Goal: Complete application form: Complete application form

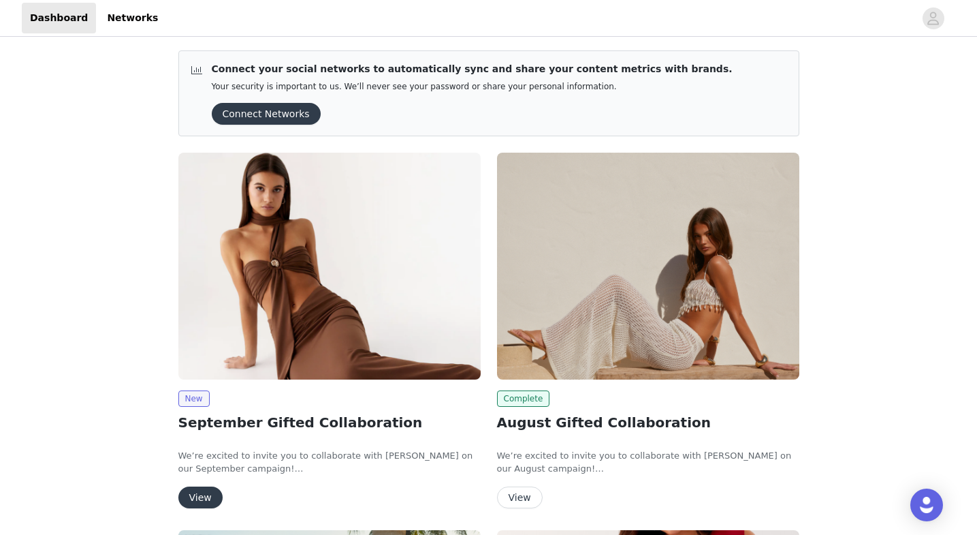
click at [202, 501] on button "View" at bounding box center [200, 497] width 44 height 22
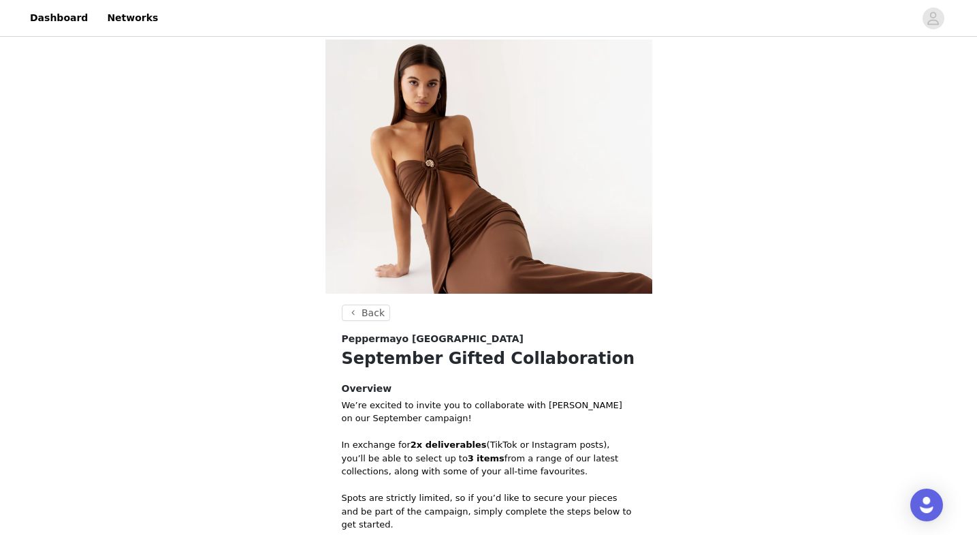
scroll to position [262, 0]
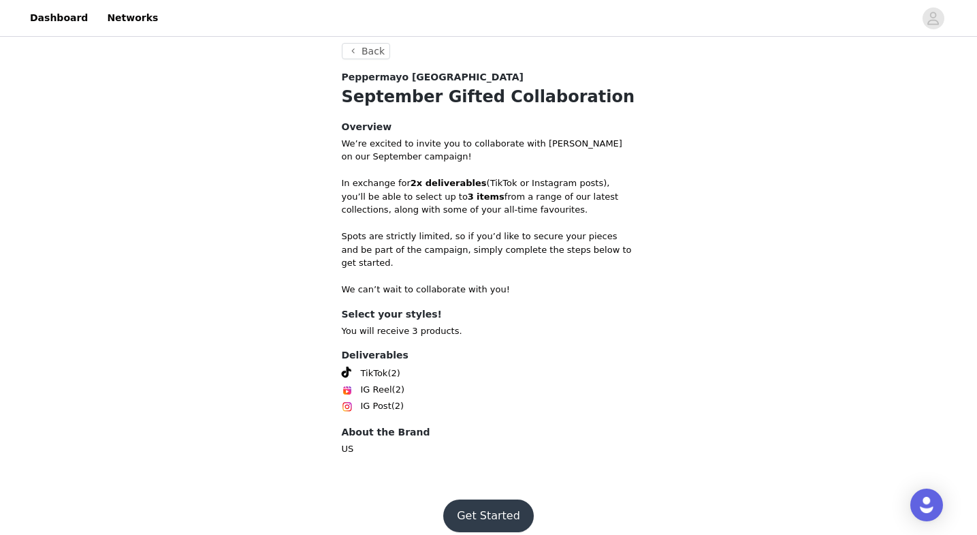
click at [489, 499] on button "Get Started" at bounding box center [488, 515] width 91 height 33
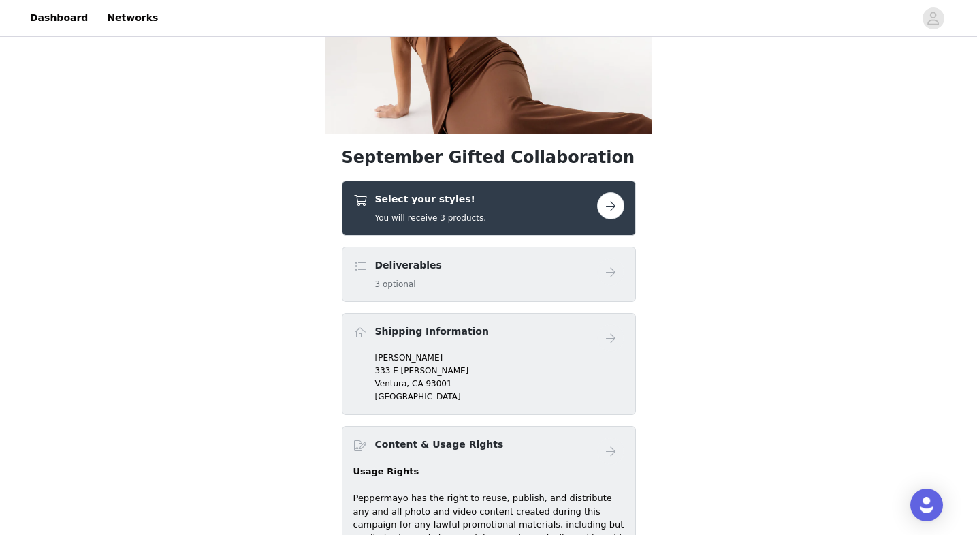
scroll to position [163, 0]
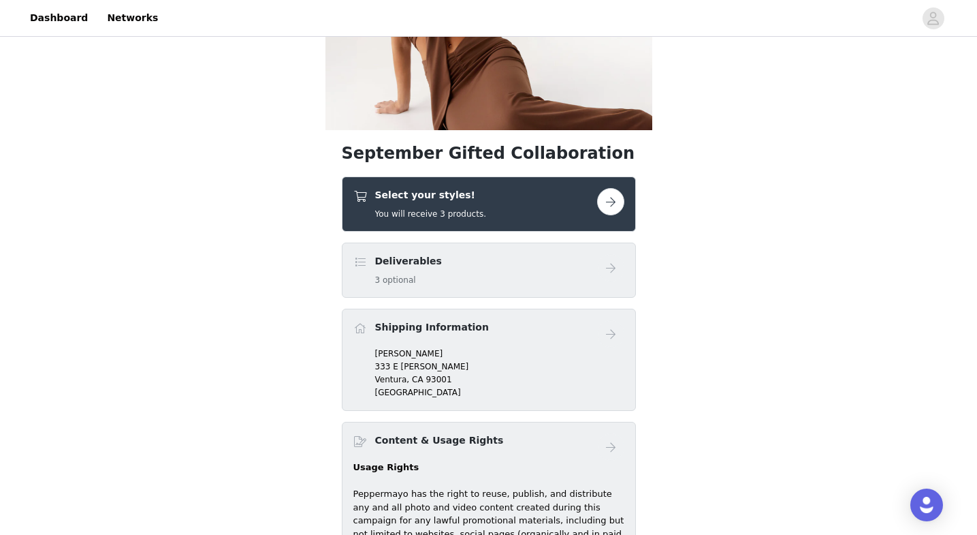
click at [489, 262] on div "Deliverables 3 optional" at bounding box center [475, 270] width 244 height 32
click at [606, 198] on button "button" at bounding box center [610, 201] width 27 height 27
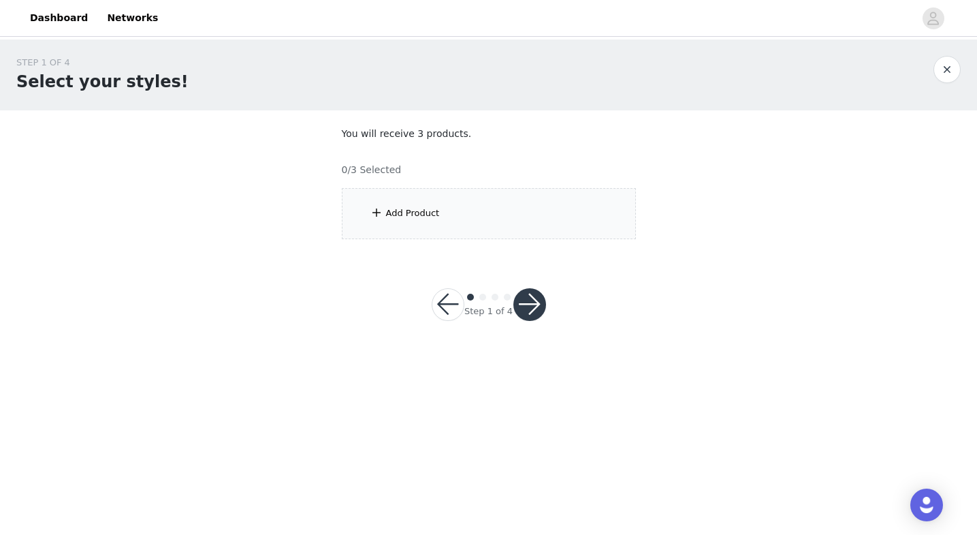
click at [411, 202] on div "Add Product" at bounding box center [489, 213] width 294 height 51
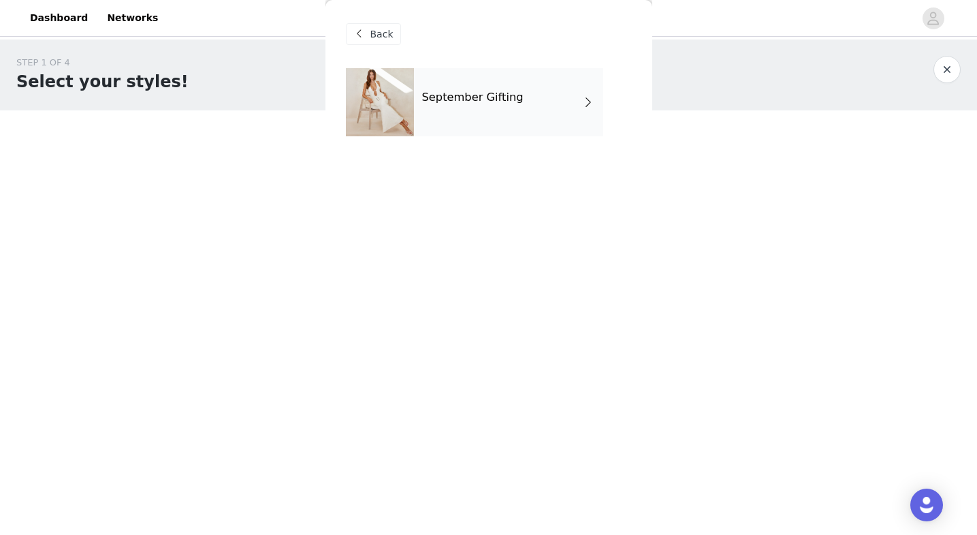
click at [469, 91] on h4 "September Gifting" at bounding box center [472, 97] width 101 height 12
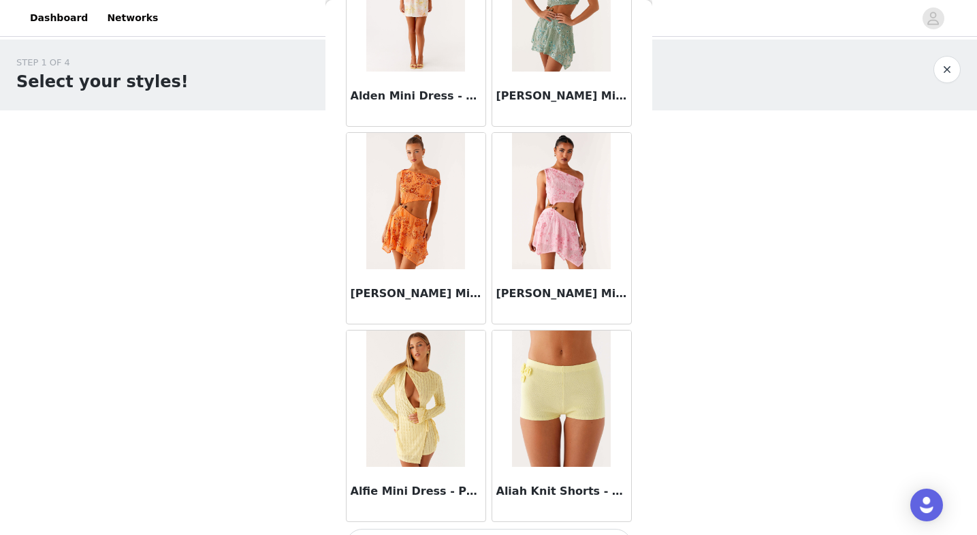
scroll to position [1549, 0]
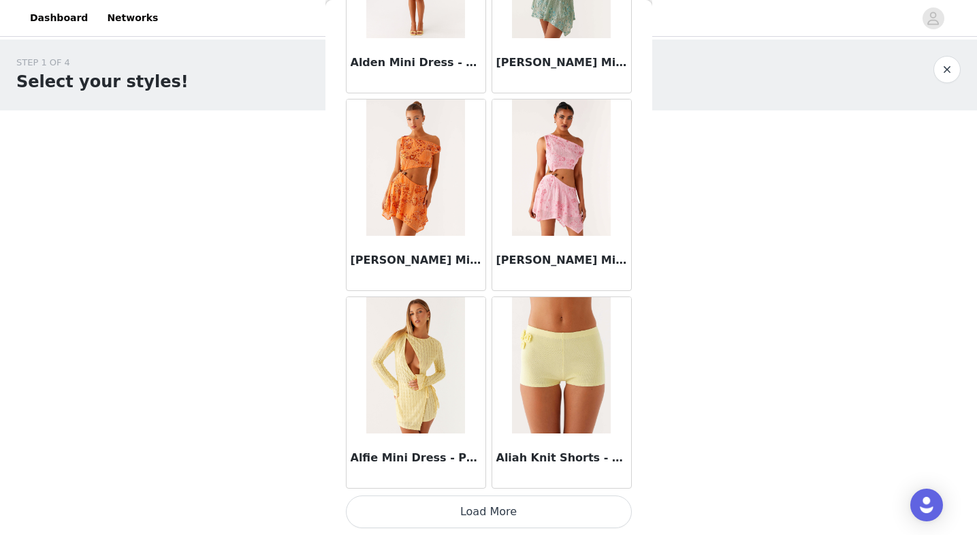
click at [541, 515] on button "Load More" at bounding box center [489, 511] width 286 height 33
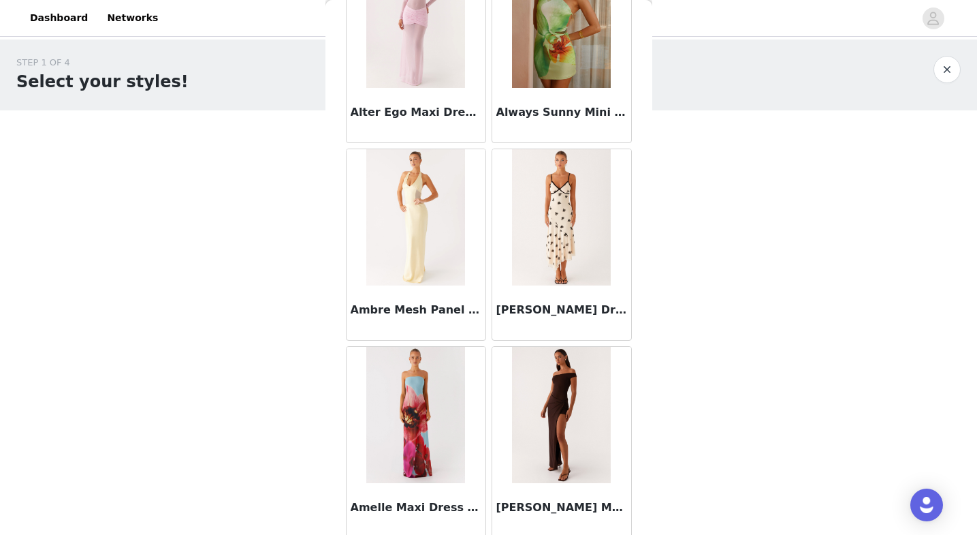
scroll to position [3524, 0]
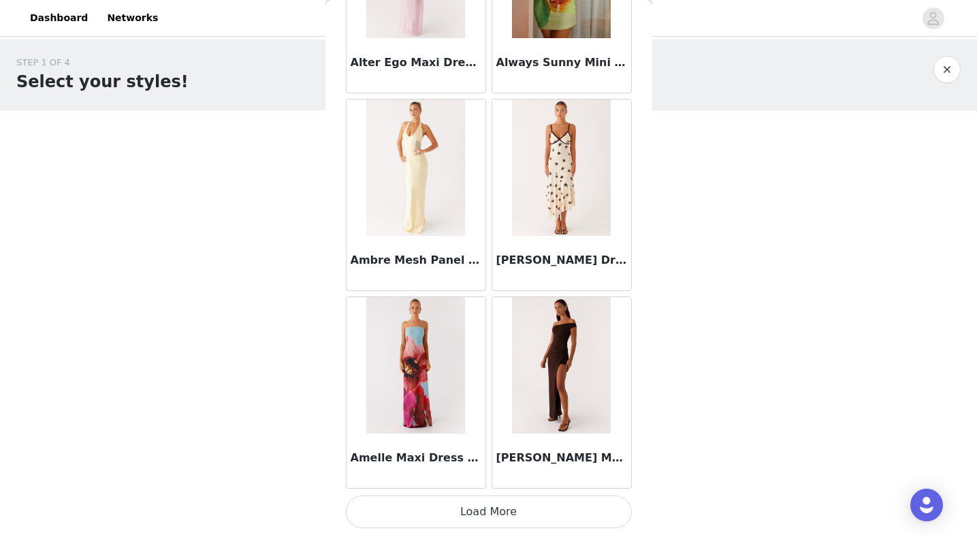
click at [522, 511] on button "Load More" at bounding box center [489, 511] width 286 height 33
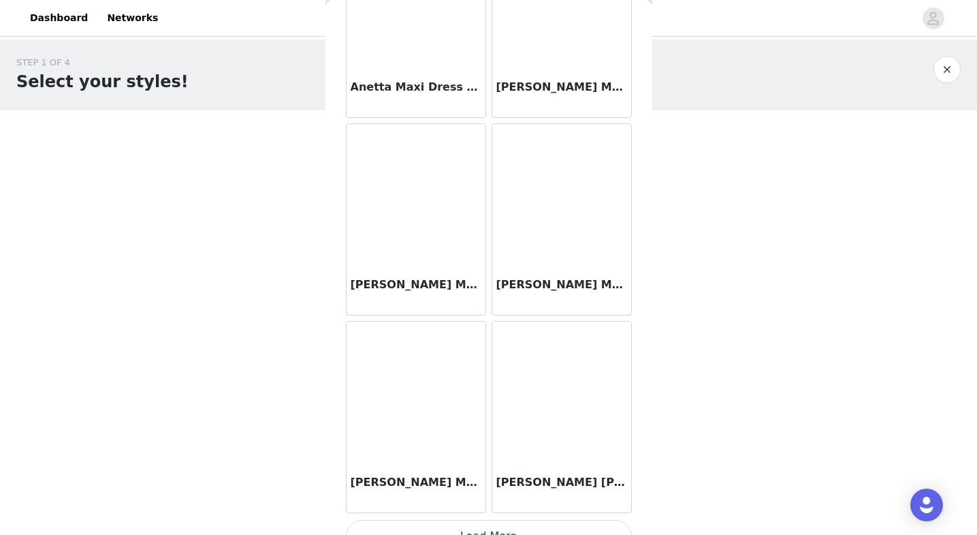
scroll to position [5499, 0]
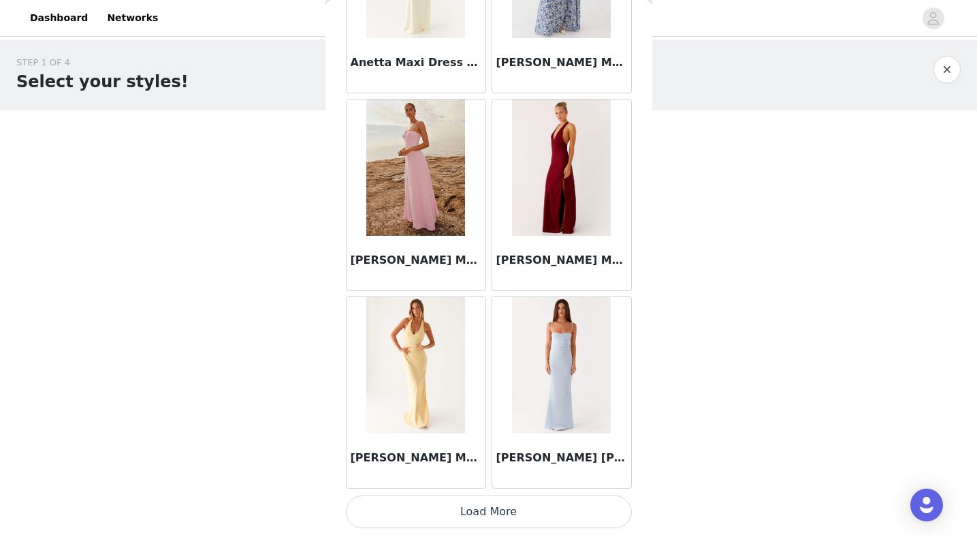
click at [515, 523] on button "Load More" at bounding box center [489, 511] width 286 height 33
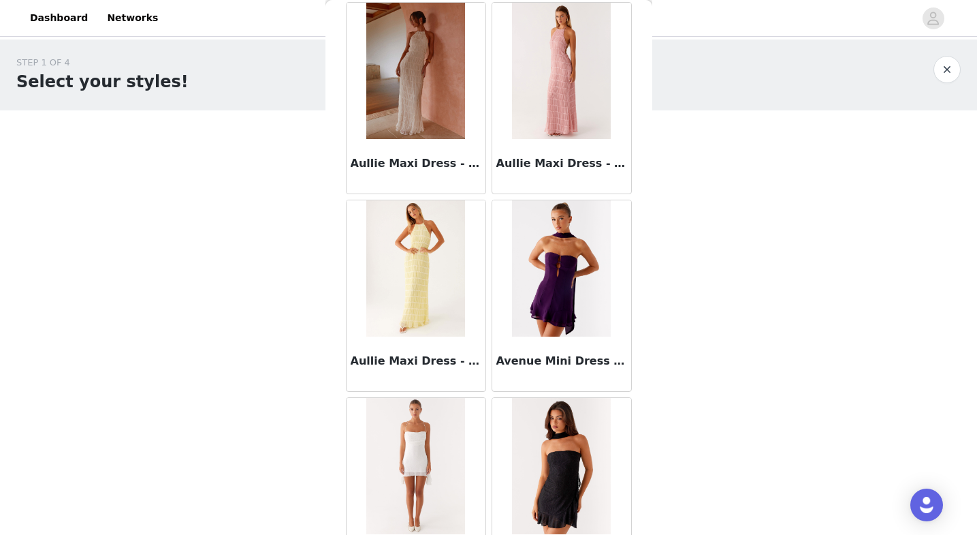
scroll to position [7474, 0]
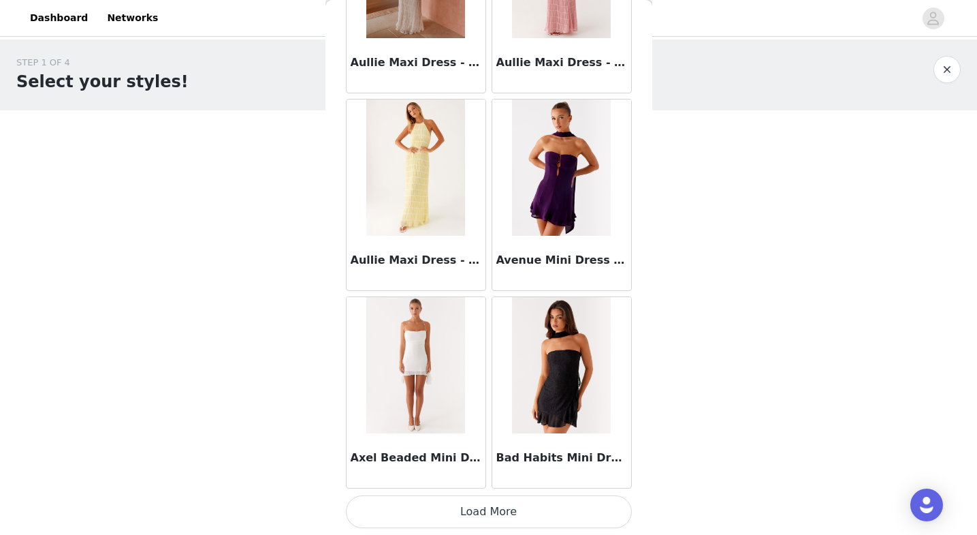
click at [518, 516] on button "Load More" at bounding box center [489, 511] width 286 height 33
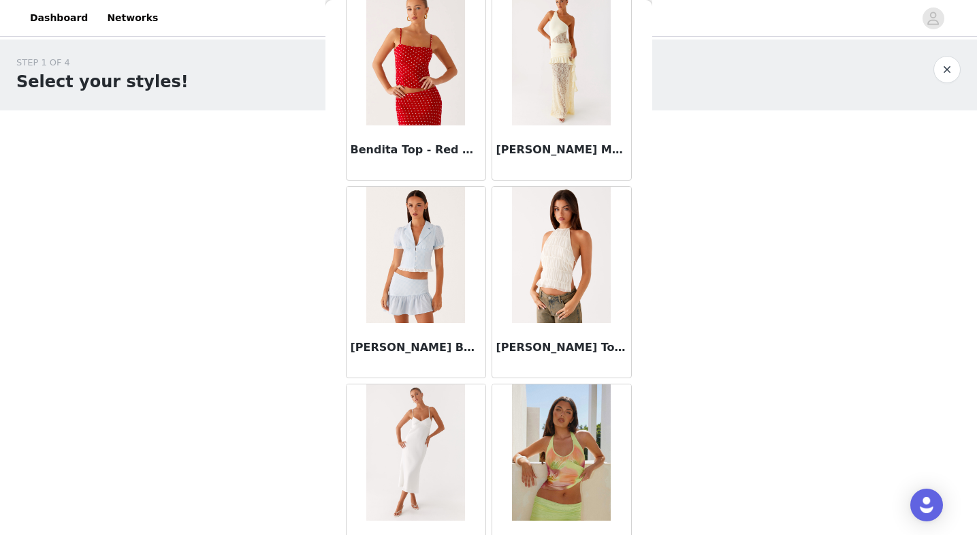
scroll to position [9449, 0]
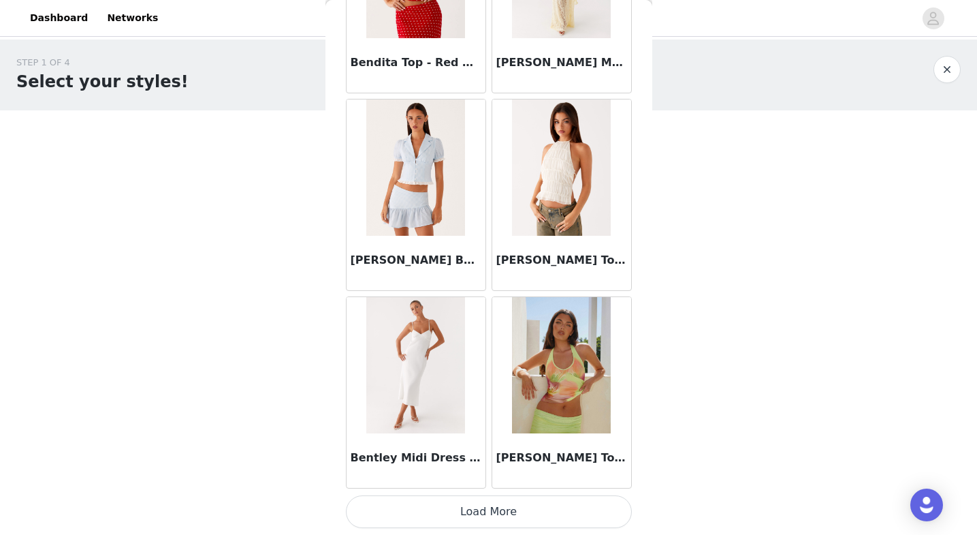
click at [581, 509] on button "Load More" at bounding box center [489, 511] width 286 height 33
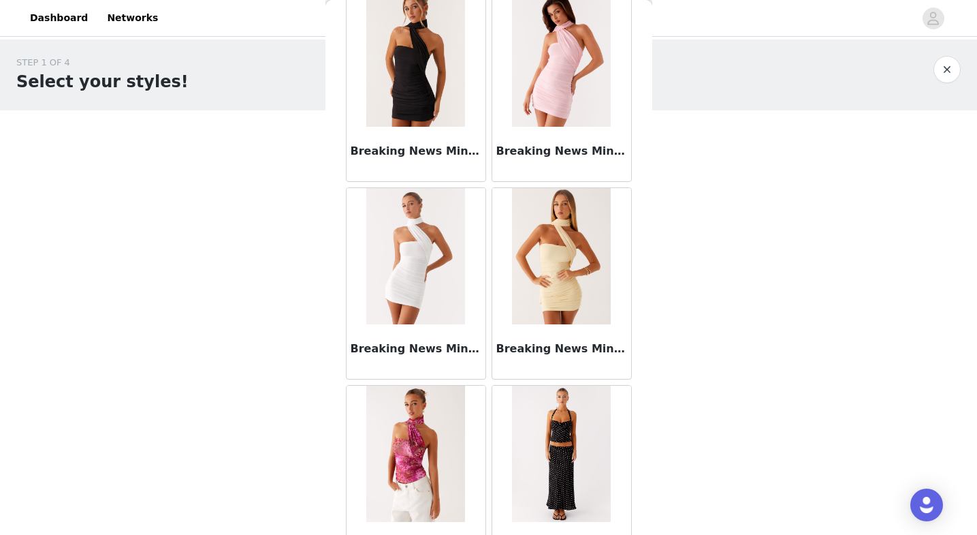
scroll to position [11424, 0]
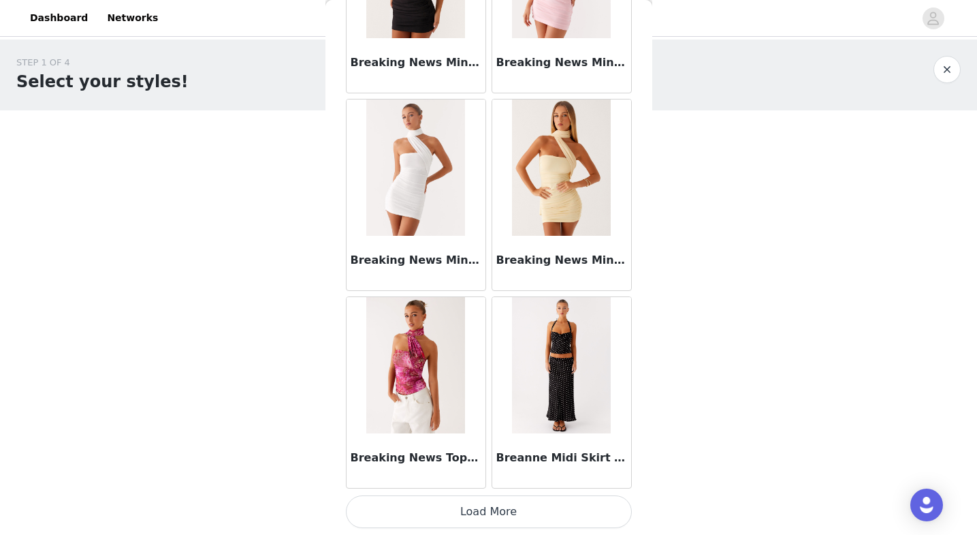
click at [552, 513] on button "Load More" at bounding box center [489, 511] width 286 height 33
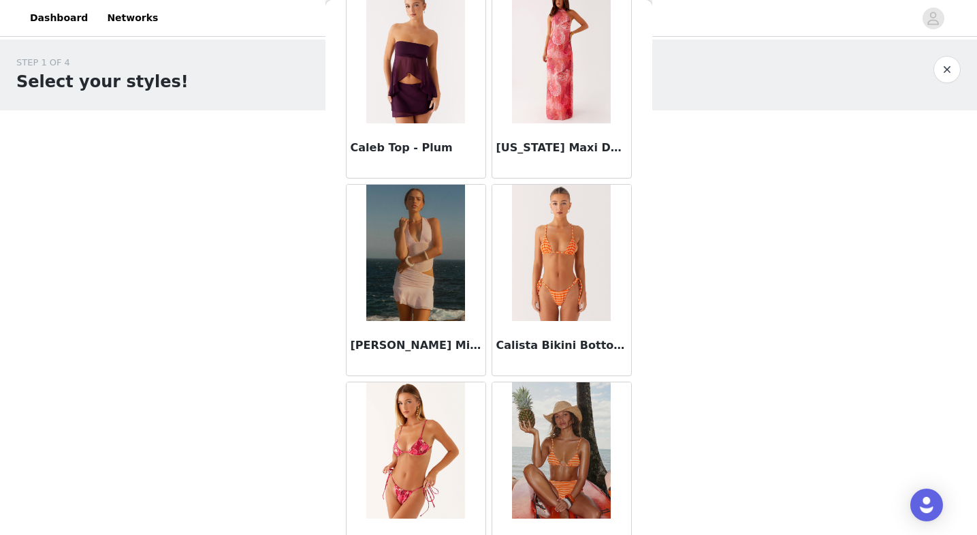
scroll to position [13399, 0]
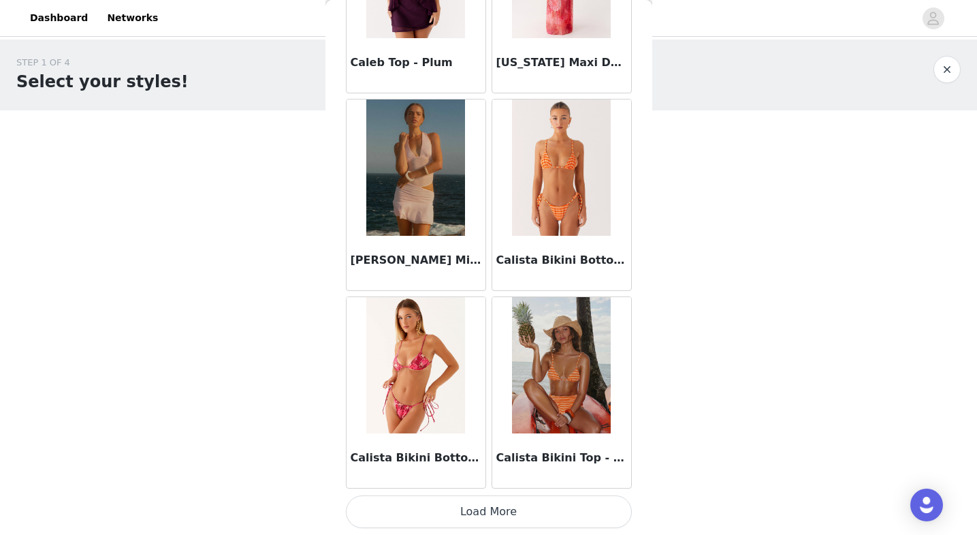
click at [572, 512] on button "Load More" at bounding box center [489, 511] width 286 height 33
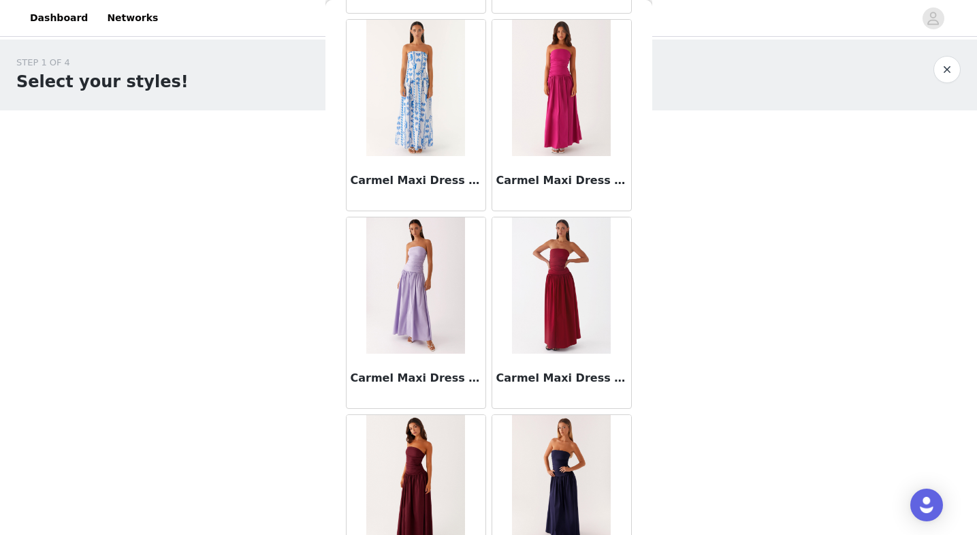
scroll to position [15374, 0]
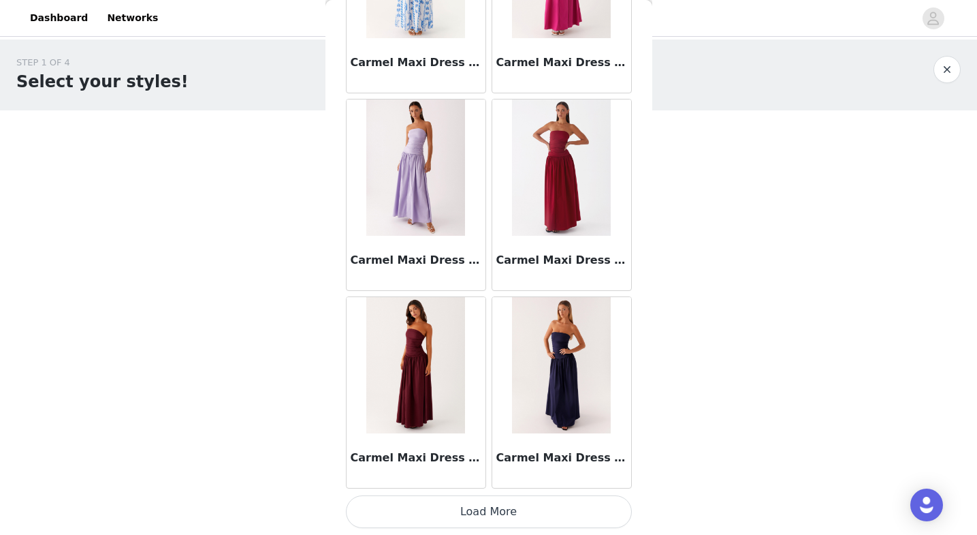
click at [524, 511] on button "Load More" at bounding box center [489, 511] width 286 height 33
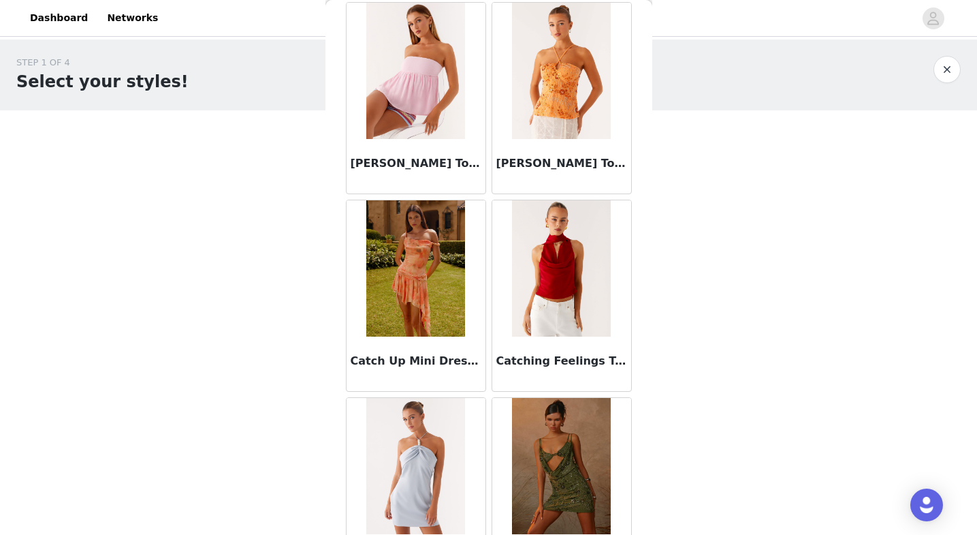
scroll to position [17349, 0]
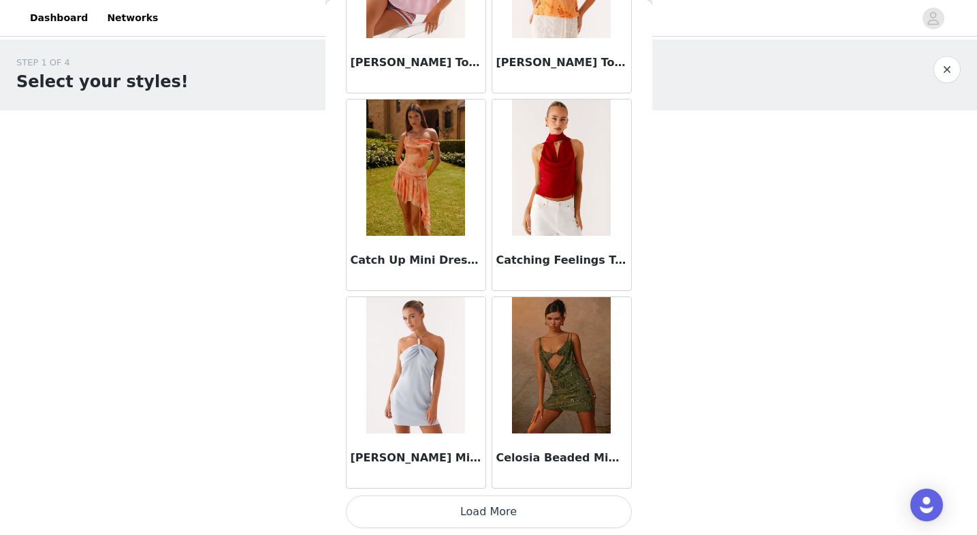
click at [525, 513] on button "Load More" at bounding box center [489, 511] width 286 height 33
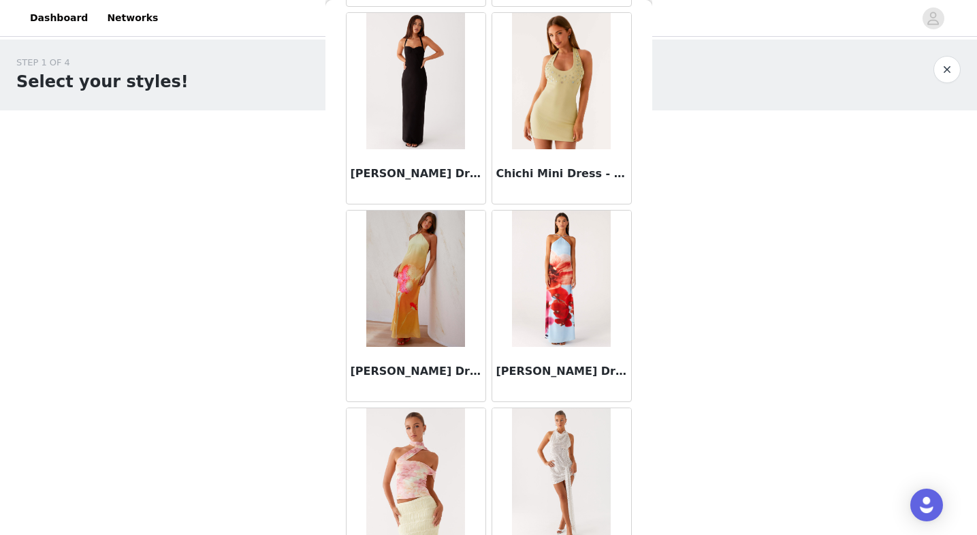
scroll to position [19324, 0]
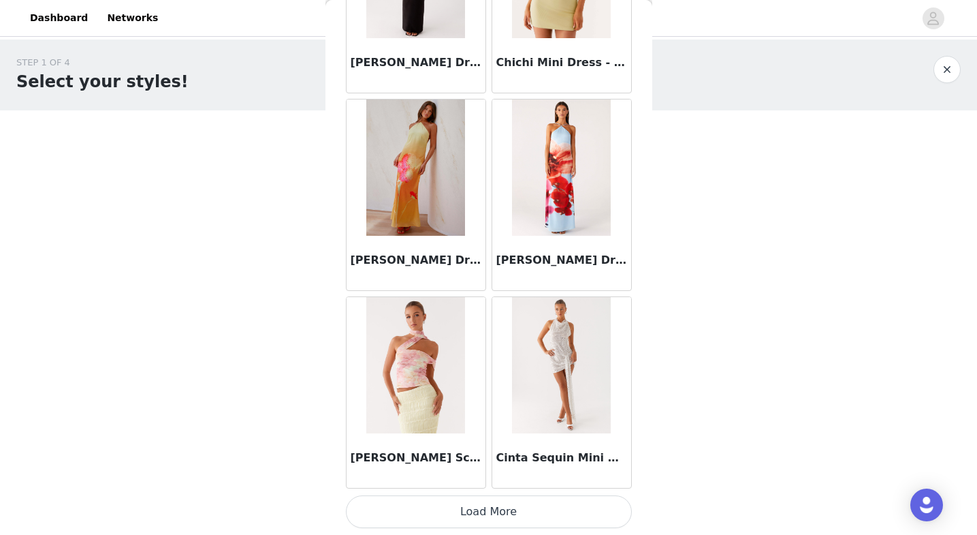
click at [545, 516] on button "Load More" at bounding box center [489, 511] width 286 height 33
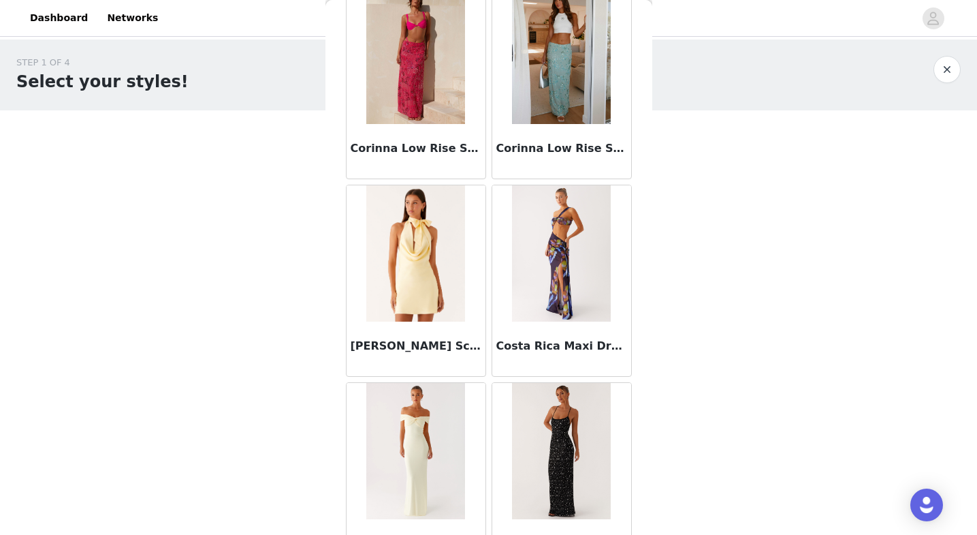
scroll to position [21299, 0]
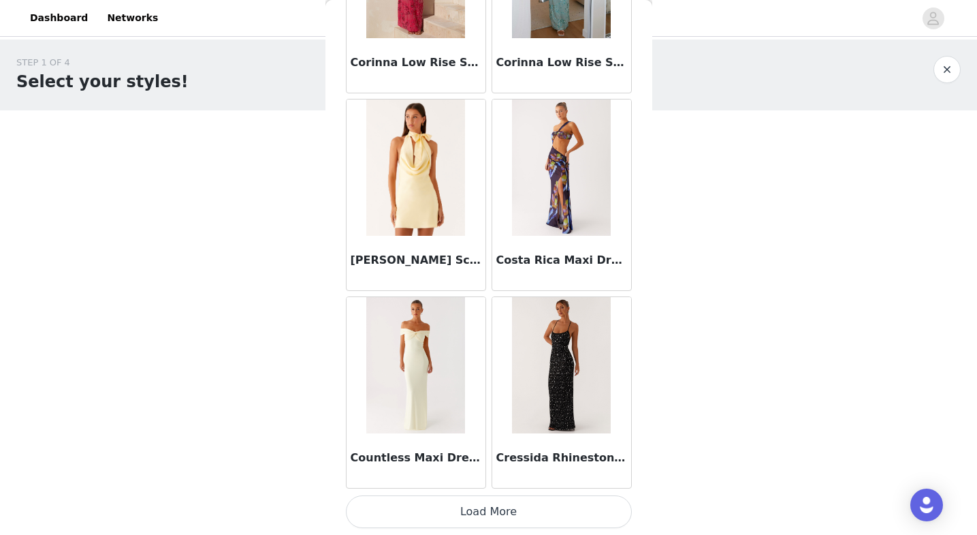
click at [549, 507] on button "Load More" at bounding box center [489, 511] width 286 height 33
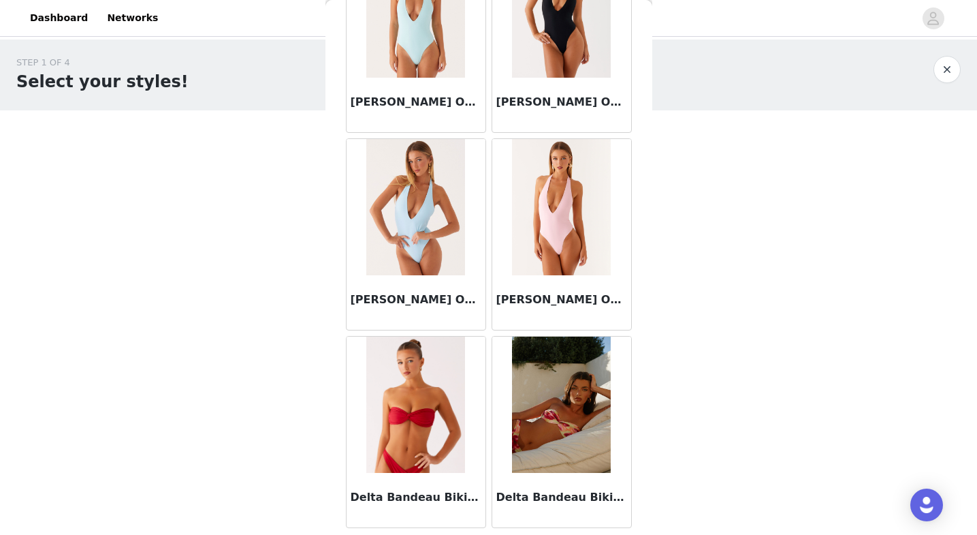
scroll to position [23274, 0]
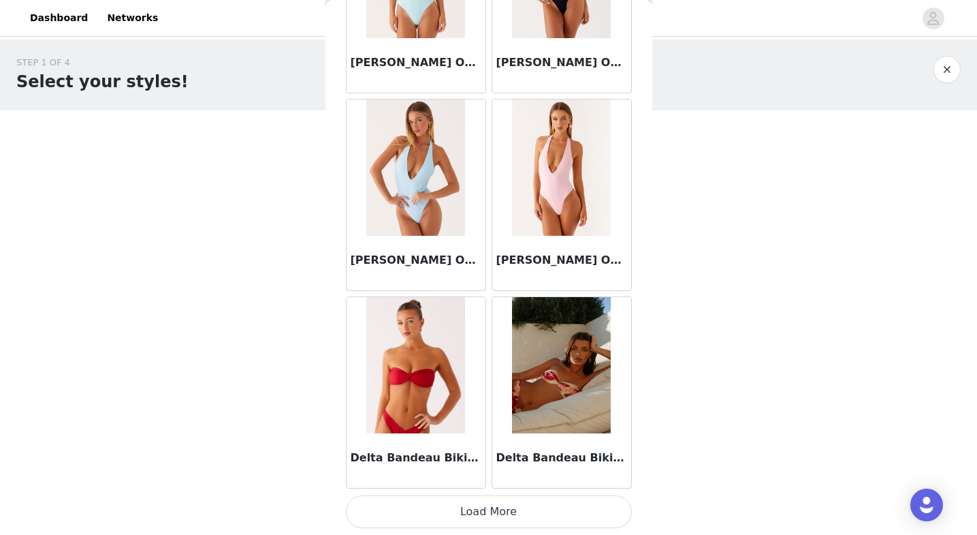
click at [548, 506] on button "Load More" at bounding box center [489, 511] width 286 height 33
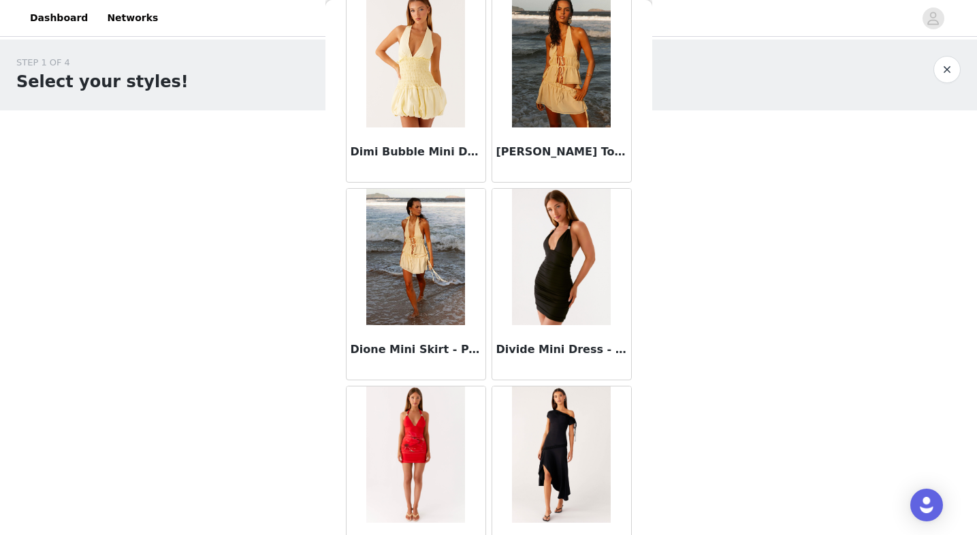
scroll to position [25249, 0]
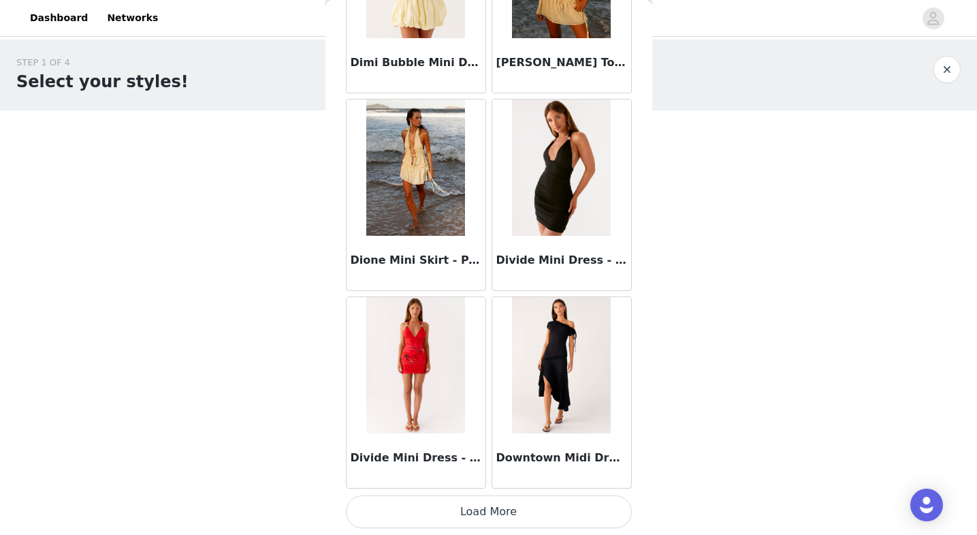
click at [501, 512] on button "Load More" at bounding box center [489, 511] width 286 height 33
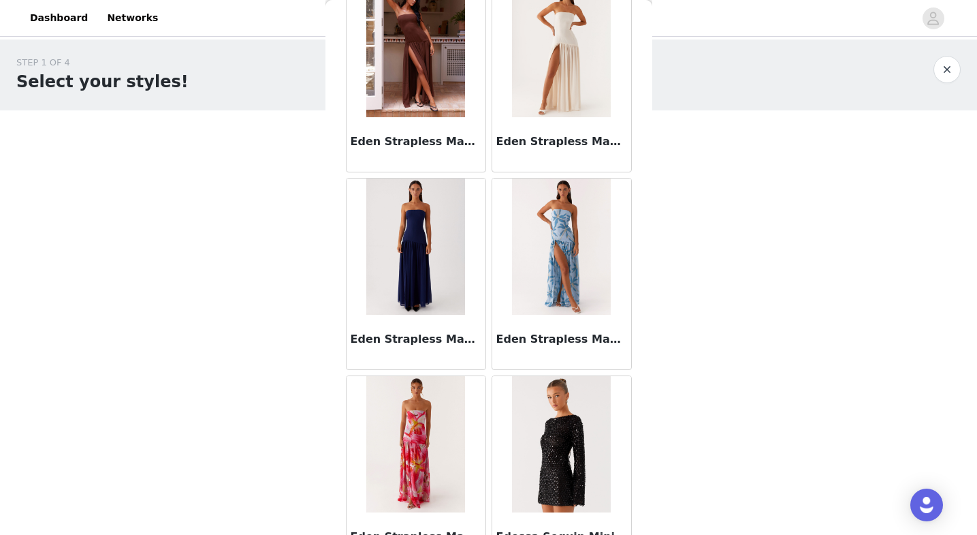
scroll to position [27224, 0]
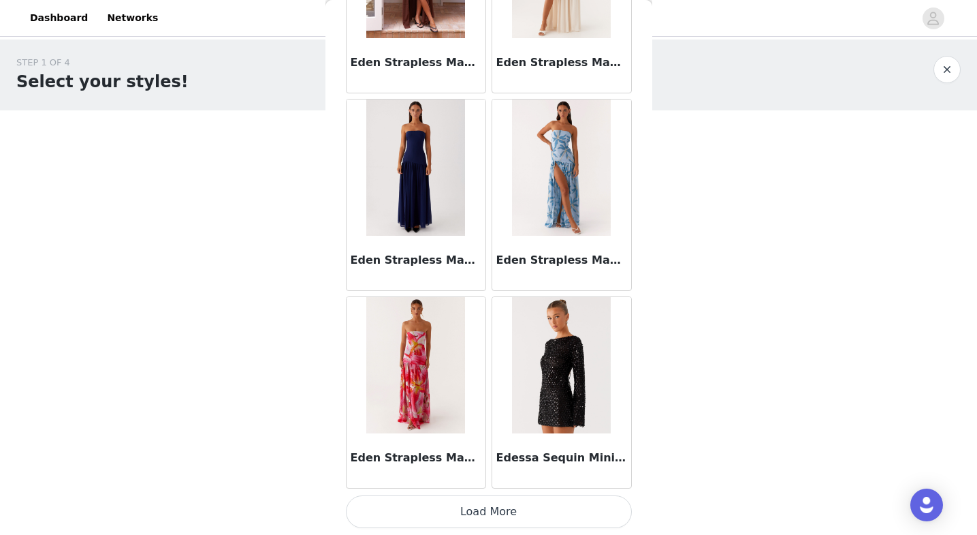
click at [516, 517] on button "Load More" at bounding box center [489, 511] width 286 height 33
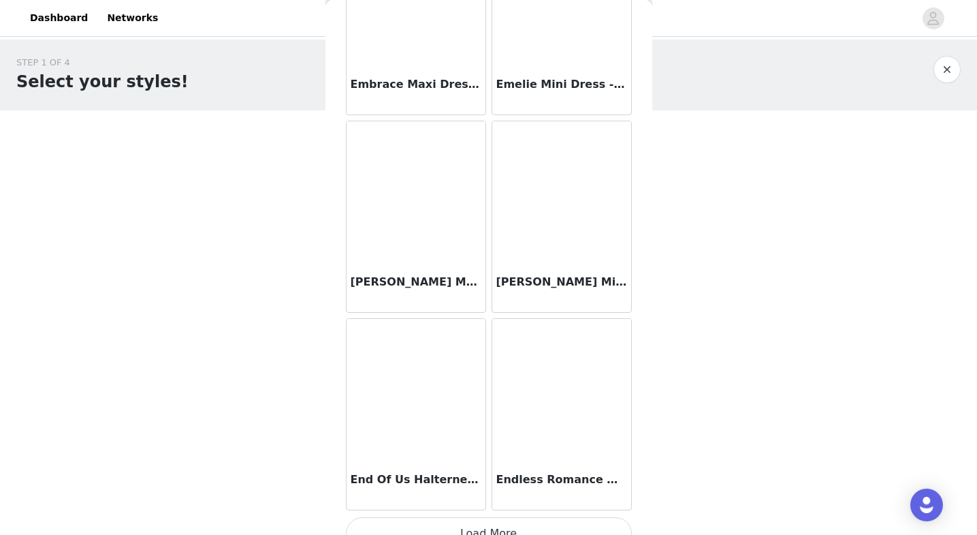
scroll to position [29199, 0]
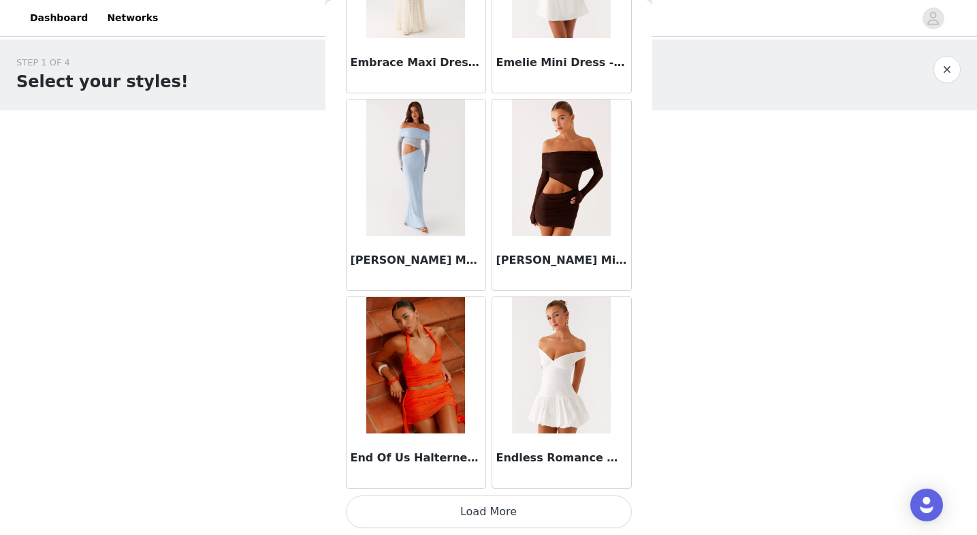
click at [552, 511] on button "Load More" at bounding box center [489, 511] width 286 height 33
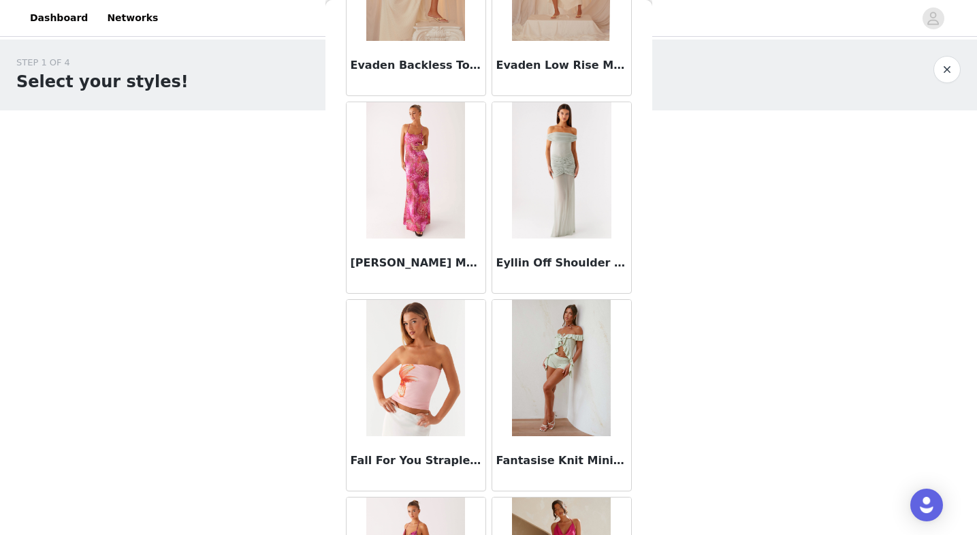
scroll to position [31174, 0]
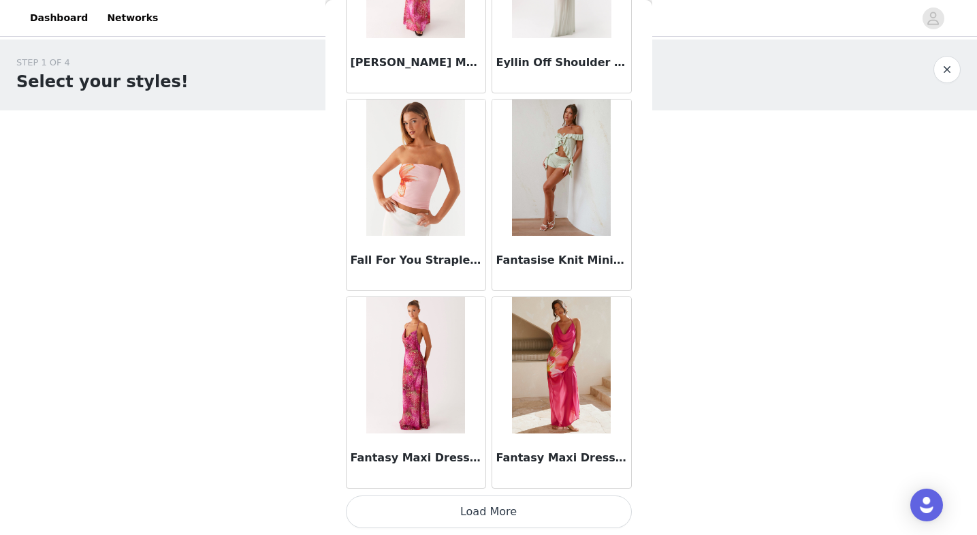
click at [582, 508] on button "Load More" at bounding box center [489, 511] width 286 height 33
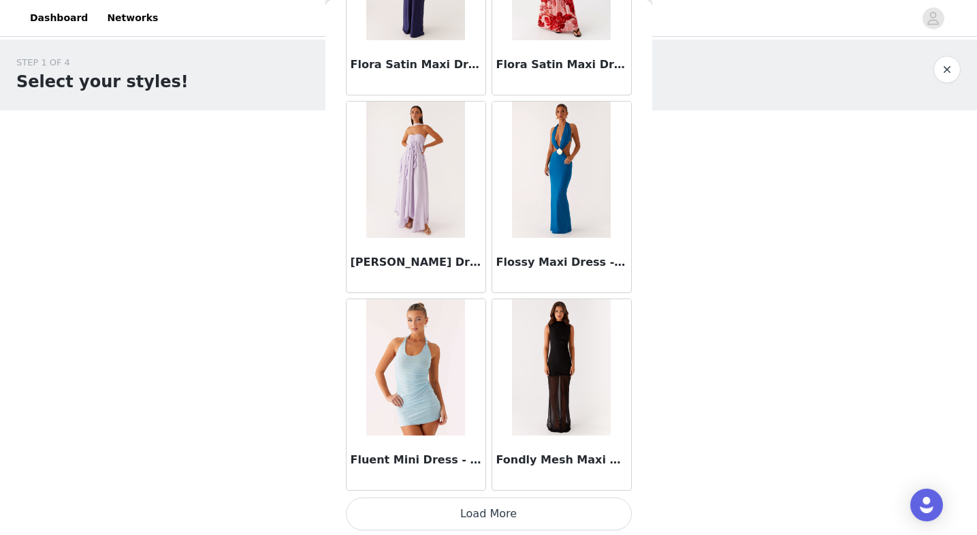
scroll to position [33149, 0]
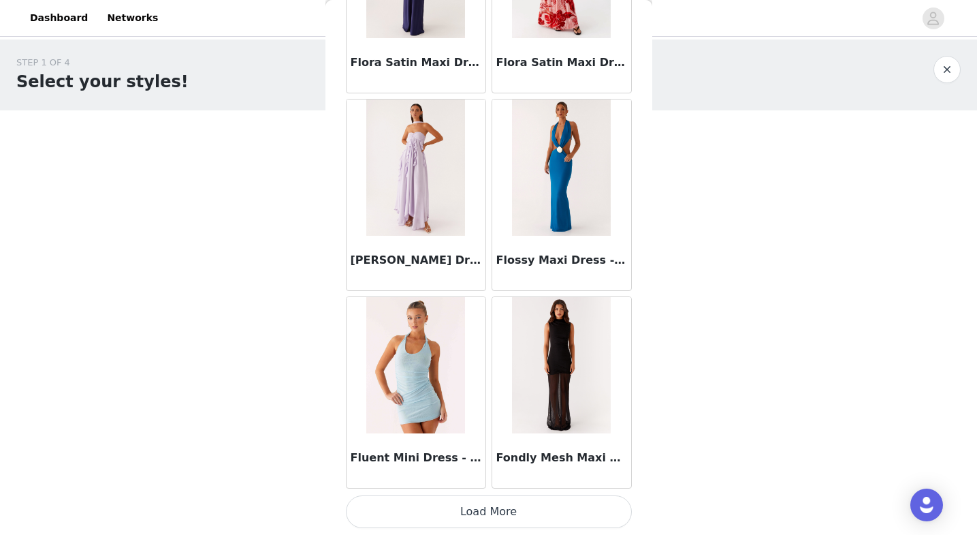
click at [552, 517] on button "Load More" at bounding box center [489, 511] width 286 height 33
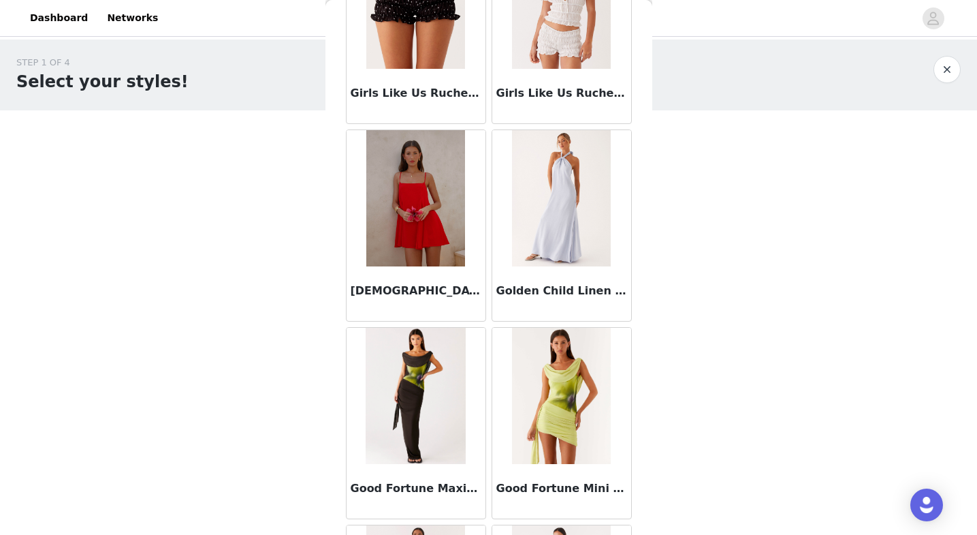
scroll to position [35124, 0]
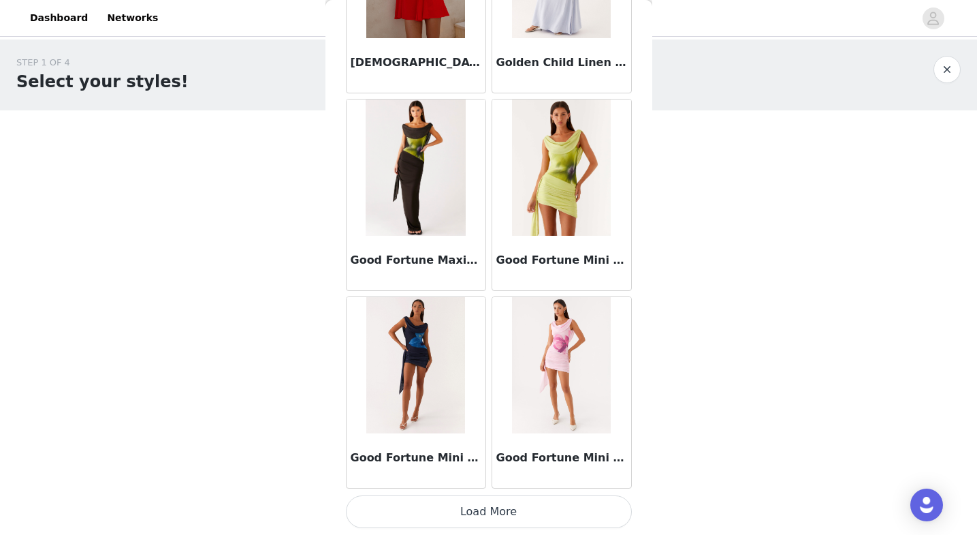
click at [559, 501] on button "Load More" at bounding box center [489, 511] width 286 height 33
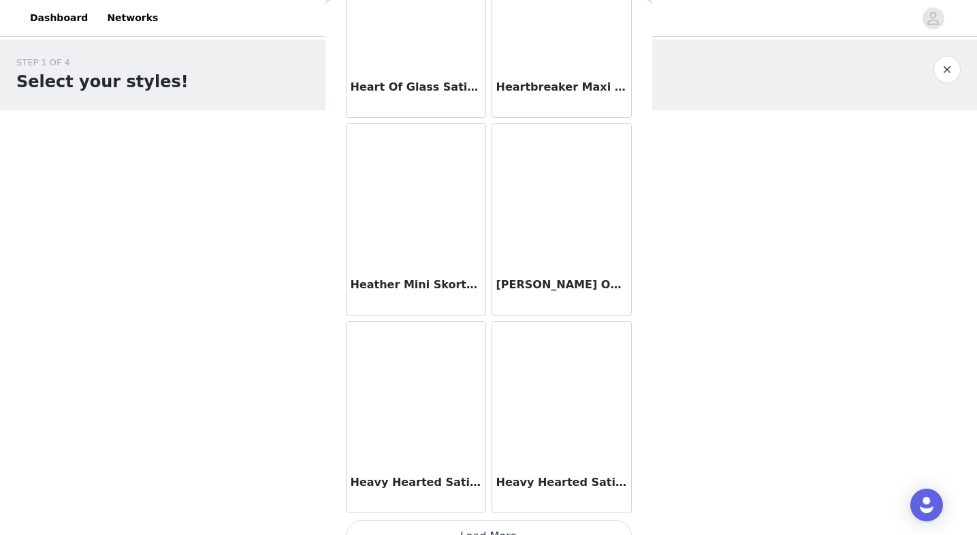
scroll to position [37098, 0]
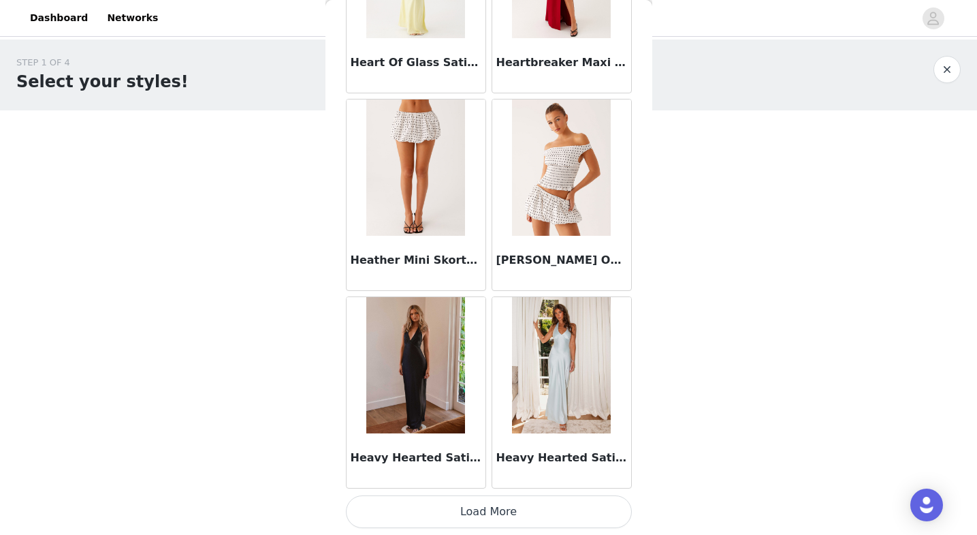
click at [400, 507] on button "Load More" at bounding box center [489, 511] width 286 height 33
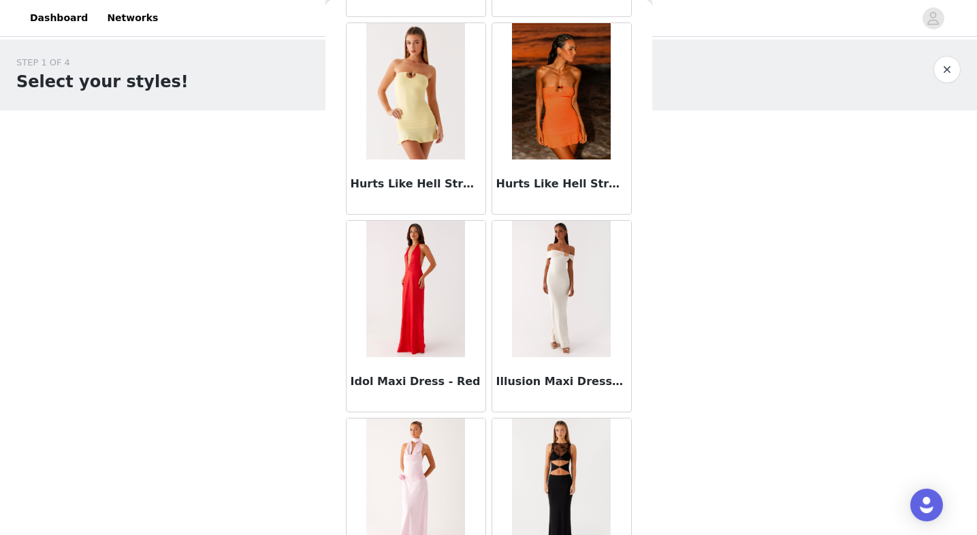
scroll to position [39073, 0]
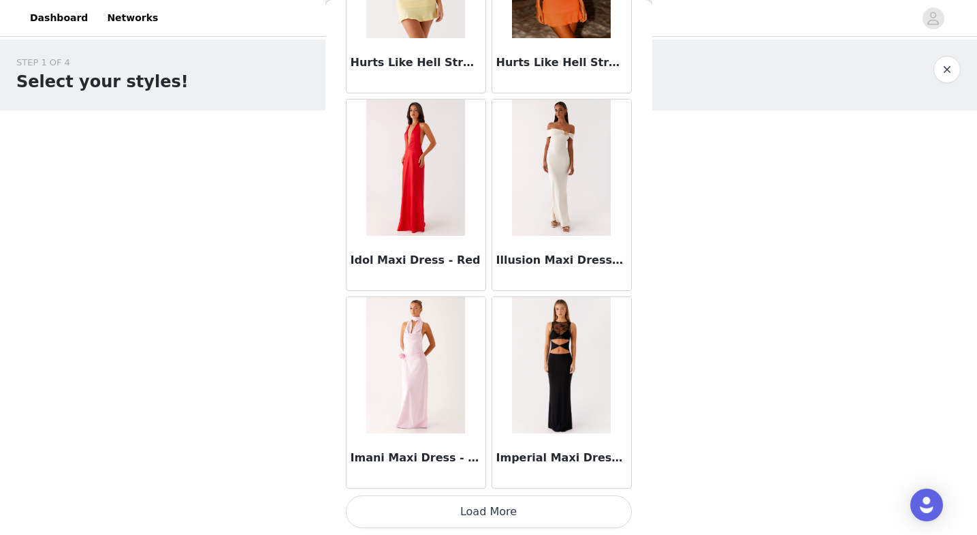
click at [411, 506] on button "Load More" at bounding box center [489, 511] width 286 height 33
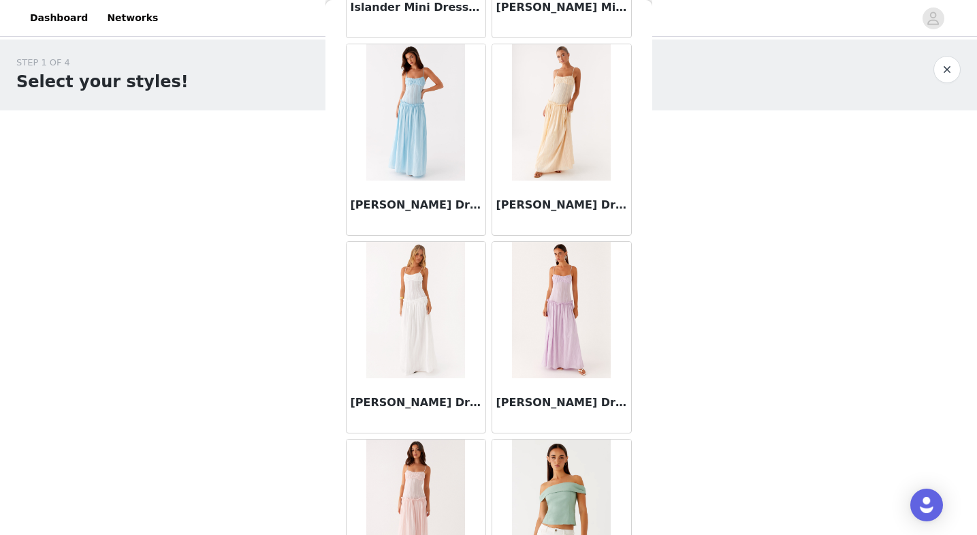
scroll to position [41048, 0]
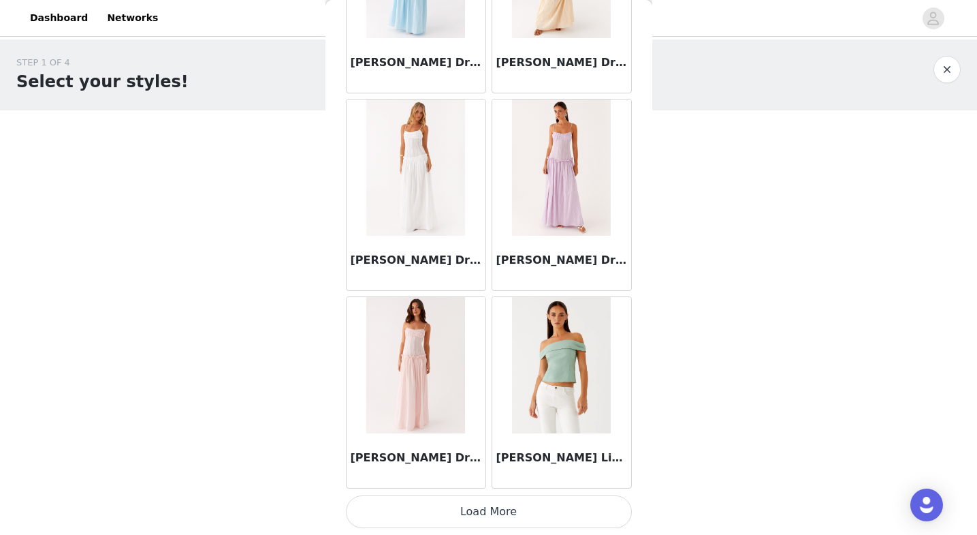
click at [599, 504] on button "Load More" at bounding box center [489, 511] width 286 height 33
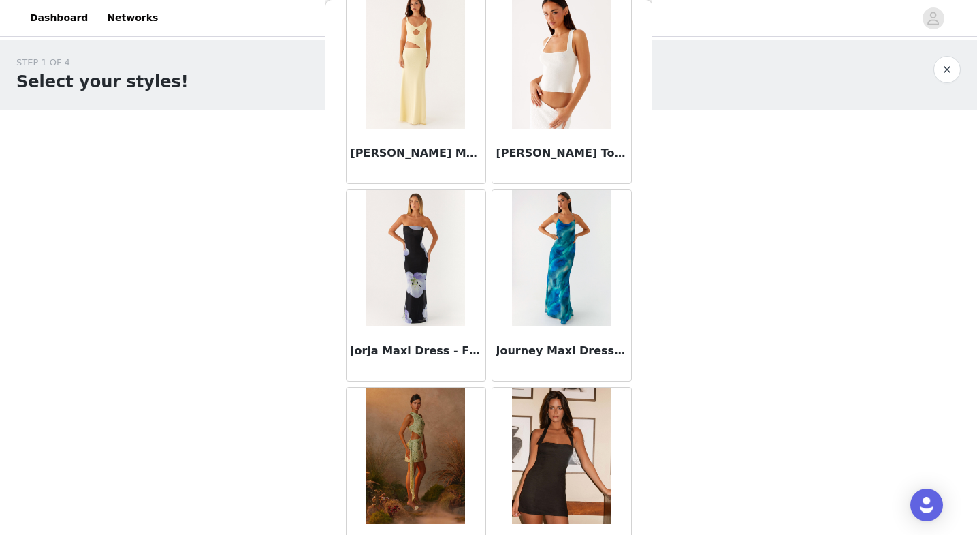
scroll to position [43023, 0]
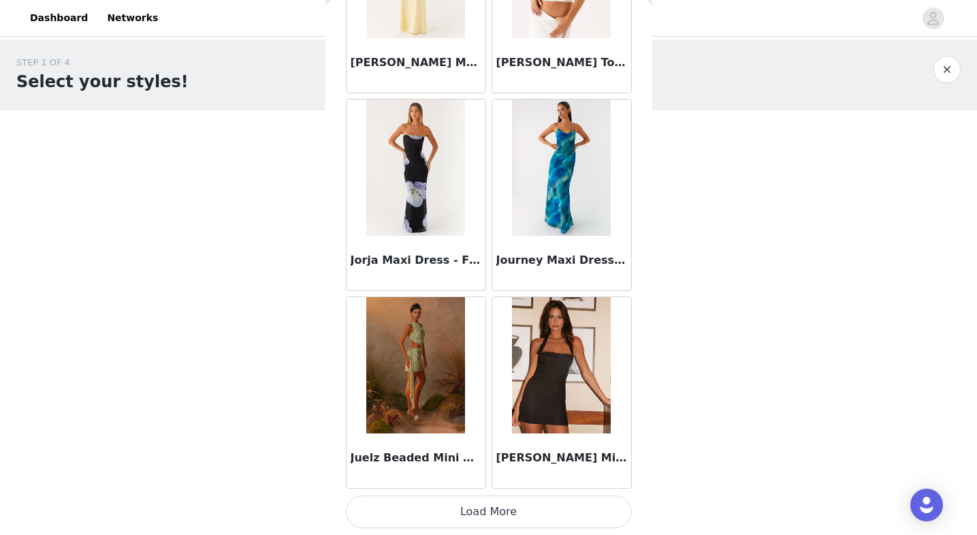
click at [543, 511] on button "Load More" at bounding box center [489, 511] width 286 height 33
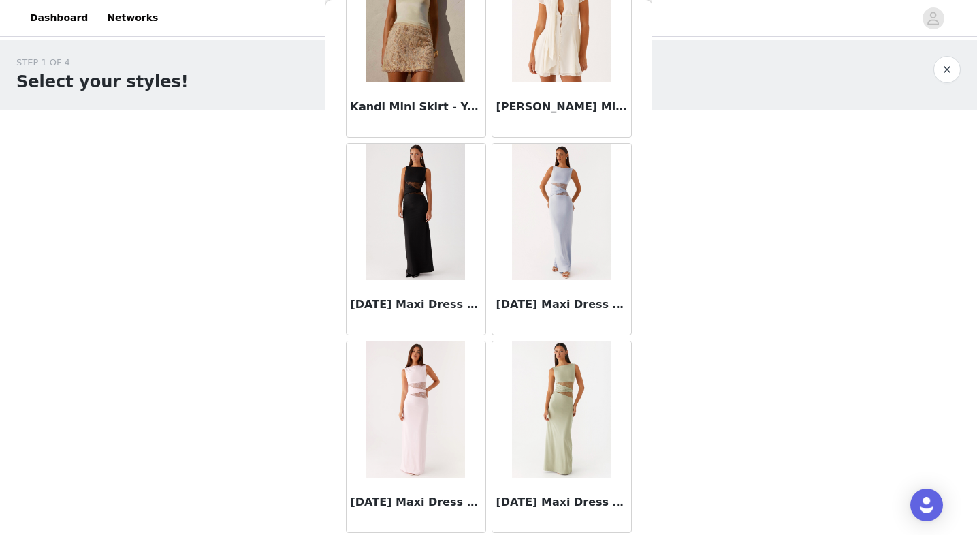
scroll to position [44998, 0]
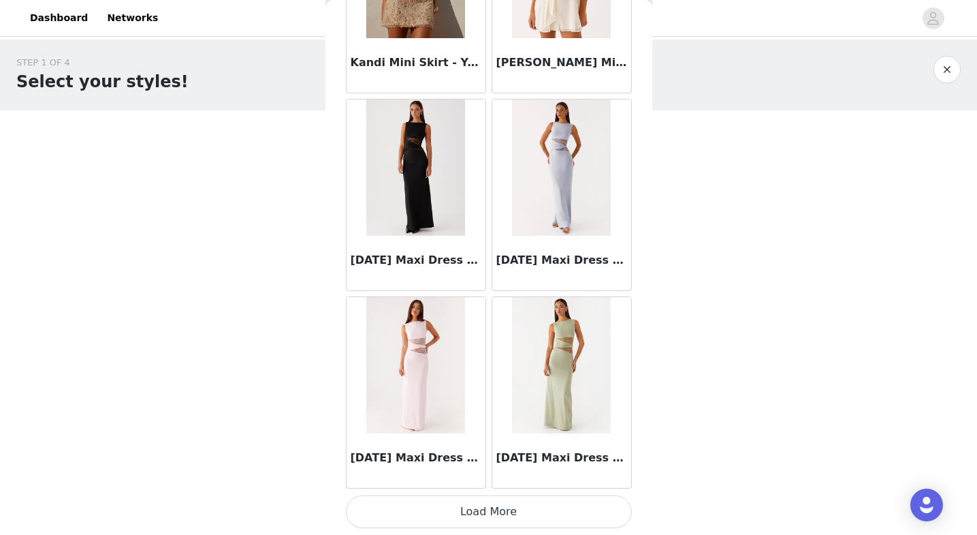
click at [544, 516] on button "Load More" at bounding box center [489, 511] width 286 height 33
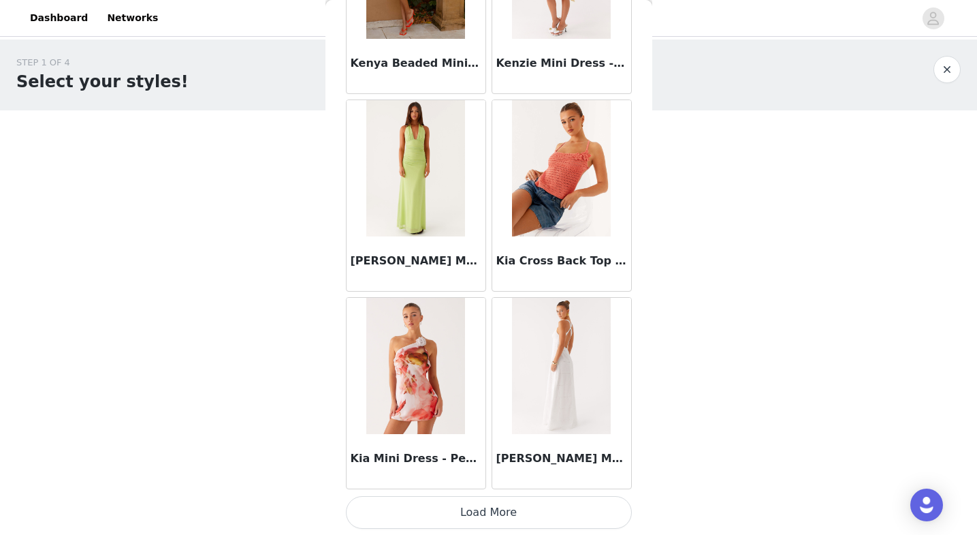
scroll to position [46973, 0]
click at [541, 514] on button "Load More" at bounding box center [489, 511] width 286 height 33
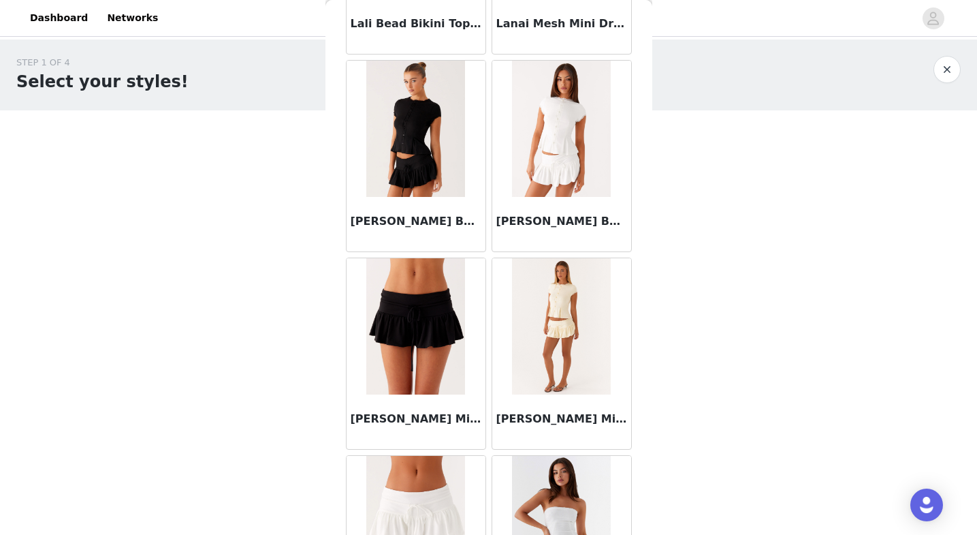
scroll to position [48948, 0]
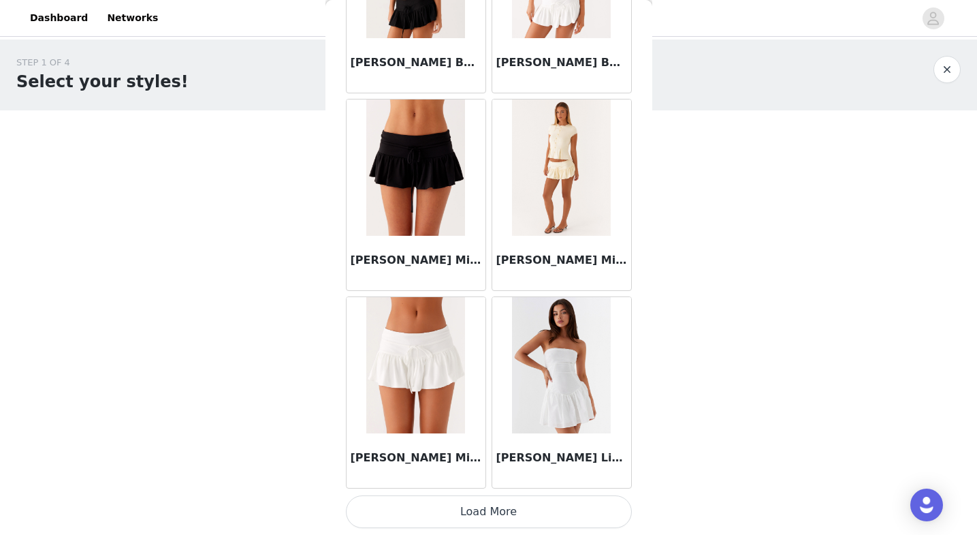
click at [531, 509] on button "Load More" at bounding box center [489, 511] width 286 height 33
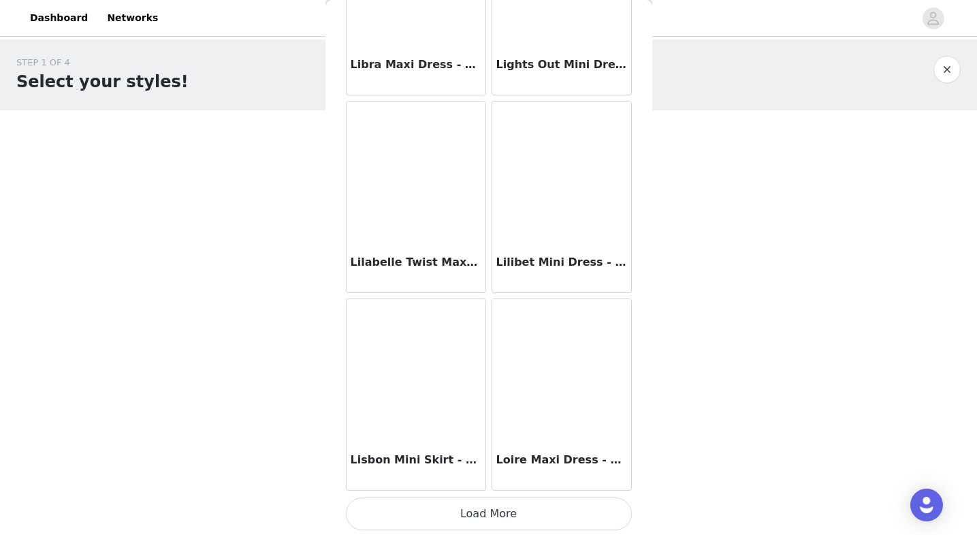
scroll to position [50923, 0]
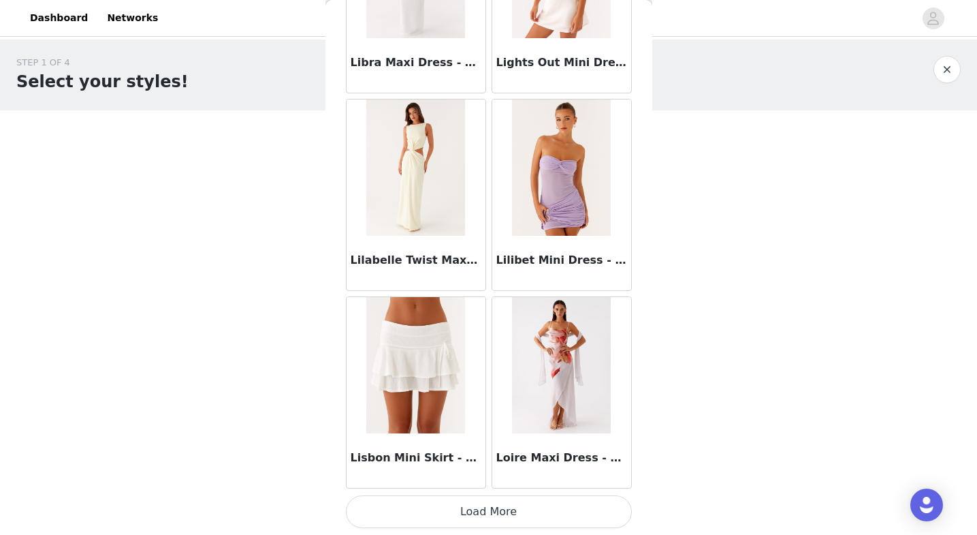
click at [522, 514] on button "Load More" at bounding box center [489, 511] width 286 height 33
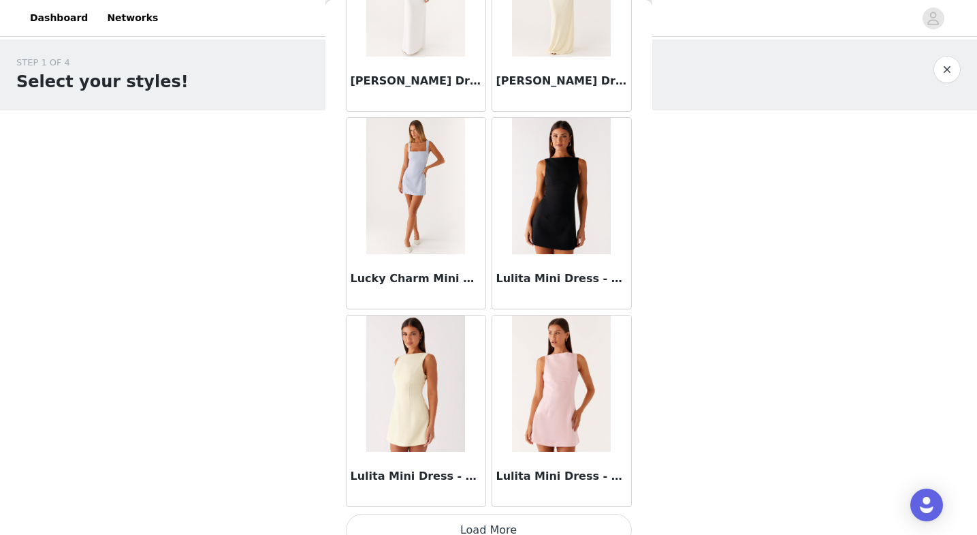
scroll to position [52898, 0]
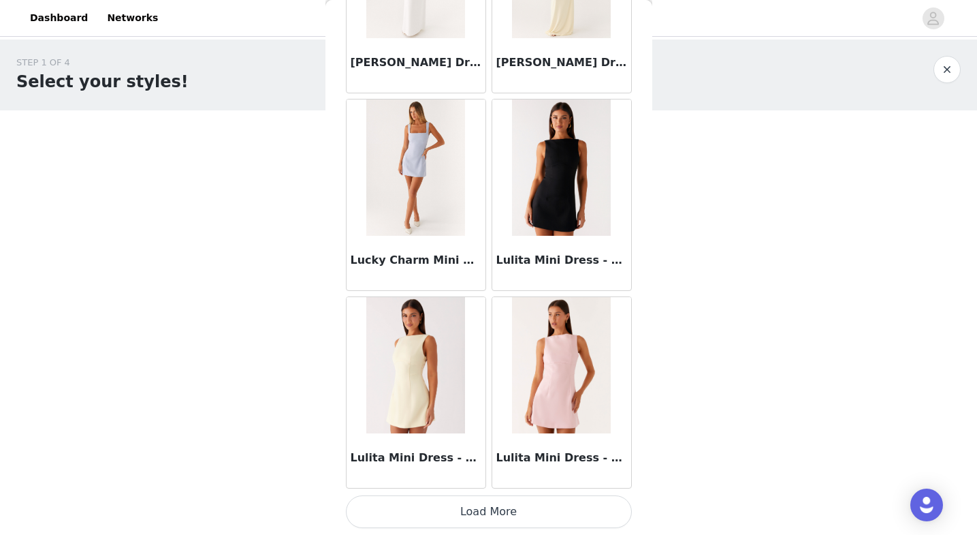
click at [556, 519] on button "Load More" at bounding box center [489, 511] width 286 height 33
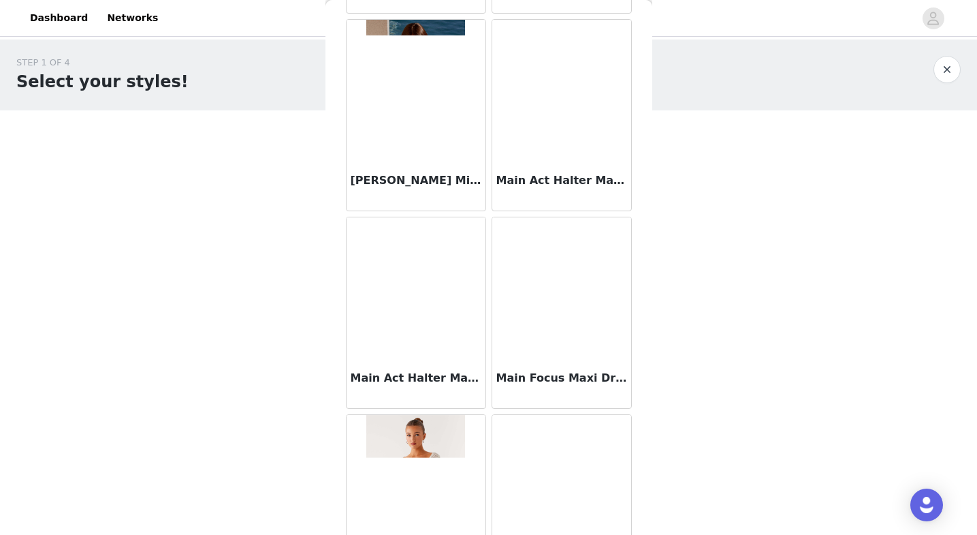
scroll to position [54873, 0]
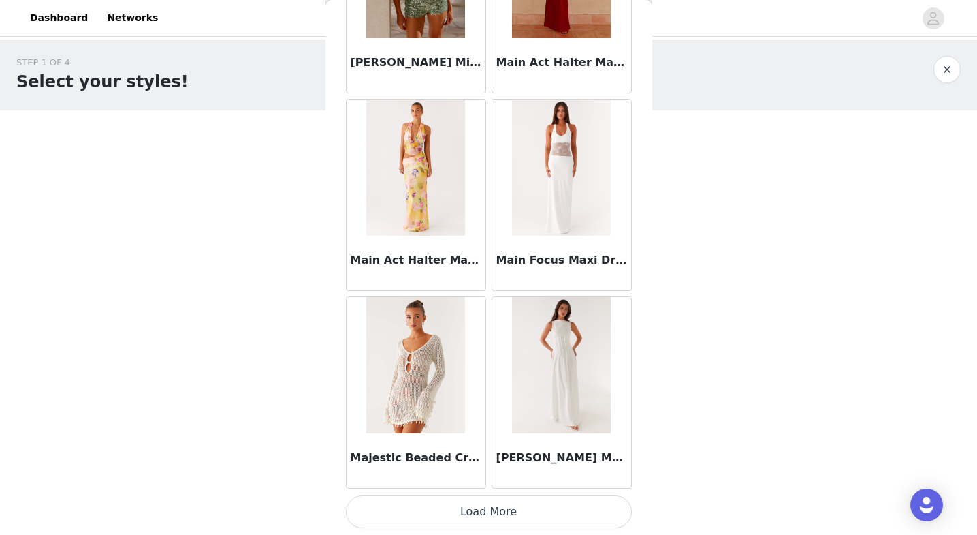
click at [535, 505] on button "Load More" at bounding box center [489, 511] width 286 height 33
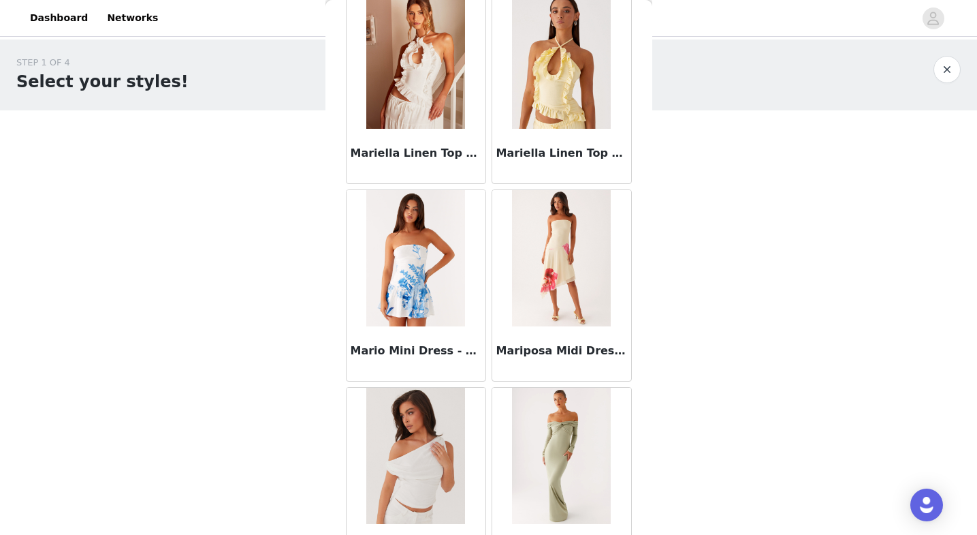
scroll to position [56848, 0]
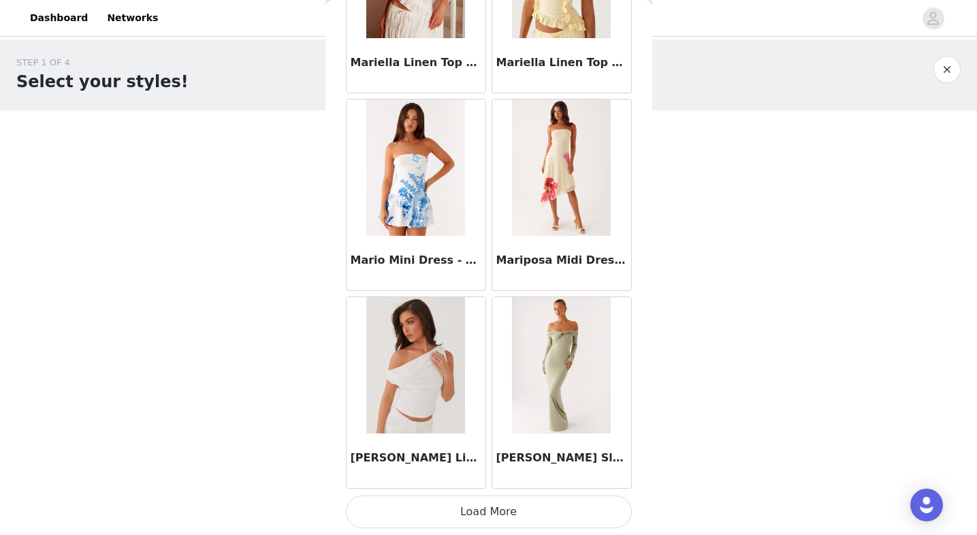
click at [548, 521] on button "Load More" at bounding box center [489, 511] width 286 height 33
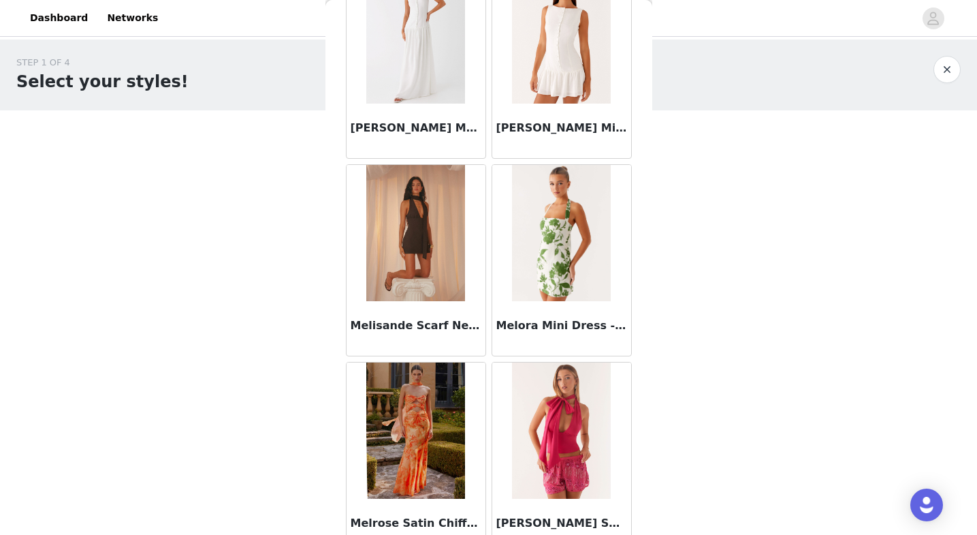
scroll to position [58823, 0]
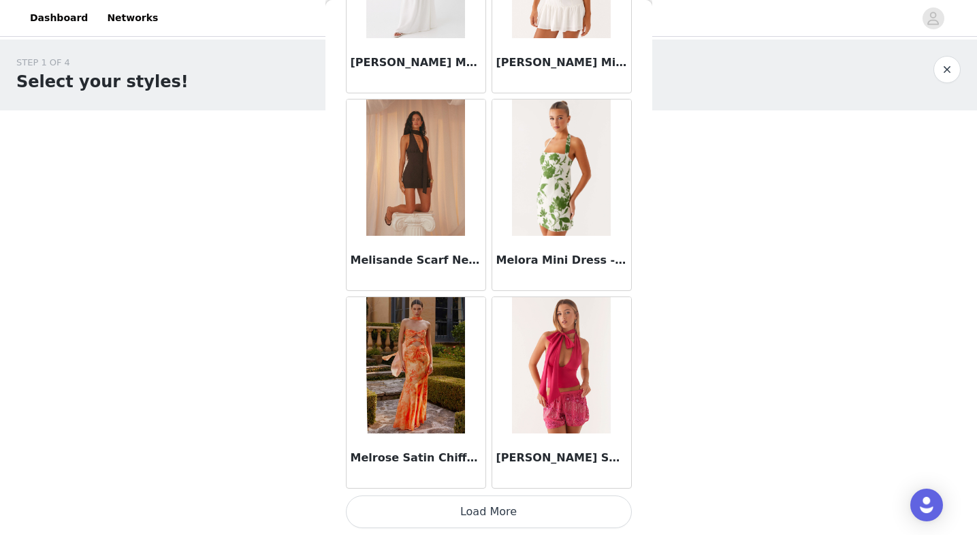
click at [614, 502] on button "Load More" at bounding box center [489, 511] width 286 height 33
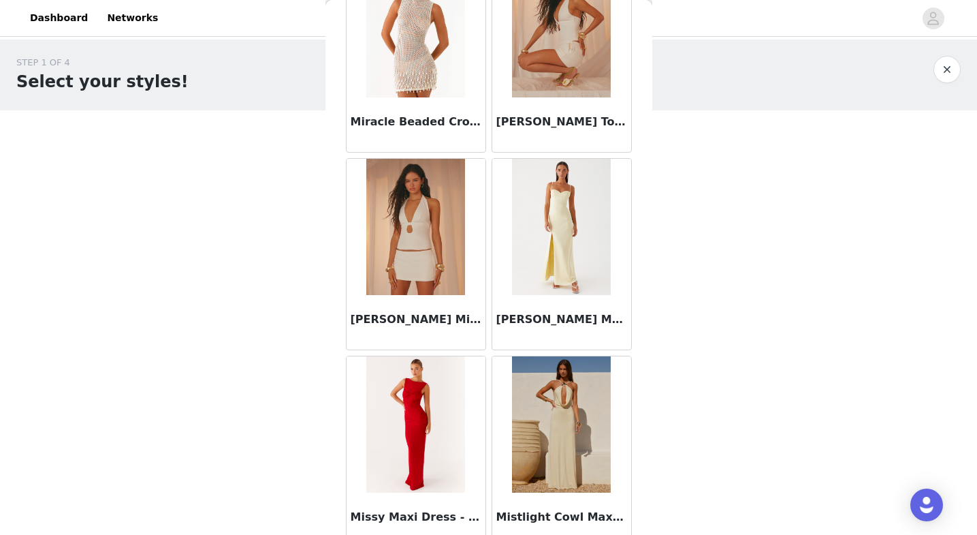
scroll to position [60798, 0]
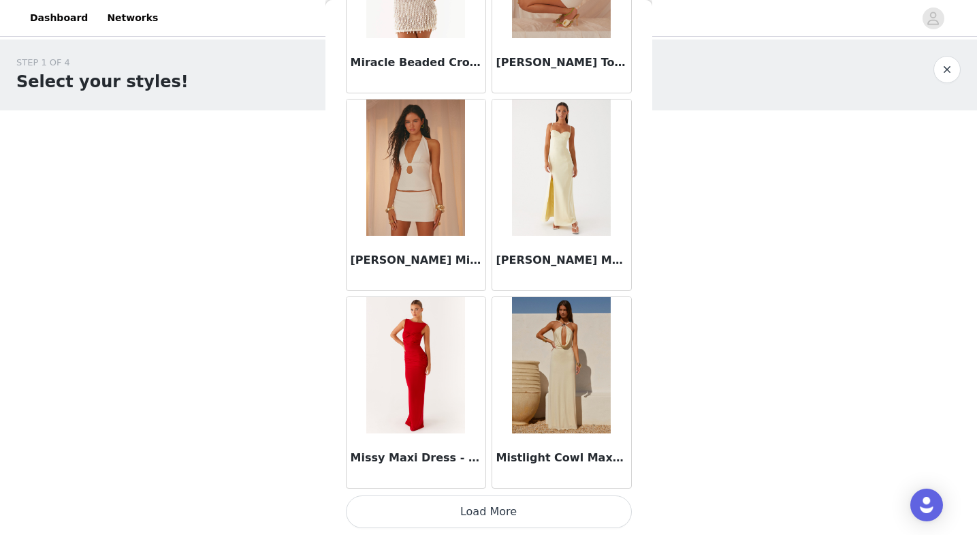
click at [590, 518] on button "Load More" at bounding box center [489, 511] width 286 height 33
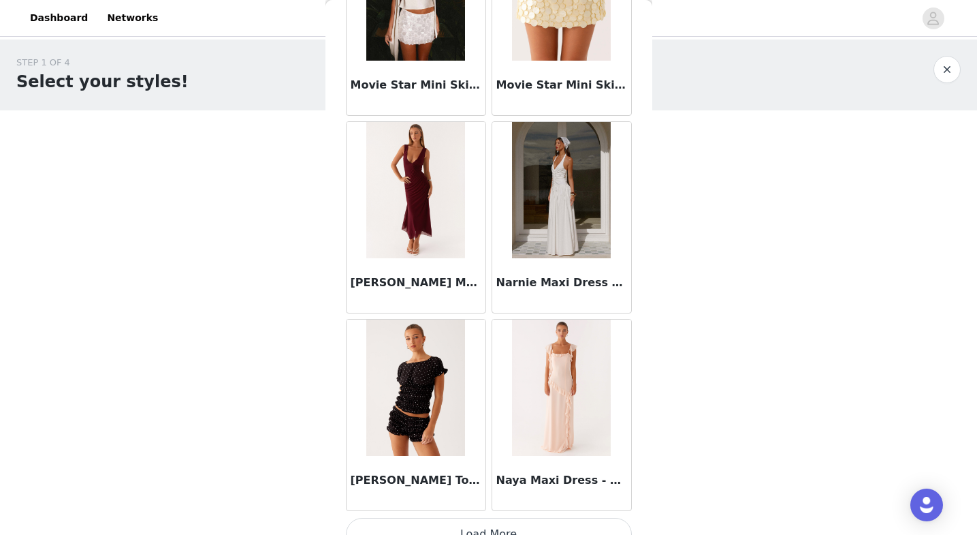
scroll to position [62773, 0]
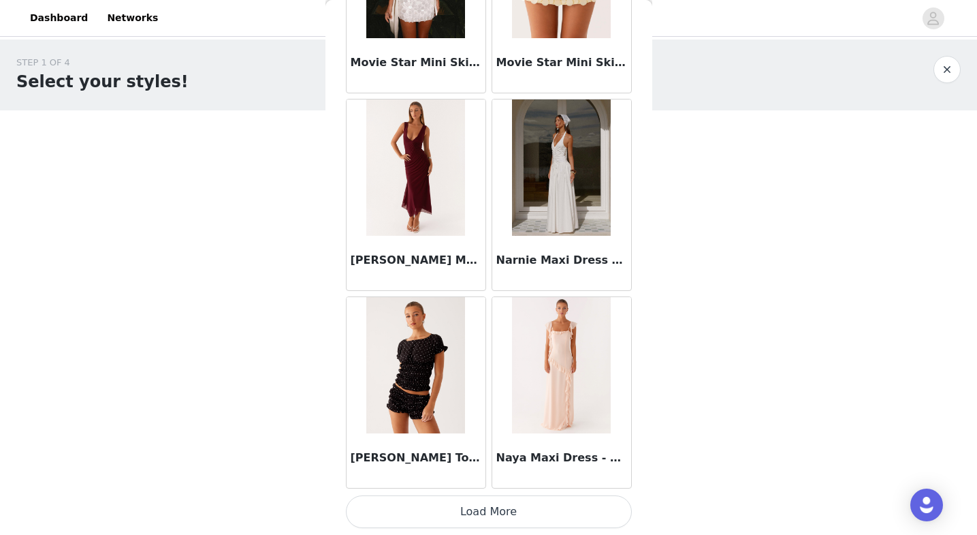
click at [548, 502] on button "Load More" at bounding box center [489, 511] width 286 height 33
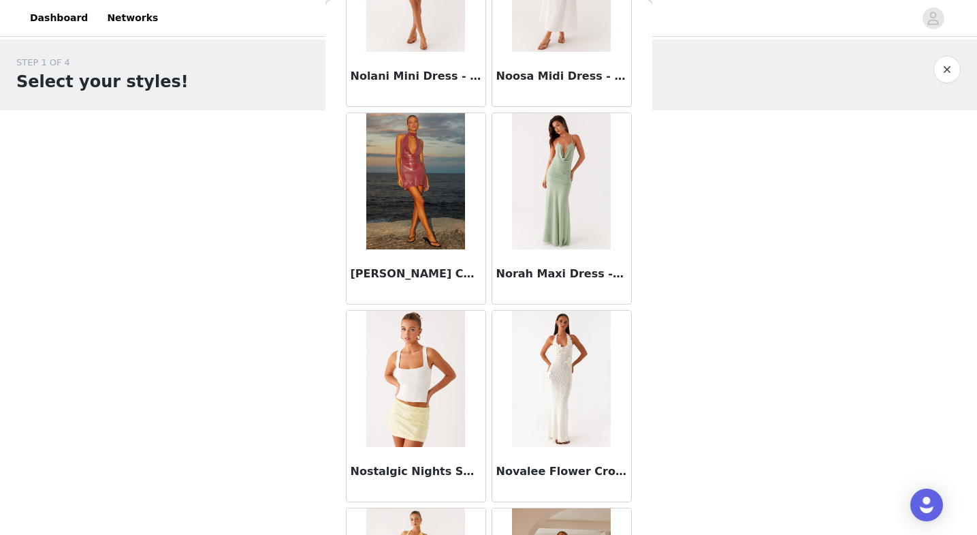
scroll to position [64748, 0]
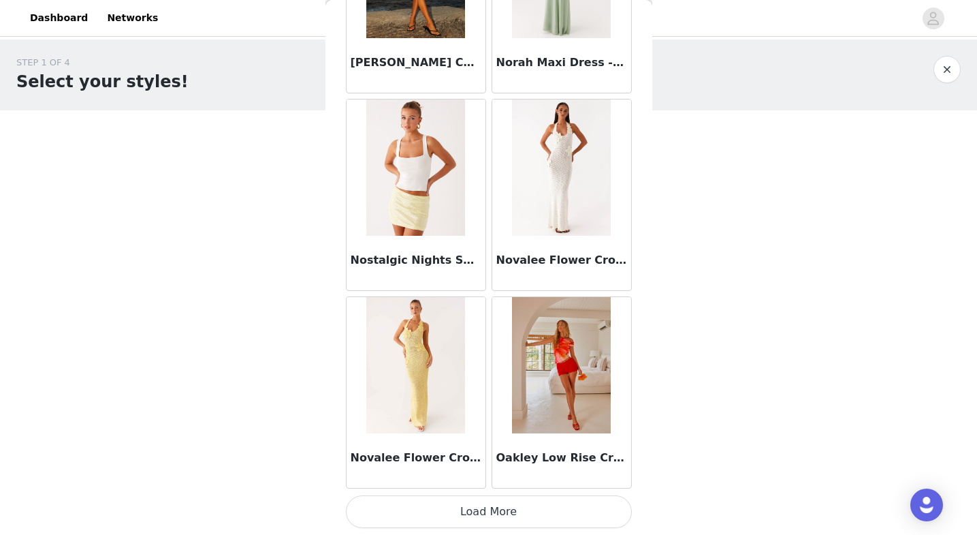
click at [563, 503] on button "Load More" at bounding box center [489, 511] width 286 height 33
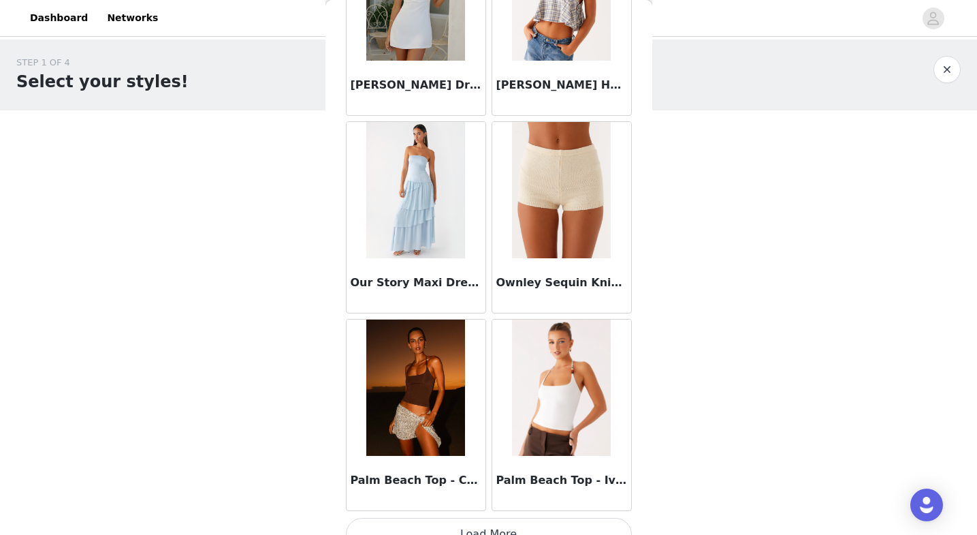
scroll to position [66723, 0]
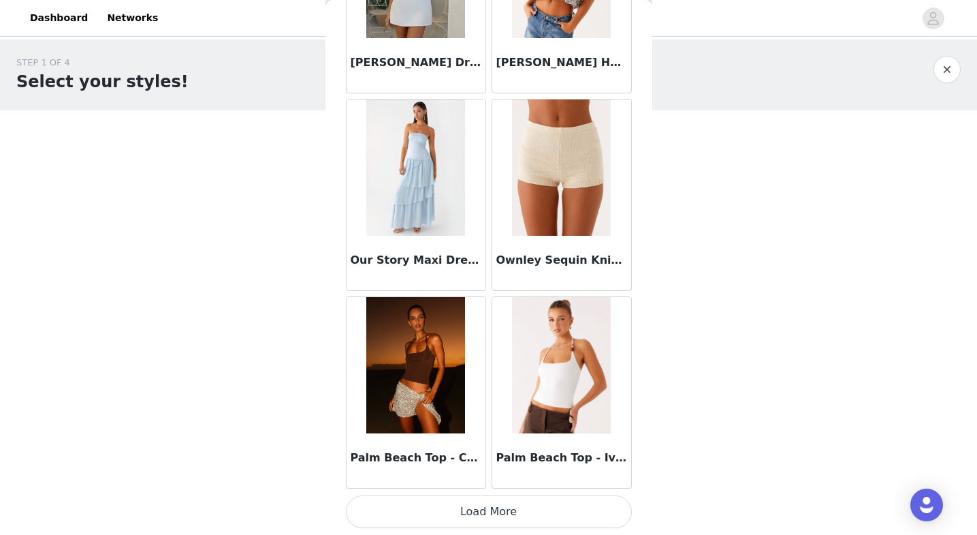
click at [551, 524] on button "Load More" at bounding box center [489, 511] width 286 height 33
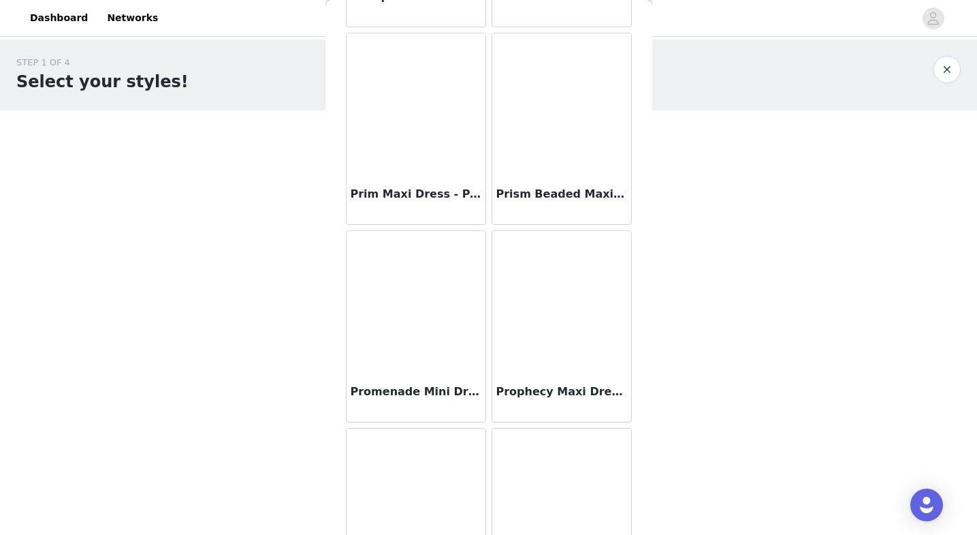
scroll to position [68698, 0]
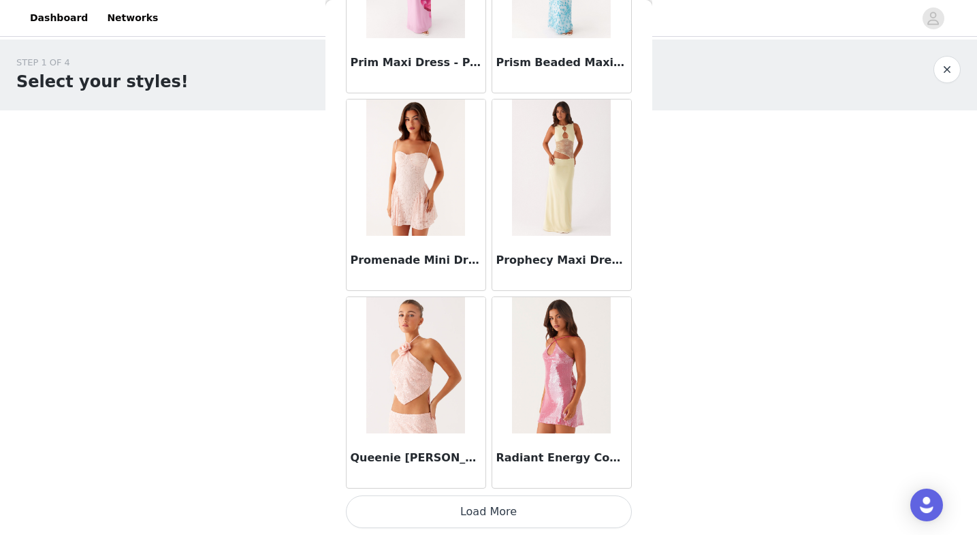
click at [551, 514] on button "Load More" at bounding box center [489, 511] width 286 height 33
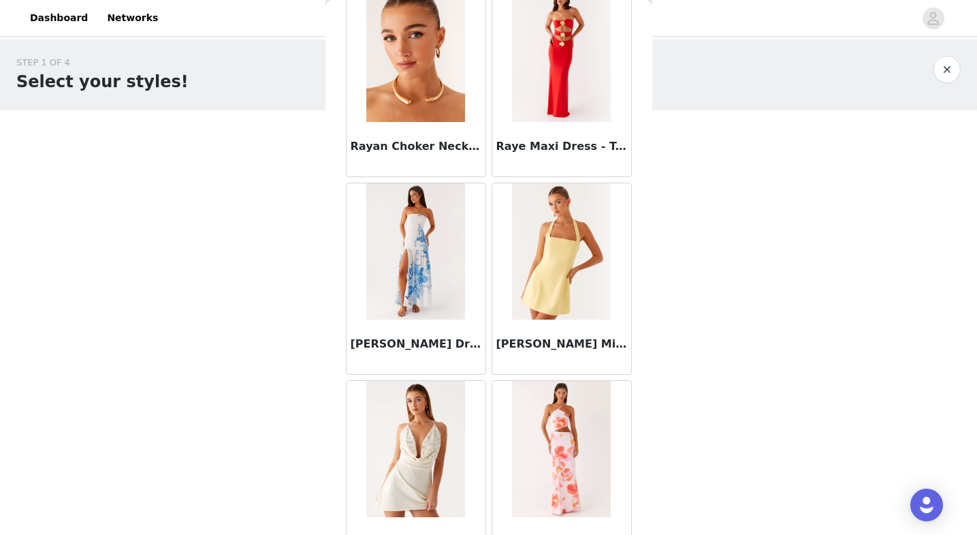
scroll to position [70673, 0]
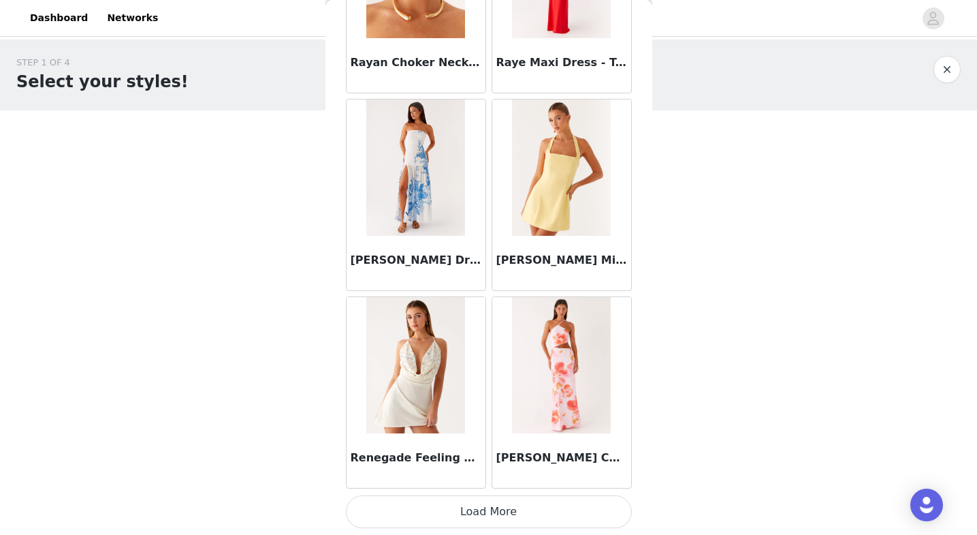
click at [549, 502] on button "Load More" at bounding box center [489, 511] width 286 height 33
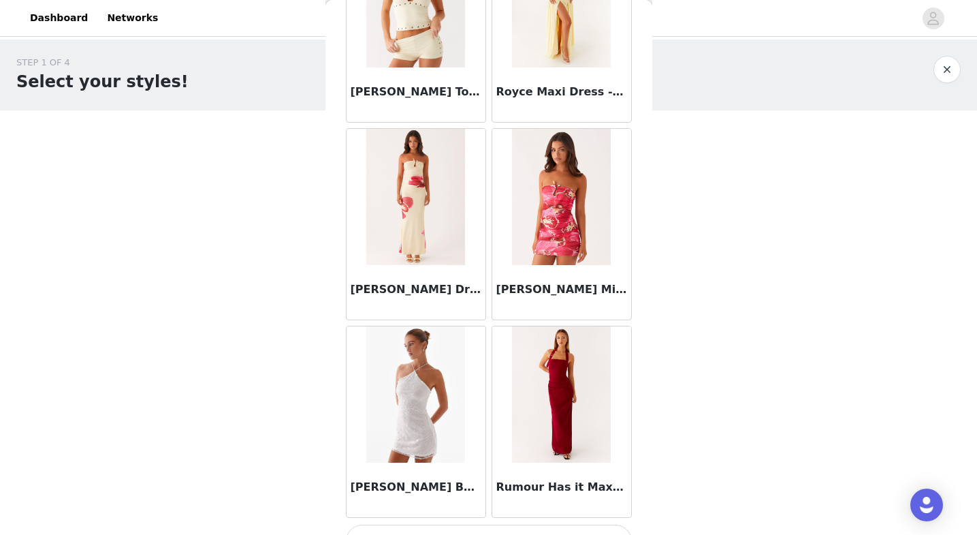
scroll to position [72648, 0]
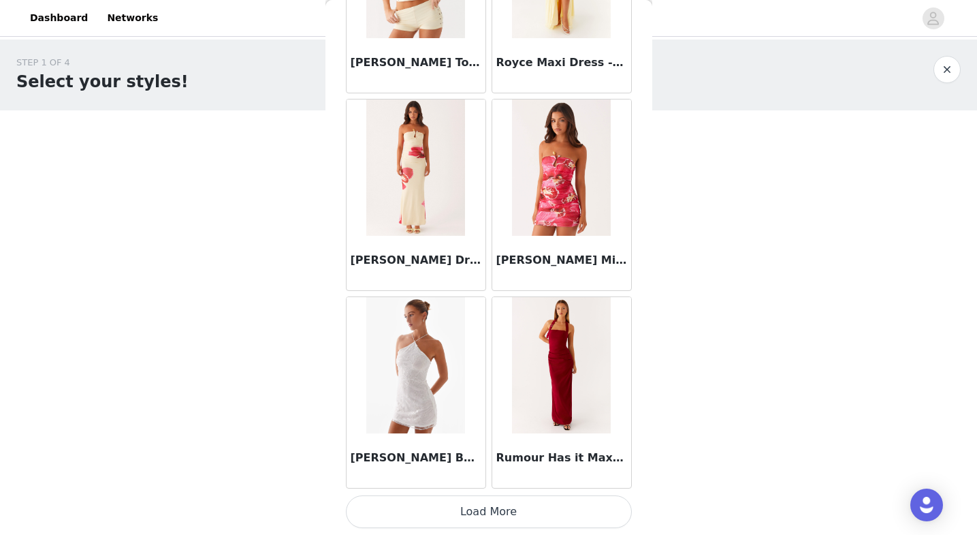
click at [548, 518] on button "Load More" at bounding box center [489, 511] width 286 height 33
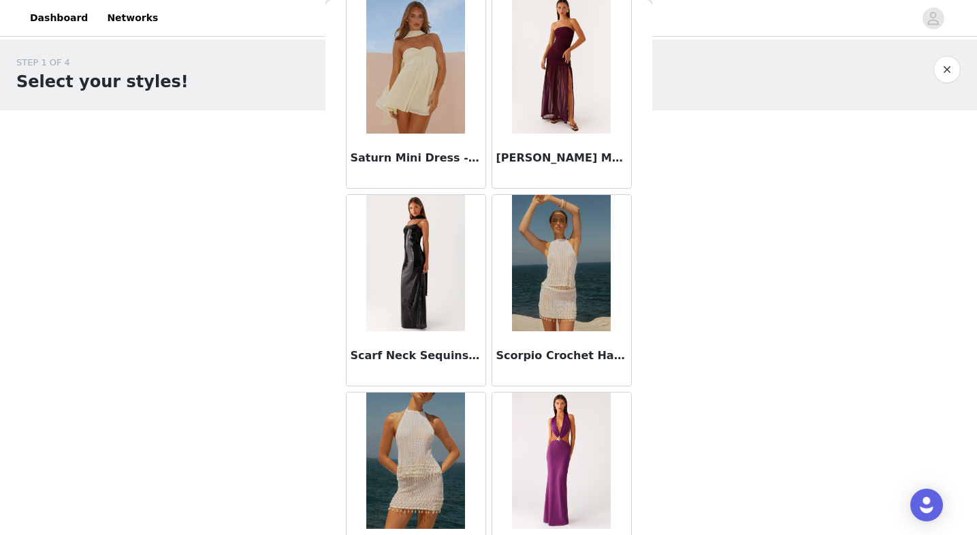
scroll to position [74623, 0]
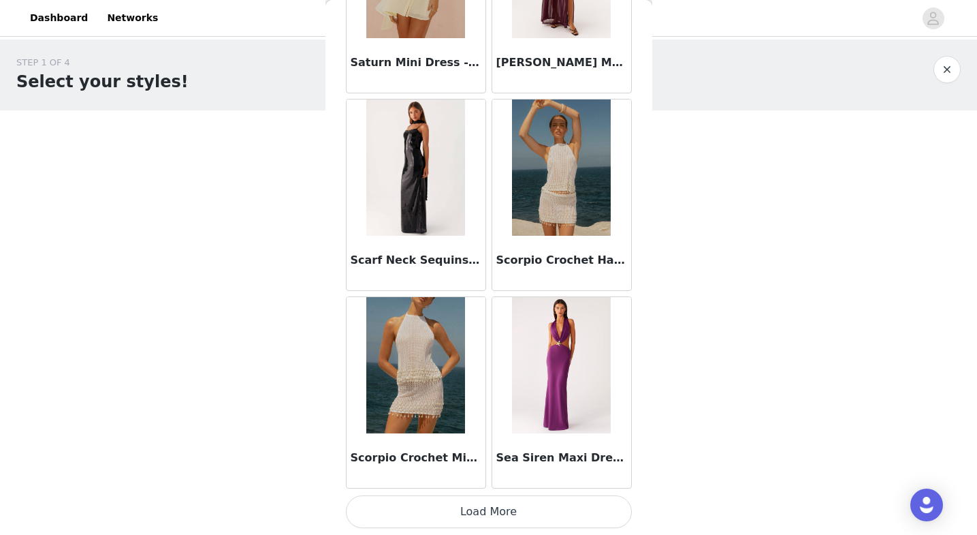
click at [543, 509] on button "Load More" at bounding box center [489, 511] width 286 height 33
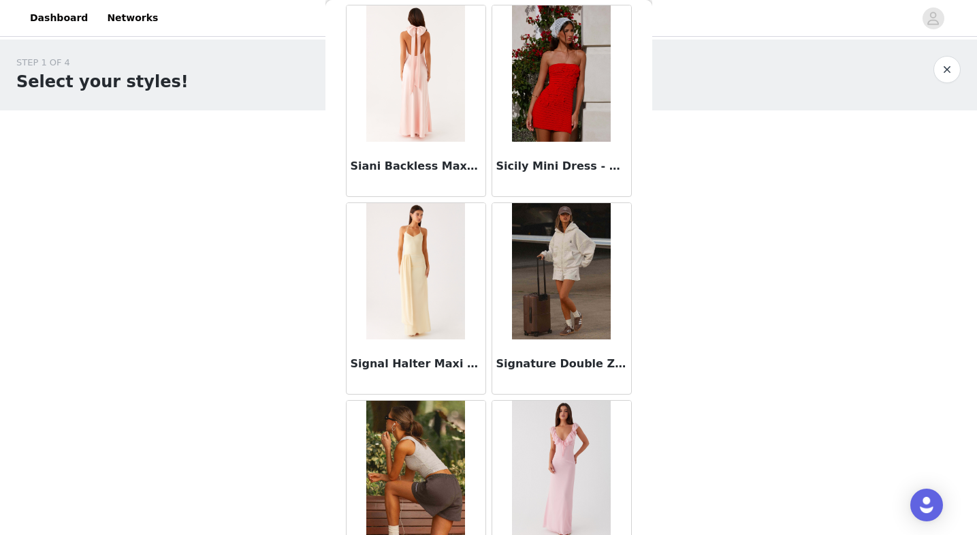
scroll to position [76598, 0]
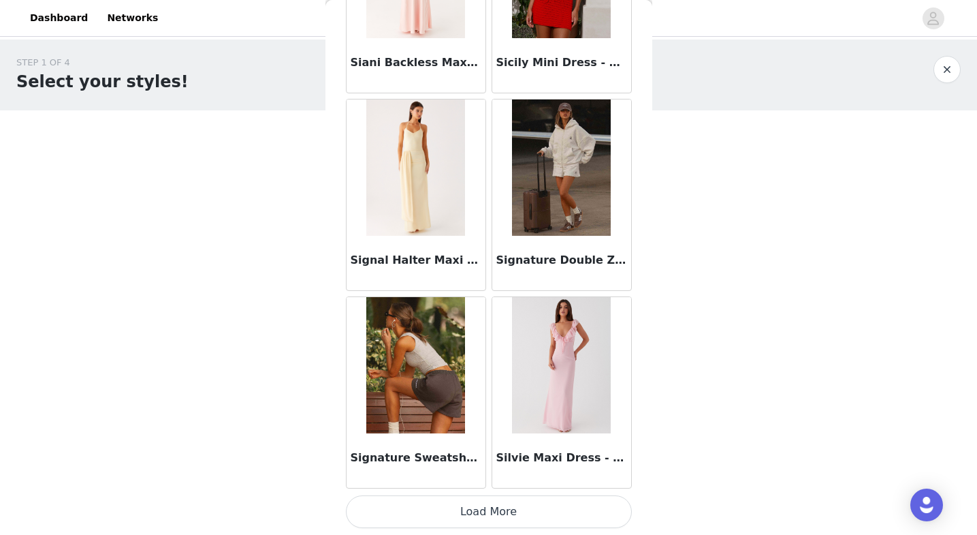
click at [551, 509] on button "Load More" at bounding box center [489, 511] width 286 height 33
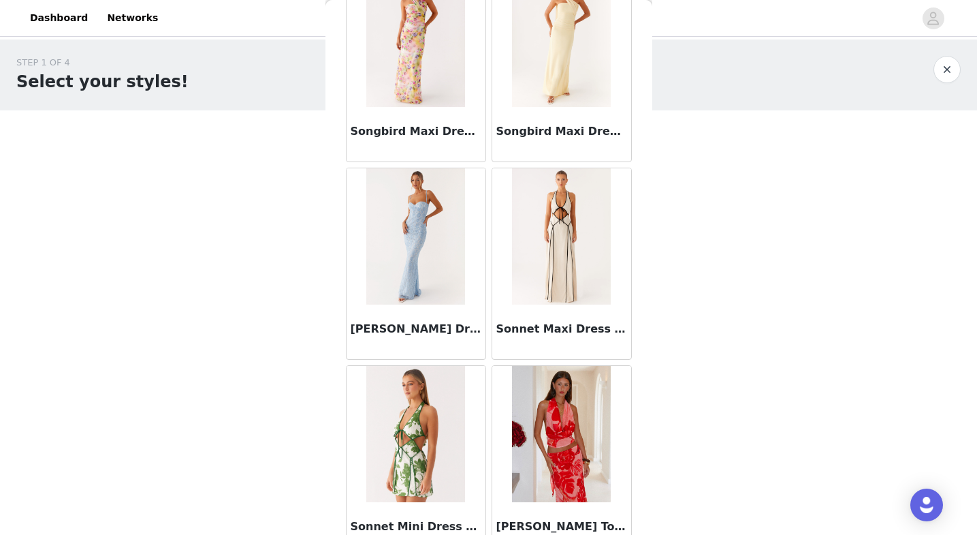
scroll to position [78573, 0]
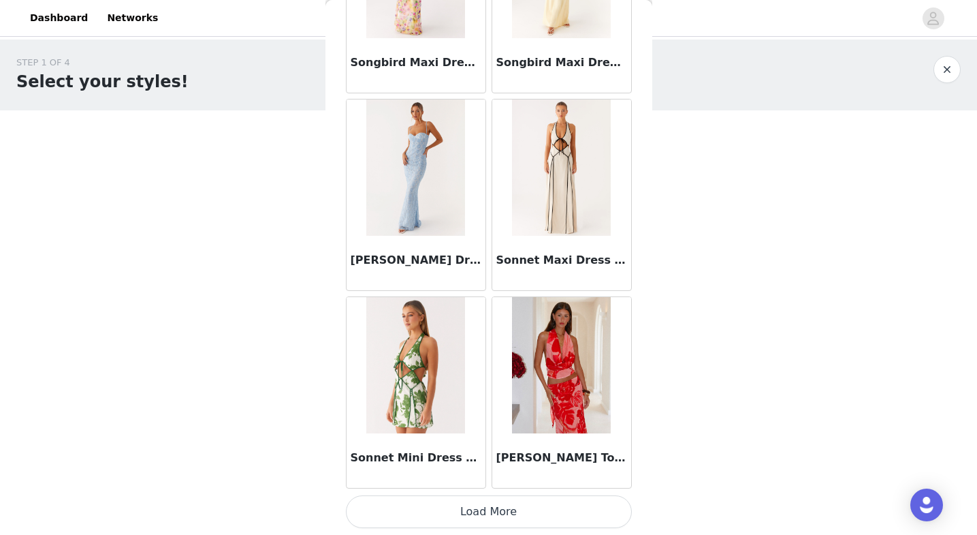
click at [545, 510] on button "Load More" at bounding box center [489, 511] width 286 height 33
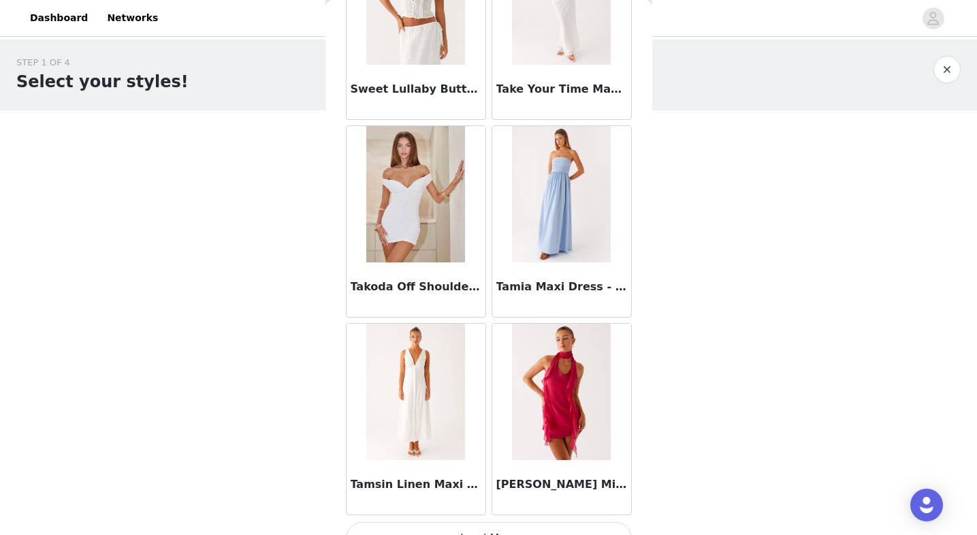
scroll to position [80547, 0]
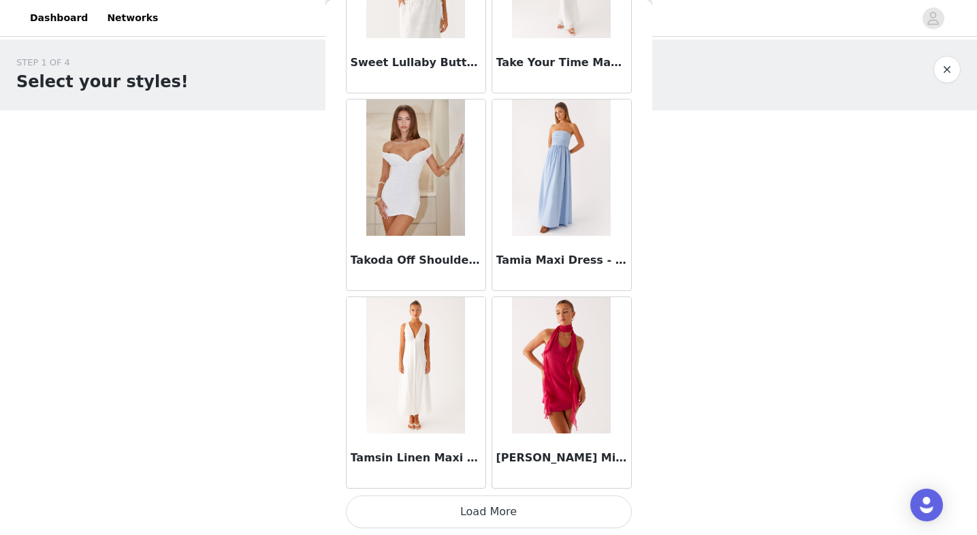
click at [531, 512] on button "Load More" at bounding box center [489, 511] width 286 height 33
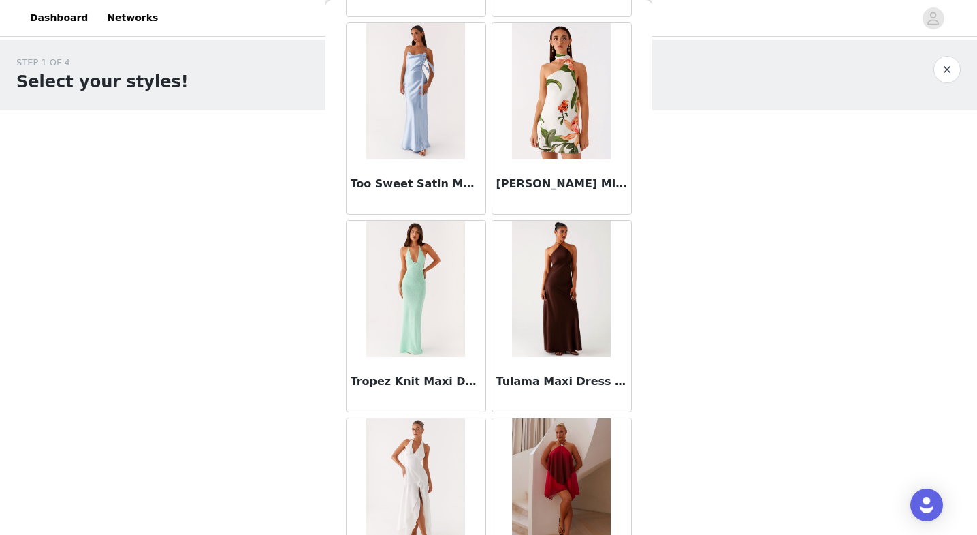
scroll to position [82522, 0]
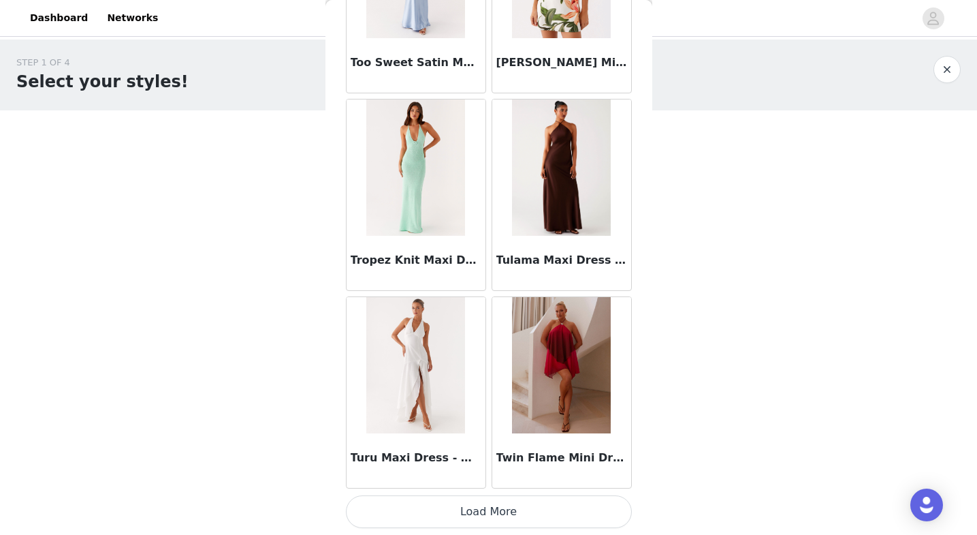
click at [556, 513] on button "Load More" at bounding box center [489, 511] width 286 height 33
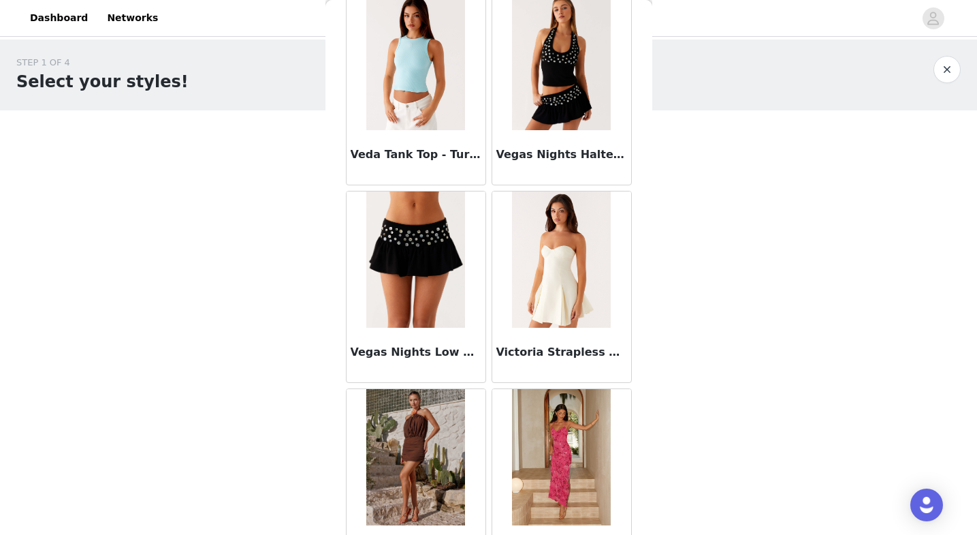
scroll to position [84497, 0]
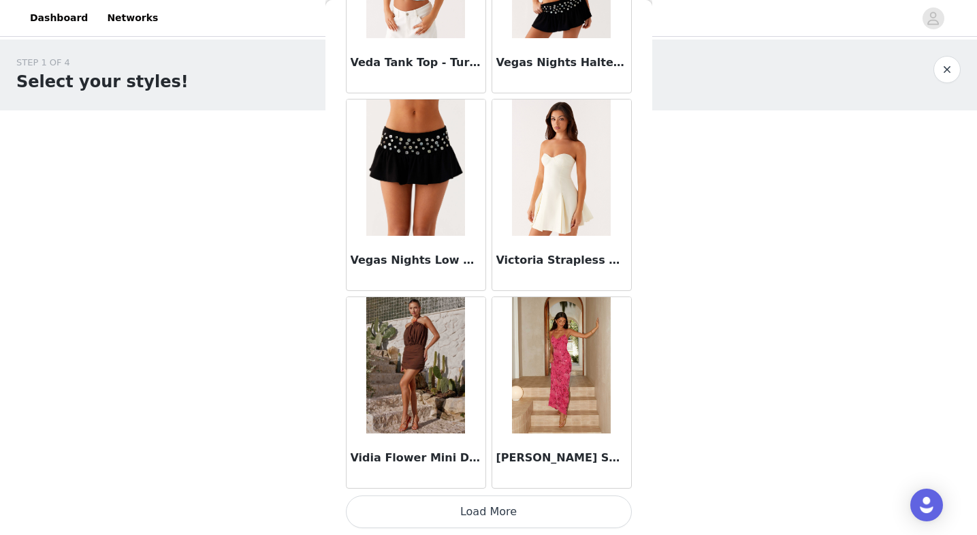
click at [571, 514] on button "Load More" at bounding box center [489, 511] width 286 height 33
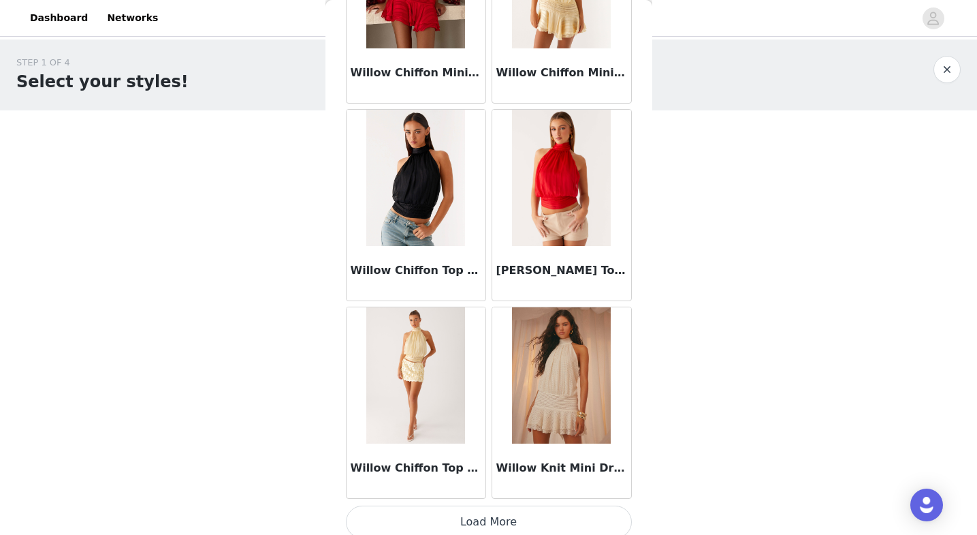
scroll to position [86463, 0]
click at [578, 516] on button "Load More" at bounding box center [489, 521] width 286 height 33
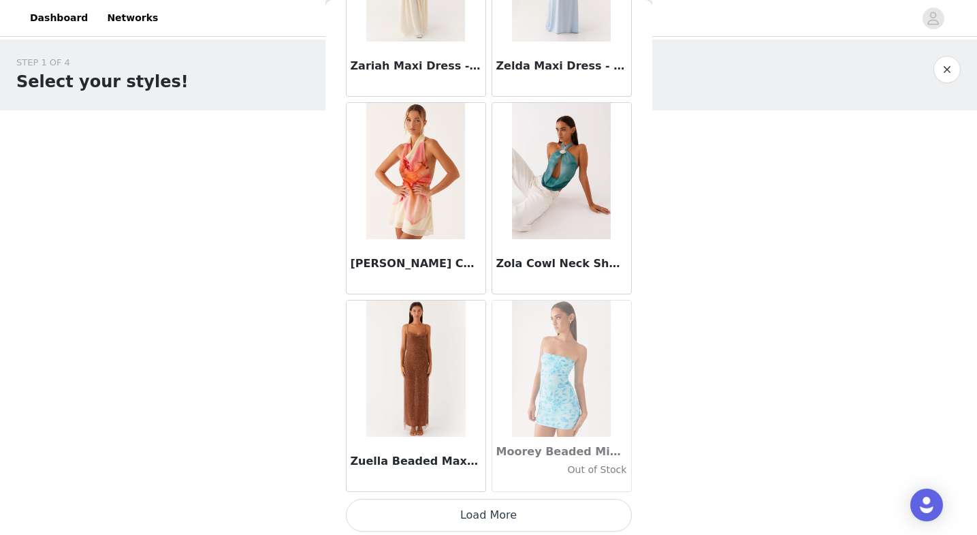
scroll to position [88447, 0]
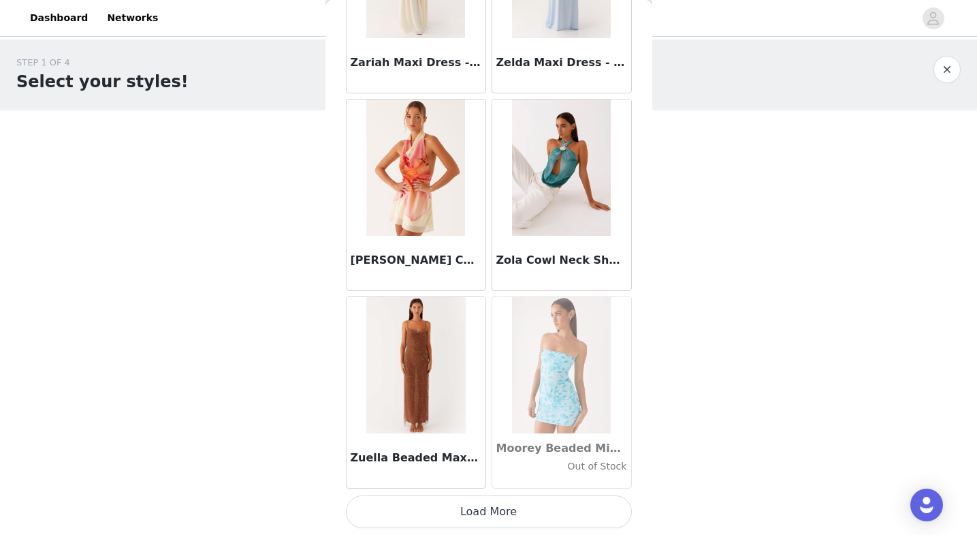
click at [531, 507] on button "Load More" at bounding box center [489, 511] width 286 height 33
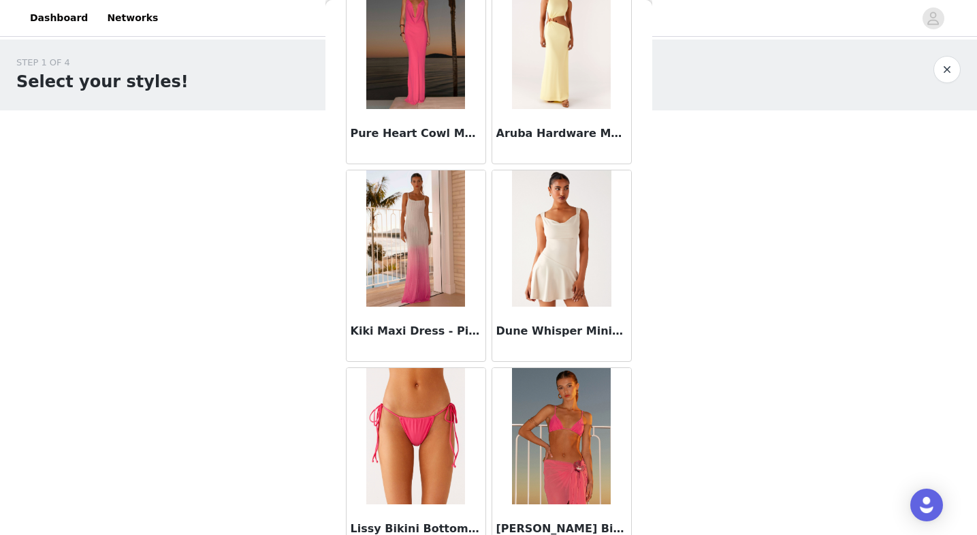
scroll to position [90422, 0]
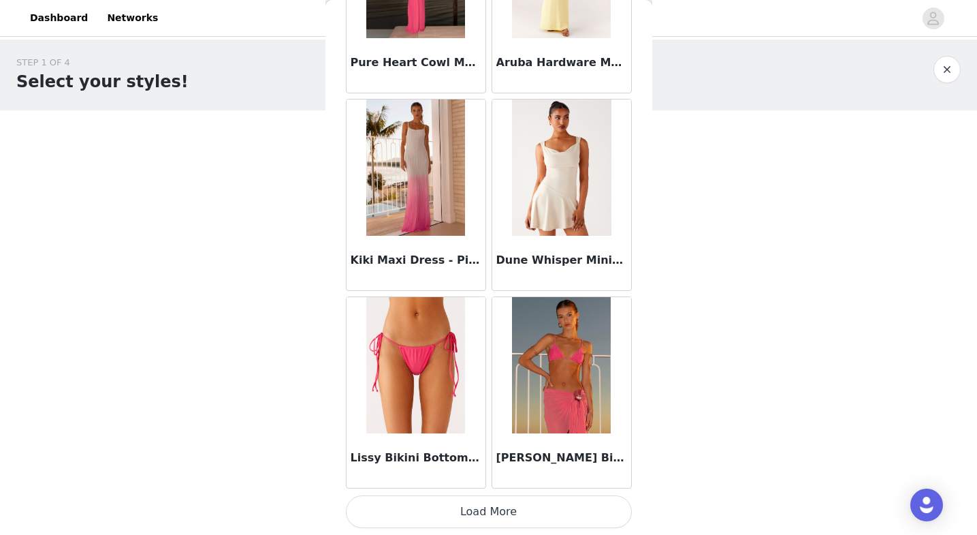
click at [579, 509] on button "Load More" at bounding box center [489, 511] width 286 height 33
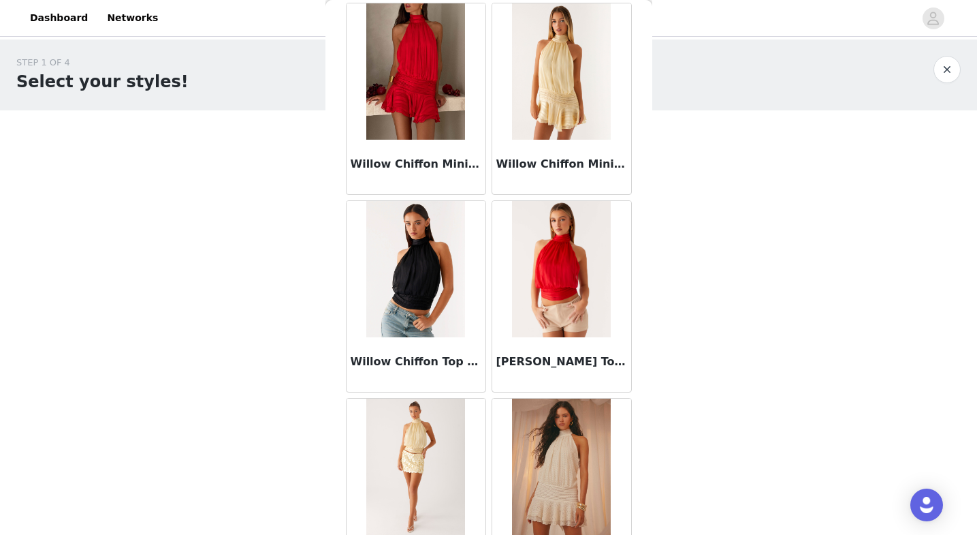
scroll to position [86368, 0]
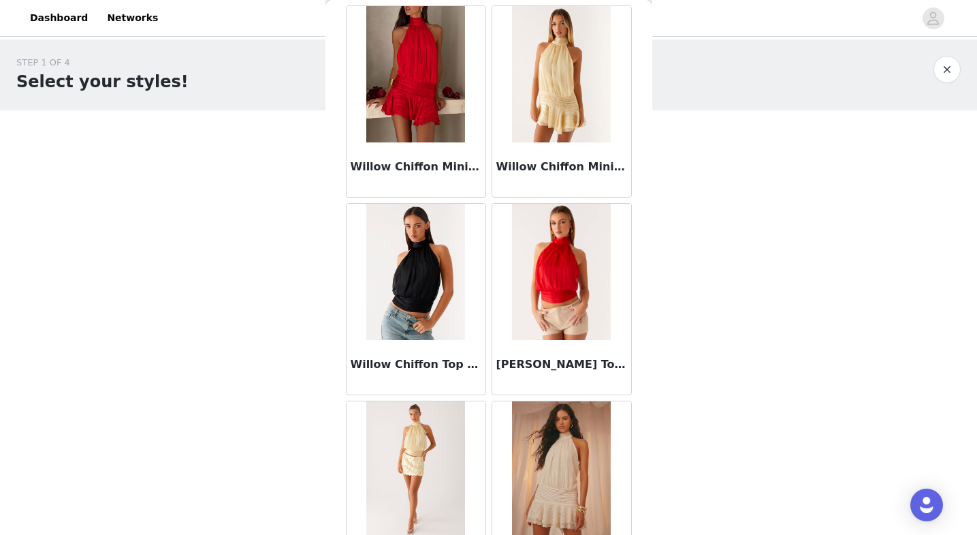
click at [418, 279] on img at bounding box center [415, 272] width 99 height 136
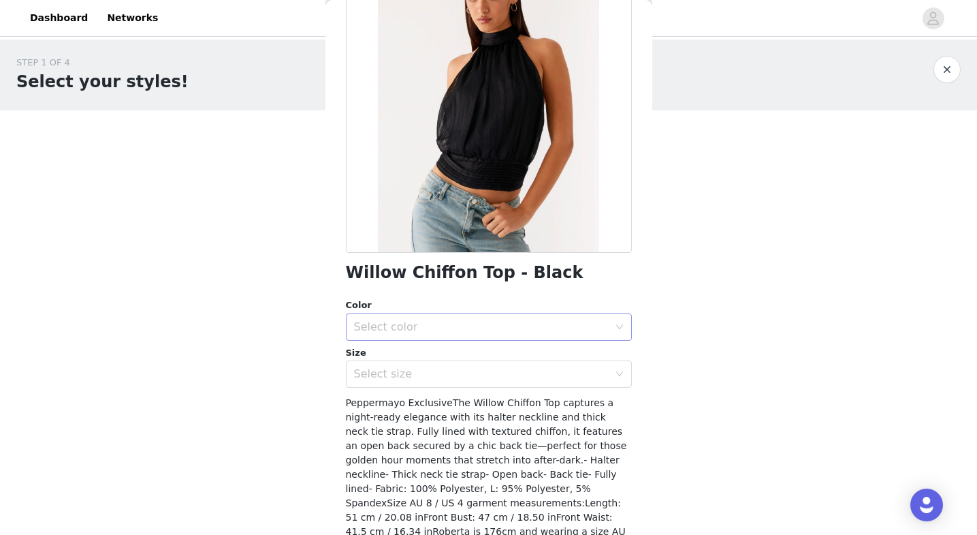
scroll to position [121, 0]
click at [407, 316] on div "Select color" at bounding box center [484, 328] width 261 height 26
click at [406, 358] on li "Black" at bounding box center [489, 358] width 286 height 22
click at [402, 380] on div "Select size" at bounding box center [481, 375] width 255 height 14
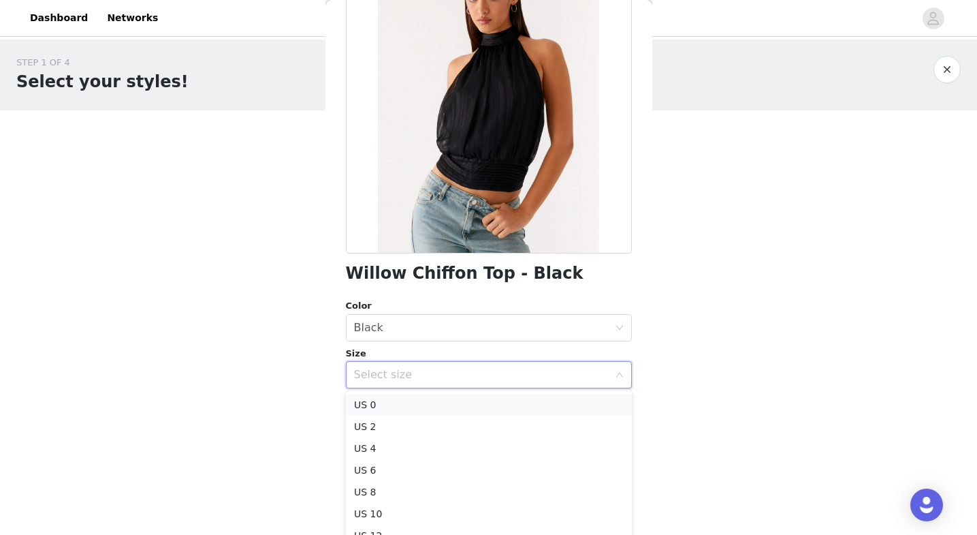
click at [399, 407] on li "US 0" at bounding box center [489, 405] width 286 height 22
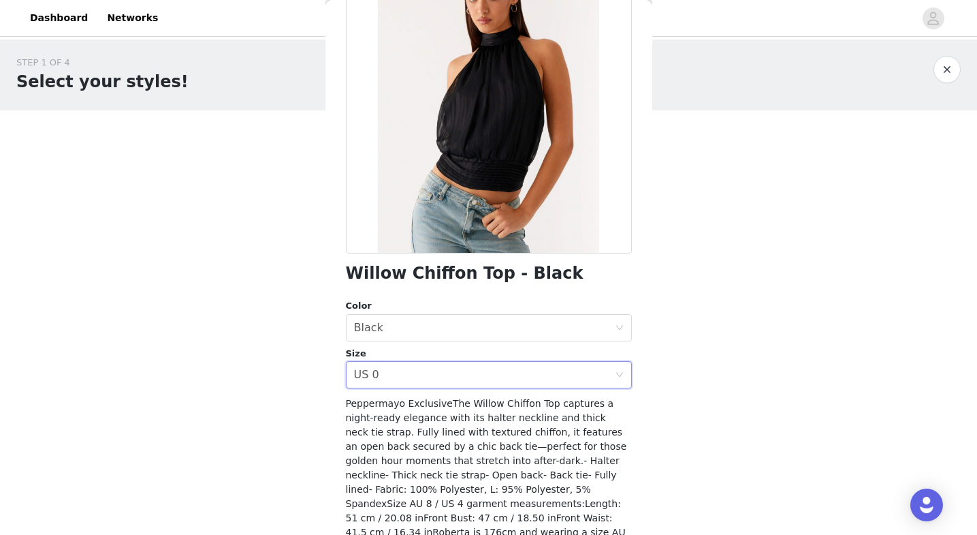
scroll to position [183, 0]
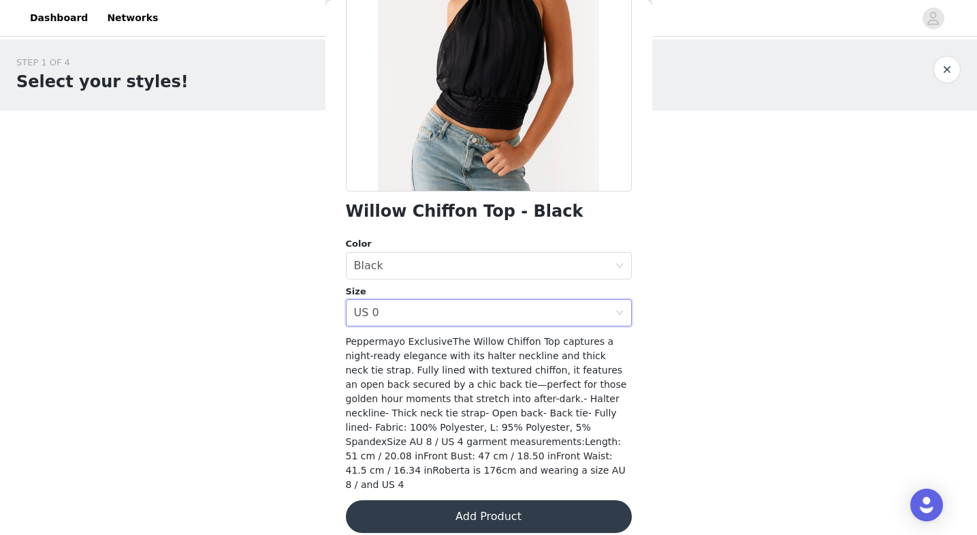
click at [425, 511] on button "Add Product" at bounding box center [489, 516] width 286 height 33
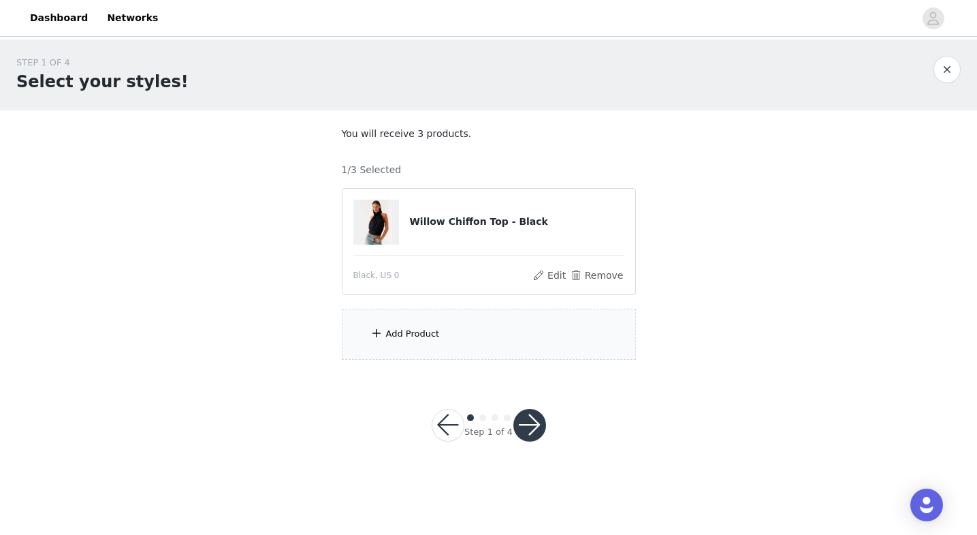
click at [390, 344] on div "Add Product" at bounding box center [489, 334] width 294 height 51
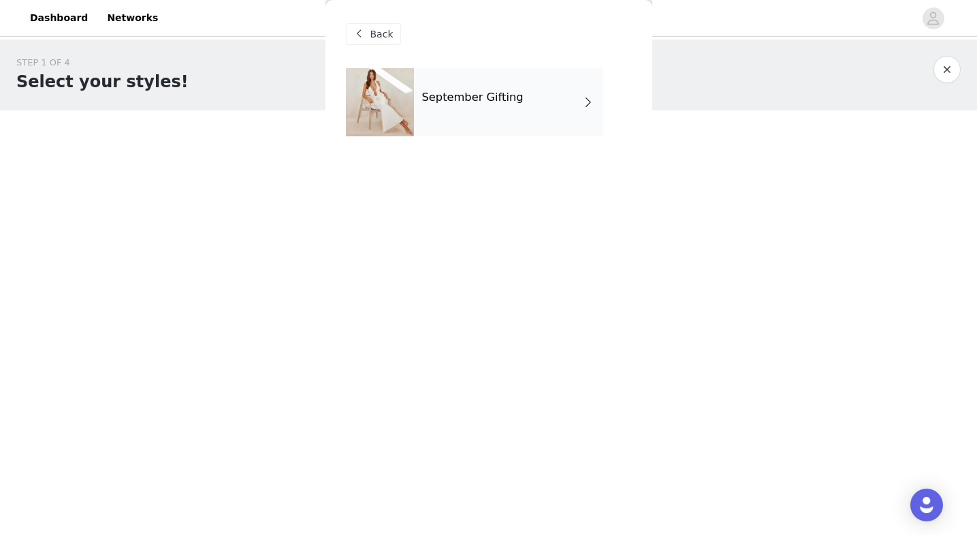
click at [480, 97] on h4 "September Gifting" at bounding box center [472, 97] width 101 height 12
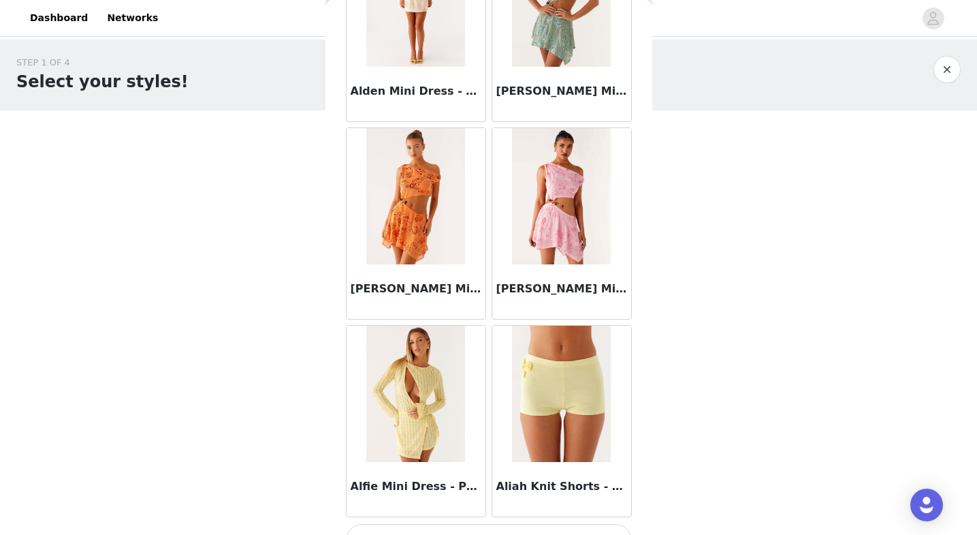
scroll to position [1549, 0]
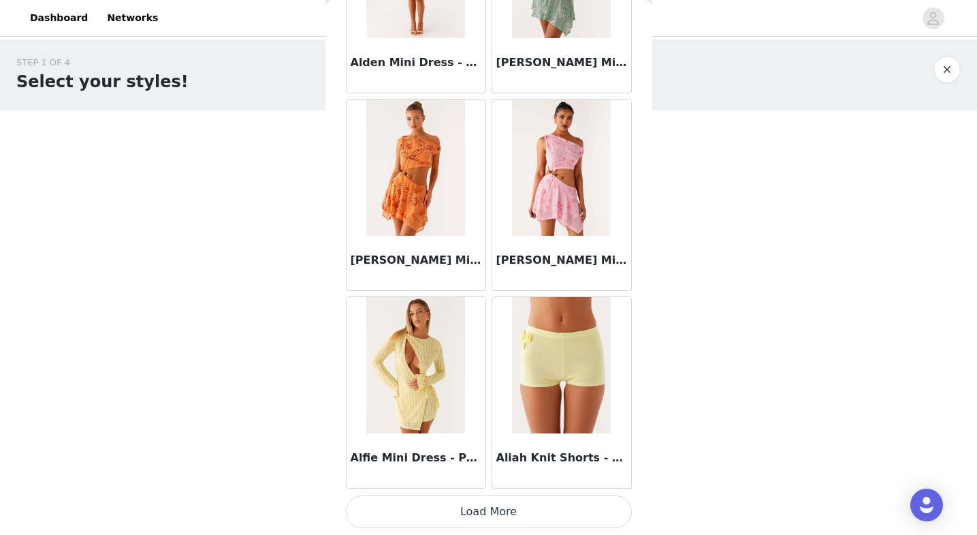
click at [431, 516] on button "Load More" at bounding box center [489, 511] width 286 height 33
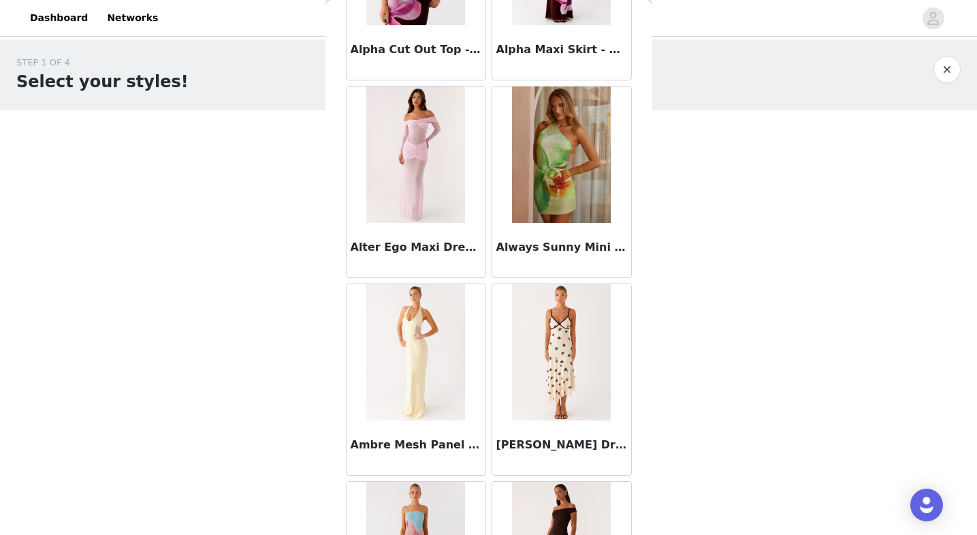
scroll to position [3524, 0]
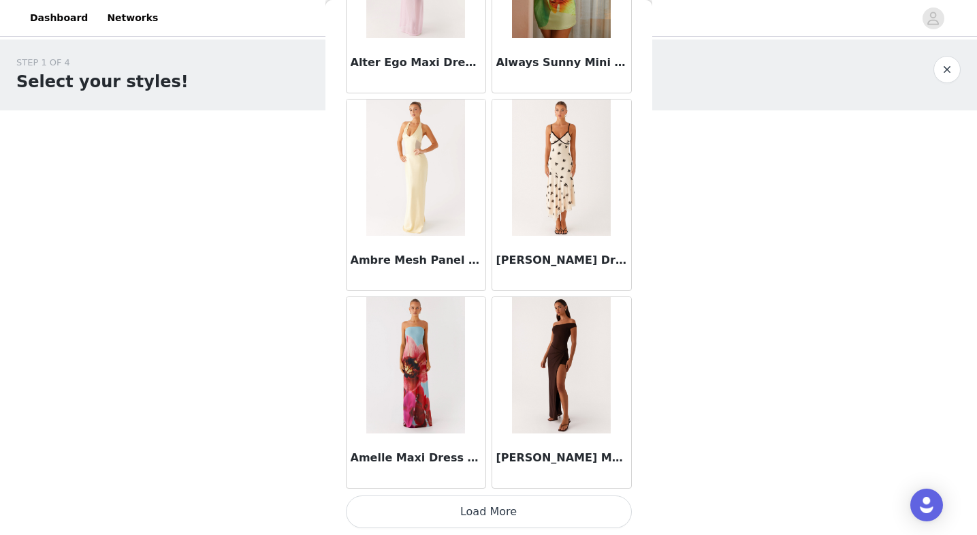
click at [437, 506] on button "Load More" at bounding box center [489, 511] width 286 height 33
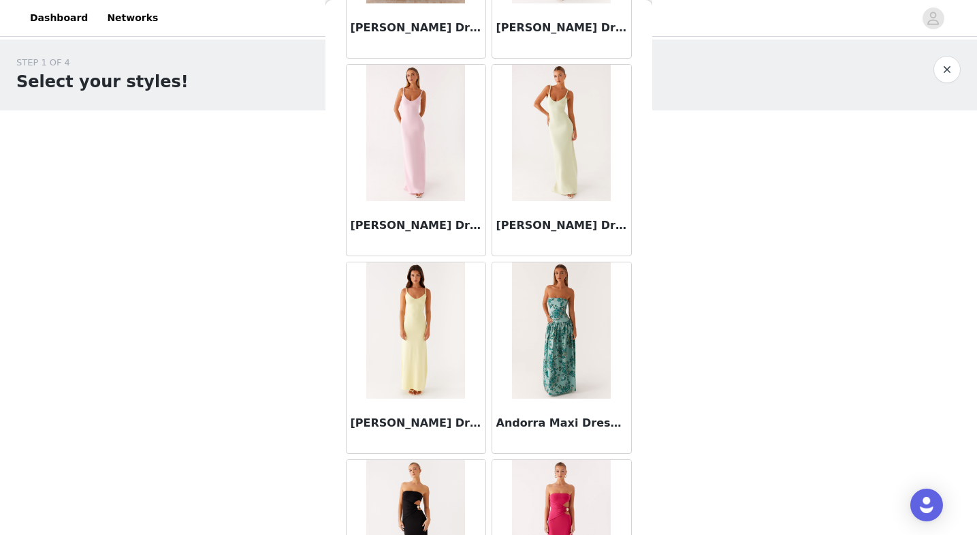
scroll to position [5499, 0]
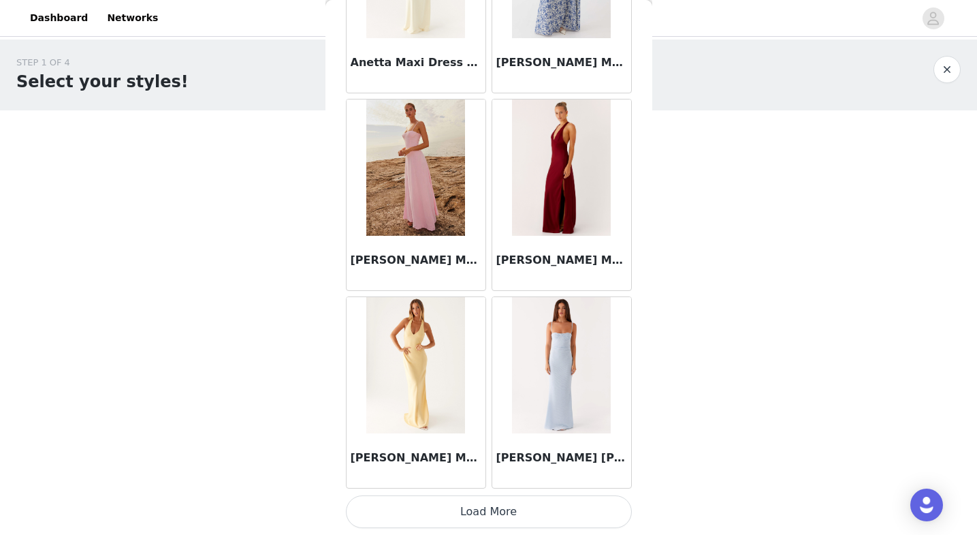
click at [473, 503] on button "Load More" at bounding box center [489, 511] width 286 height 33
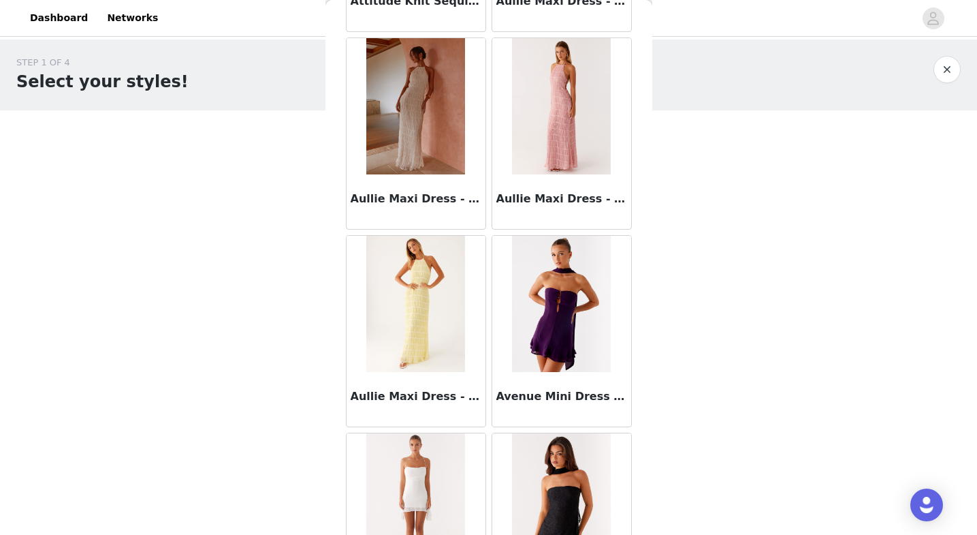
scroll to position [7474, 0]
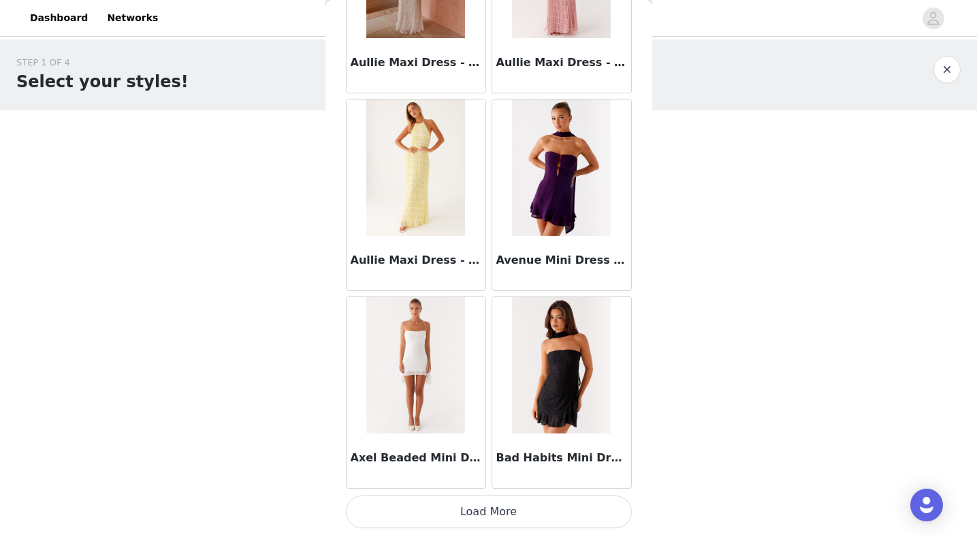
click at [490, 502] on button "Load More" at bounding box center [489, 511] width 286 height 33
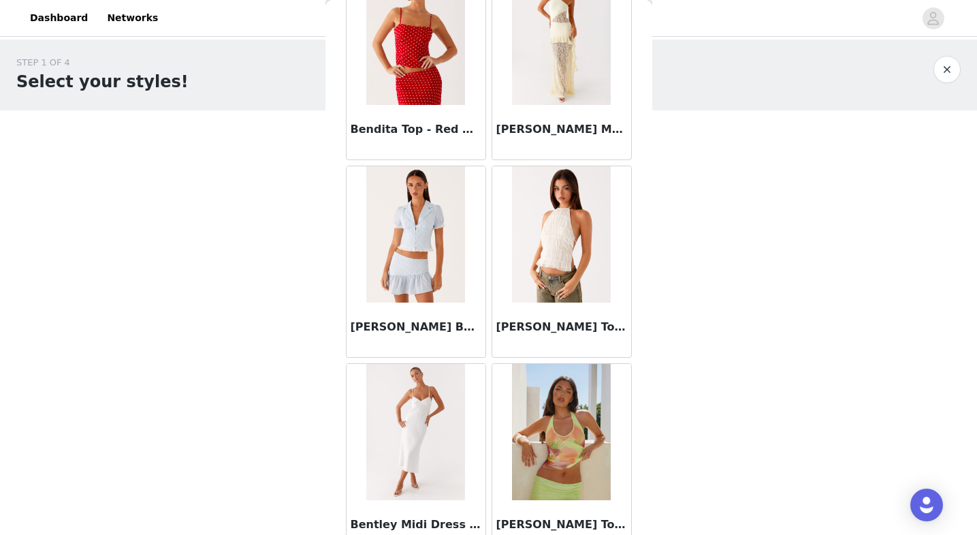
scroll to position [9449, 0]
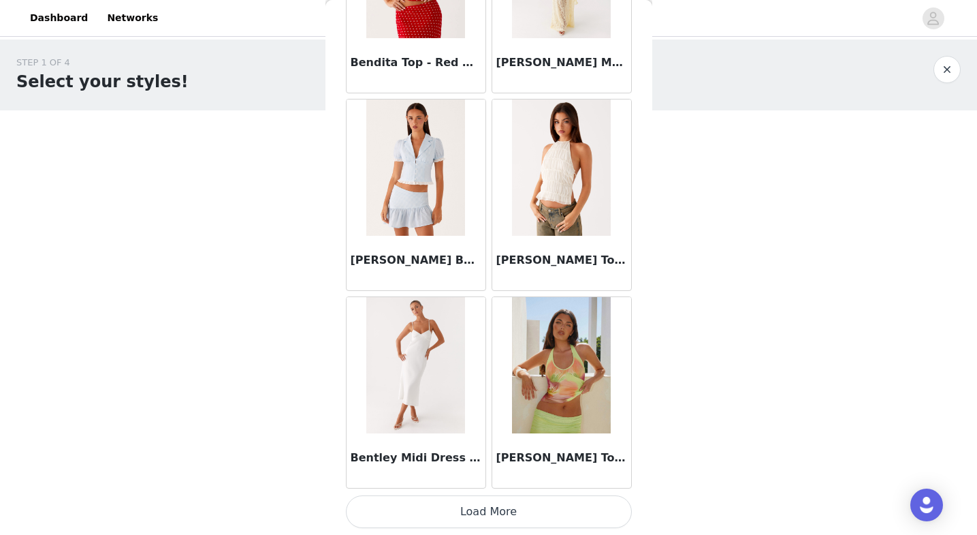
click at [526, 511] on button "Load More" at bounding box center [489, 511] width 286 height 33
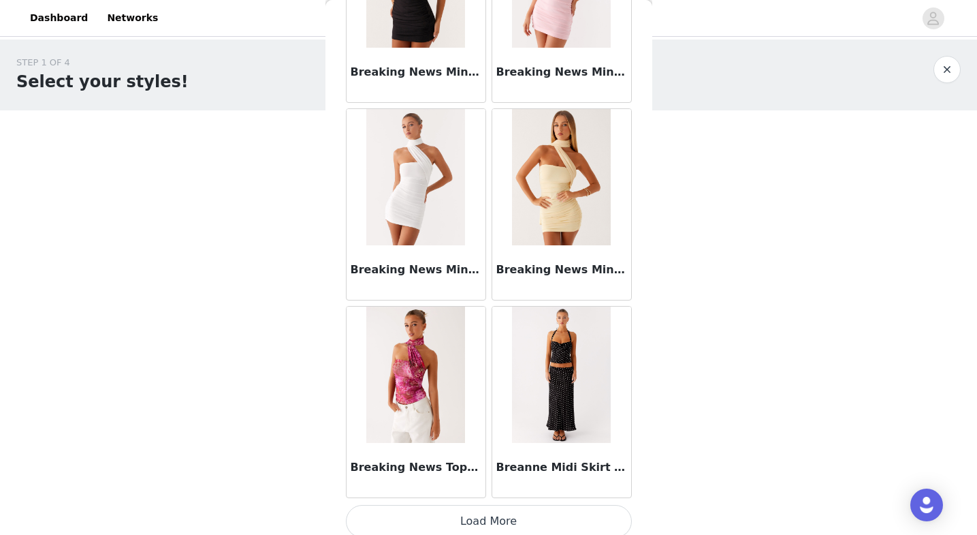
scroll to position [11424, 0]
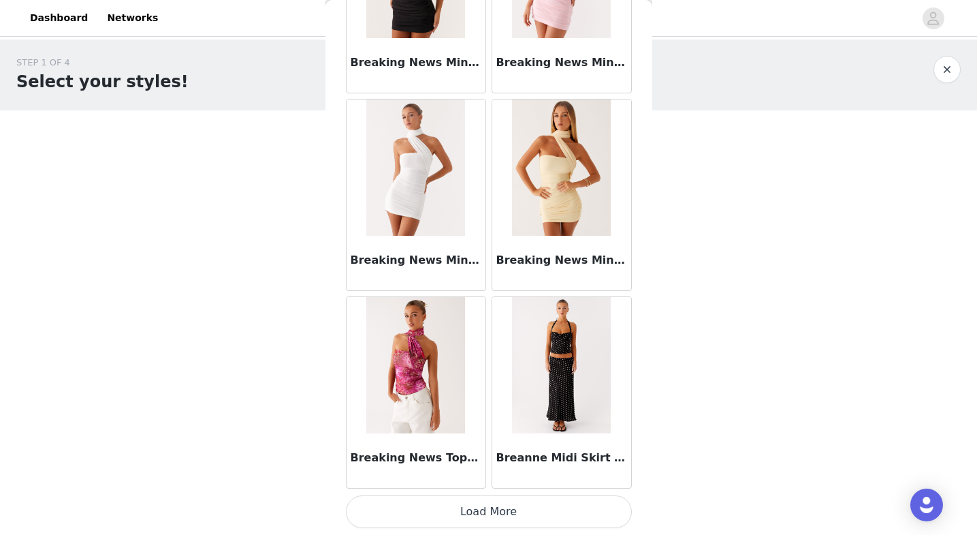
click at [508, 519] on button "Load More" at bounding box center [489, 511] width 286 height 33
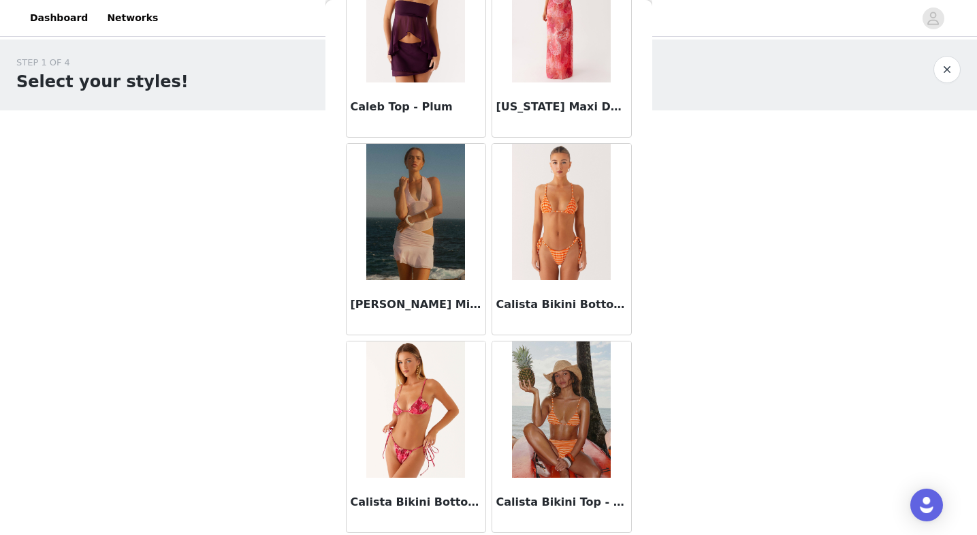
scroll to position [13399, 0]
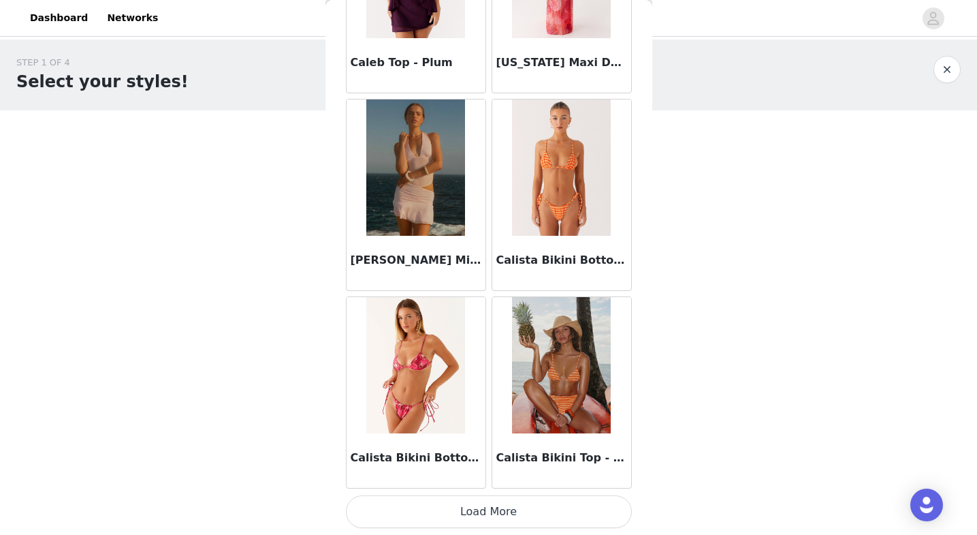
click at [507, 507] on button "Load More" at bounding box center [489, 511] width 286 height 33
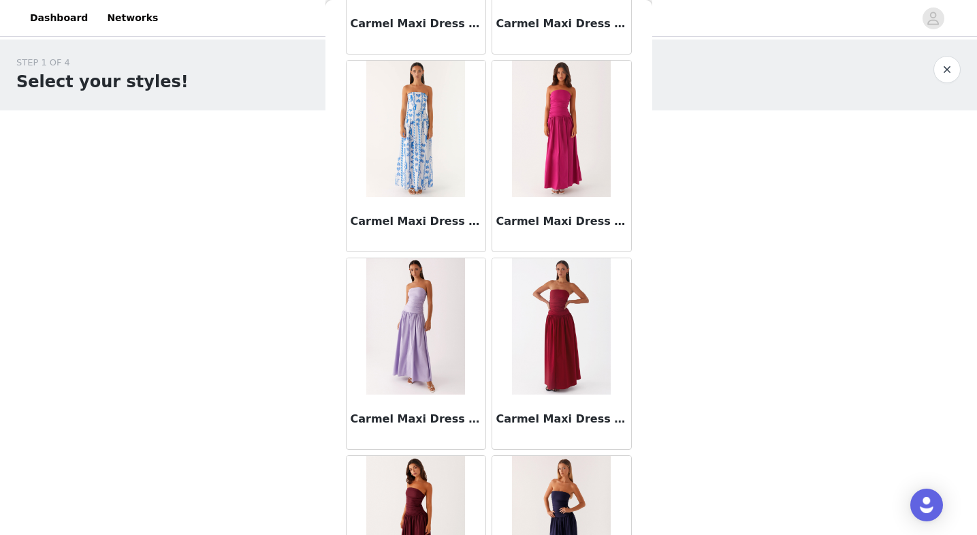
scroll to position [15374, 0]
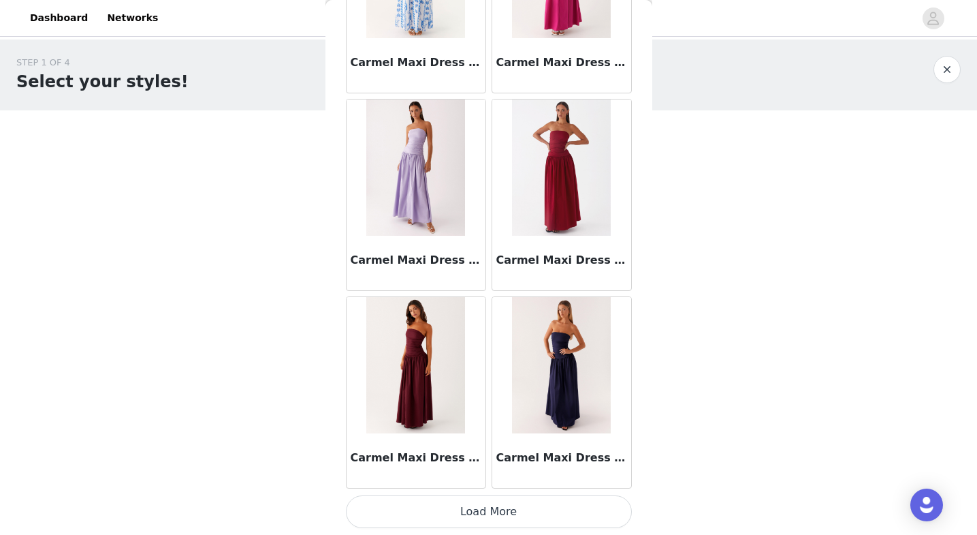
click at [389, 526] on button "Load More" at bounding box center [489, 511] width 286 height 33
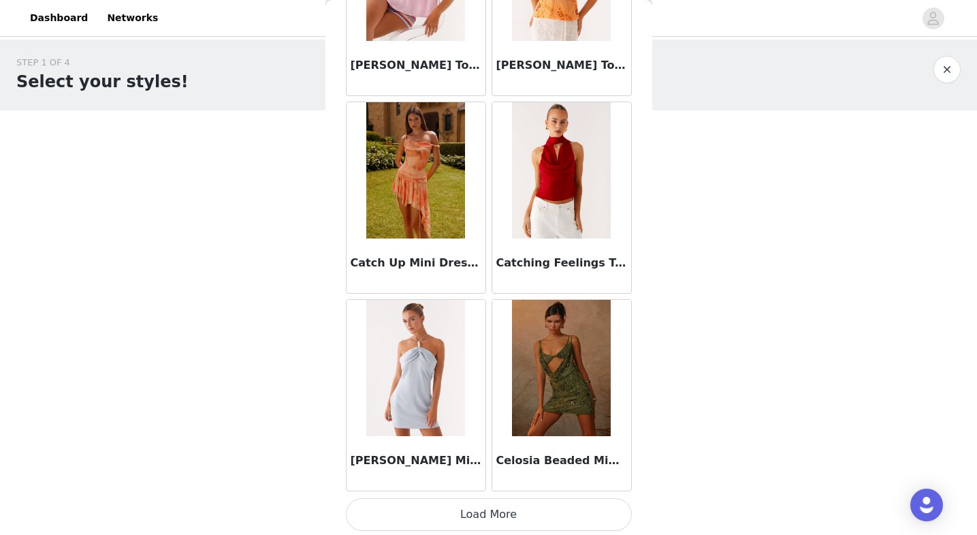
scroll to position [17349, 0]
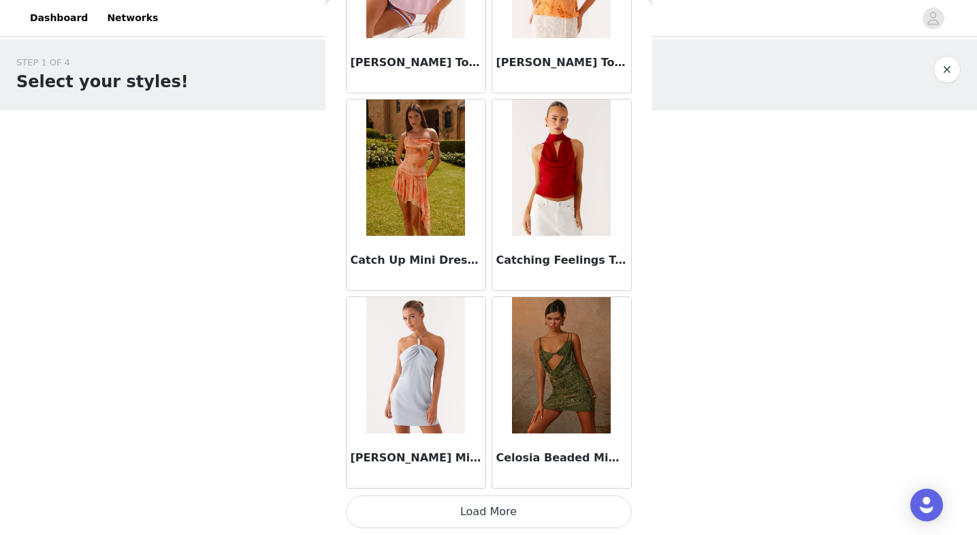
click at [473, 511] on button "Load More" at bounding box center [489, 511] width 286 height 33
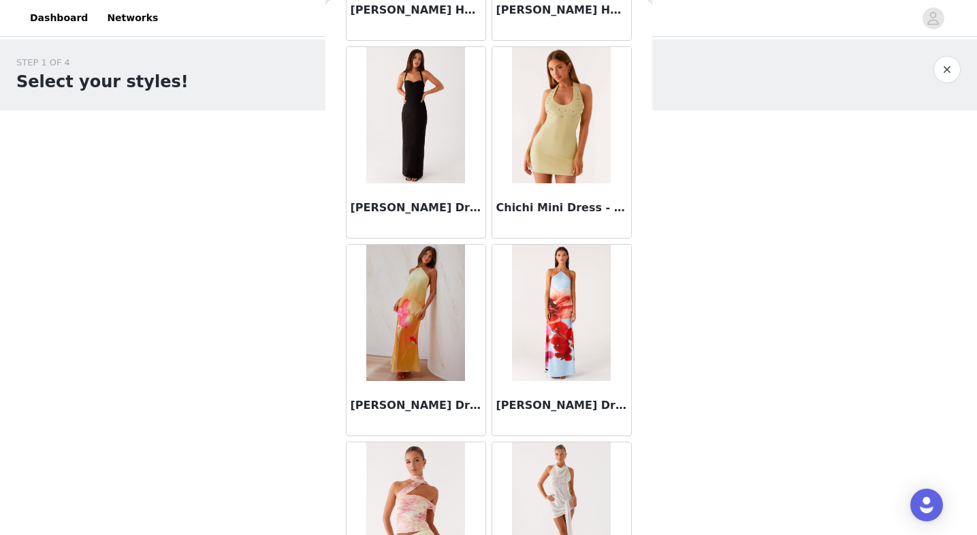
scroll to position [19324, 0]
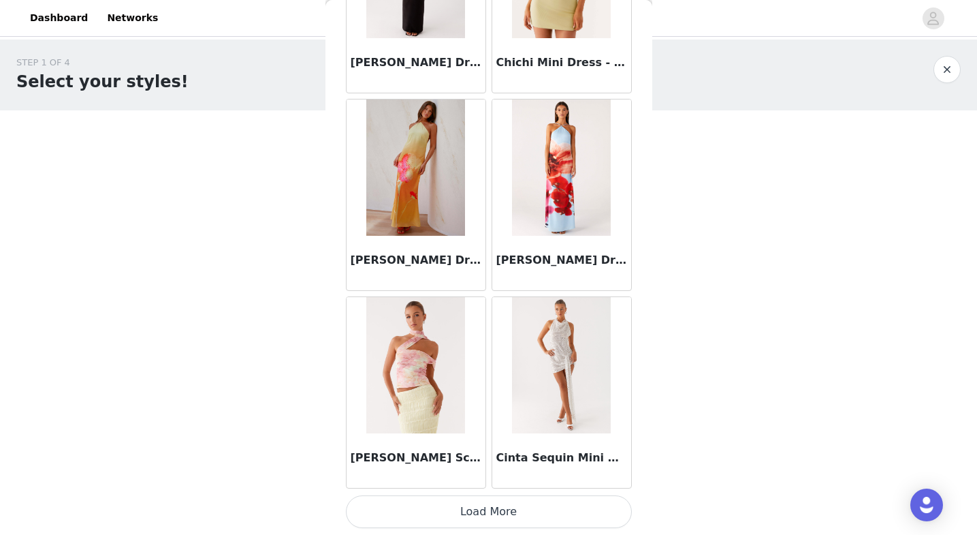
click at [387, 507] on button "Load More" at bounding box center [489, 511] width 286 height 33
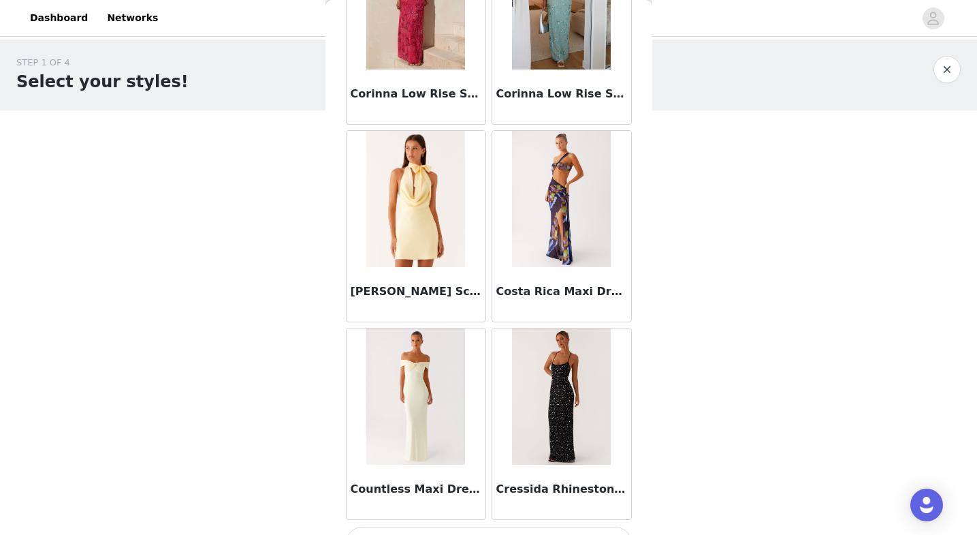
scroll to position [21299, 0]
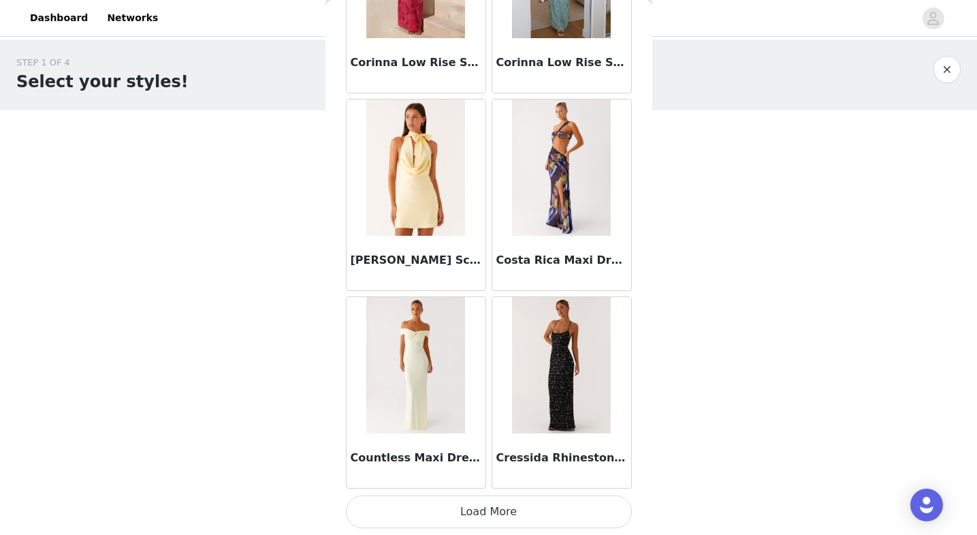
click at [402, 520] on button "Load More" at bounding box center [489, 511] width 286 height 33
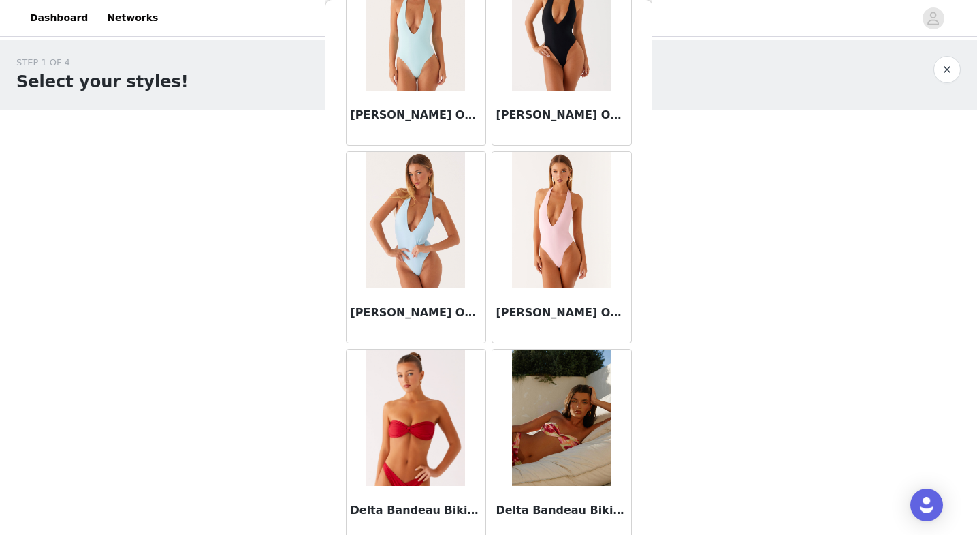
scroll to position [23274, 0]
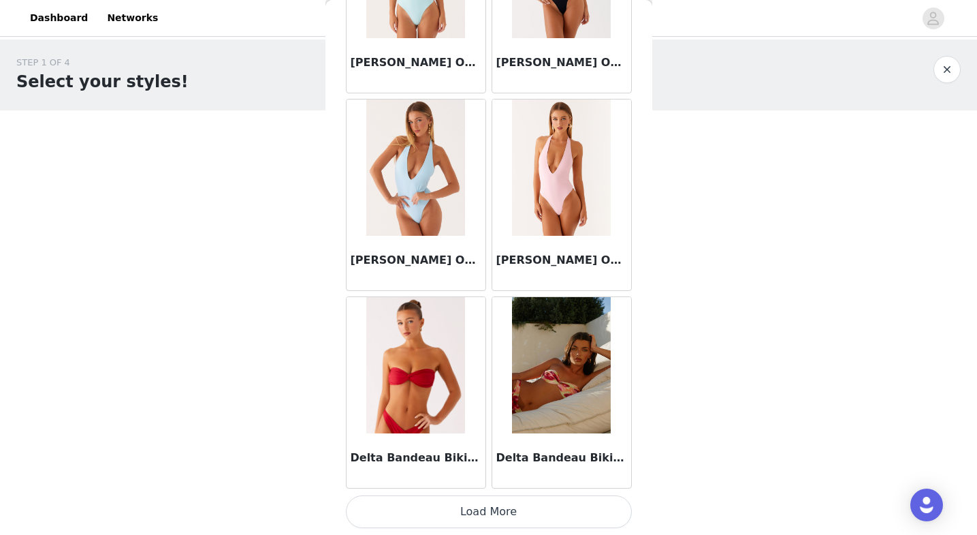
click at [426, 509] on button "Load More" at bounding box center [489, 511] width 286 height 33
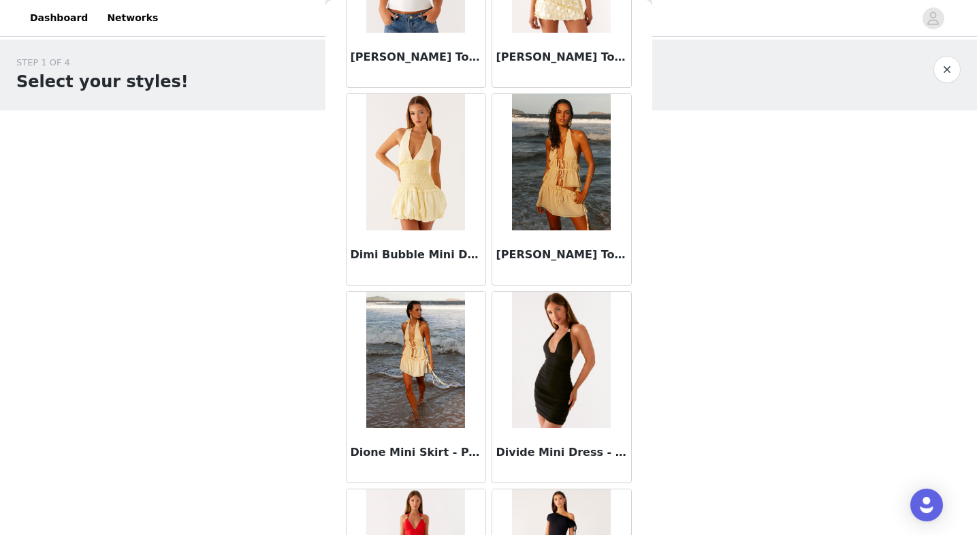
scroll to position [25249, 0]
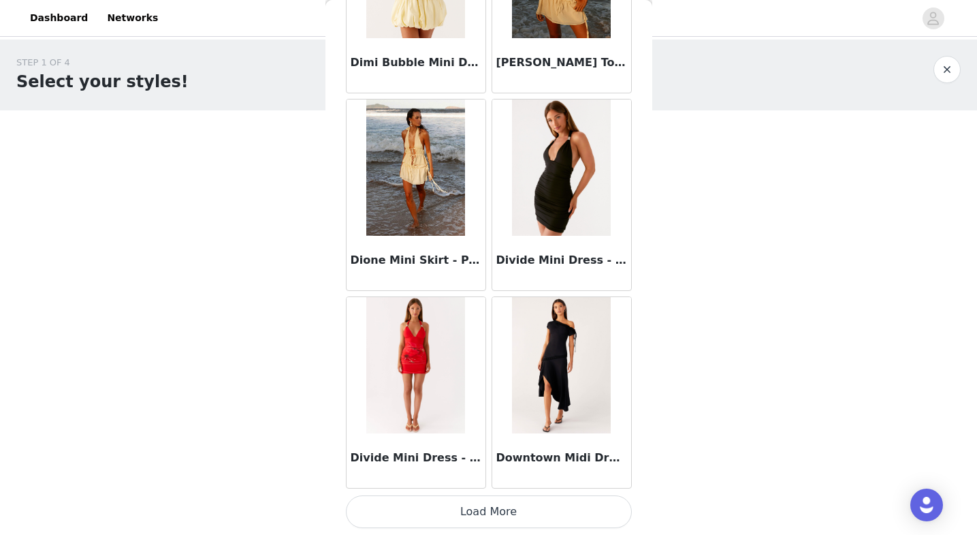
click at [424, 501] on button "Load More" at bounding box center [489, 511] width 286 height 33
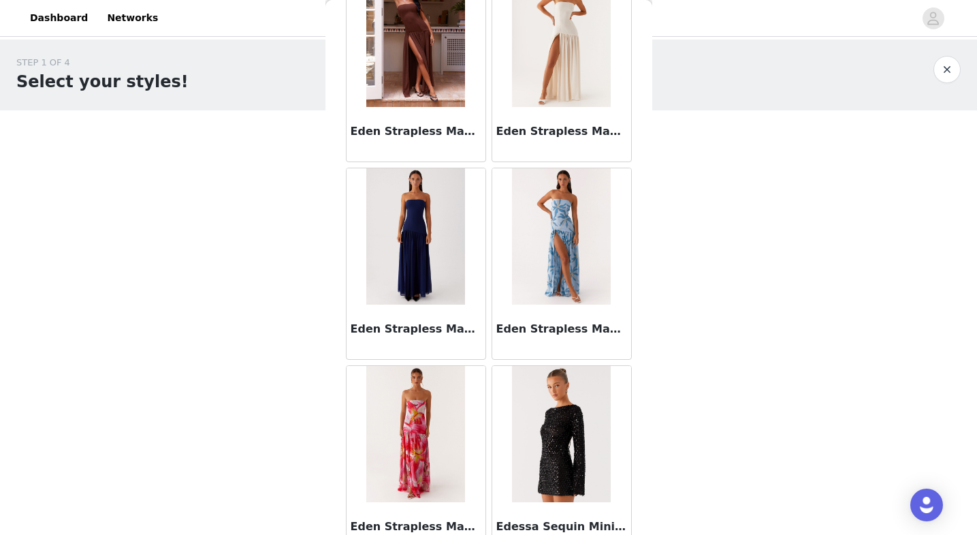
scroll to position [27224, 0]
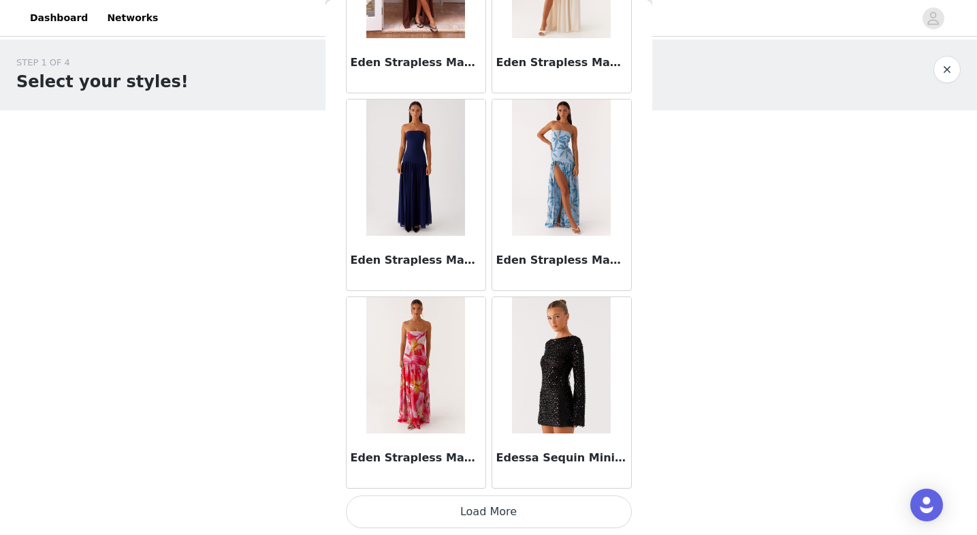
click at [430, 512] on button "Load More" at bounding box center [489, 511] width 286 height 33
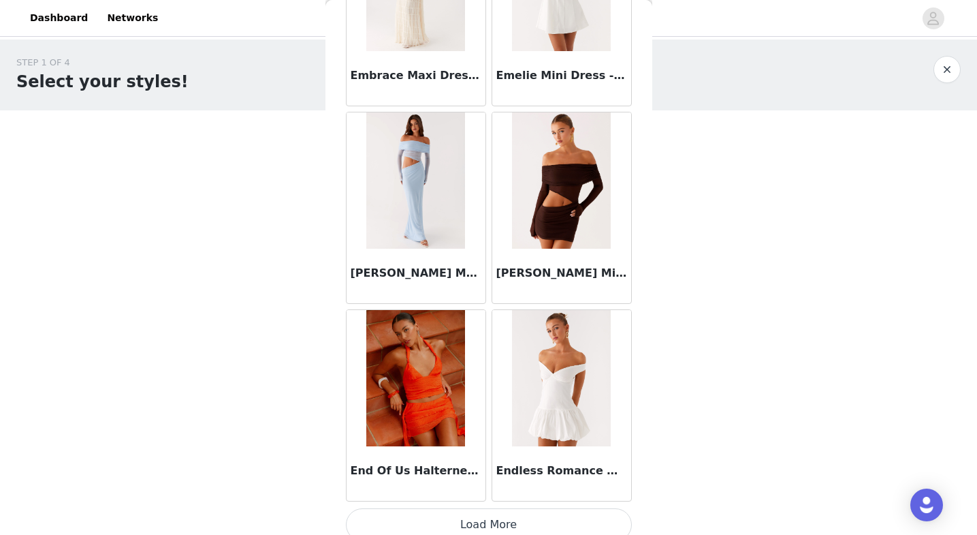
scroll to position [29199, 0]
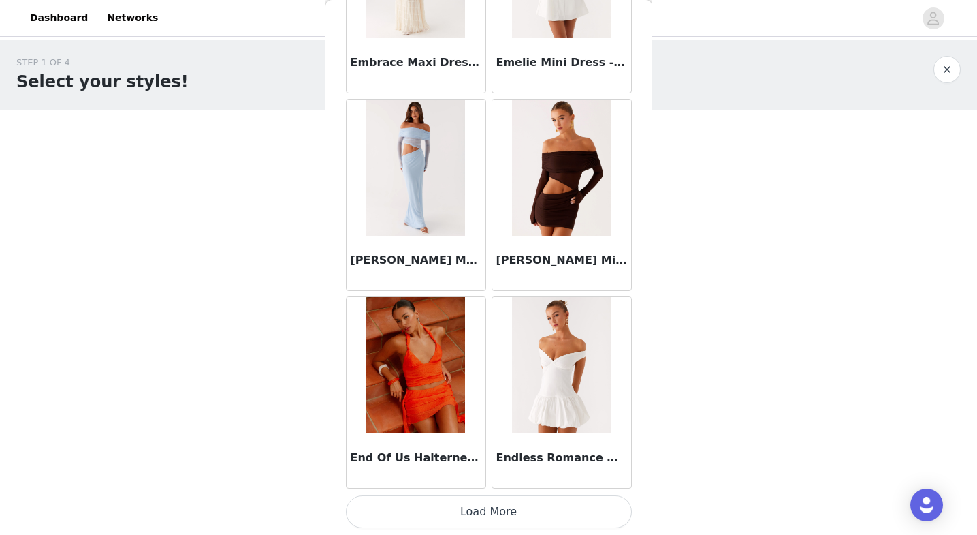
click at [438, 515] on button "Load More" at bounding box center [489, 511] width 286 height 33
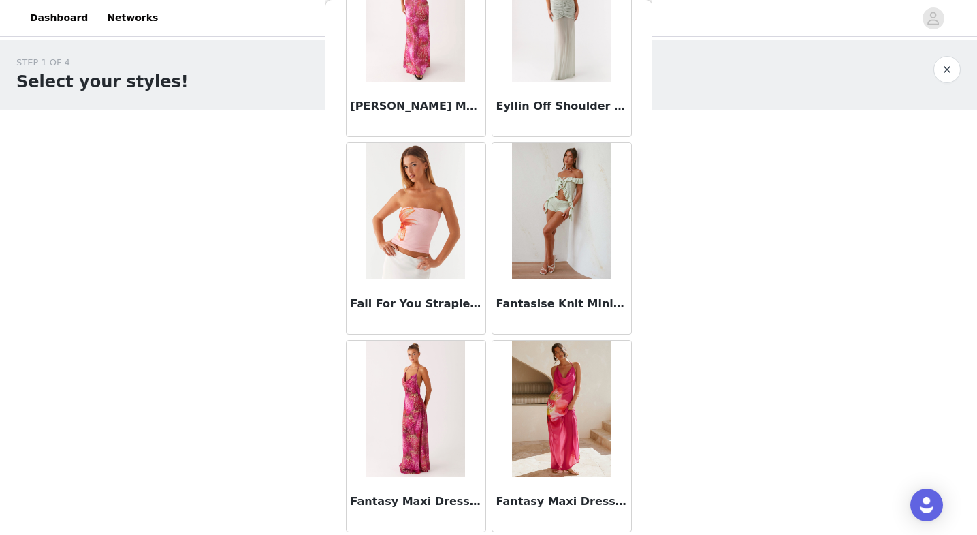
scroll to position [31174, 0]
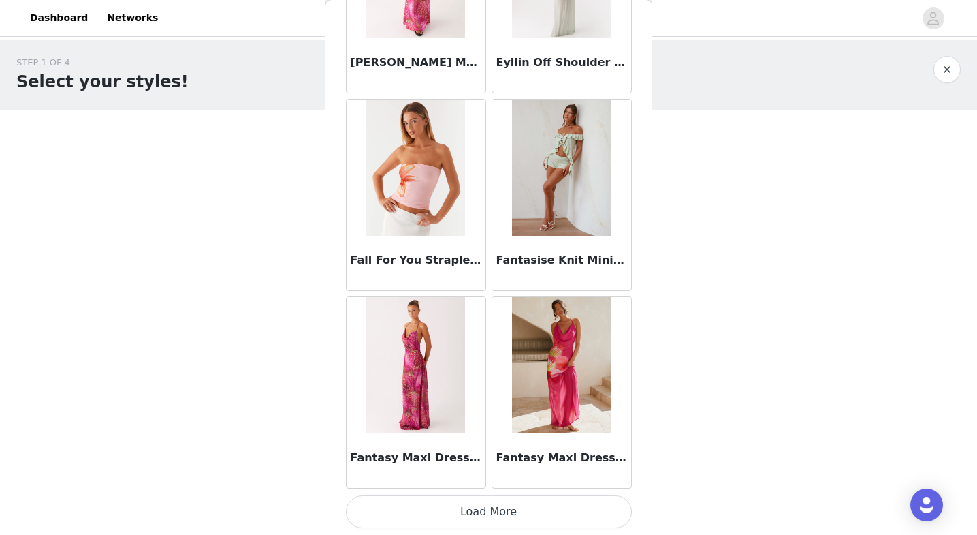
click at [443, 511] on button "Load More" at bounding box center [489, 511] width 286 height 33
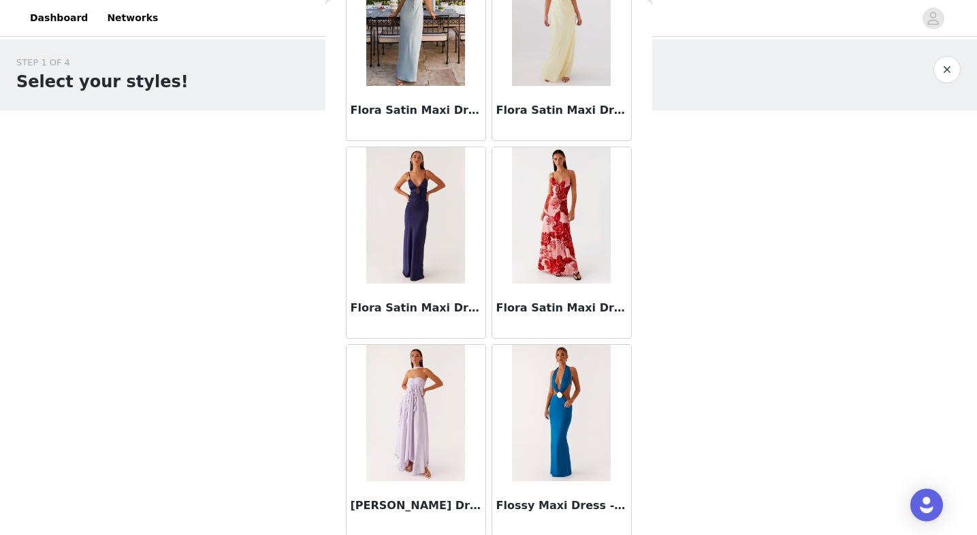
scroll to position [33143, 0]
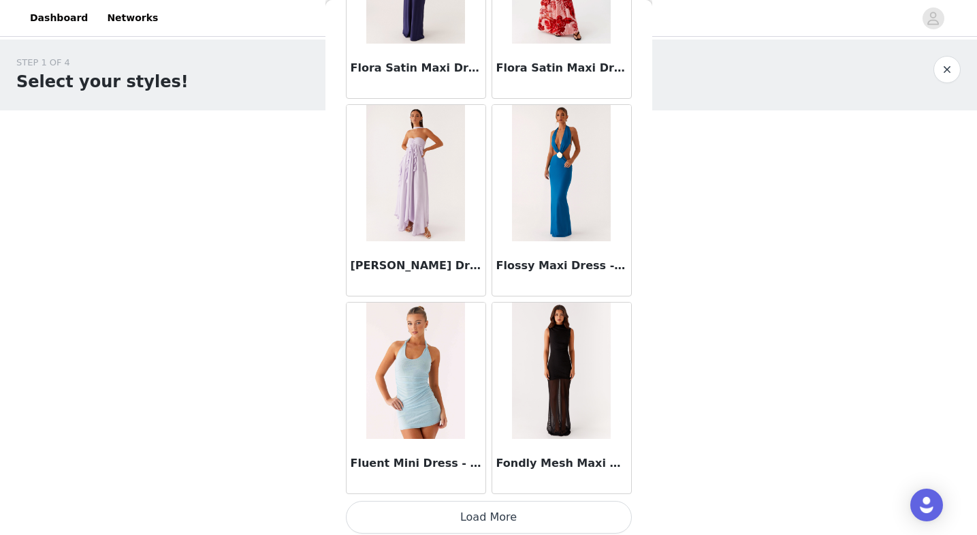
click at [425, 520] on button "Load More" at bounding box center [489, 517] width 286 height 33
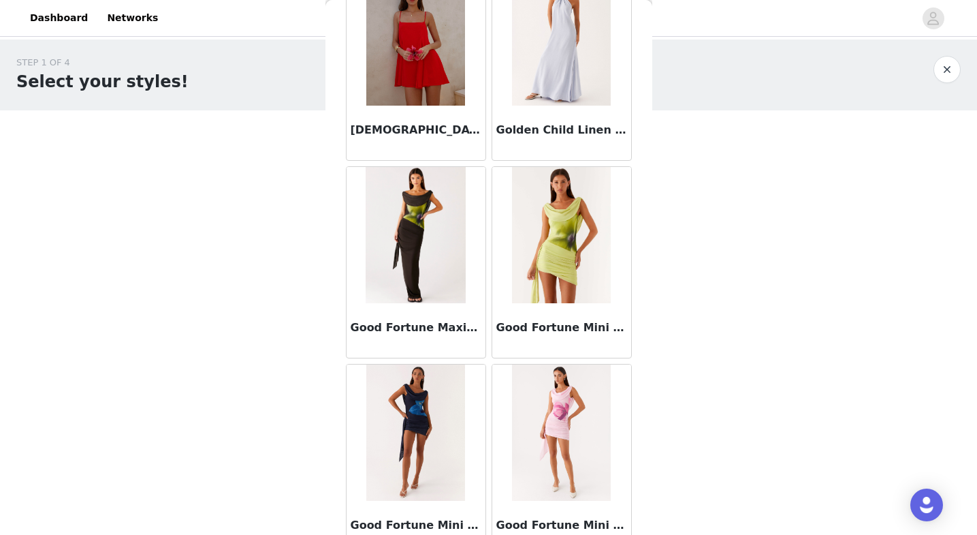
scroll to position [35124, 0]
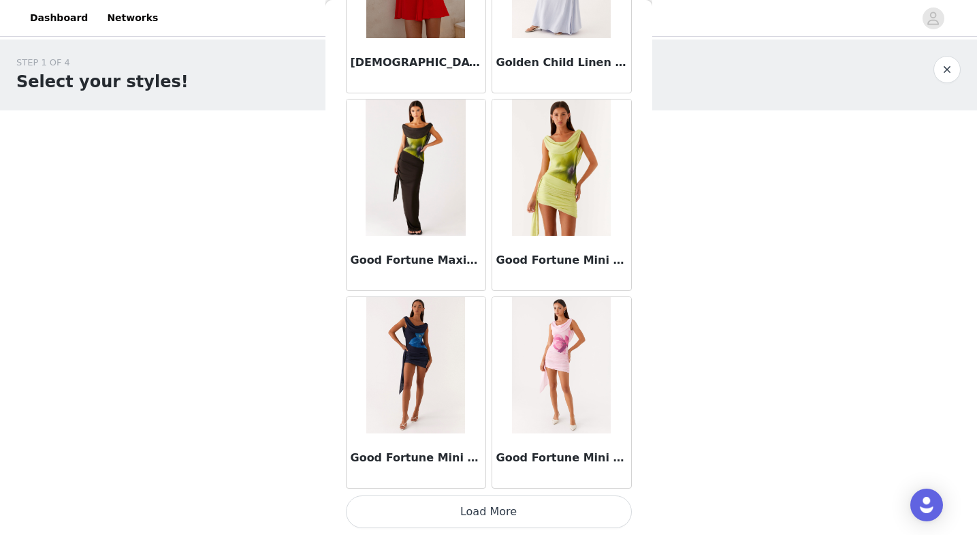
click at [458, 509] on button "Load More" at bounding box center [489, 511] width 286 height 33
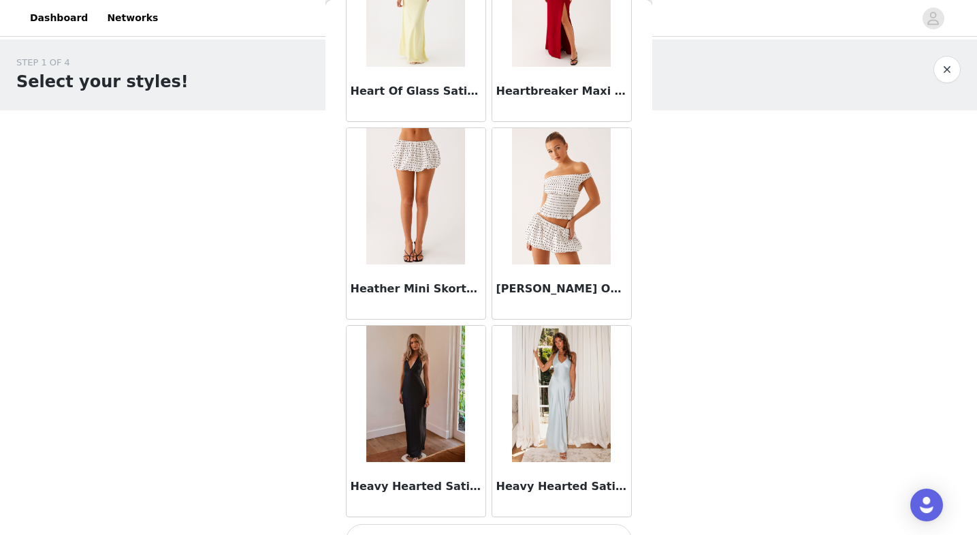
scroll to position [37098, 0]
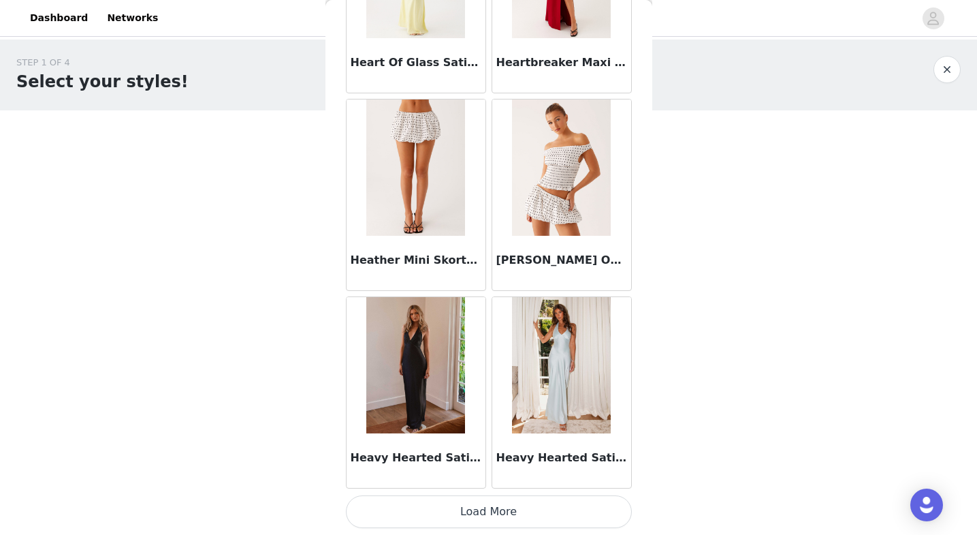
click at [432, 523] on button "Load More" at bounding box center [489, 511] width 286 height 33
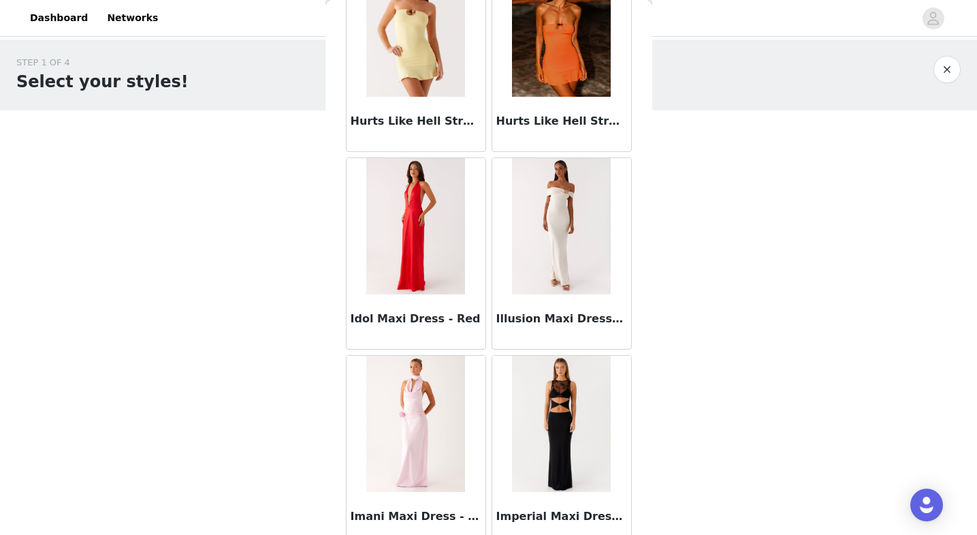
scroll to position [39073, 0]
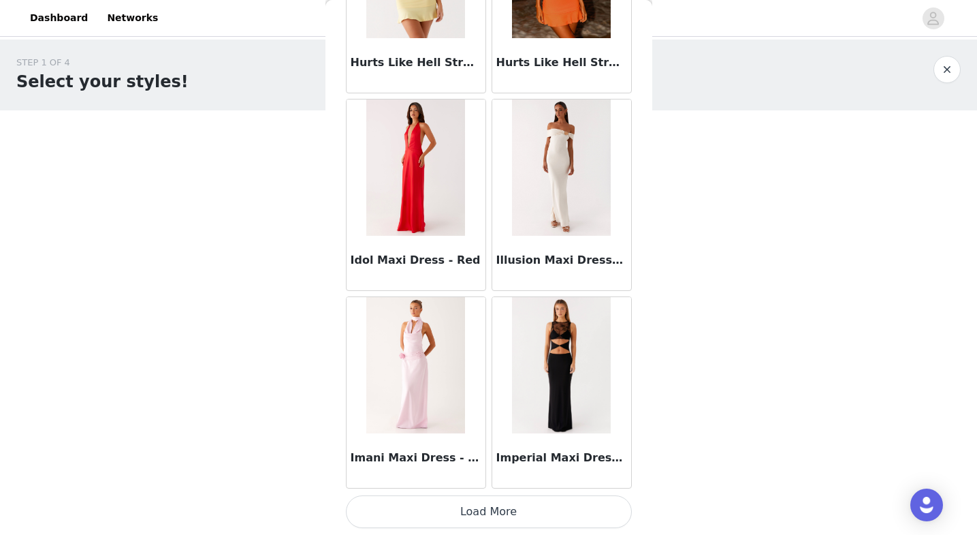
click at [430, 513] on button "Load More" at bounding box center [489, 511] width 286 height 33
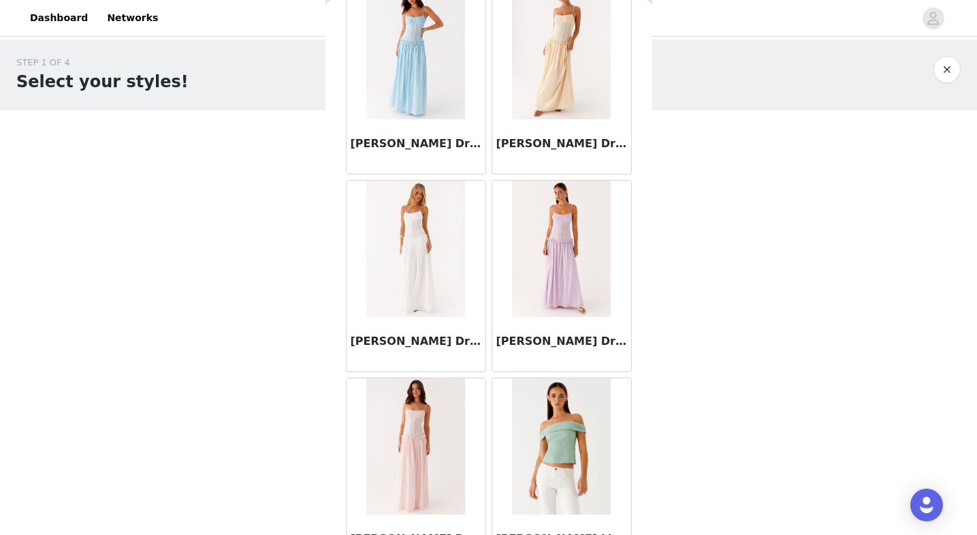
scroll to position [41048, 0]
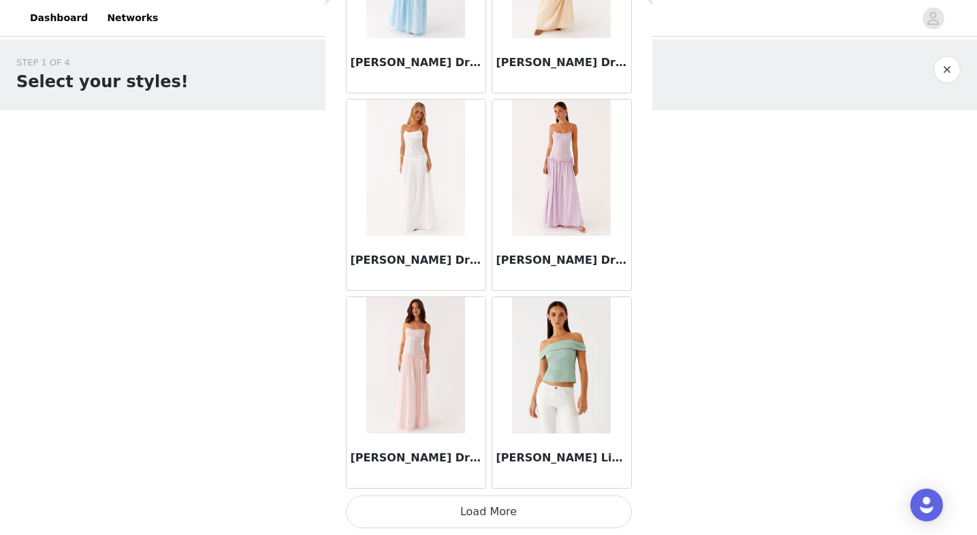
click at [439, 523] on button "Load More" at bounding box center [489, 511] width 286 height 33
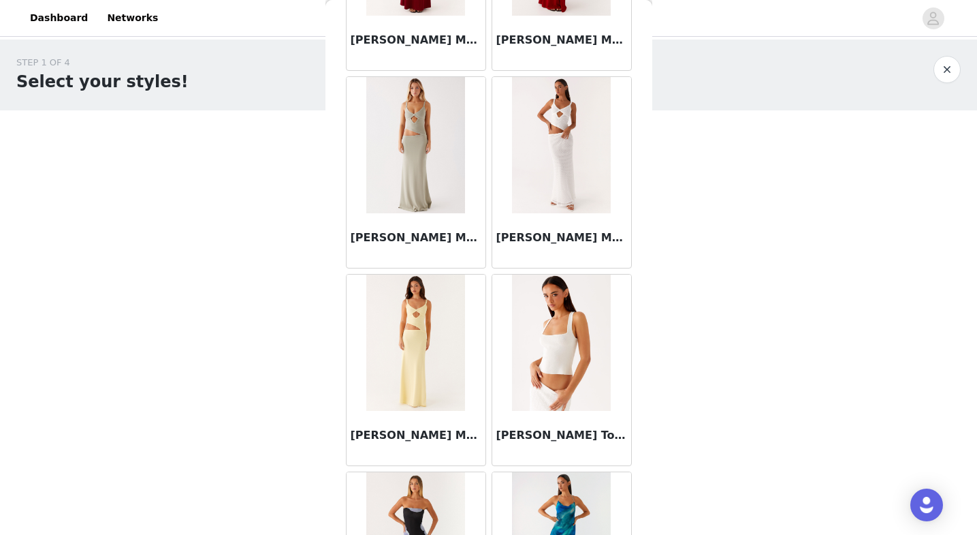
scroll to position [43023, 0]
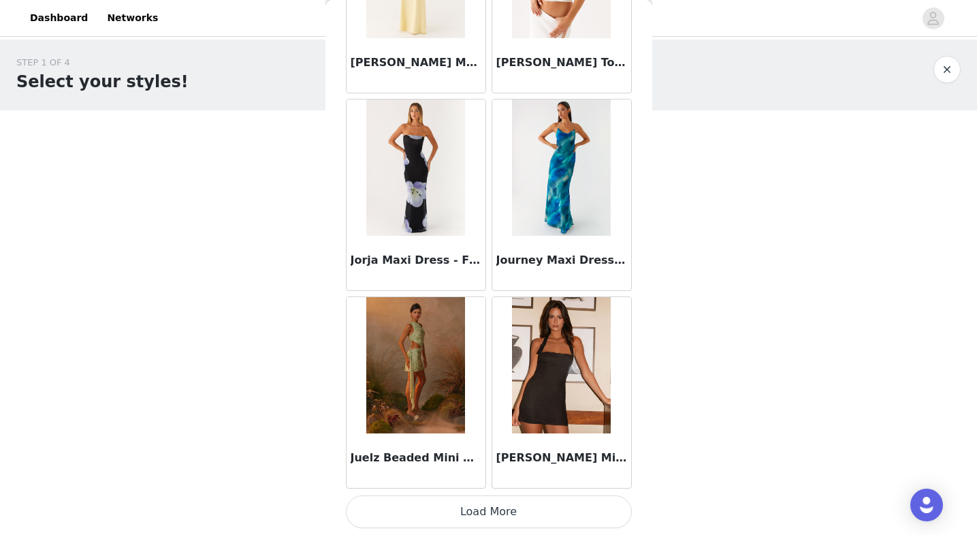
click at [461, 514] on button "Load More" at bounding box center [489, 511] width 286 height 33
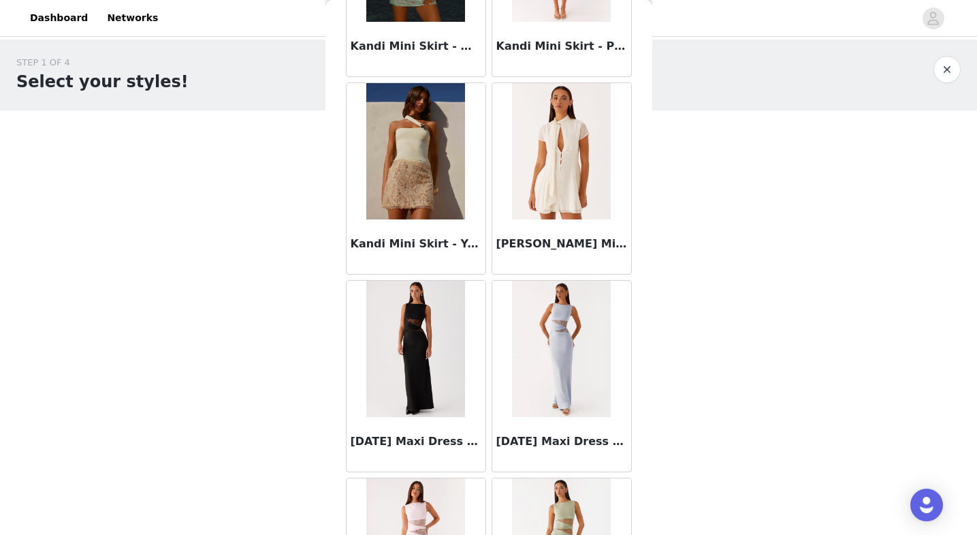
scroll to position [44998, 0]
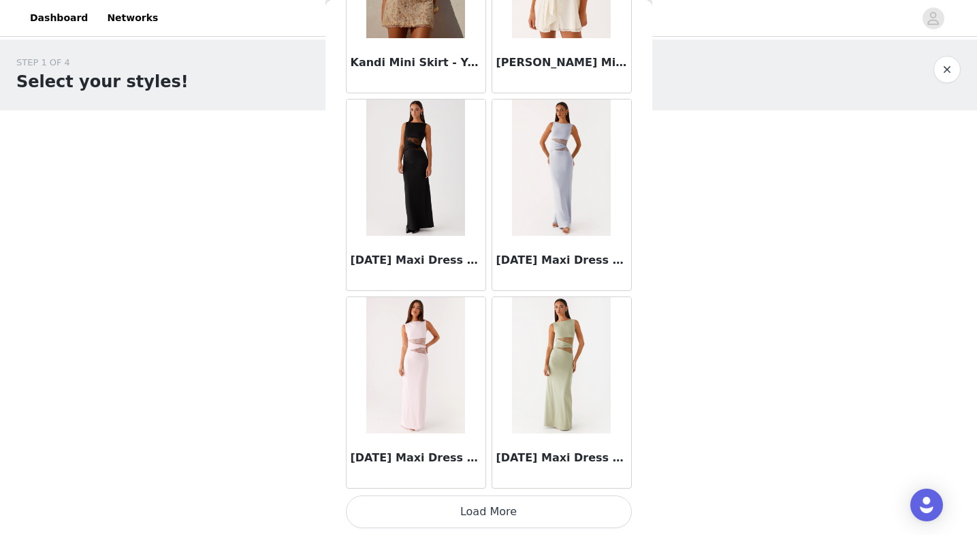
click at [442, 520] on button "Load More" at bounding box center [489, 511] width 286 height 33
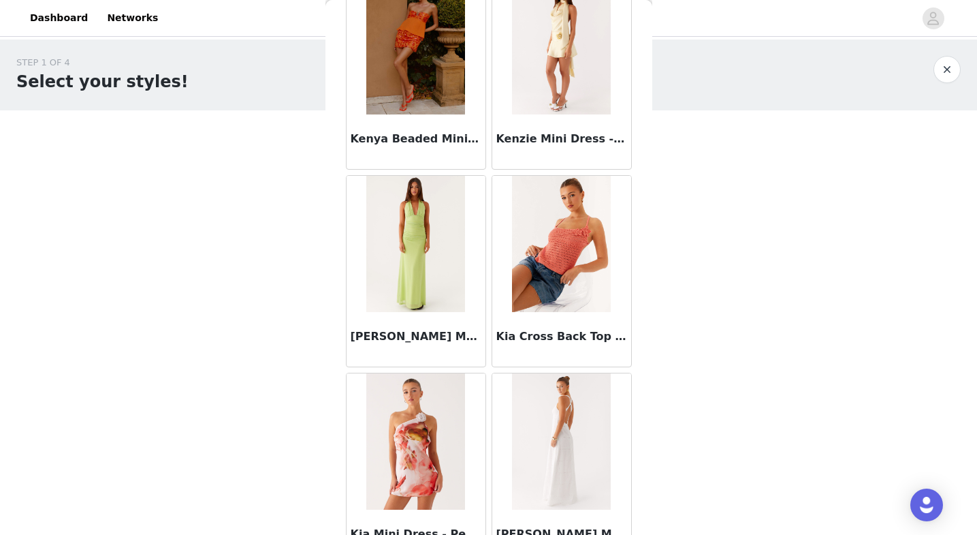
scroll to position [46973, 0]
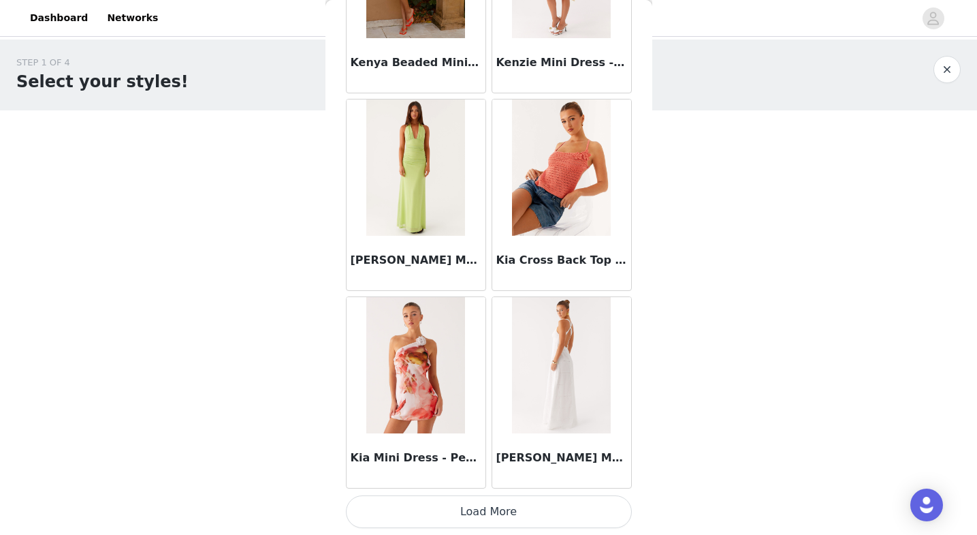
click at [419, 517] on button "Load More" at bounding box center [489, 511] width 286 height 33
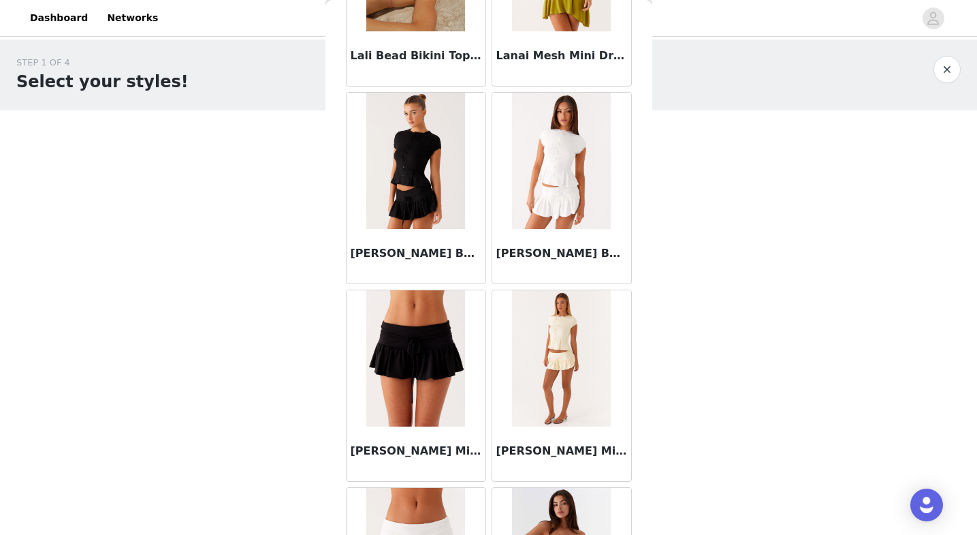
scroll to position [48948, 0]
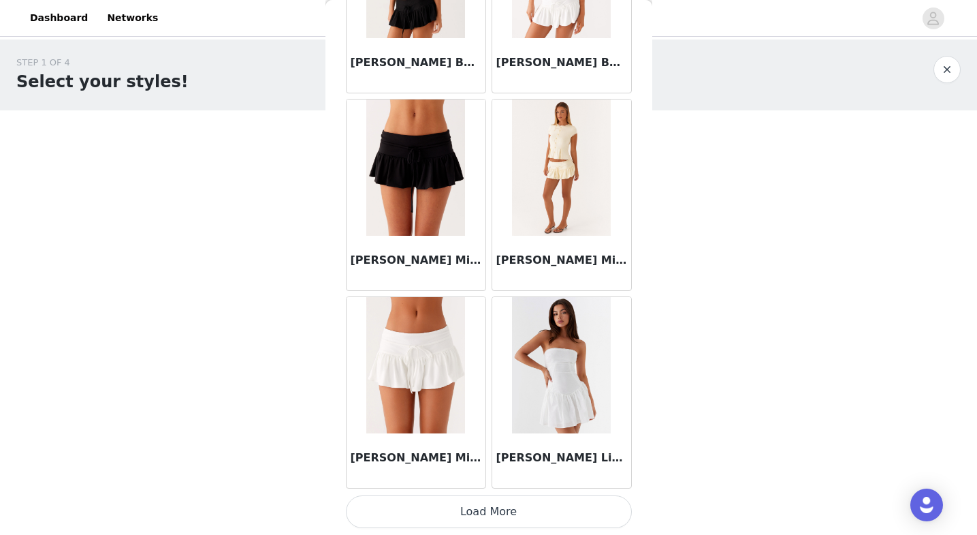
click at [417, 519] on button "Load More" at bounding box center [489, 511] width 286 height 33
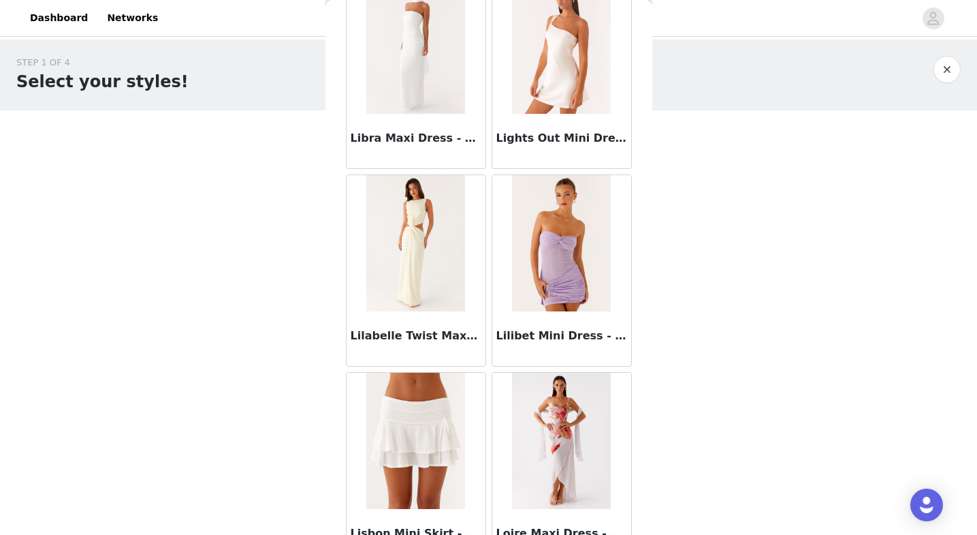
scroll to position [50923, 0]
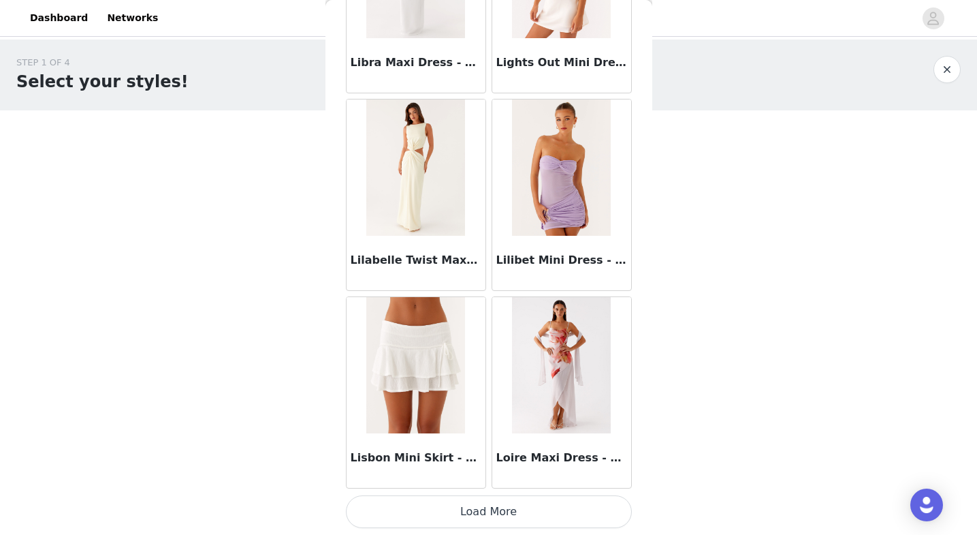
click at [447, 507] on button "Load More" at bounding box center [489, 511] width 286 height 33
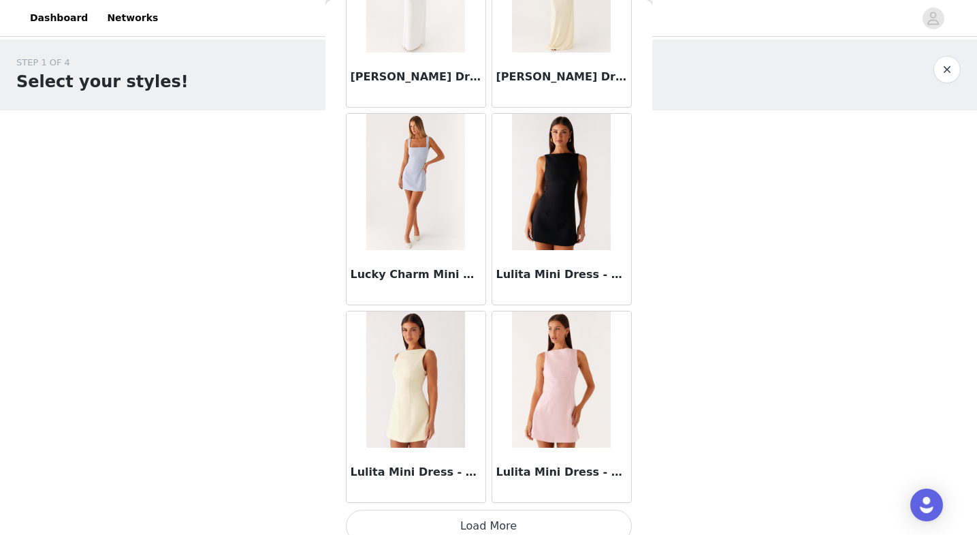
scroll to position [52898, 0]
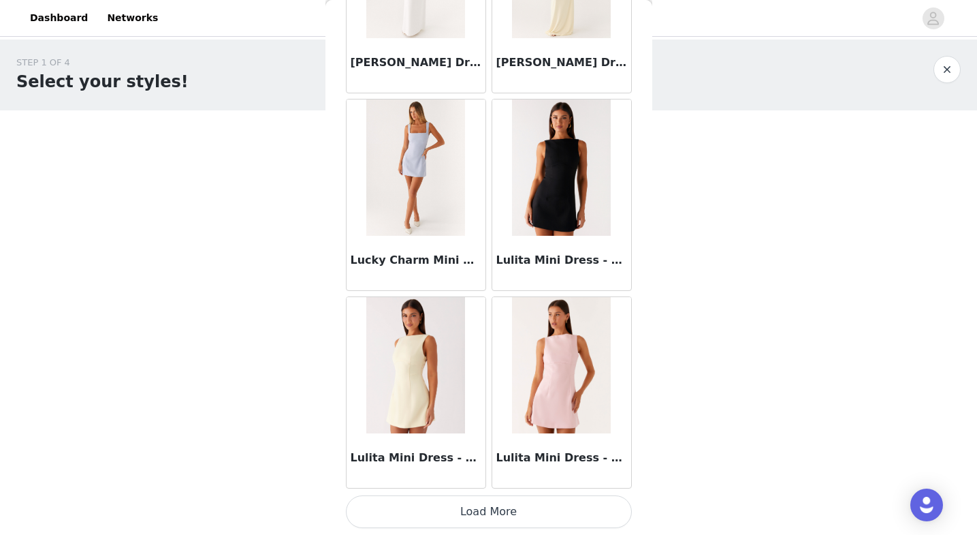
click at [430, 517] on button "Load More" at bounding box center [489, 511] width 286 height 33
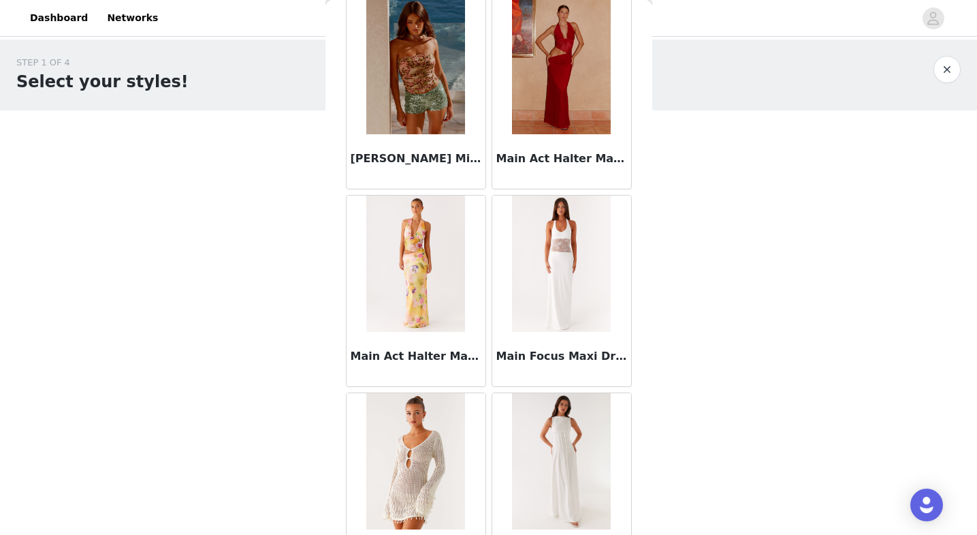
scroll to position [54873, 0]
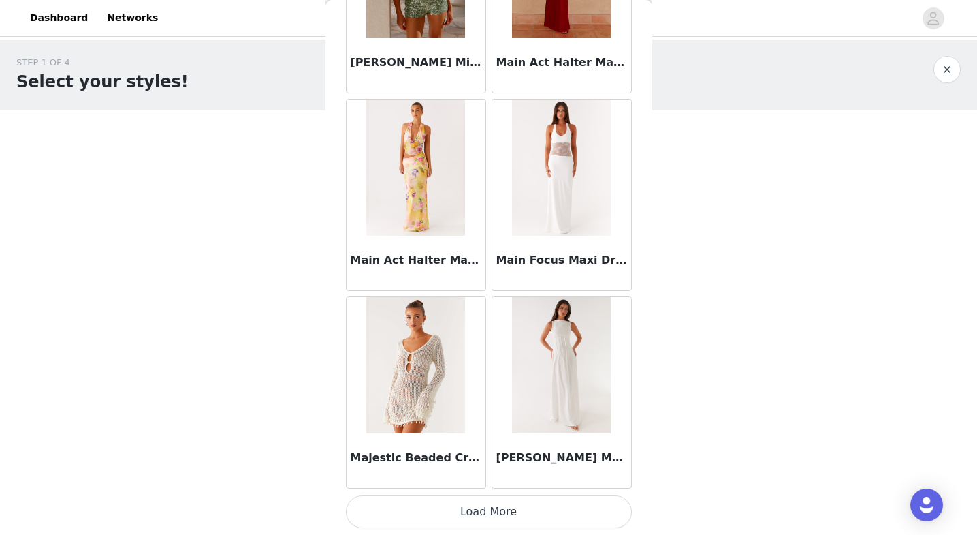
click at [408, 516] on button "Load More" at bounding box center [489, 511] width 286 height 33
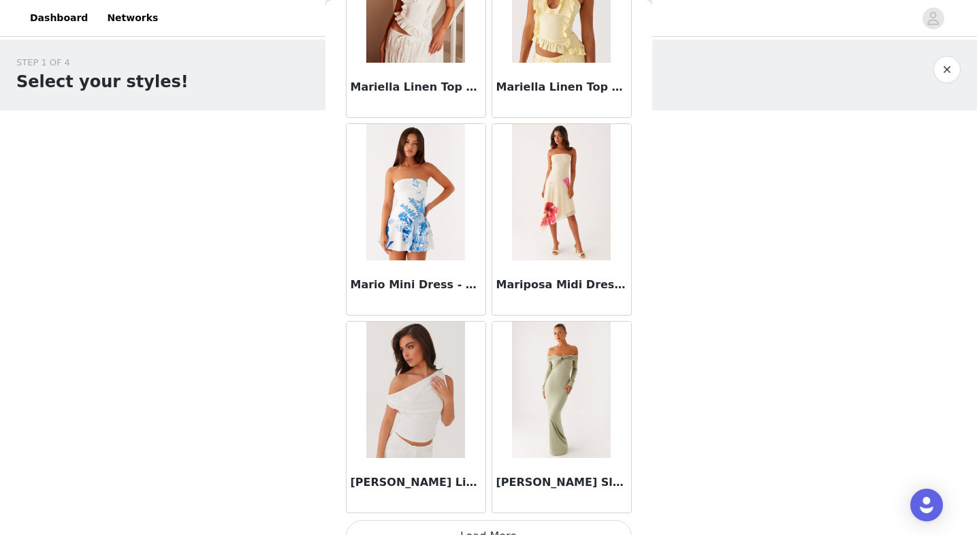
scroll to position [56848, 0]
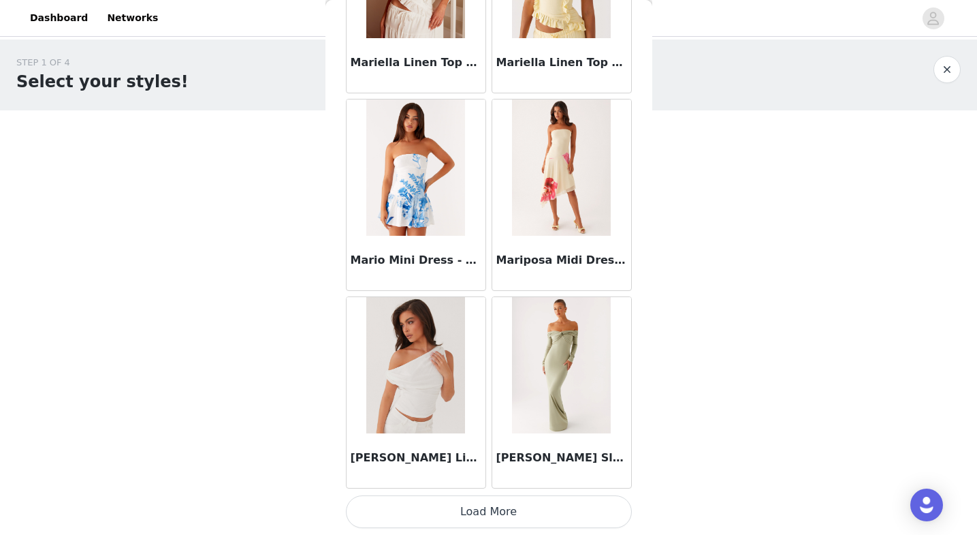
click at [421, 504] on button "Load More" at bounding box center [489, 511] width 286 height 33
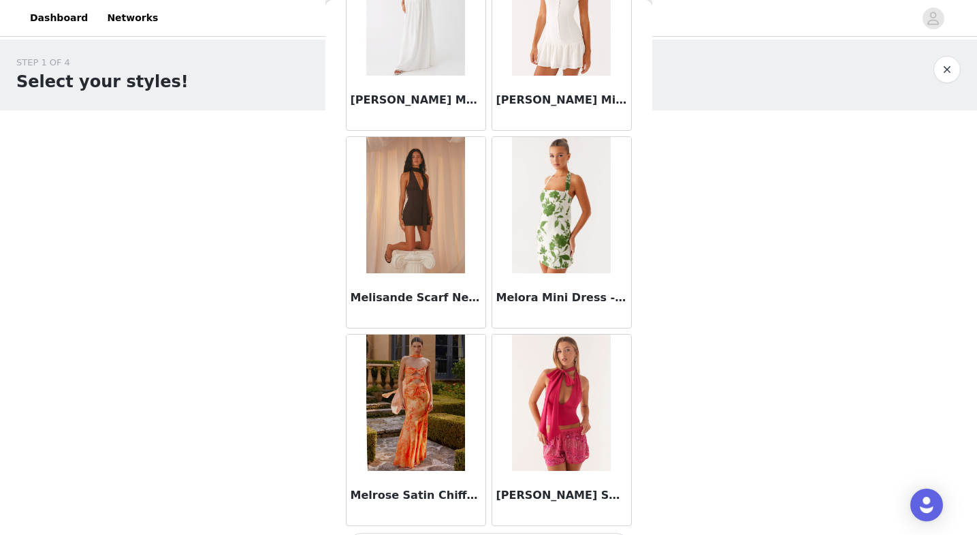
scroll to position [58823, 0]
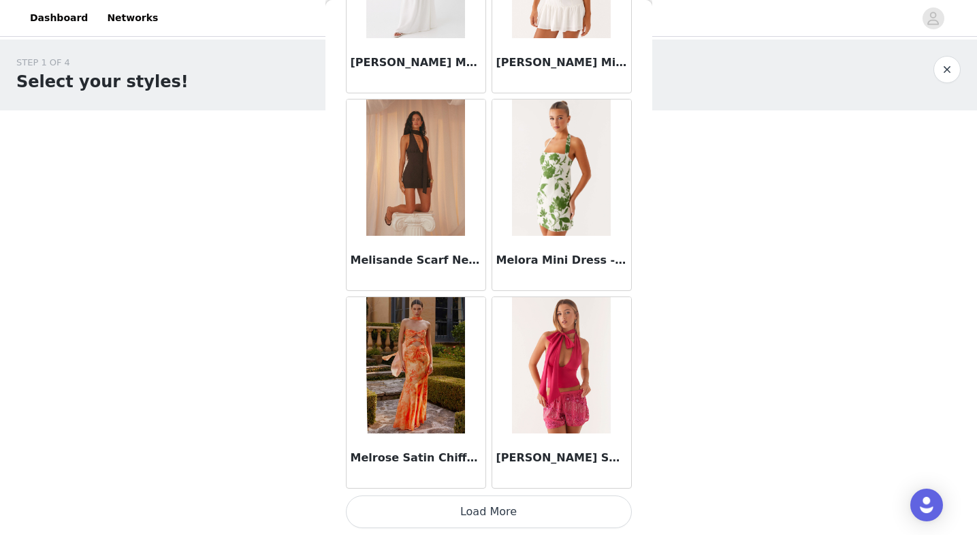
click at [437, 515] on button "Load More" at bounding box center [489, 511] width 286 height 33
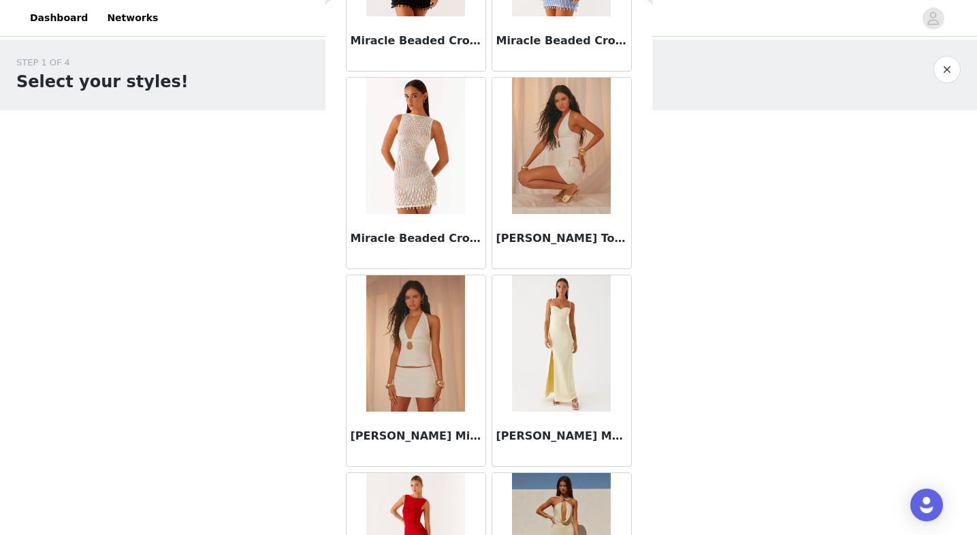
scroll to position [60798, 0]
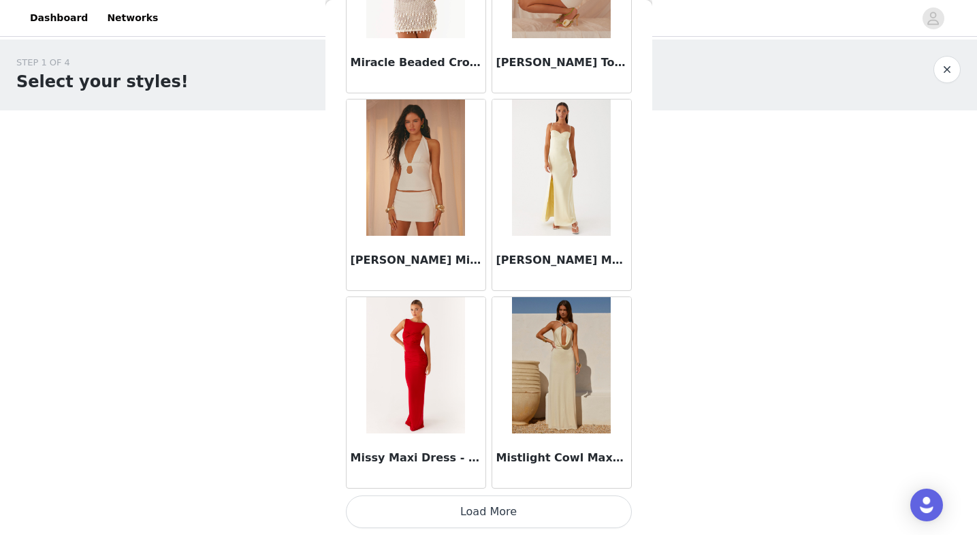
click at [452, 503] on button "Load More" at bounding box center [489, 511] width 286 height 33
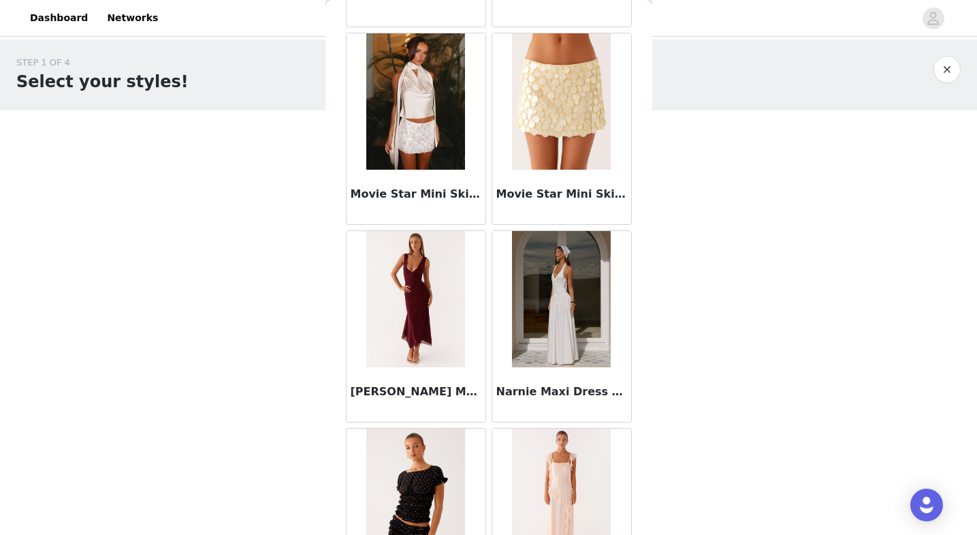
scroll to position [62773, 0]
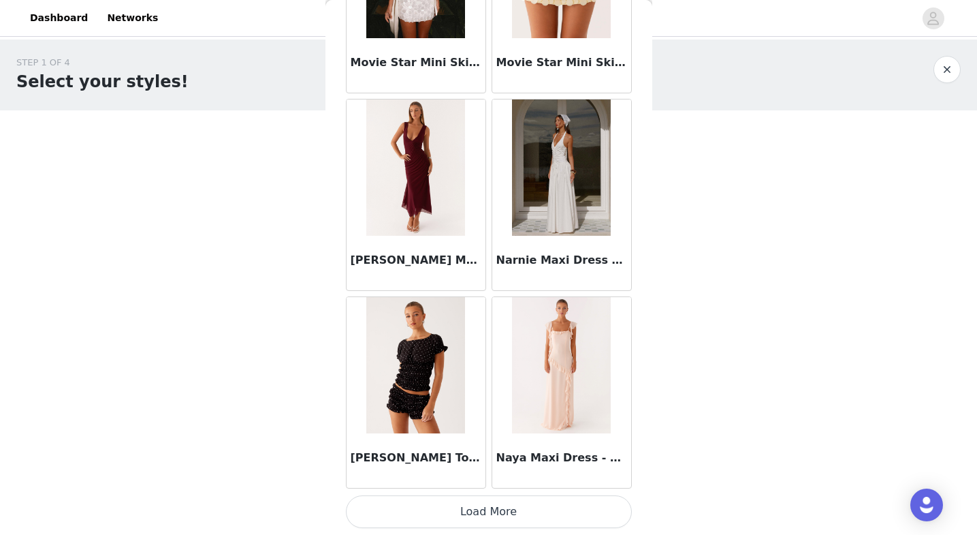
click at [417, 505] on button "Load More" at bounding box center [489, 511] width 286 height 33
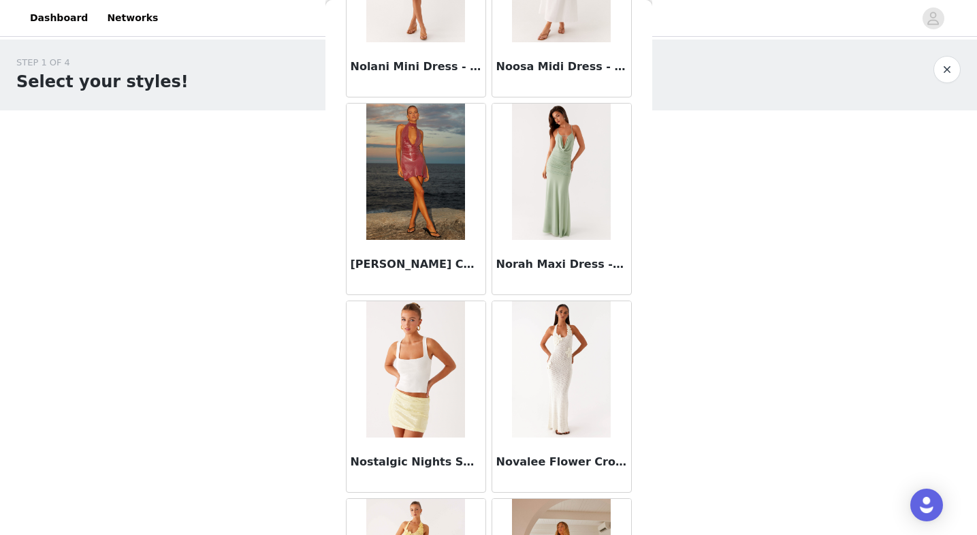
scroll to position [64748, 0]
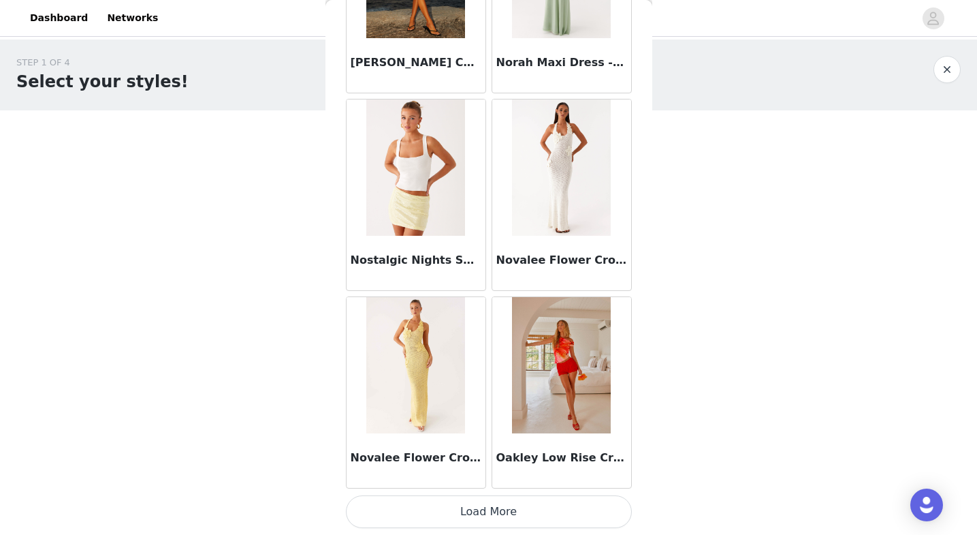
click at [406, 509] on button "Load More" at bounding box center [489, 511] width 286 height 33
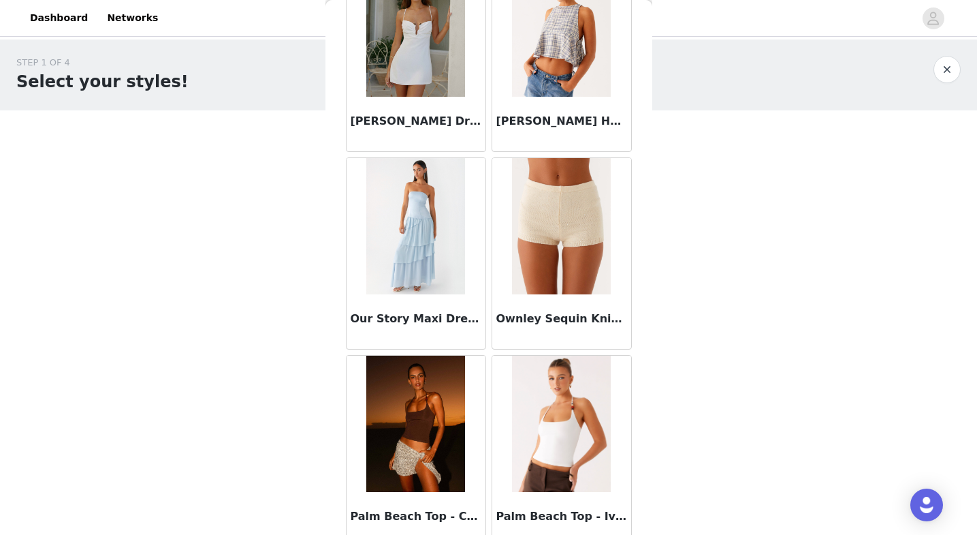
scroll to position [66715, 0]
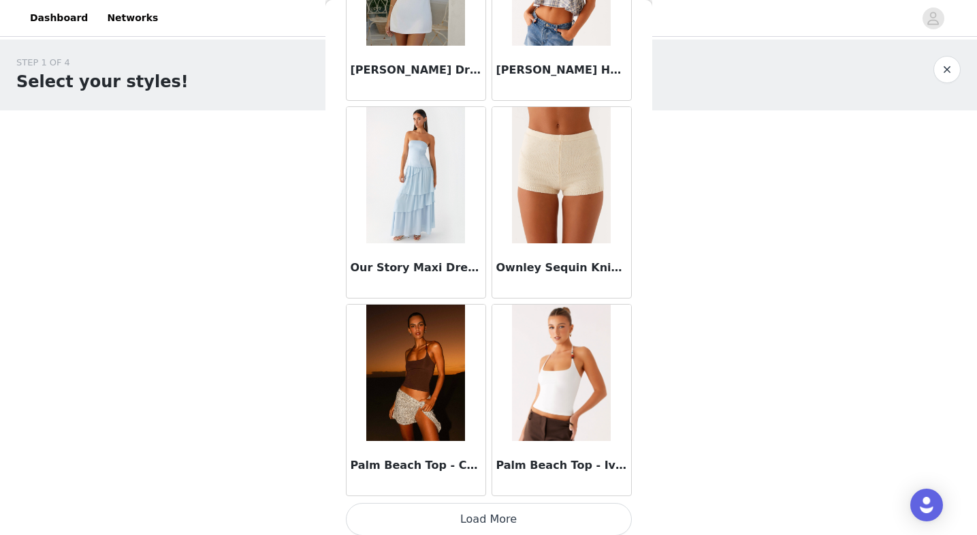
click at [411, 507] on button "Load More" at bounding box center [489, 519] width 286 height 33
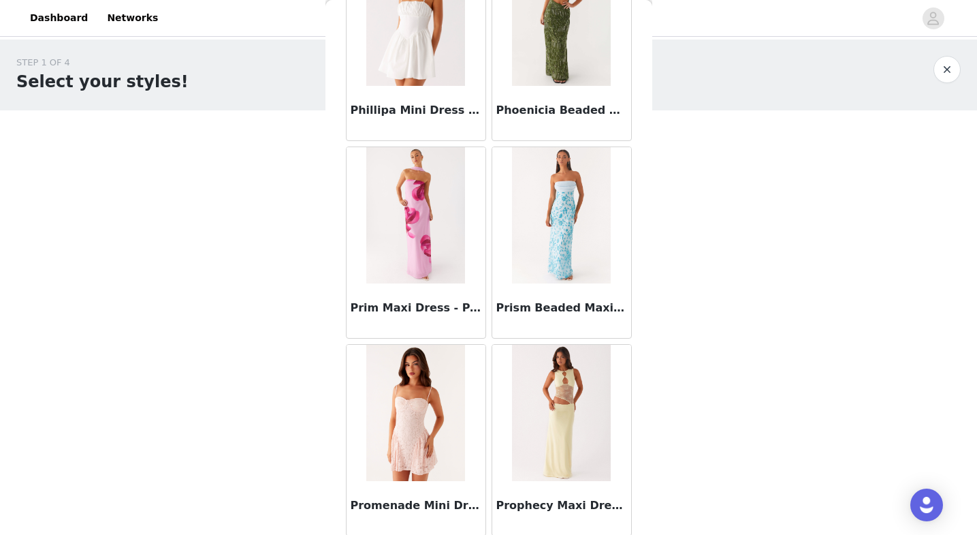
scroll to position [68698, 0]
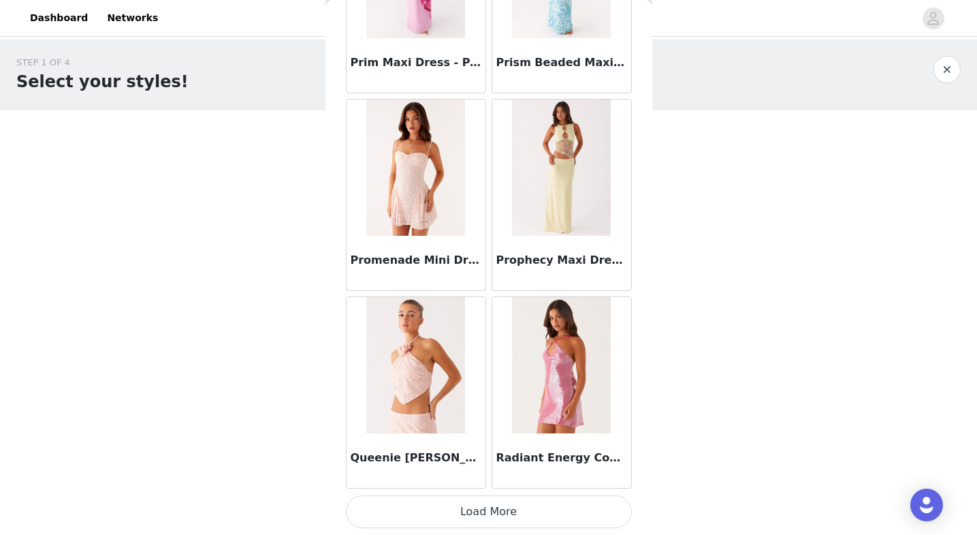
click at [413, 511] on button "Load More" at bounding box center [489, 511] width 286 height 33
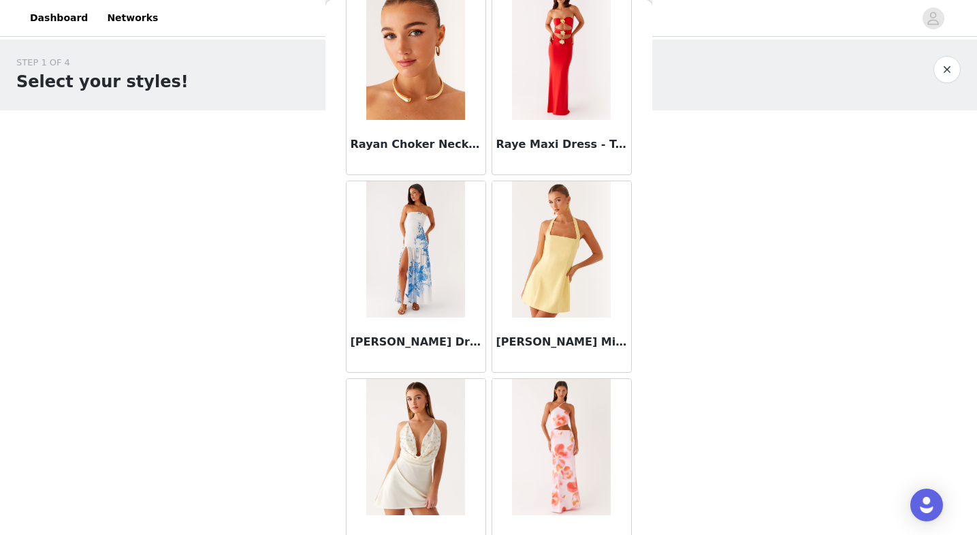
scroll to position [70673, 0]
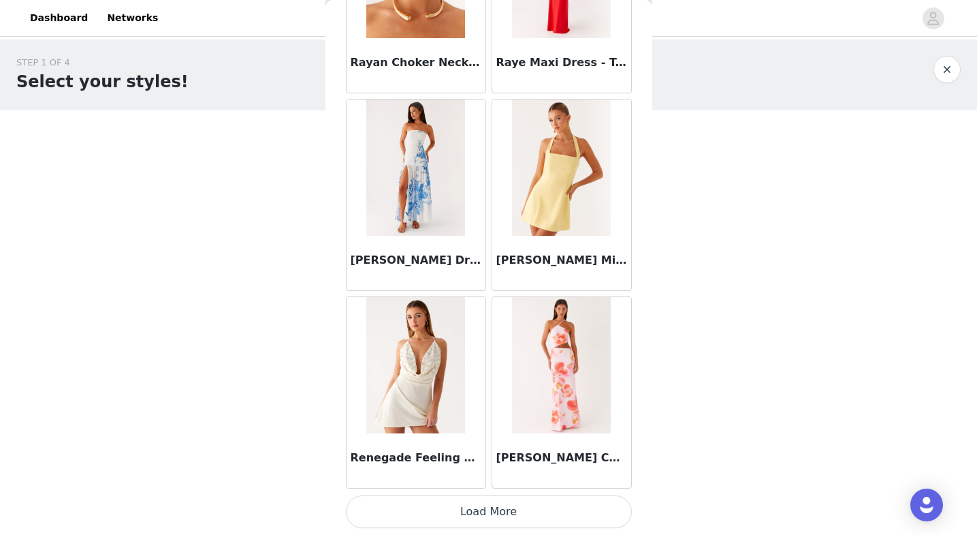
click at [437, 505] on button "Load More" at bounding box center [489, 511] width 286 height 33
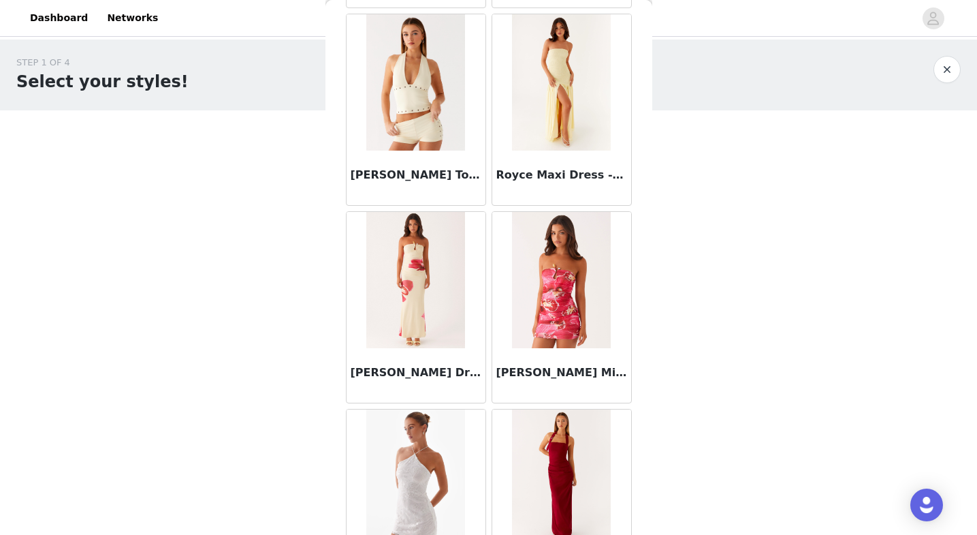
scroll to position [72648, 0]
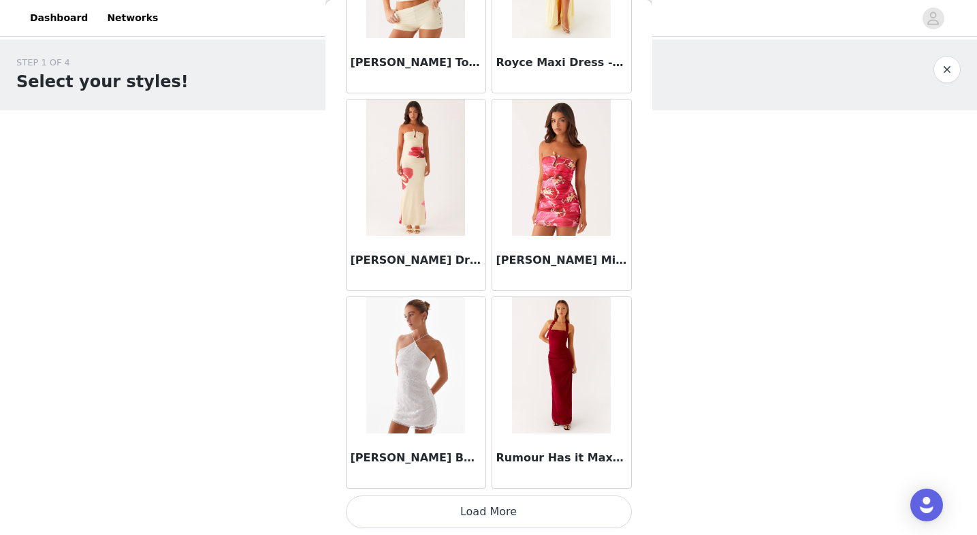
click at [413, 517] on button "Load More" at bounding box center [489, 511] width 286 height 33
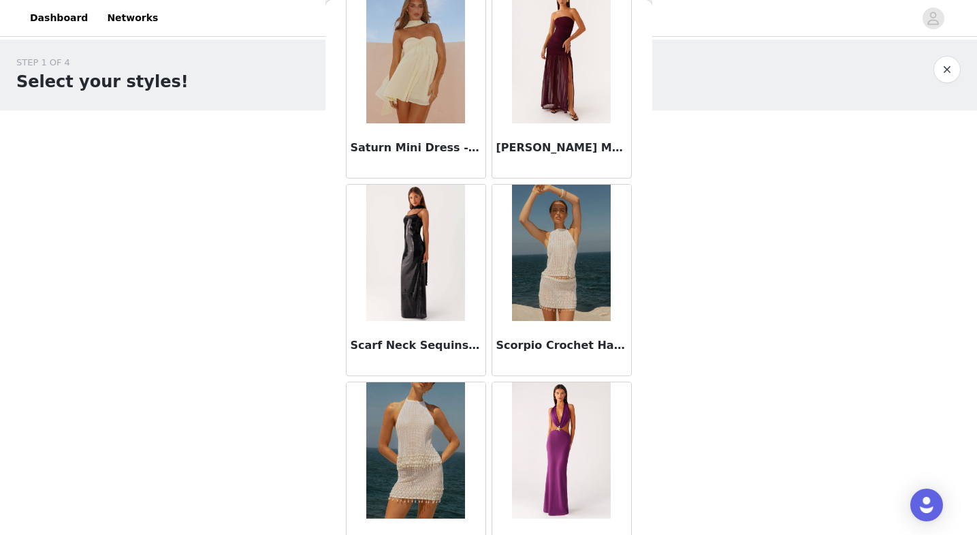
scroll to position [74623, 0]
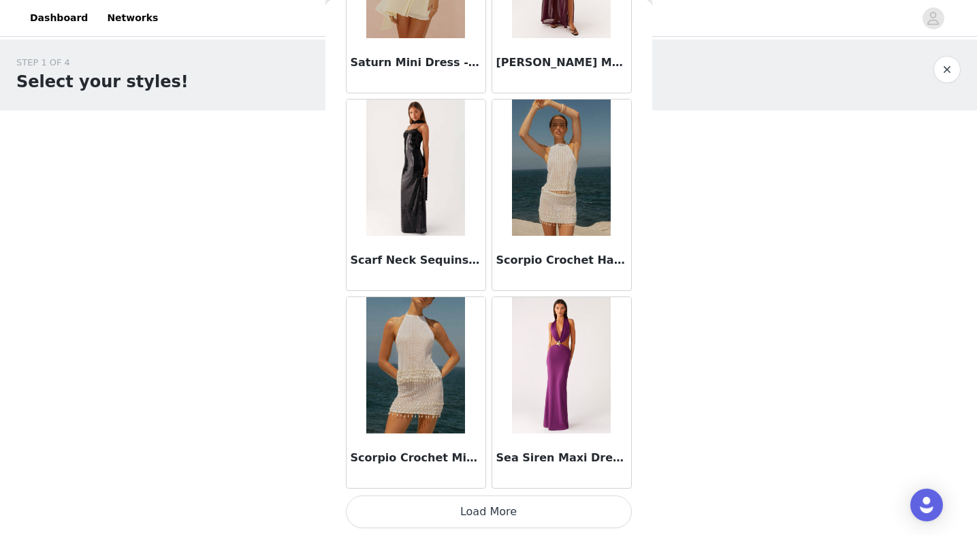
click at [426, 512] on button "Load More" at bounding box center [489, 511] width 286 height 33
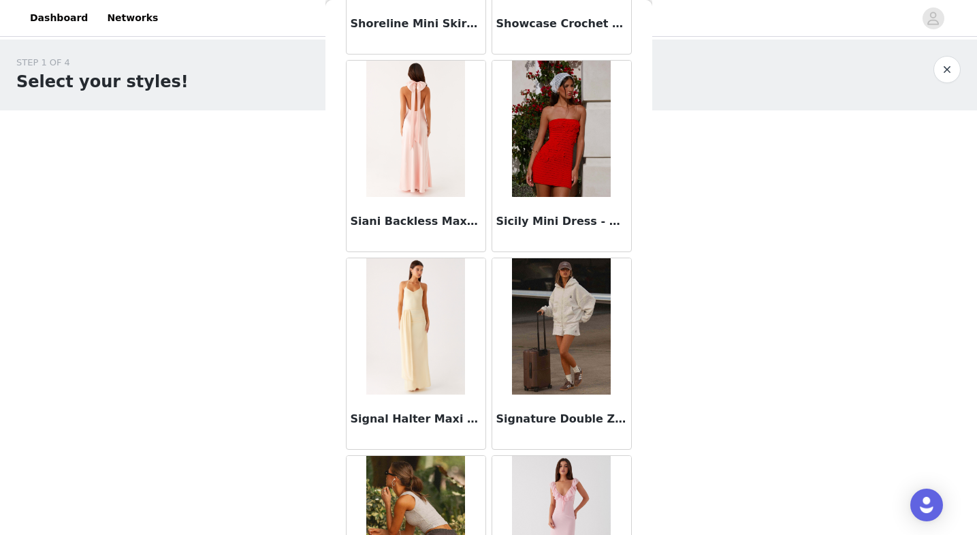
scroll to position [76598, 0]
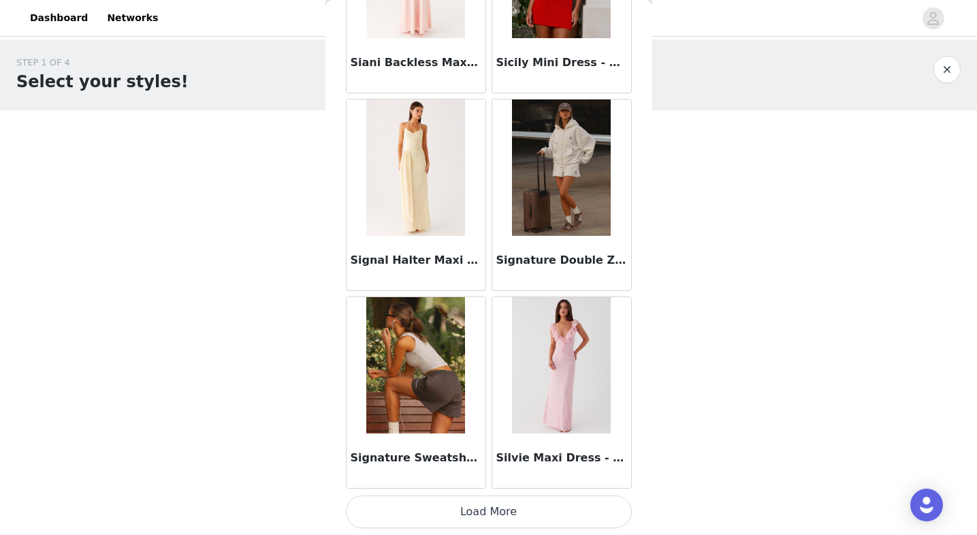
click at [408, 503] on button "Load More" at bounding box center [489, 511] width 286 height 33
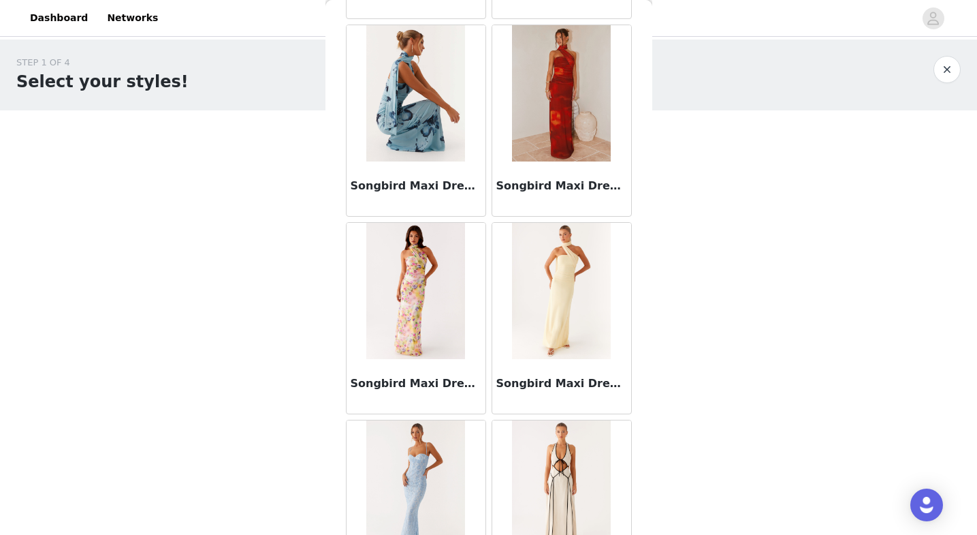
scroll to position [78569, 0]
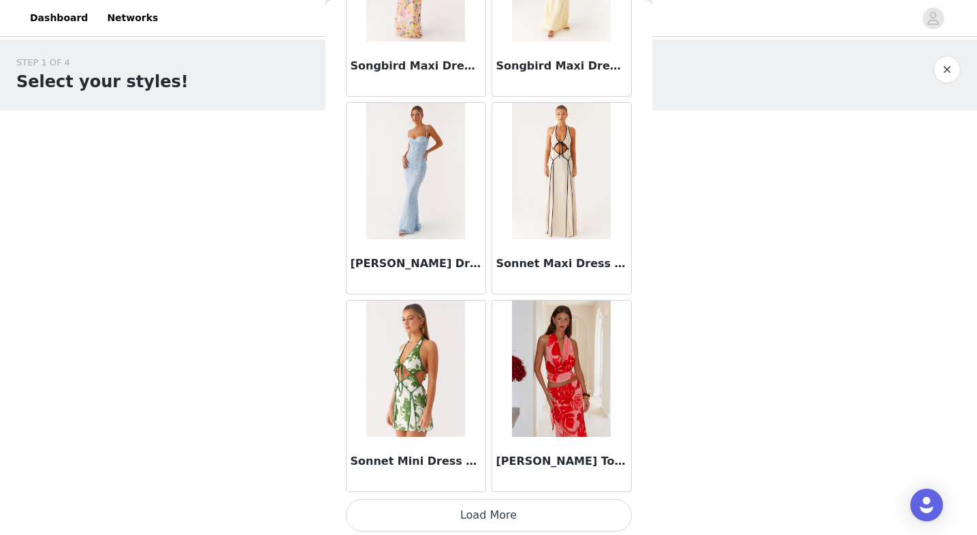
click at [413, 518] on button "Load More" at bounding box center [489, 515] width 286 height 33
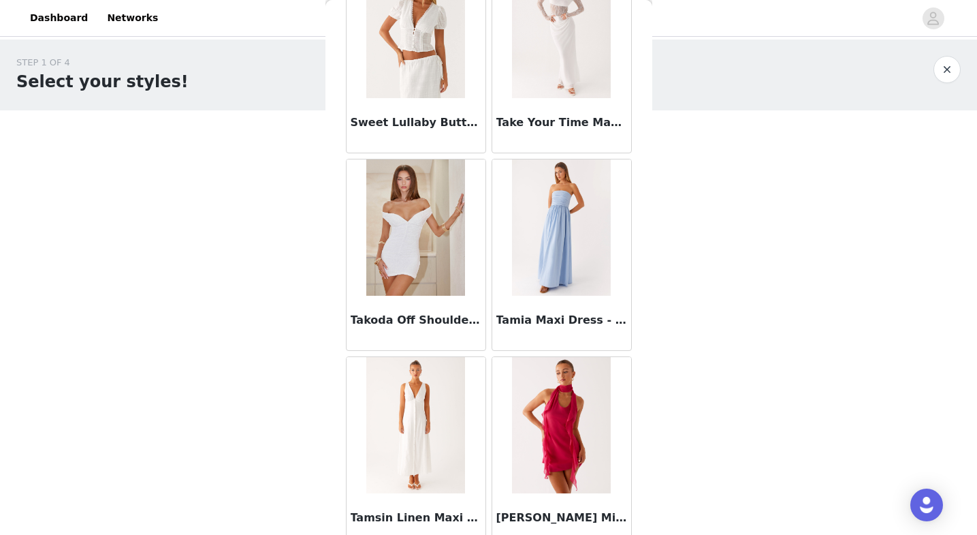
scroll to position [80547, 0]
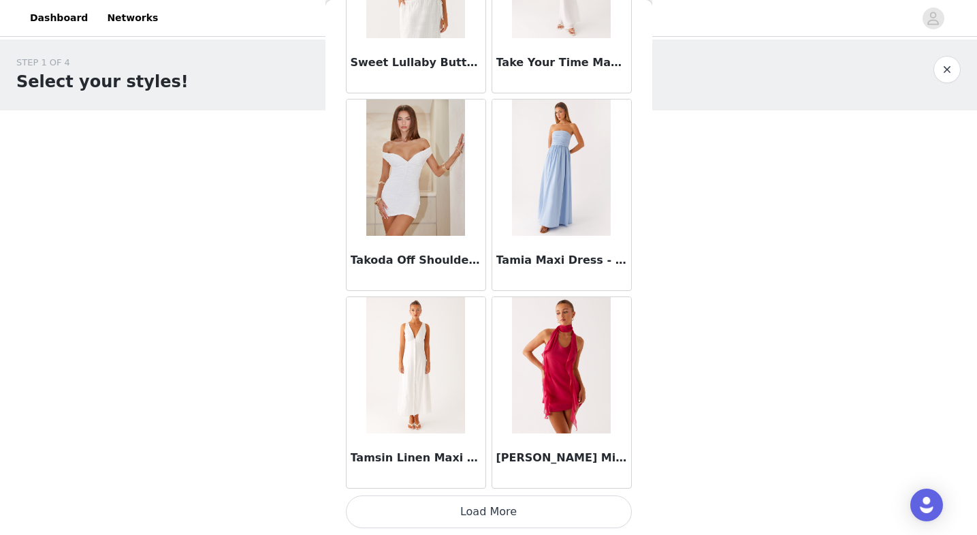
click at [426, 499] on button "Load More" at bounding box center [489, 511] width 286 height 33
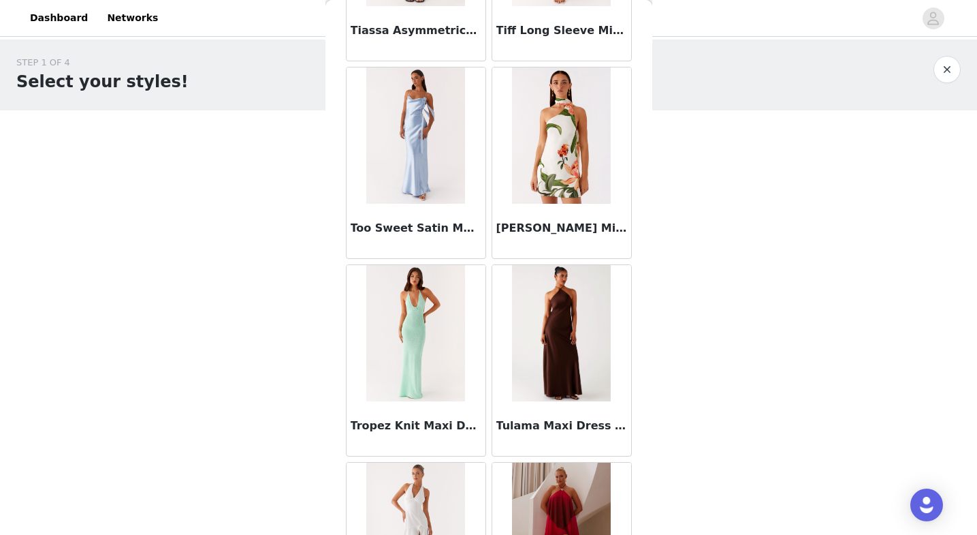
scroll to position [82522, 0]
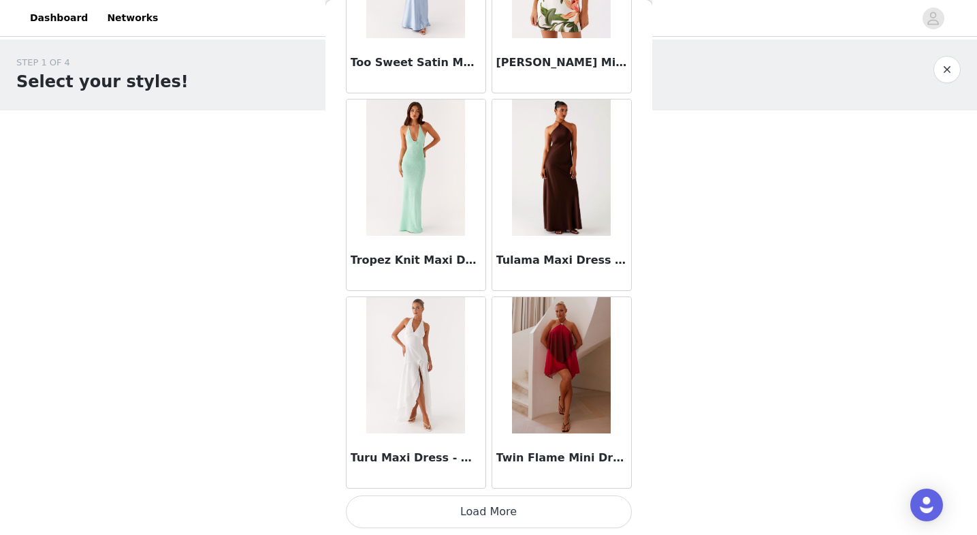
click at [423, 506] on button "Load More" at bounding box center [489, 511] width 286 height 33
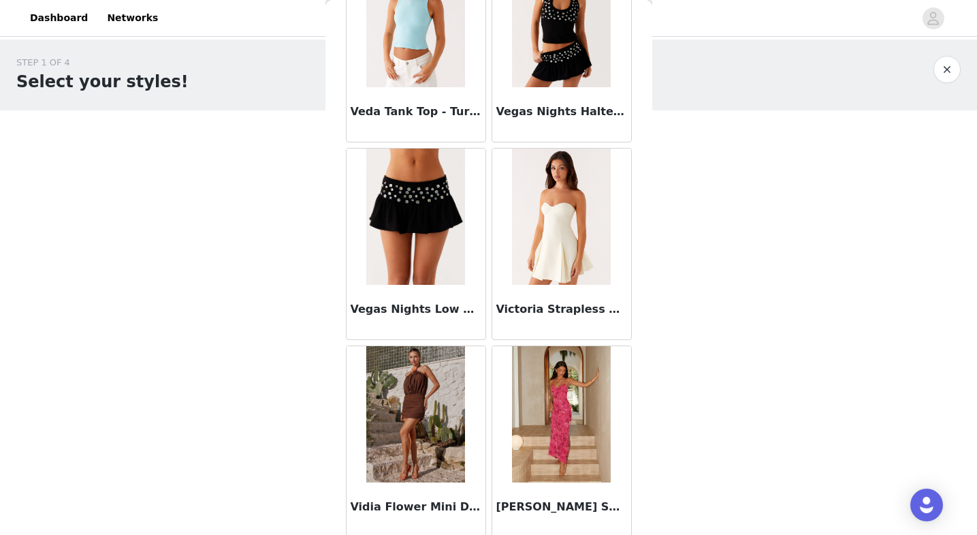
scroll to position [84497, 0]
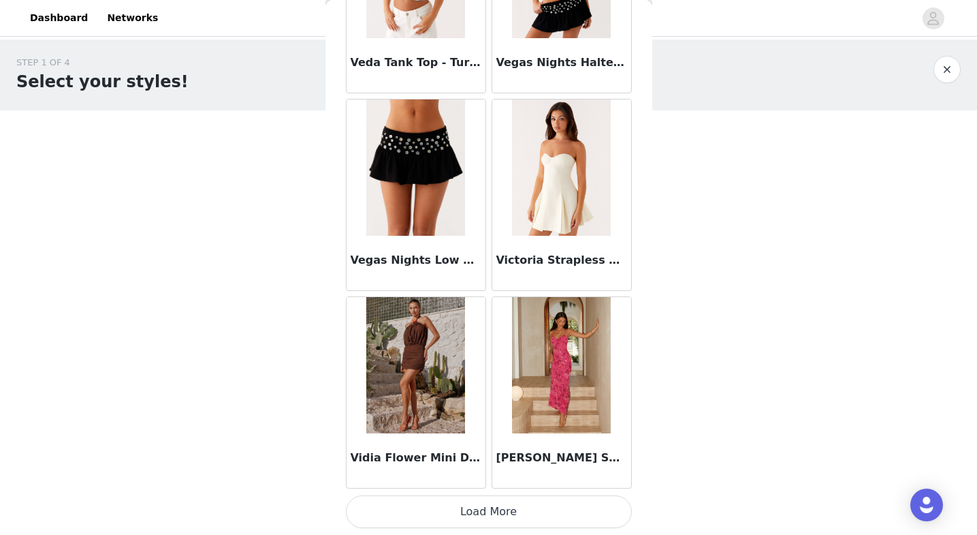
click at [420, 507] on button "Load More" at bounding box center [489, 511] width 286 height 33
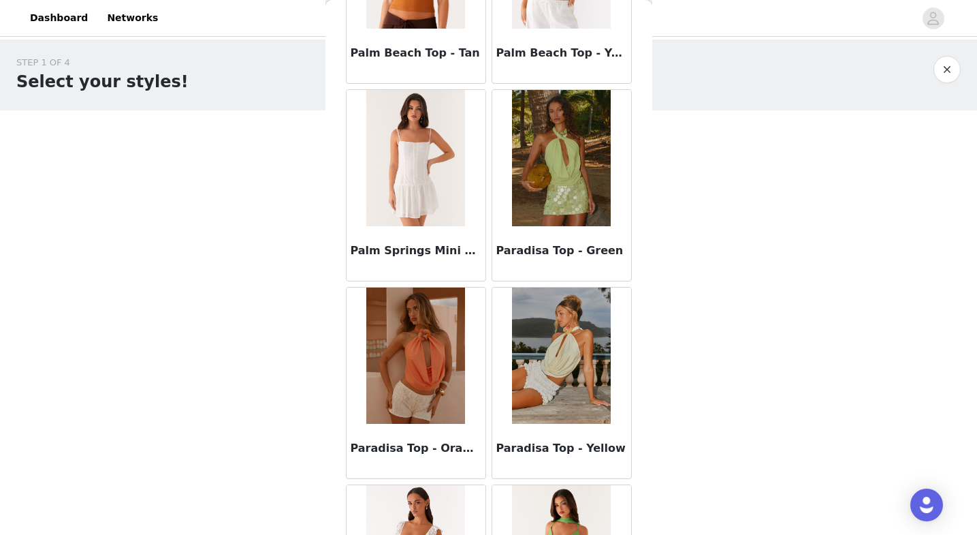
scroll to position [67355, 0]
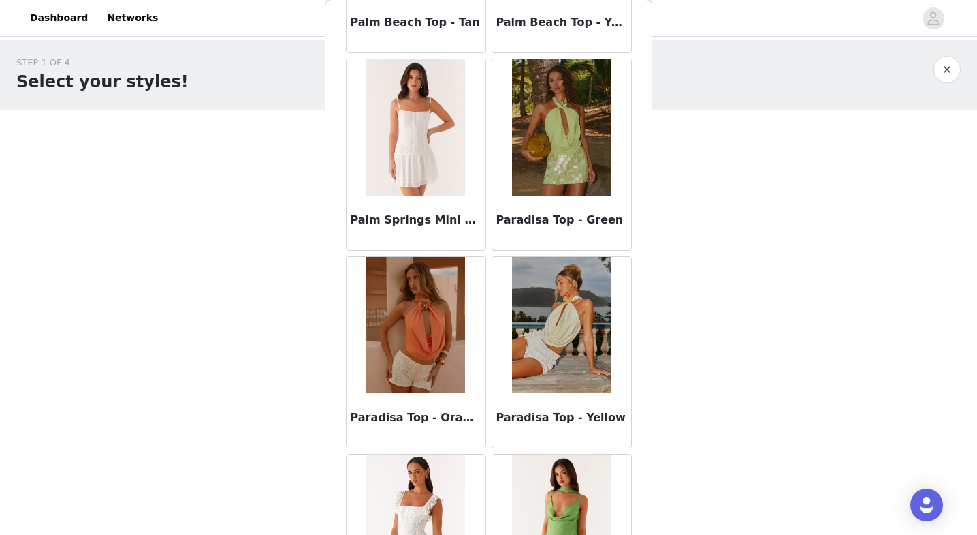
click at [550, 328] on img at bounding box center [561, 325] width 99 height 136
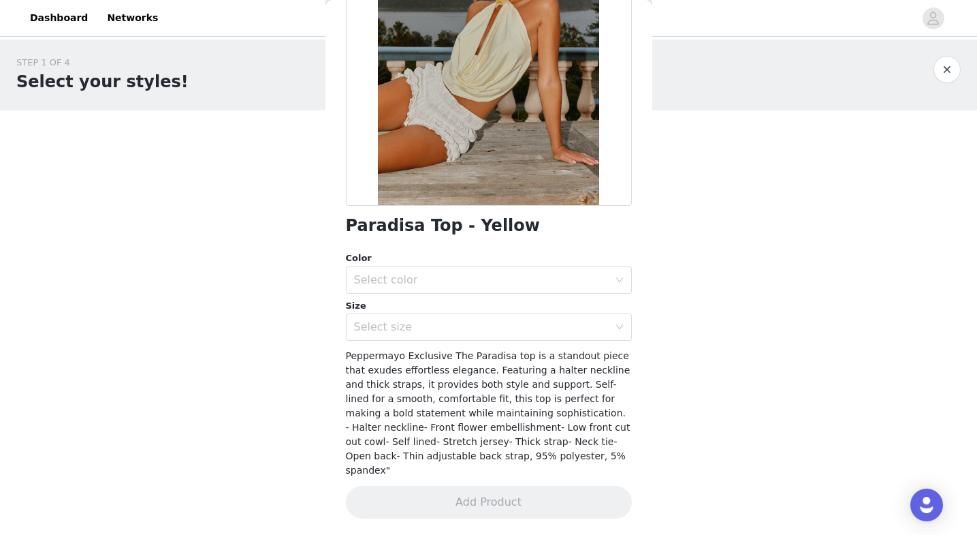
scroll to position [155, 0]
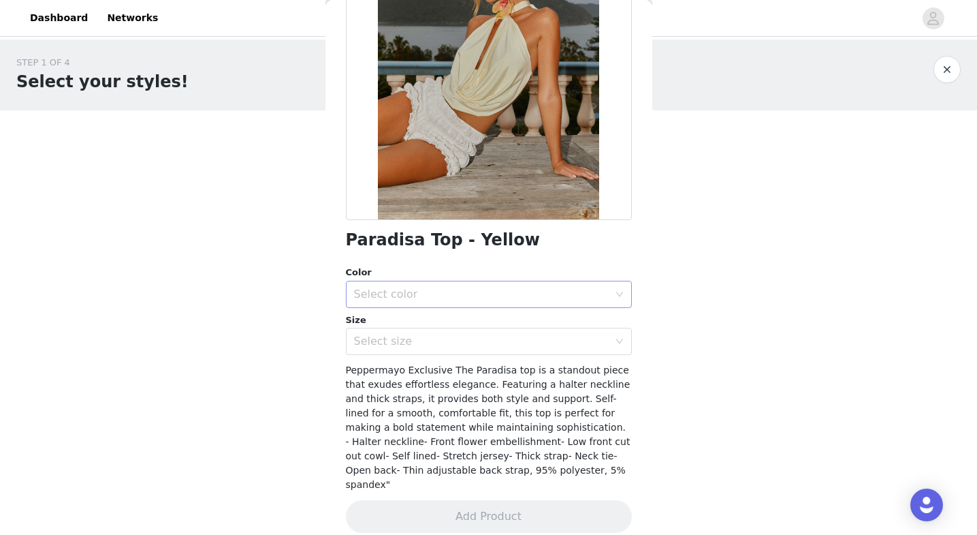
click at [550, 294] on div "Select color" at bounding box center [481, 294] width 255 height 14
click at [537, 326] on li "Yellow" at bounding box center [489, 324] width 286 height 22
click at [533, 347] on div "Select size" at bounding box center [481, 341] width 255 height 14
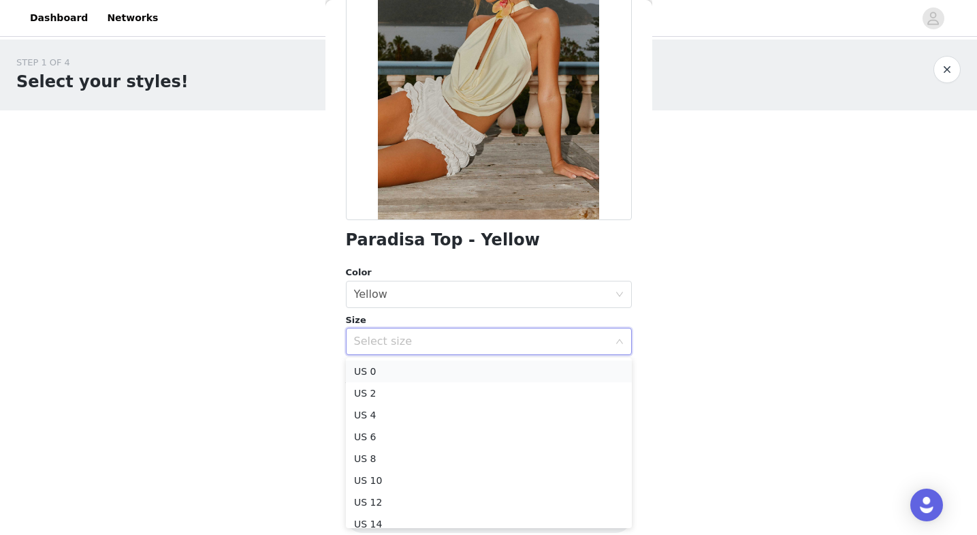
click at [531, 376] on li "US 0" at bounding box center [489, 371] width 286 height 22
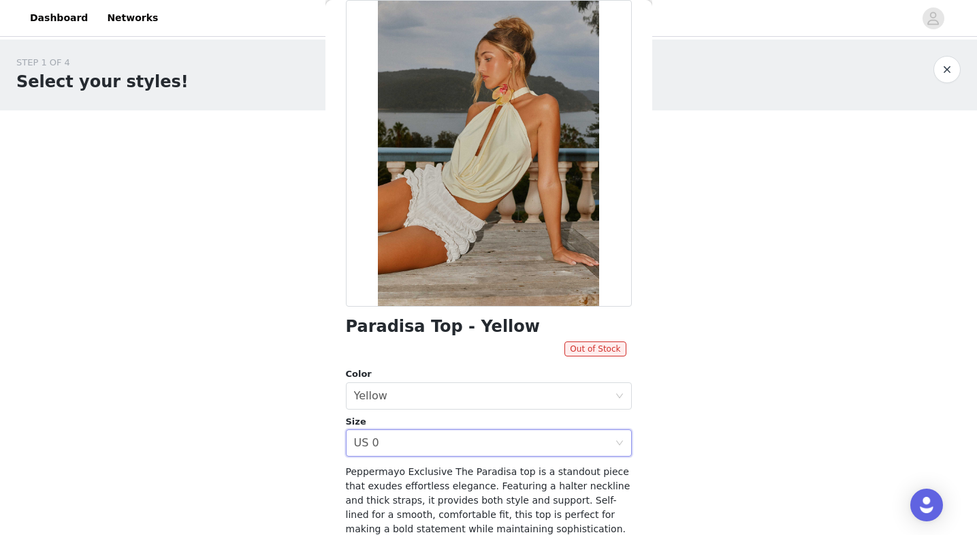
scroll to position [0, 0]
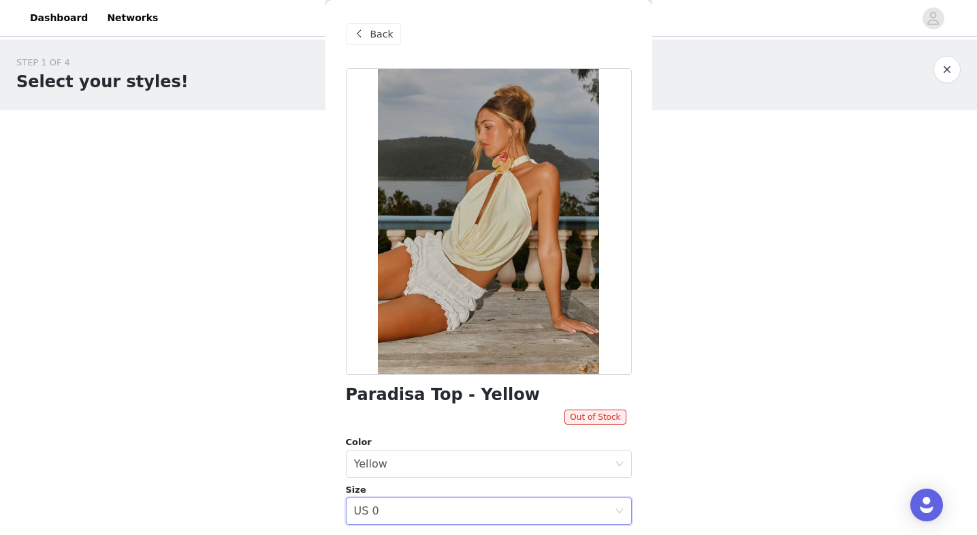
click at [366, 33] on span at bounding box center [359, 34] width 16 height 16
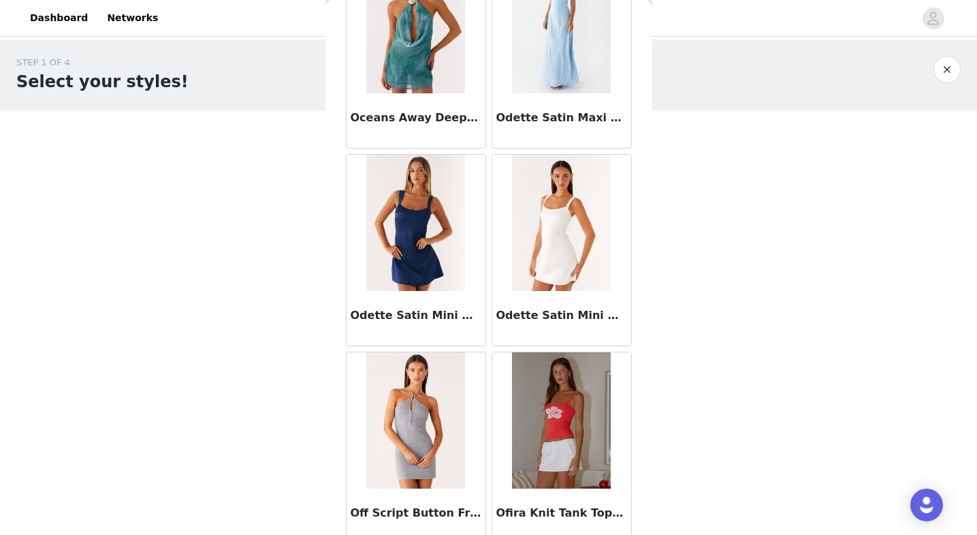
scroll to position [66891, 0]
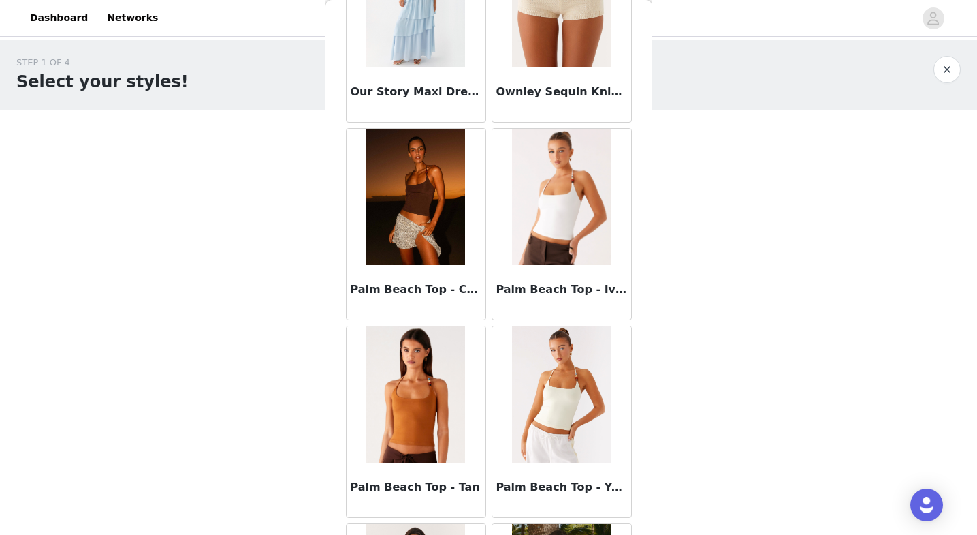
click at [381, 209] on img at bounding box center [415, 197] width 99 height 136
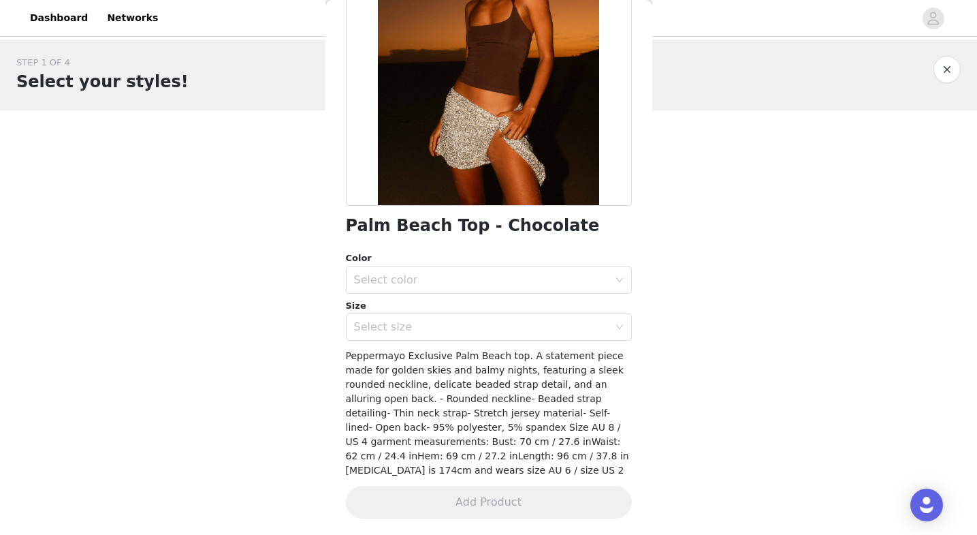
scroll to position [155, 0]
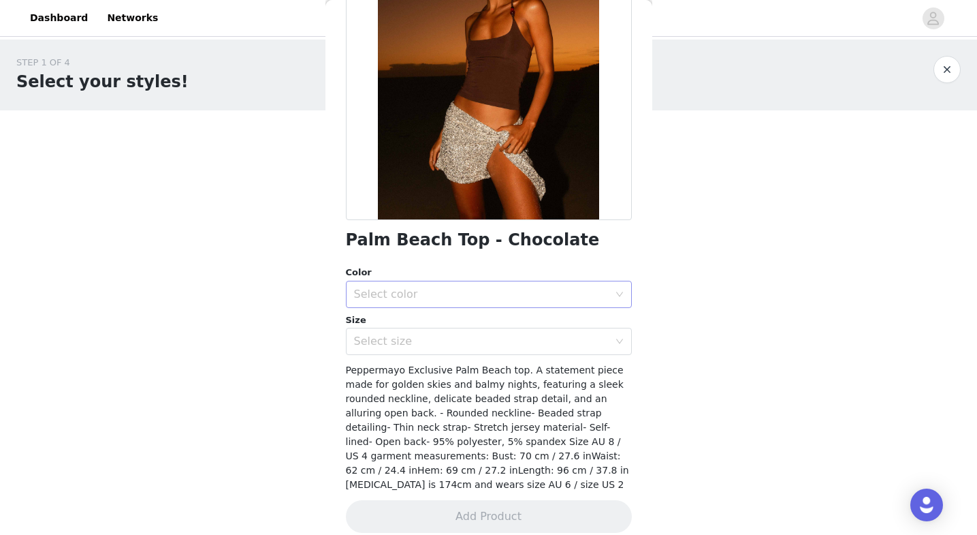
click at [437, 299] on div "Select color" at bounding box center [481, 294] width 255 height 14
click at [428, 326] on li "Chocolate" at bounding box center [489, 324] width 286 height 22
click at [411, 343] on div "Select size" at bounding box center [481, 341] width 255 height 14
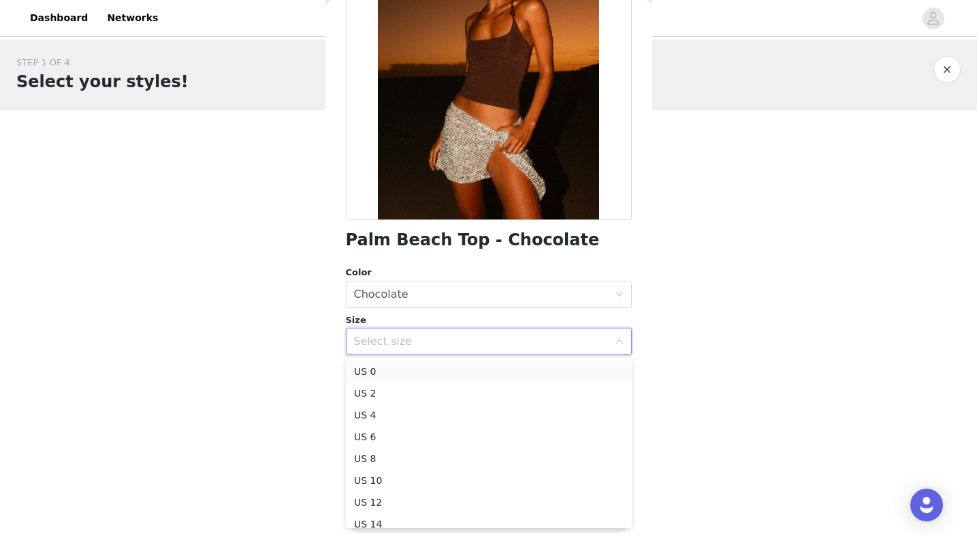
click at [394, 370] on li "US 0" at bounding box center [489, 371] width 286 height 22
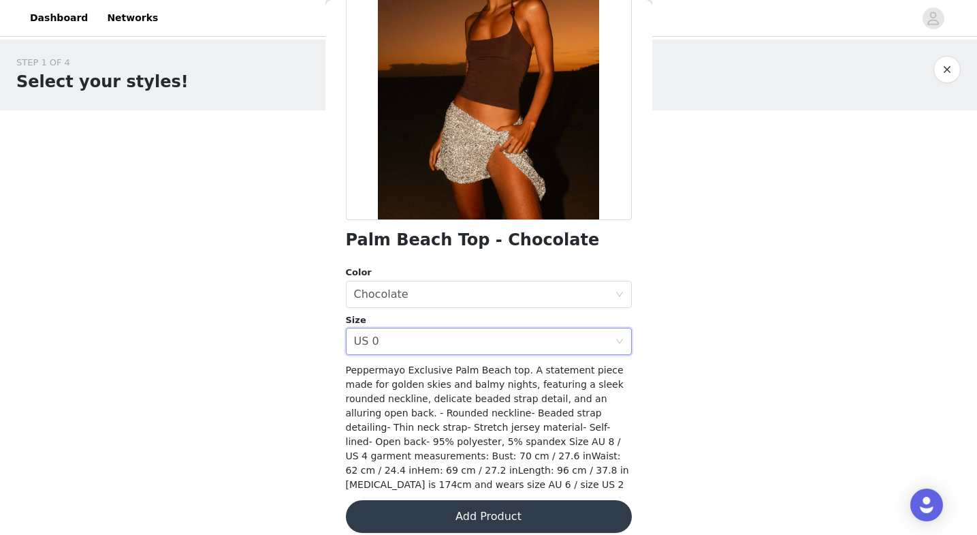
click at [434, 513] on button "Add Product" at bounding box center [489, 516] width 286 height 33
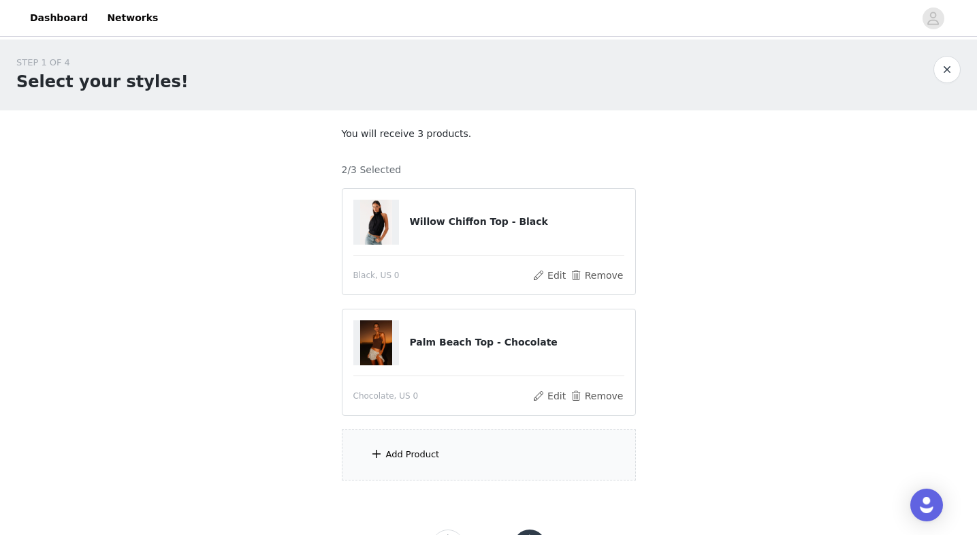
scroll to position [59, 0]
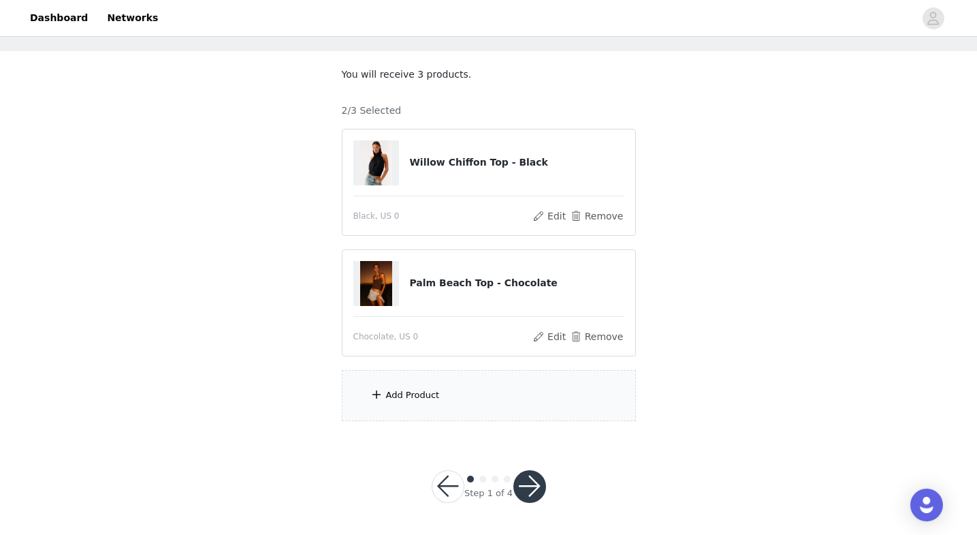
click at [389, 392] on div "Add Product" at bounding box center [413, 395] width 54 height 14
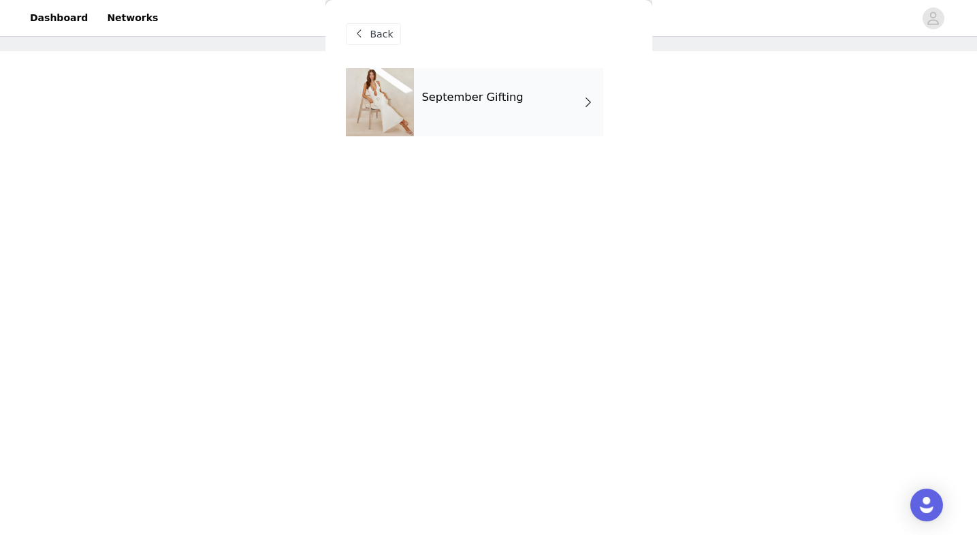
click at [431, 121] on div "September Gifting" at bounding box center [508, 102] width 189 height 68
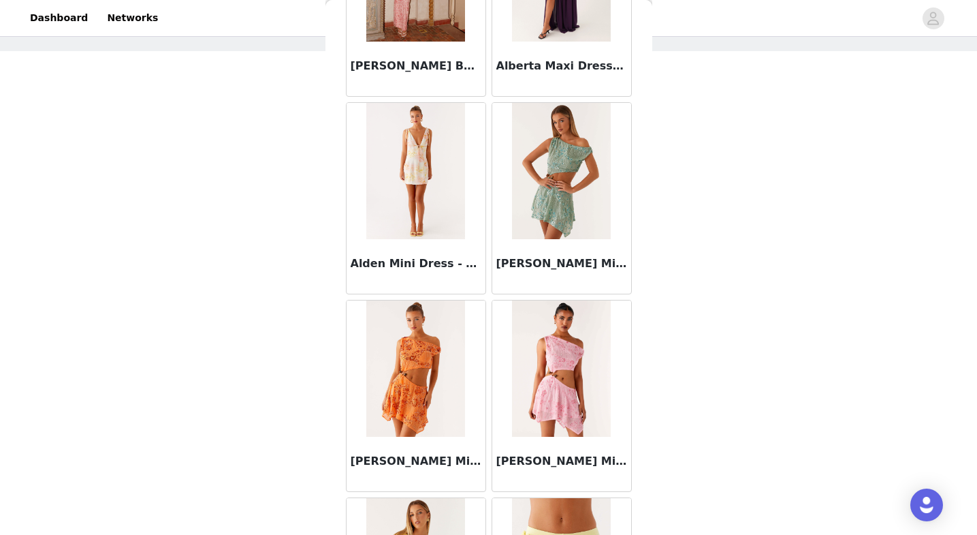
scroll to position [1549, 0]
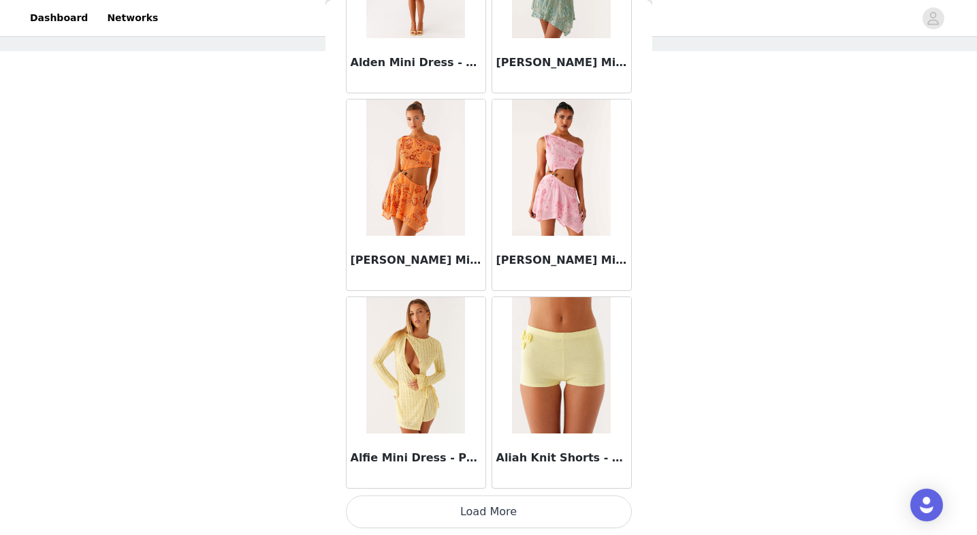
click at [460, 501] on button "Load More" at bounding box center [489, 511] width 286 height 33
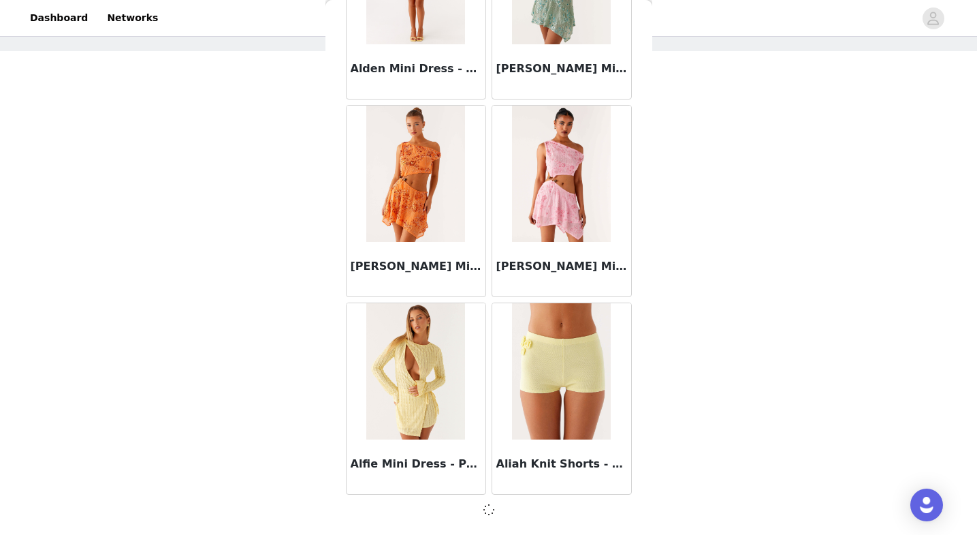
scroll to position [1543, 0]
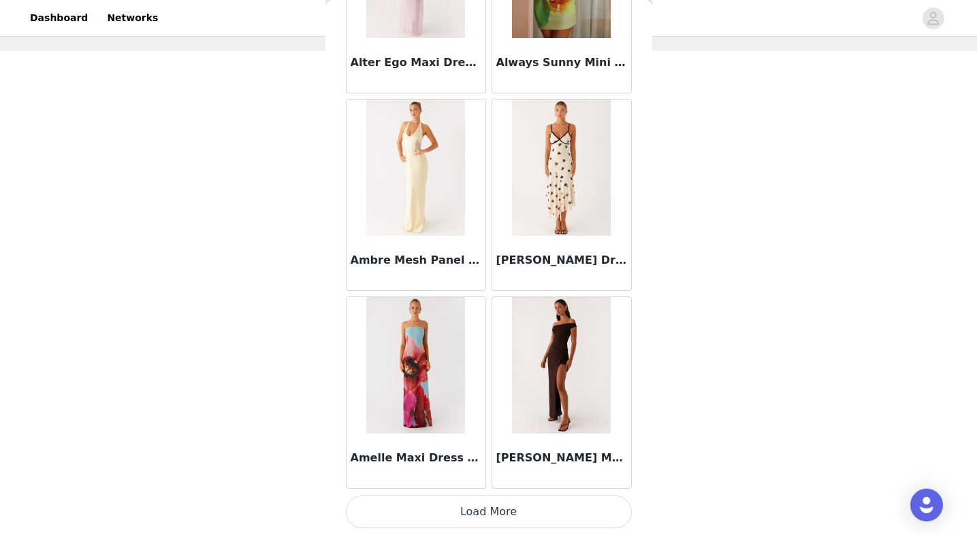
click at [464, 507] on button "Load More" at bounding box center [489, 511] width 286 height 33
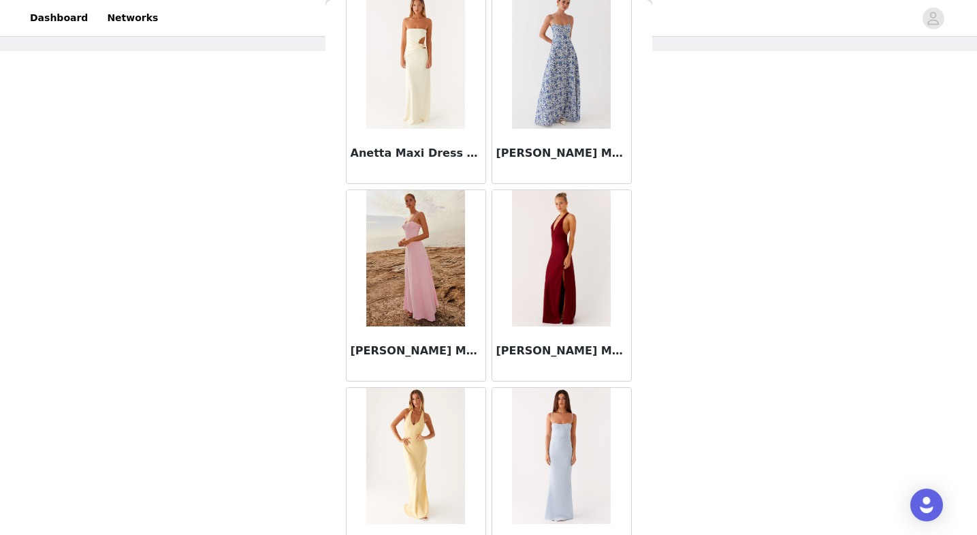
scroll to position [5499, 0]
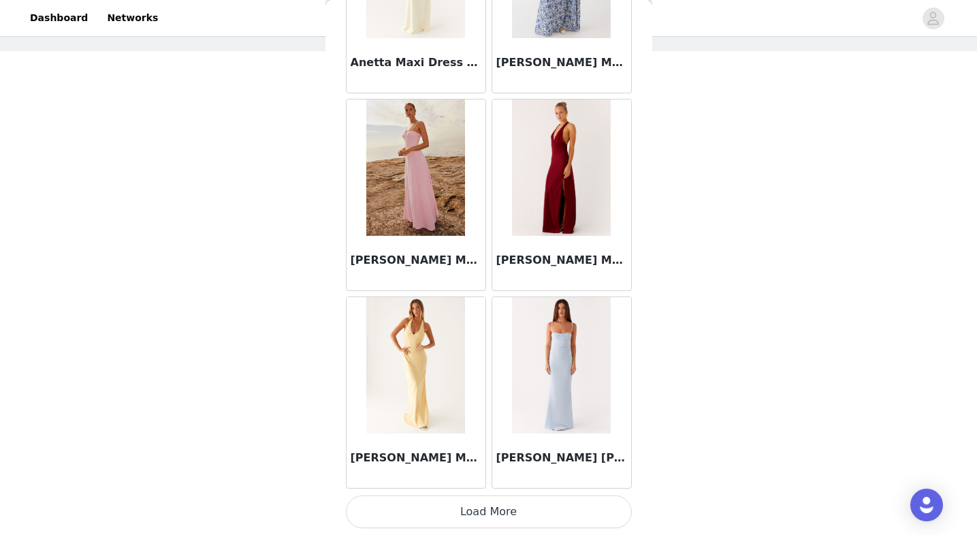
click at [447, 517] on button "Load More" at bounding box center [489, 511] width 286 height 33
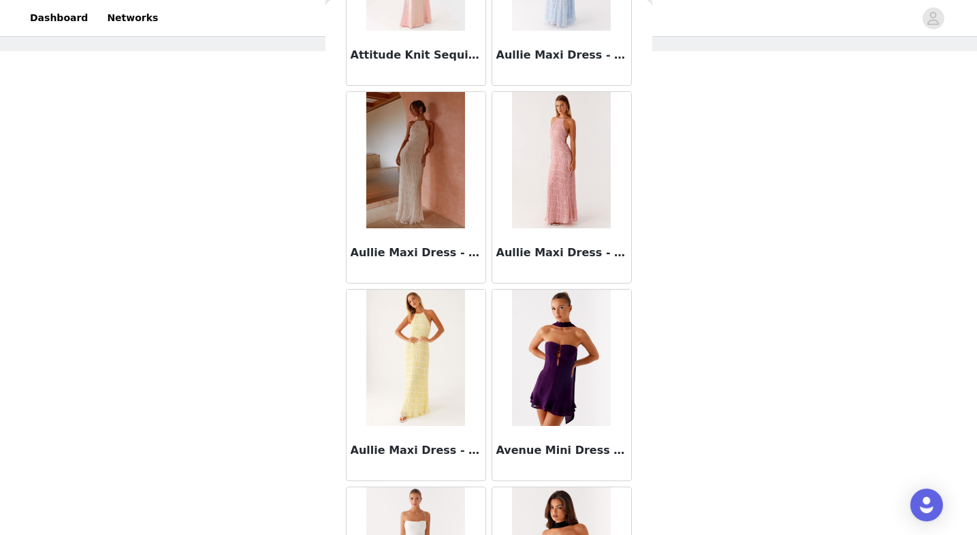
scroll to position [7474, 0]
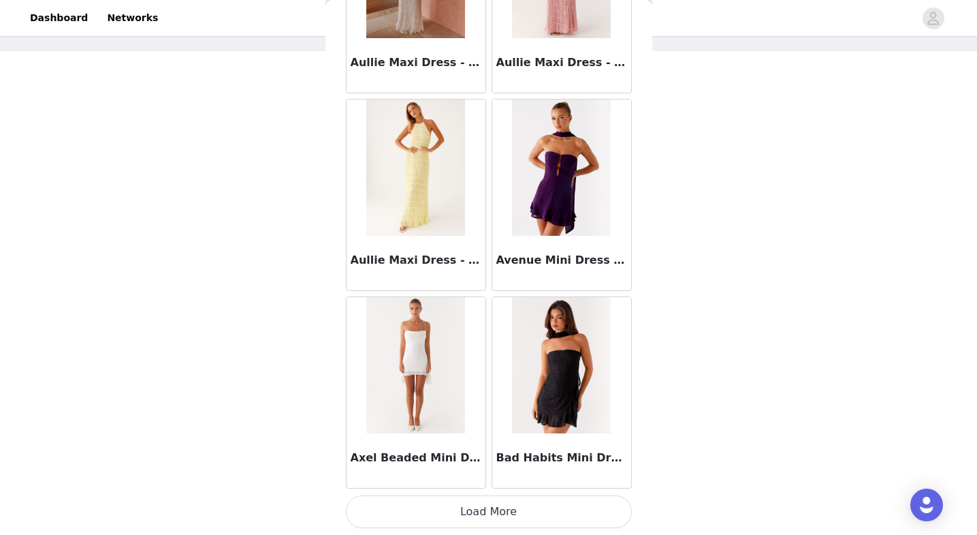
click at [452, 516] on button "Load More" at bounding box center [489, 511] width 286 height 33
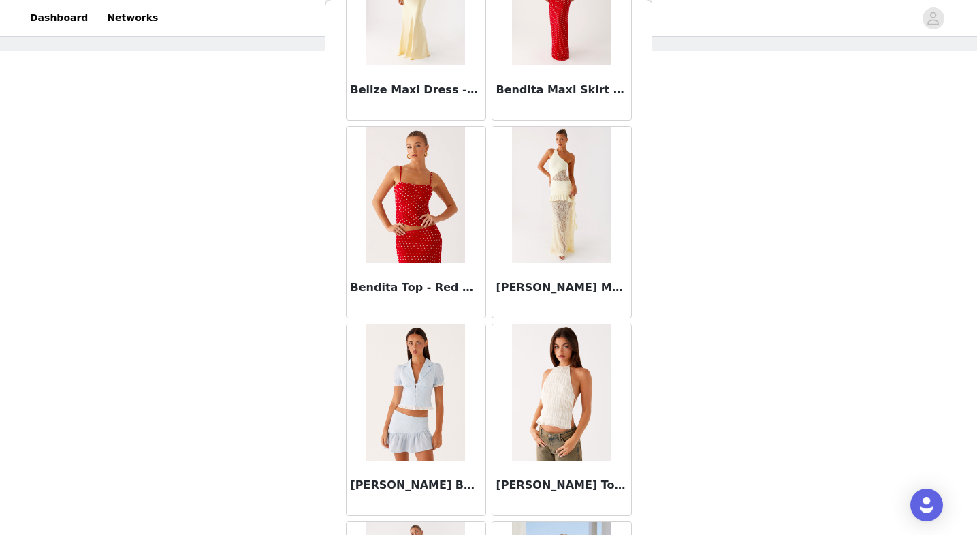
scroll to position [9449, 0]
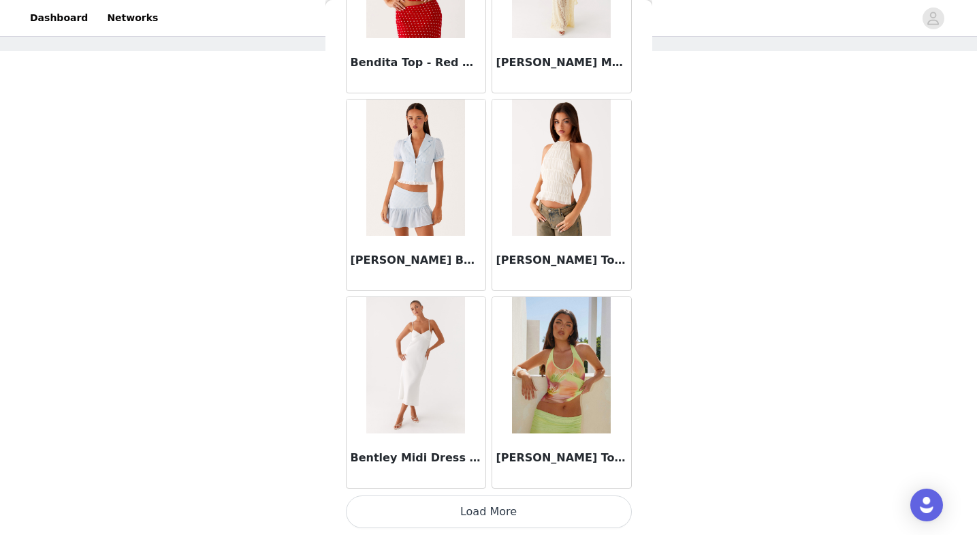
click at [431, 516] on button "Load More" at bounding box center [489, 511] width 286 height 33
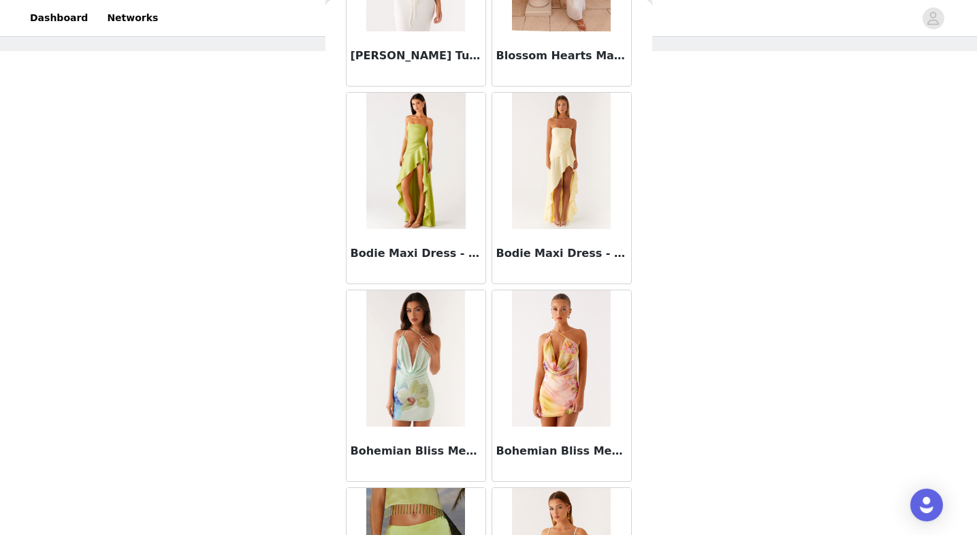
scroll to position [11424, 0]
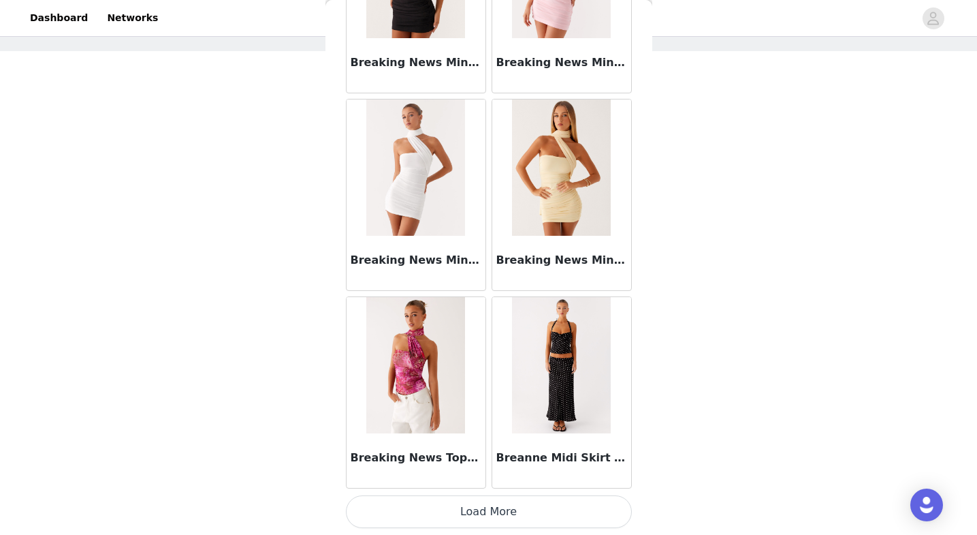
click at [432, 512] on button "Load More" at bounding box center [489, 511] width 286 height 33
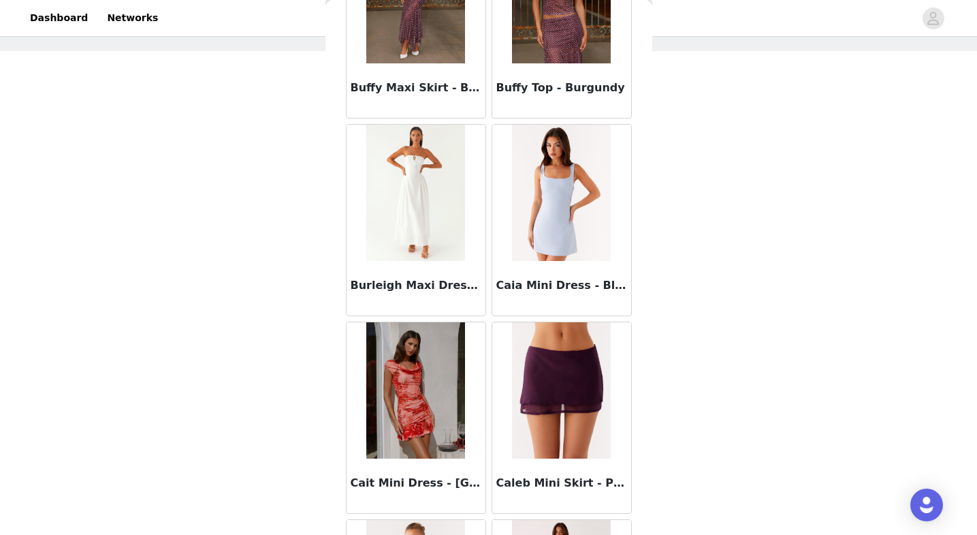
scroll to position [13399, 0]
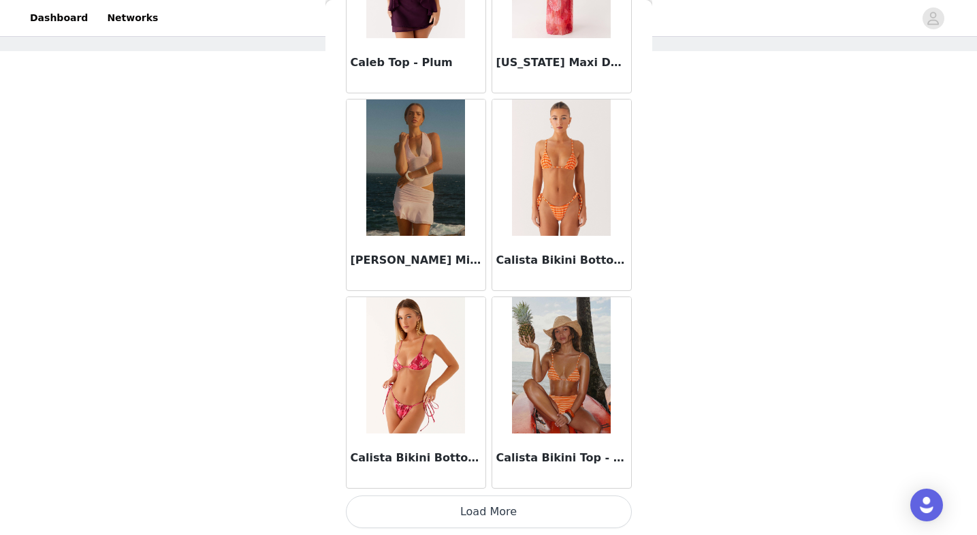
click at [443, 505] on button "Load More" at bounding box center [489, 511] width 286 height 33
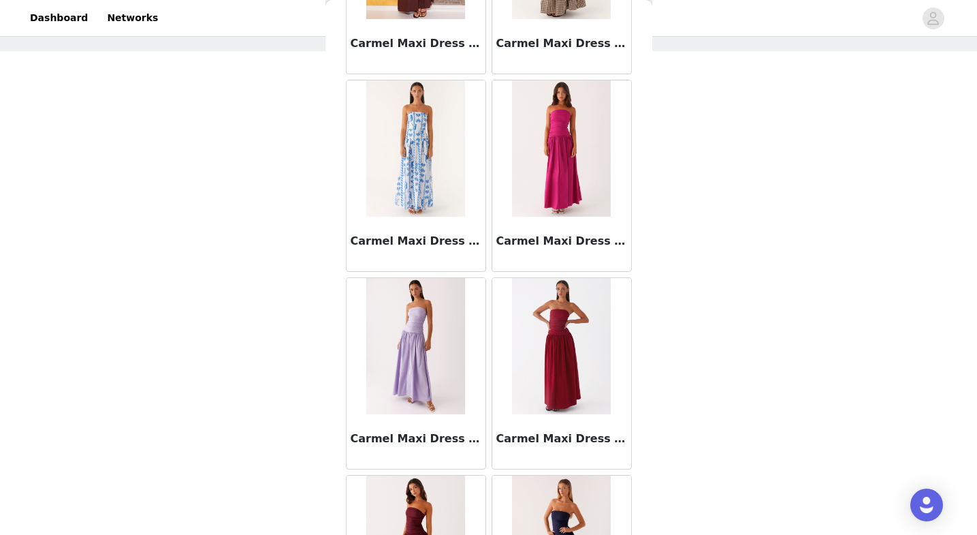
scroll to position [15374, 0]
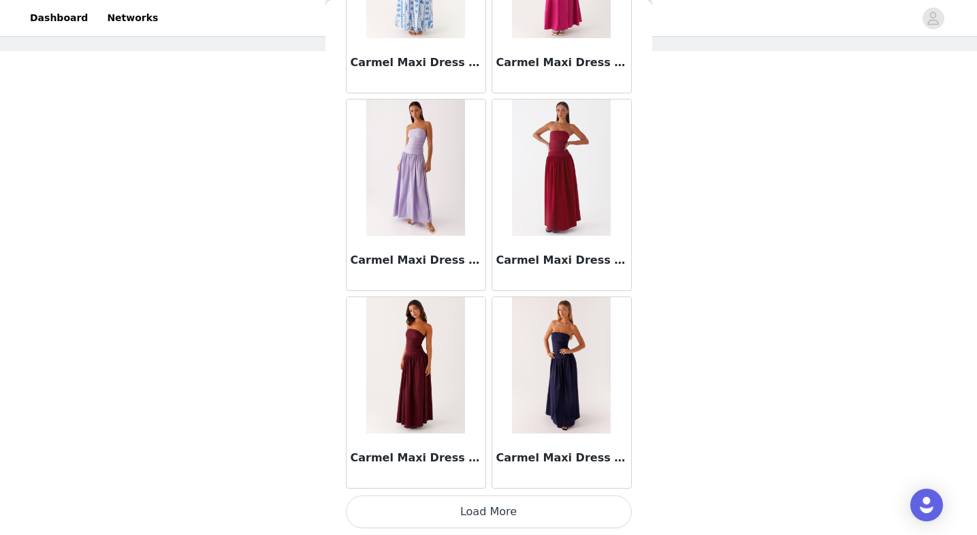
click at [424, 508] on button "Load More" at bounding box center [489, 511] width 286 height 33
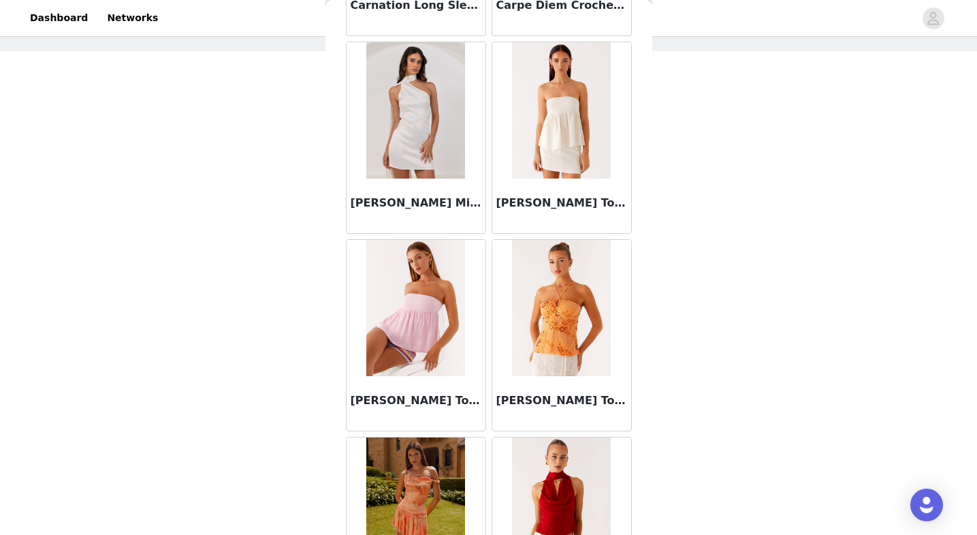
scroll to position [17349, 0]
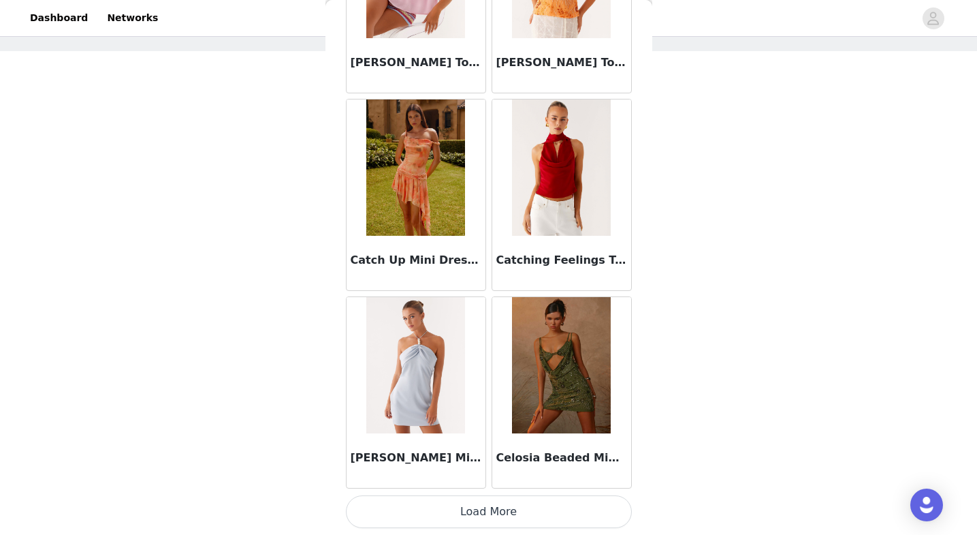
click at [430, 512] on button "Load More" at bounding box center [489, 511] width 286 height 33
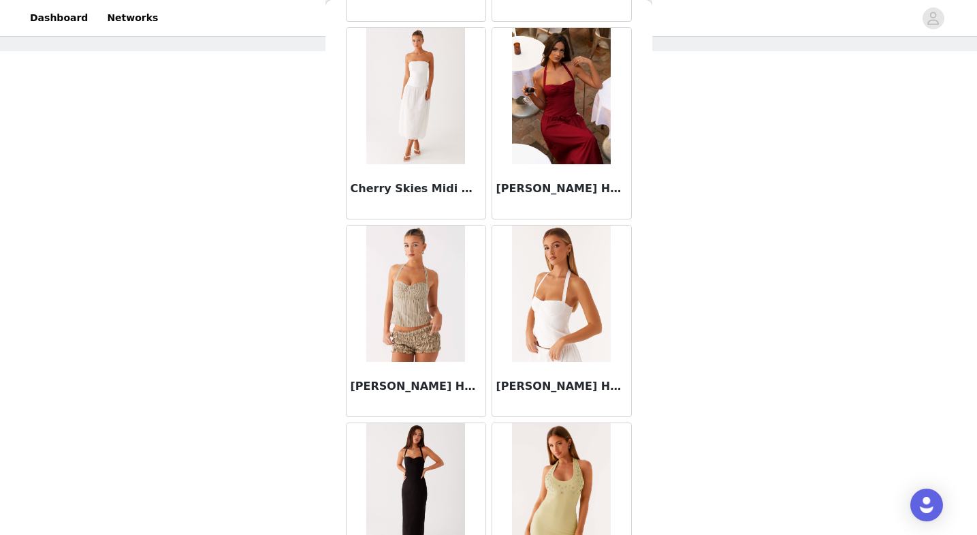
scroll to position [19324, 0]
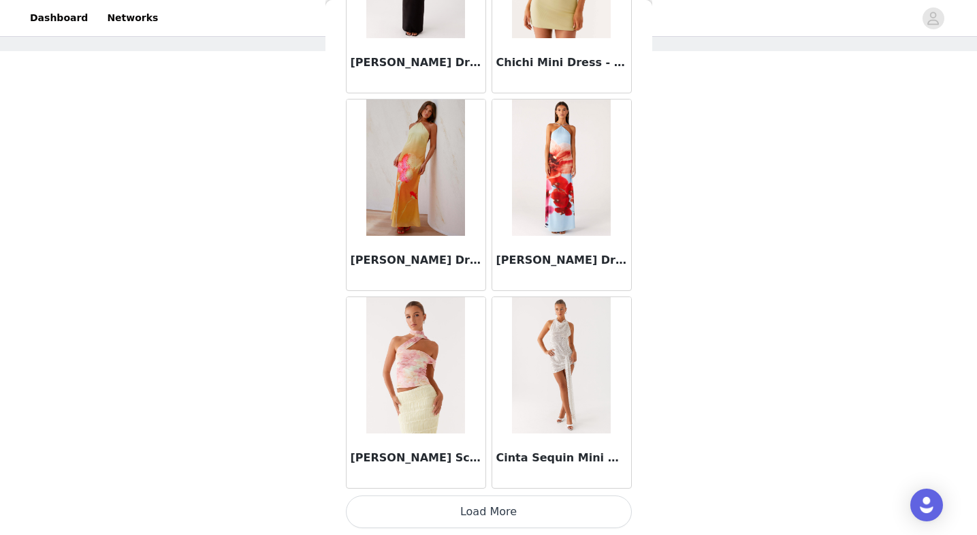
click at [424, 503] on button "Load More" at bounding box center [489, 511] width 286 height 33
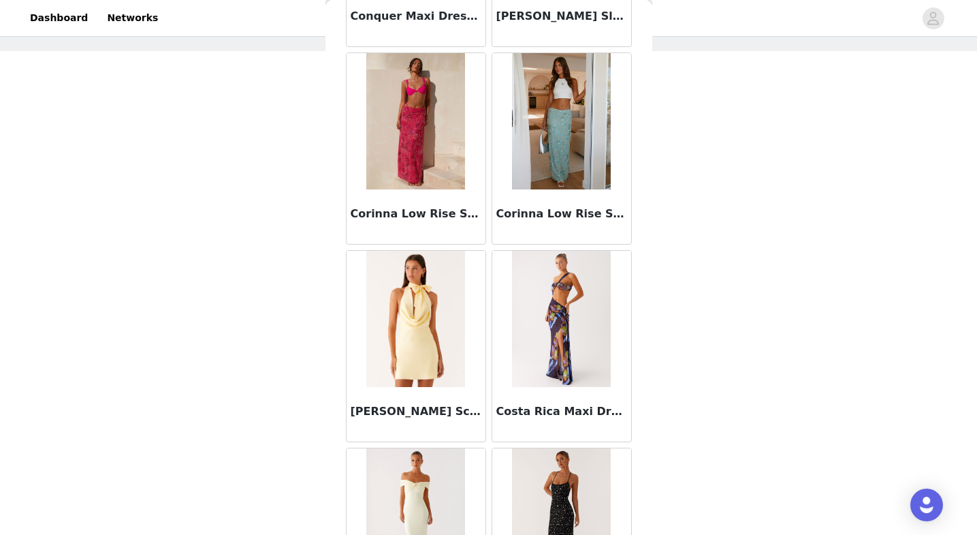
scroll to position [21299, 0]
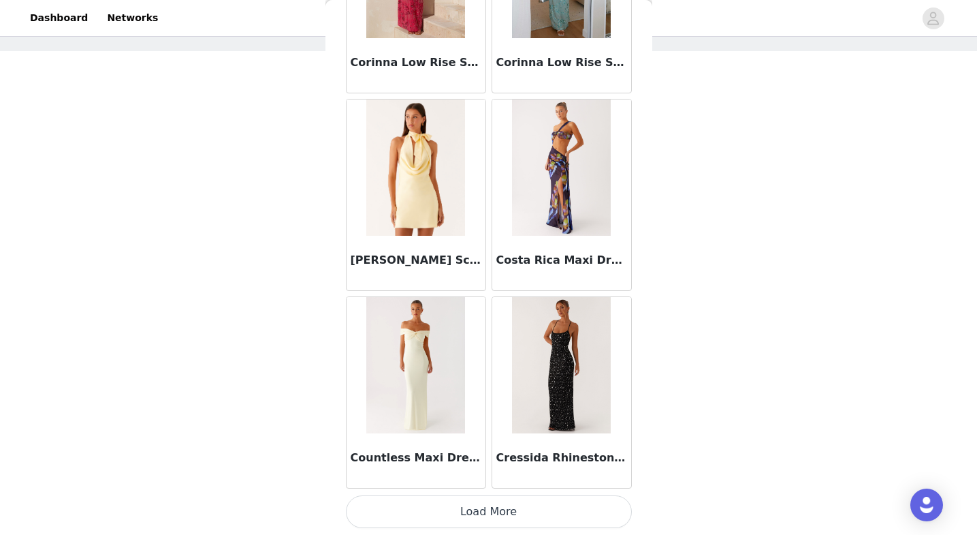
click at [429, 516] on button "Load More" at bounding box center [489, 511] width 286 height 33
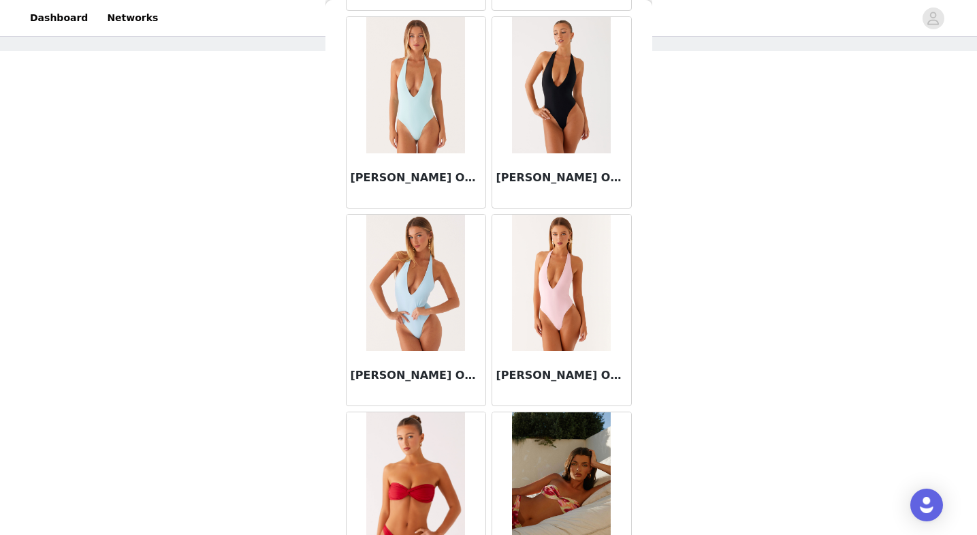
scroll to position [23274, 0]
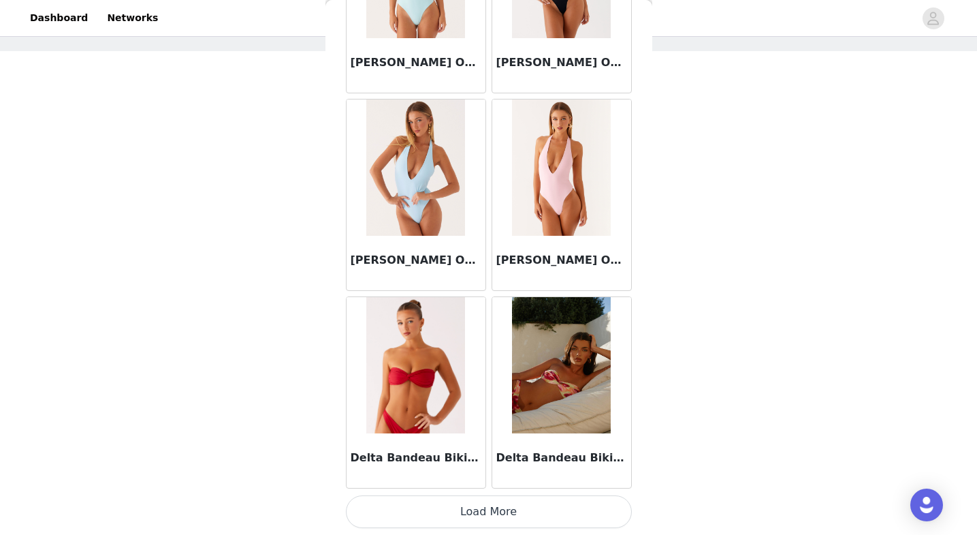
click at [428, 508] on button "Load More" at bounding box center [489, 511] width 286 height 33
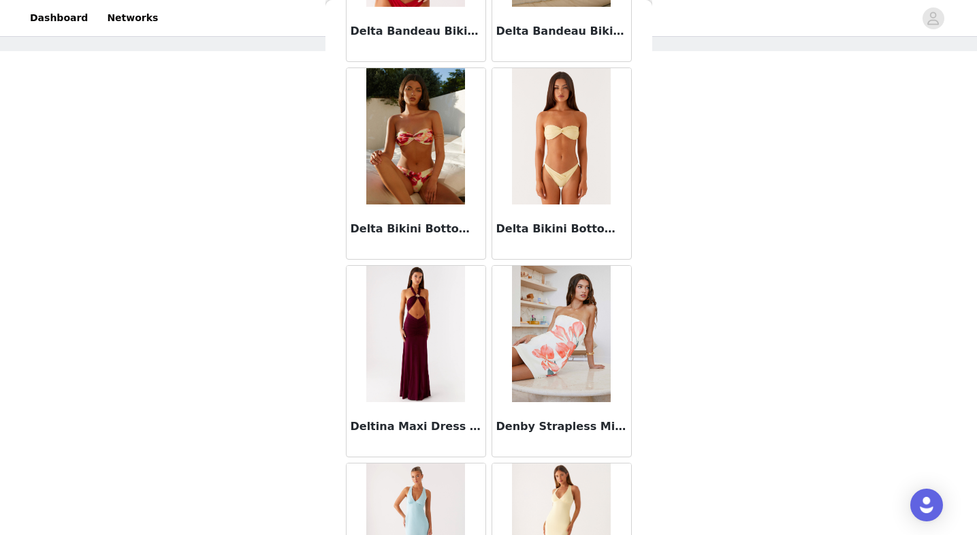
scroll to position [23808, 0]
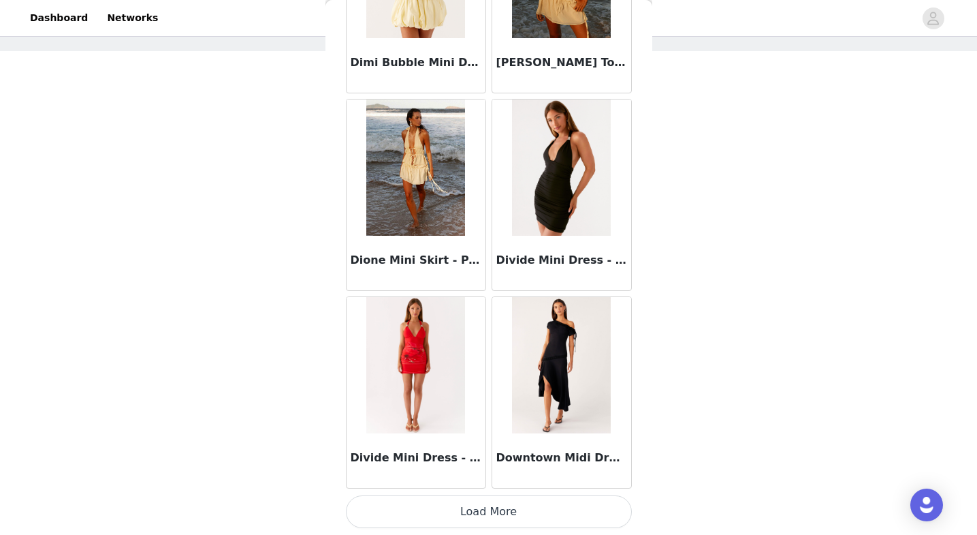
click at [426, 518] on button "Load More" at bounding box center [489, 511] width 286 height 33
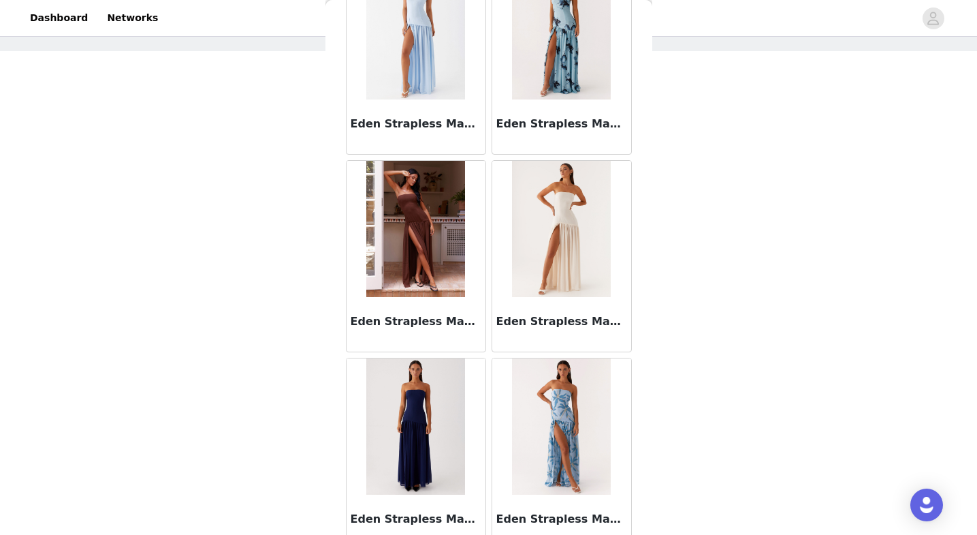
scroll to position [27224, 0]
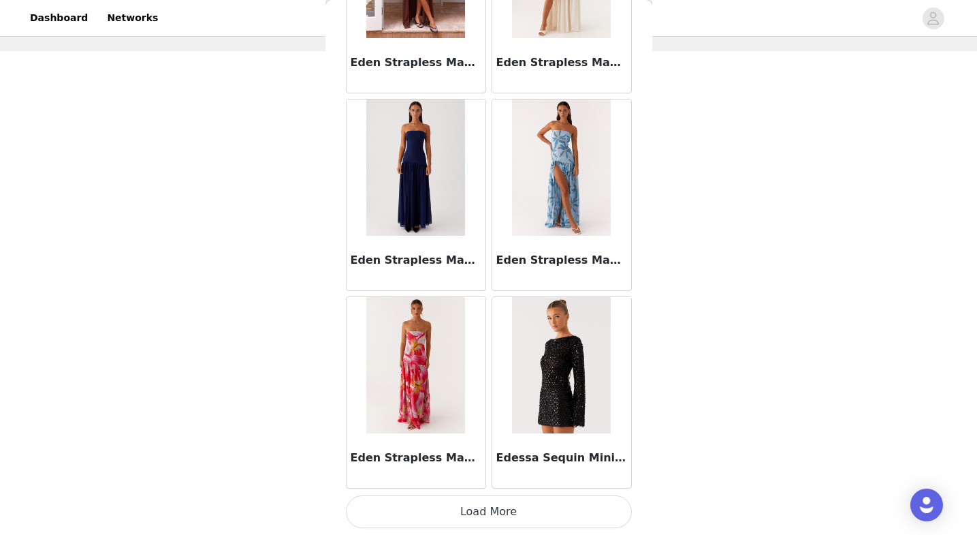
click at [456, 525] on button "Load More" at bounding box center [489, 511] width 286 height 33
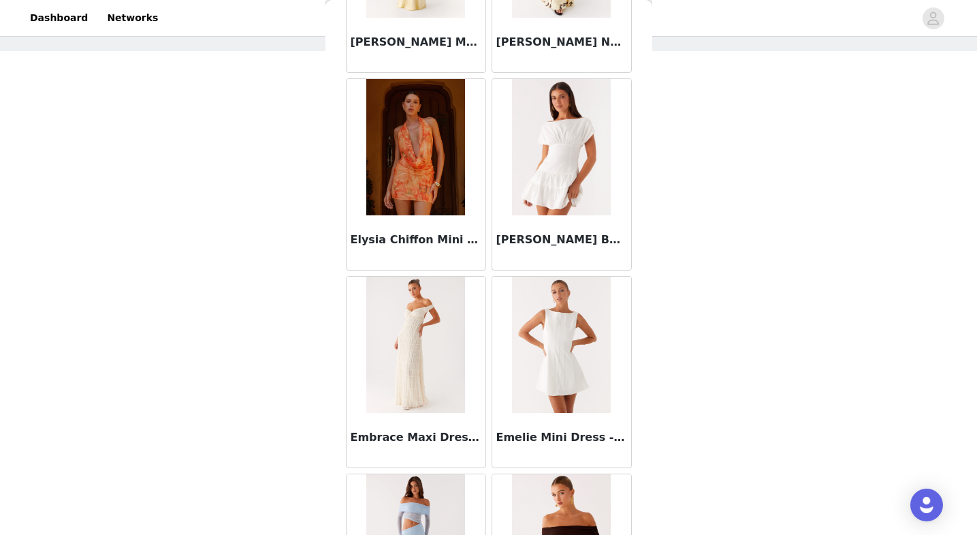
scroll to position [29199, 0]
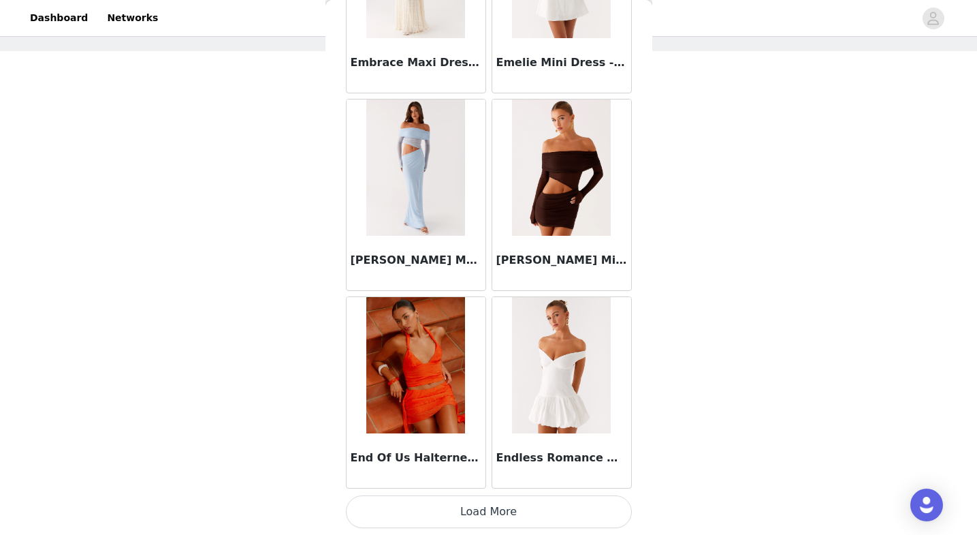
click at [479, 513] on button "Load More" at bounding box center [489, 511] width 286 height 33
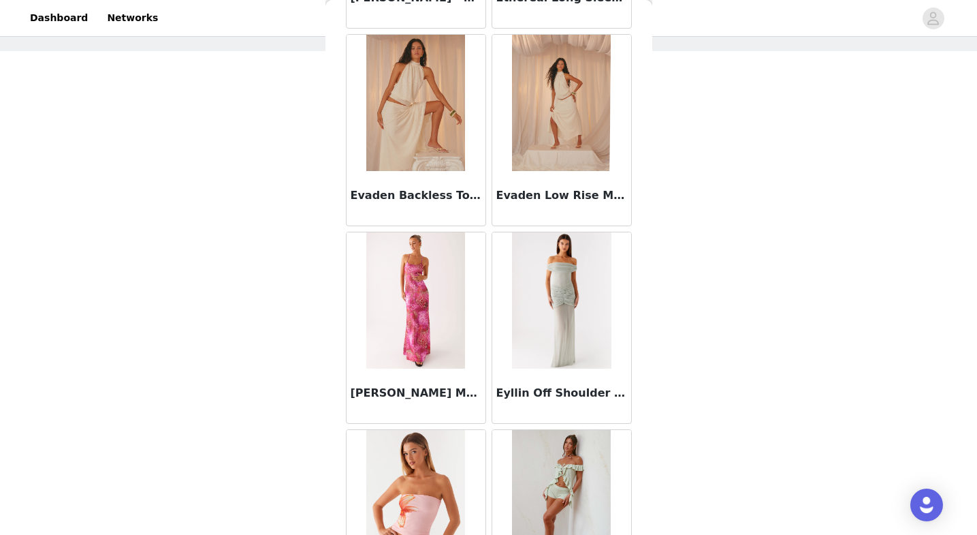
scroll to position [31174, 0]
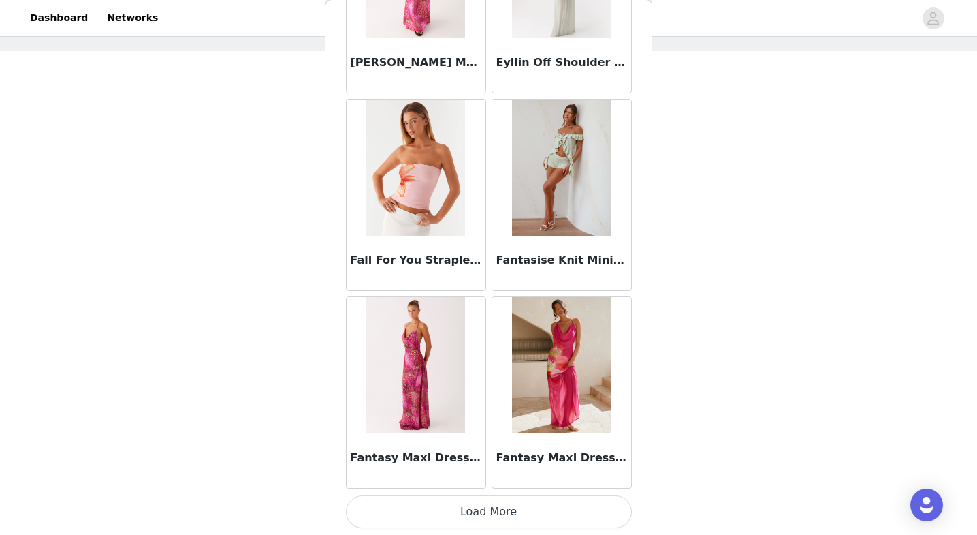
click at [473, 518] on button "Load More" at bounding box center [489, 511] width 286 height 33
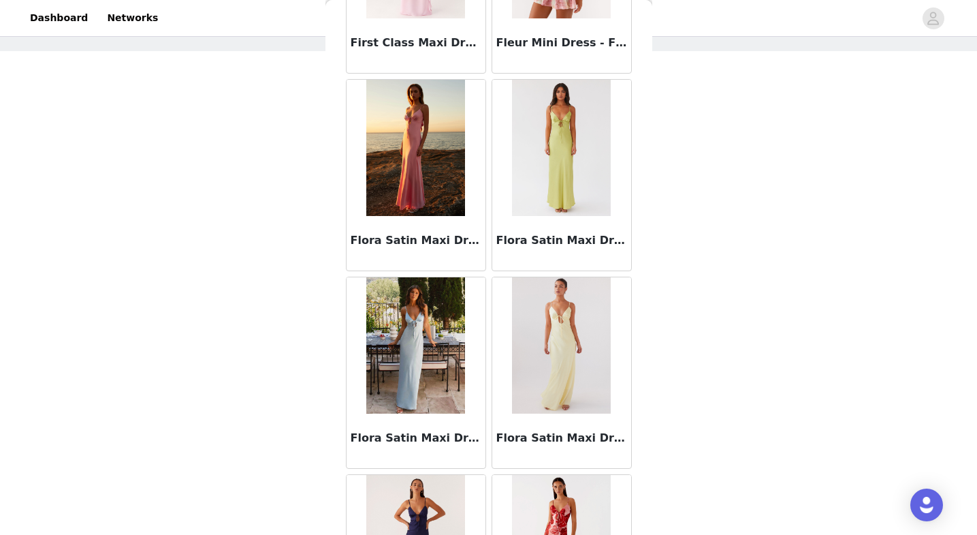
scroll to position [33149, 0]
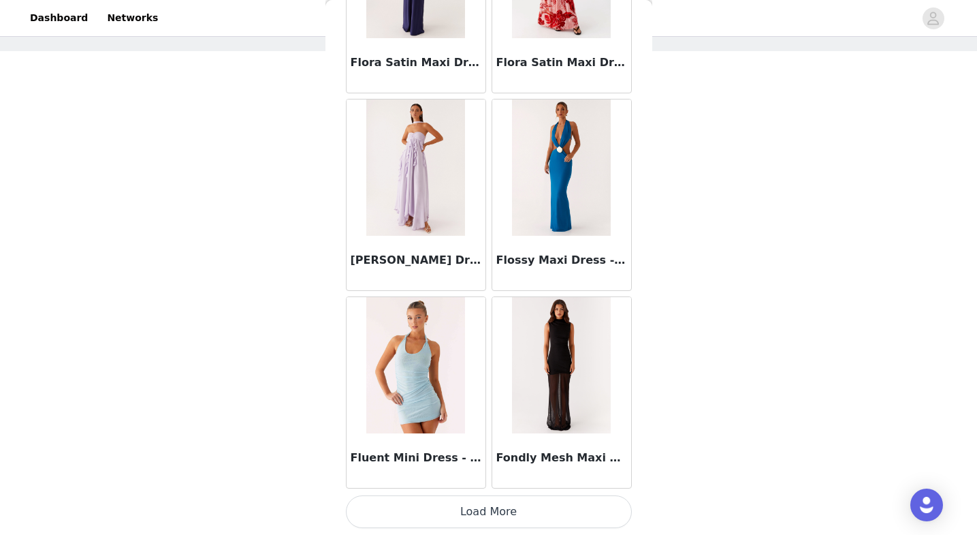
click at [481, 515] on button "Load More" at bounding box center [489, 511] width 286 height 33
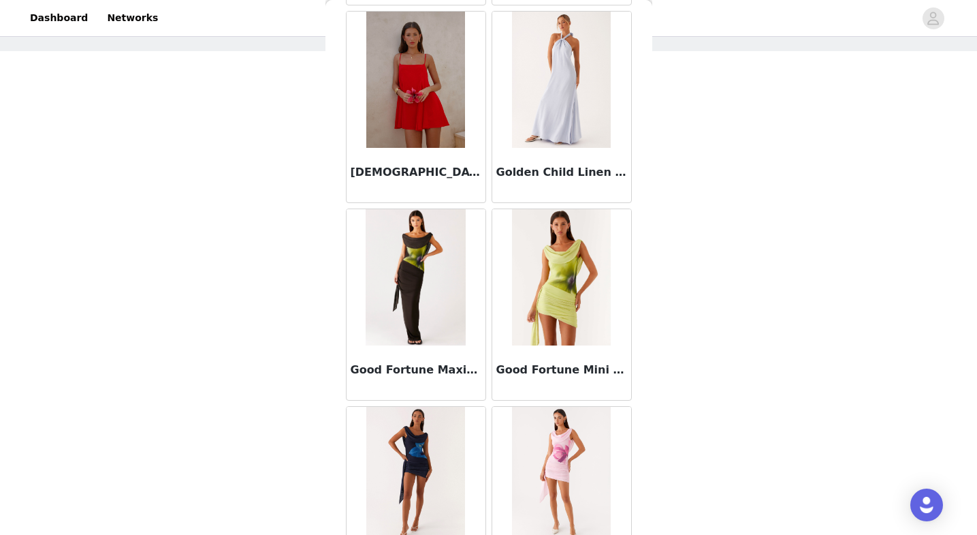
scroll to position [35124, 0]
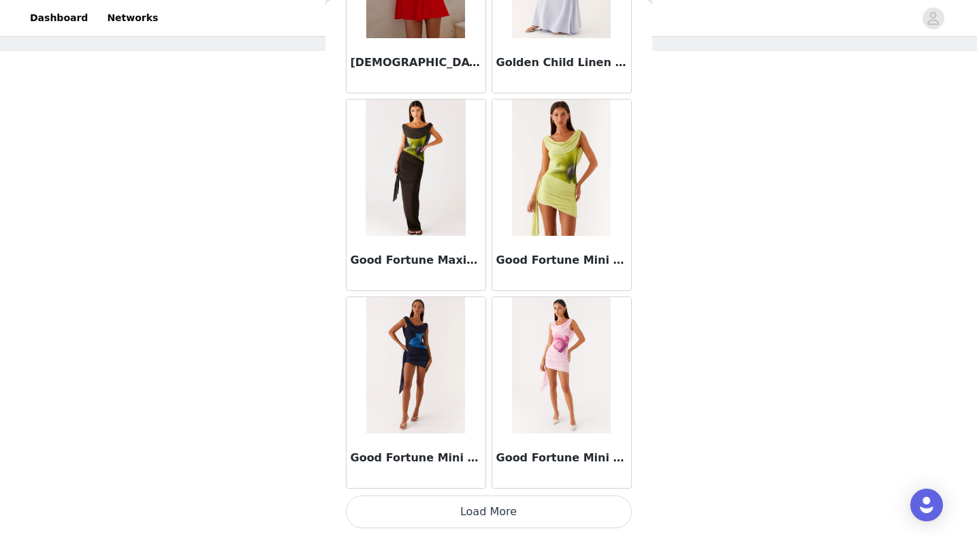
click at [469, 517] on button "Load More" at bounding box center [489, 511] width 286 height 33
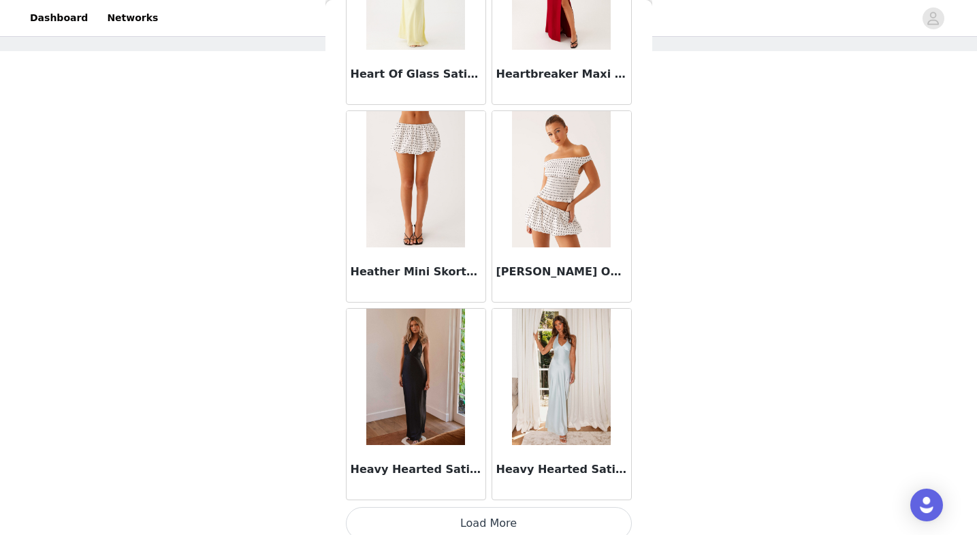
scroll to position [37098, 0]
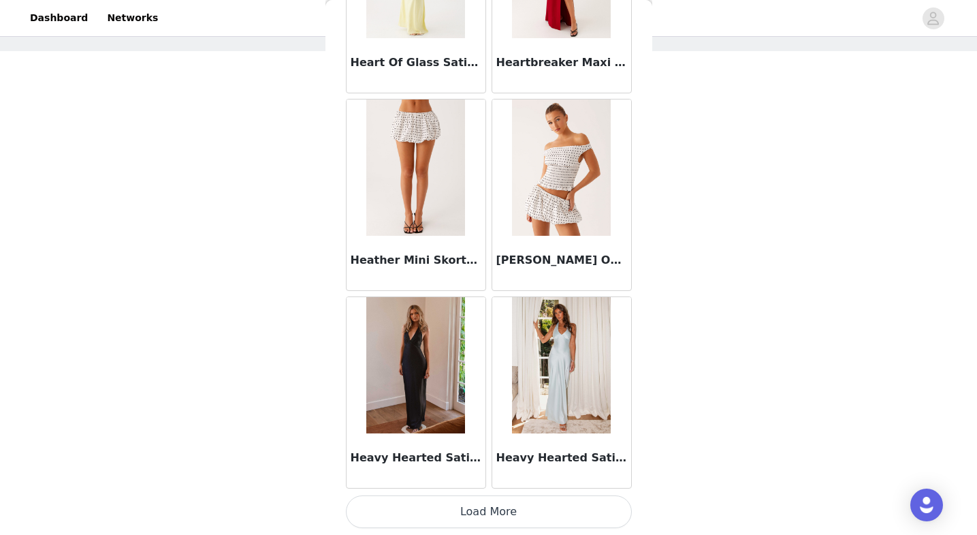
click at [475, 505] on button "Load More" at bounding box center [489, 511] width 286 height 33
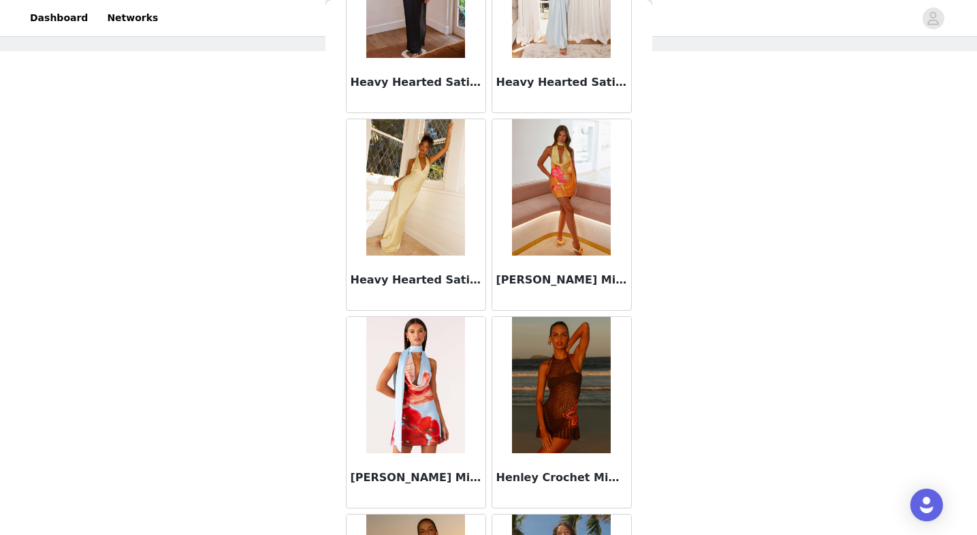
scroll to position [37681, 0]
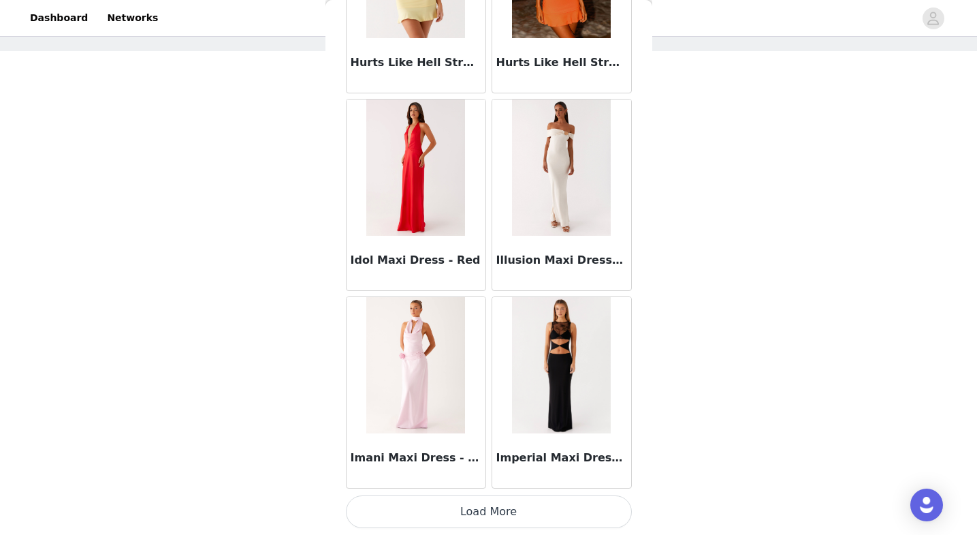
click at [449, 511] on button "Load More" at bounding box center [489, 511] width 286 height 33
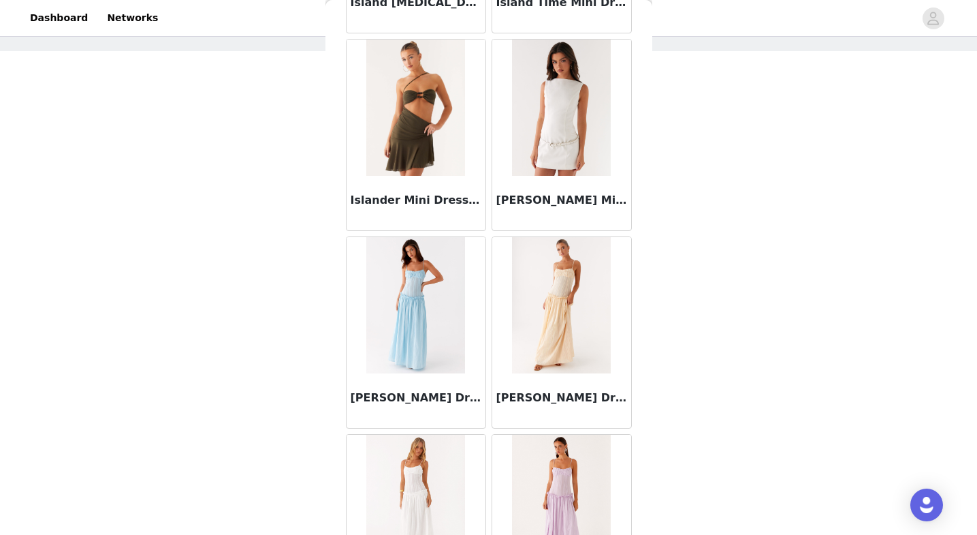
scroll to position [41048, 0]
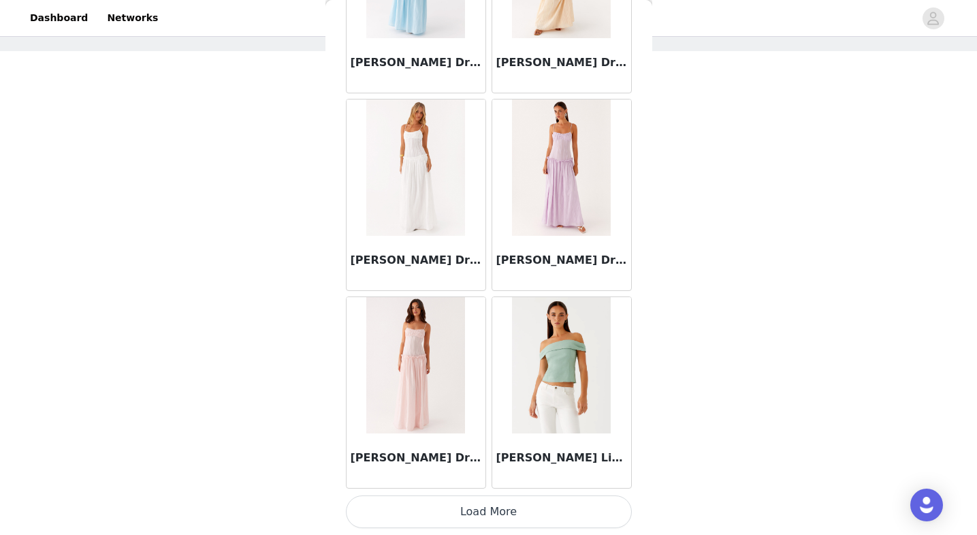
click at [456, 509] on button "Load More" at bounding box center [489, 511] width 286 height 33
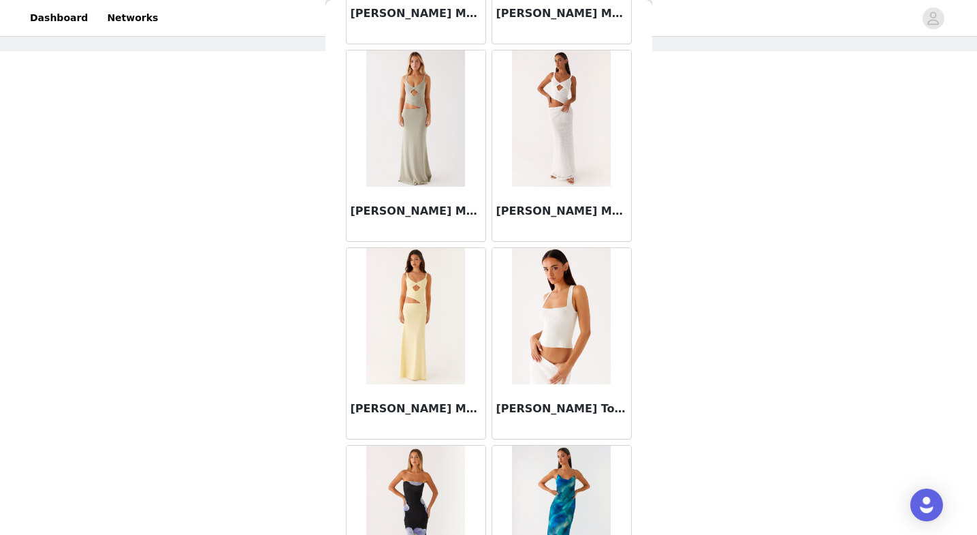
scroll to position [43023, 0]
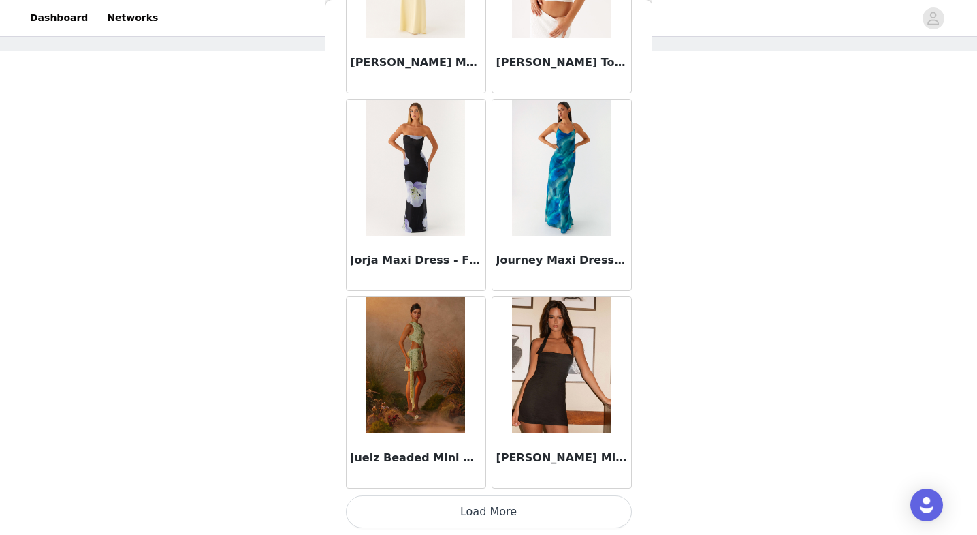
click at [456, 511] on button "Load More" at bounding box center [489, 511] width 286 height 33
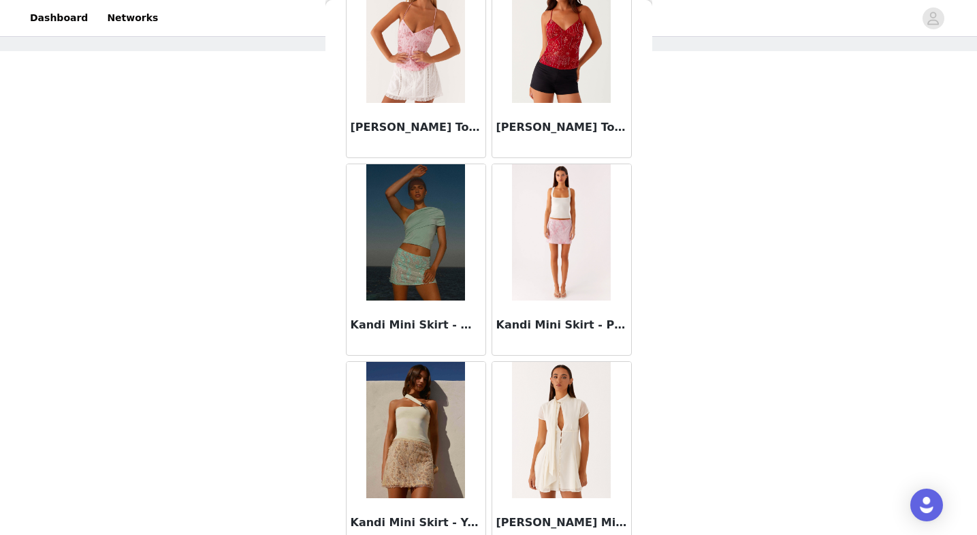
scroll to position [44998, 0]
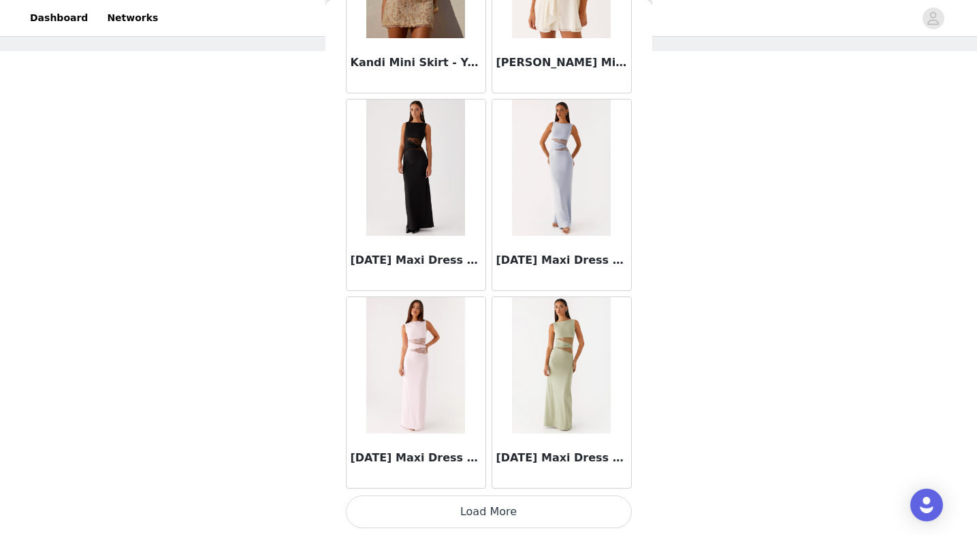
click at [446, 522] on button "Load More" at bounding box center [489, 511] width 286 height 33
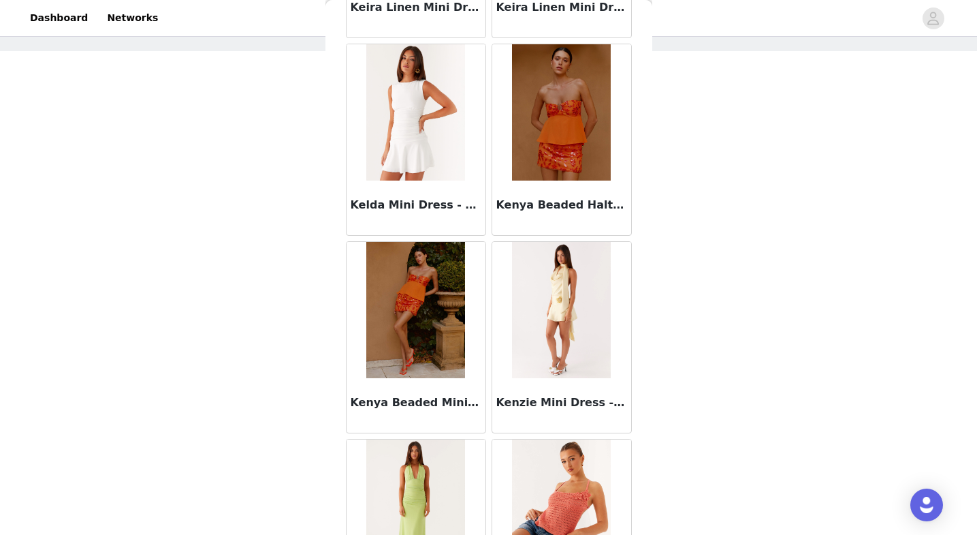
scroll to position [46973, 0]
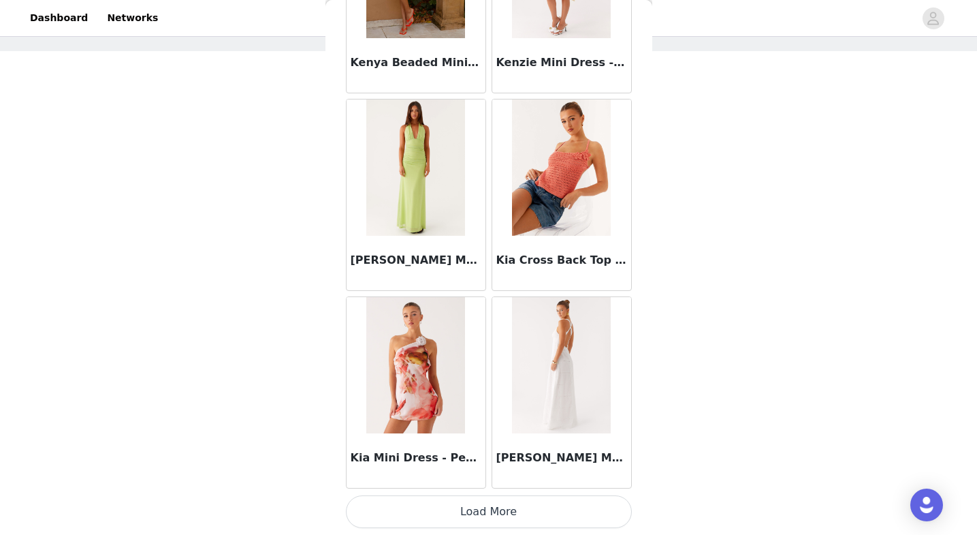
click at [451, 506] on button "Load More" at bounding box center [489, 511] width 286 height 33
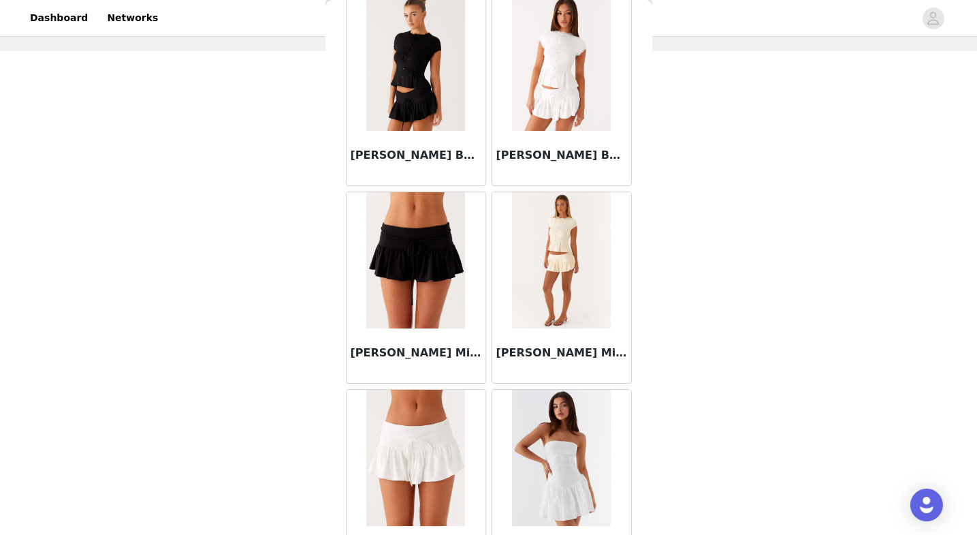
scroll to position [48948, 0]
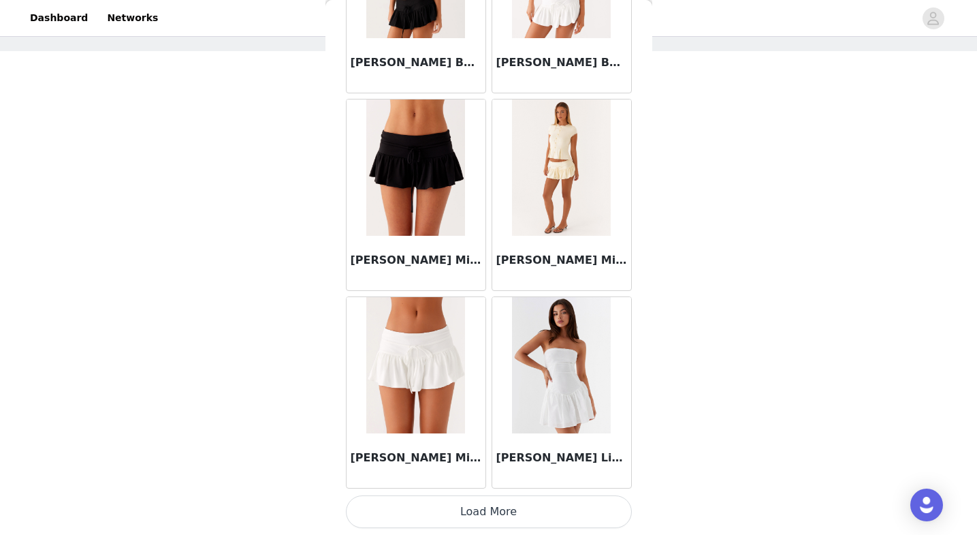
click at [451, 511] on button "Load More" at bounding box center [489, 511] width 286 height 33
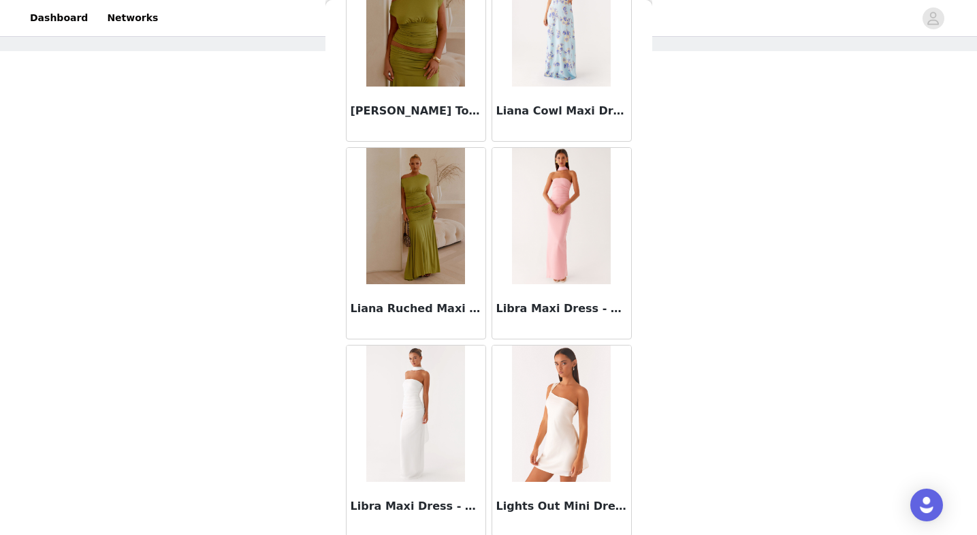
scroll to position [50923, 0]
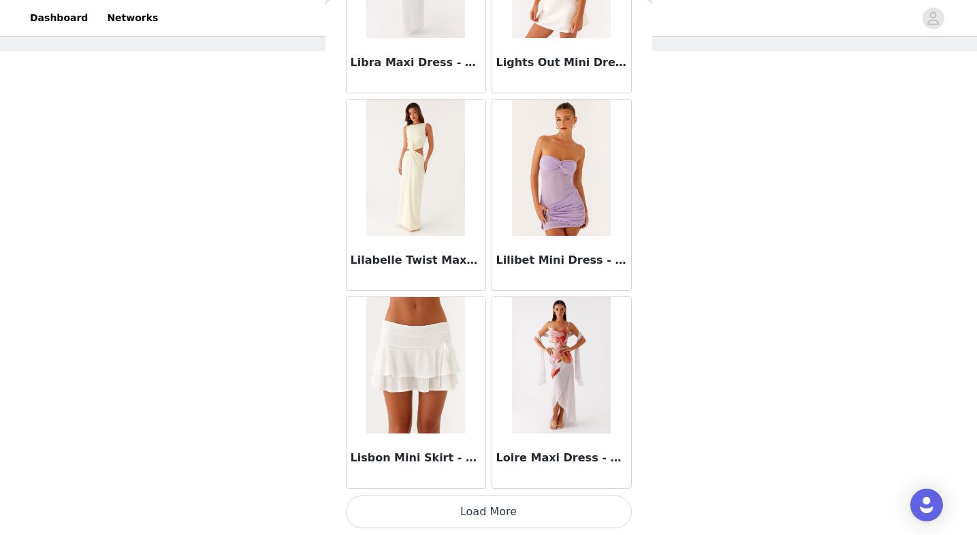
click at [455, 505] on button "Load More" at bounding box center [489, 511] width 286 height 33
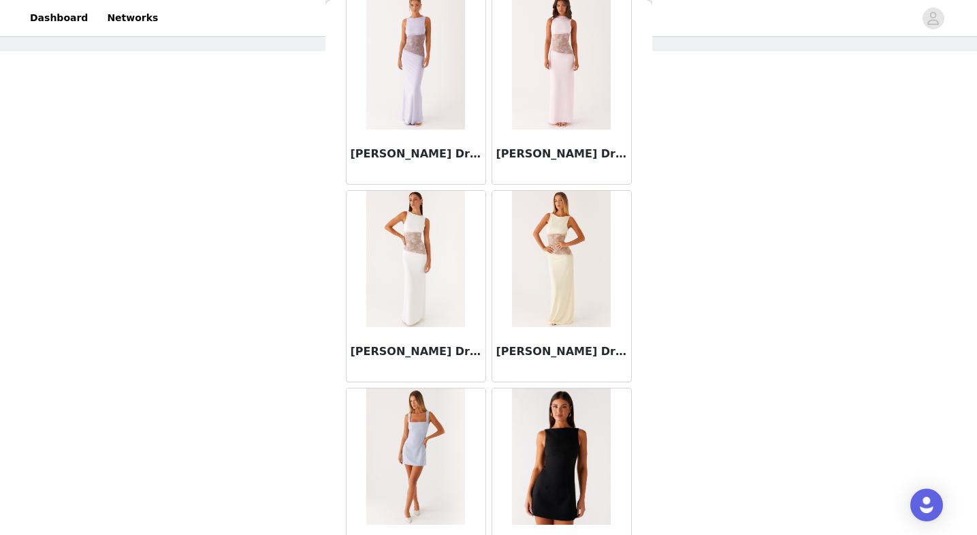
scroll to position [52898, 0]
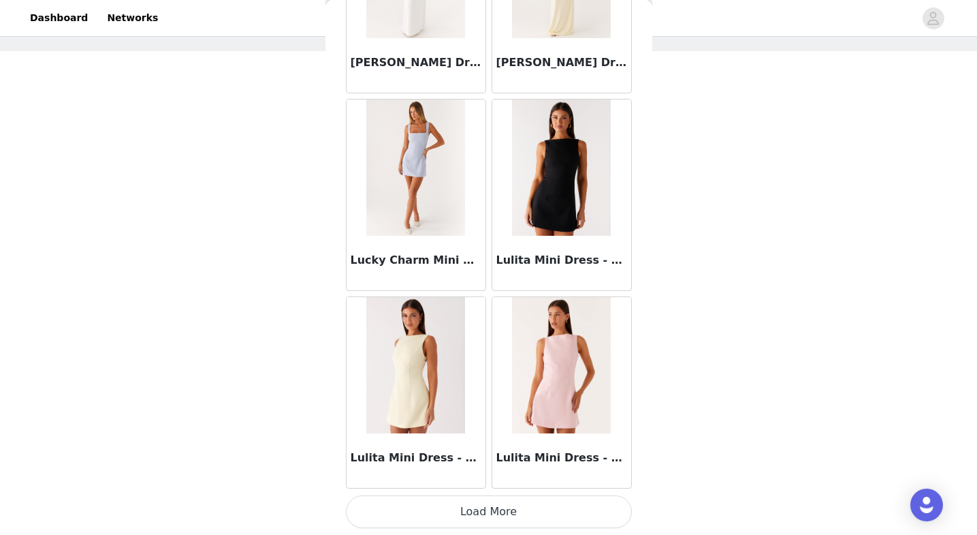
click at [457, 513] on button "Load More" at bounding box center [489, 511] width 286 height 33
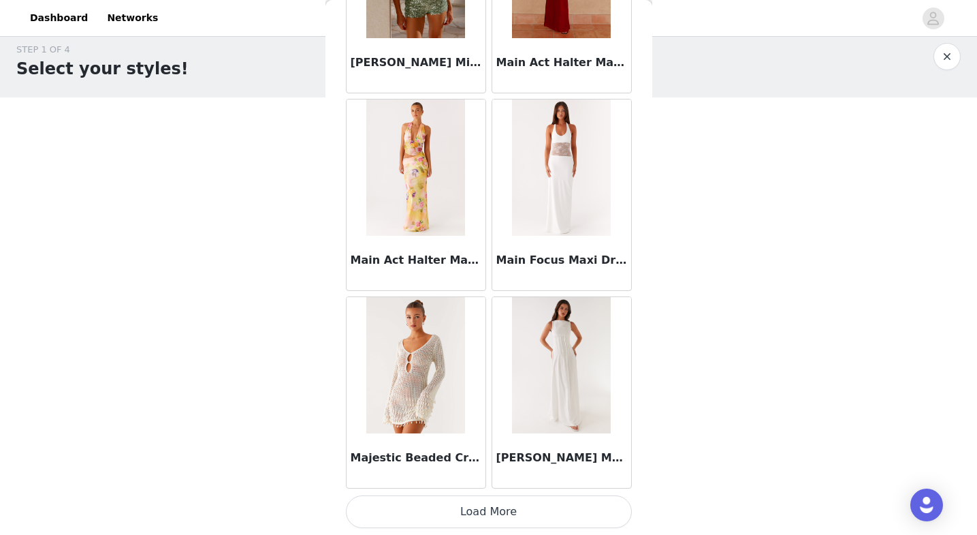
scroll to position [59, 0]
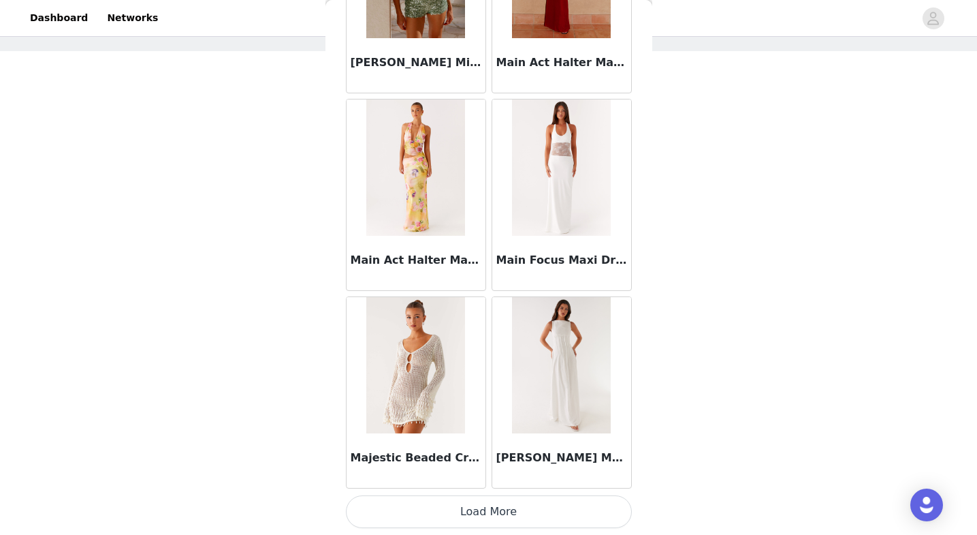
click at [457, 521] on button "Load More" at bounding box center [489, 511] width 286 height 33
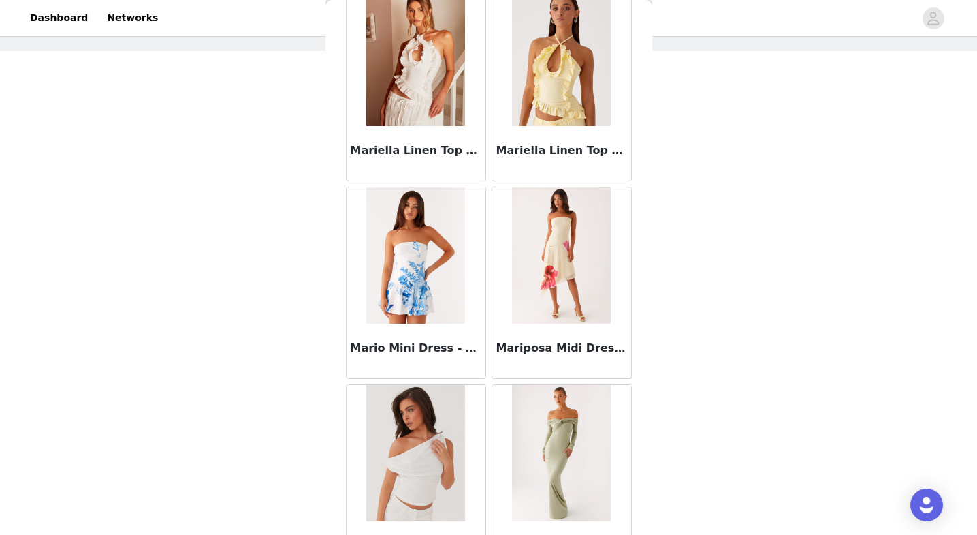
scroll to position [56848, 0]
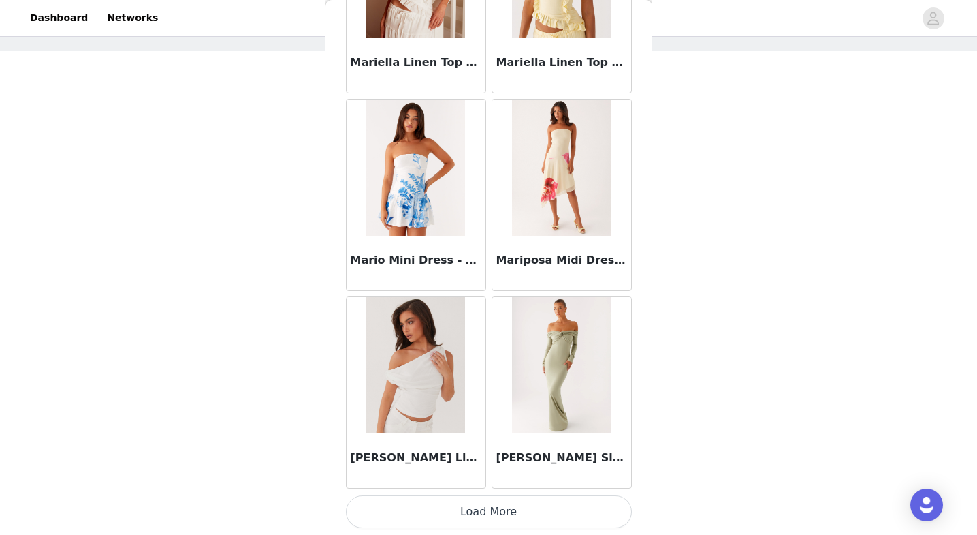
click at [460, 509] on button "Load More" at bounding box center [489, 511] width 286 height 33
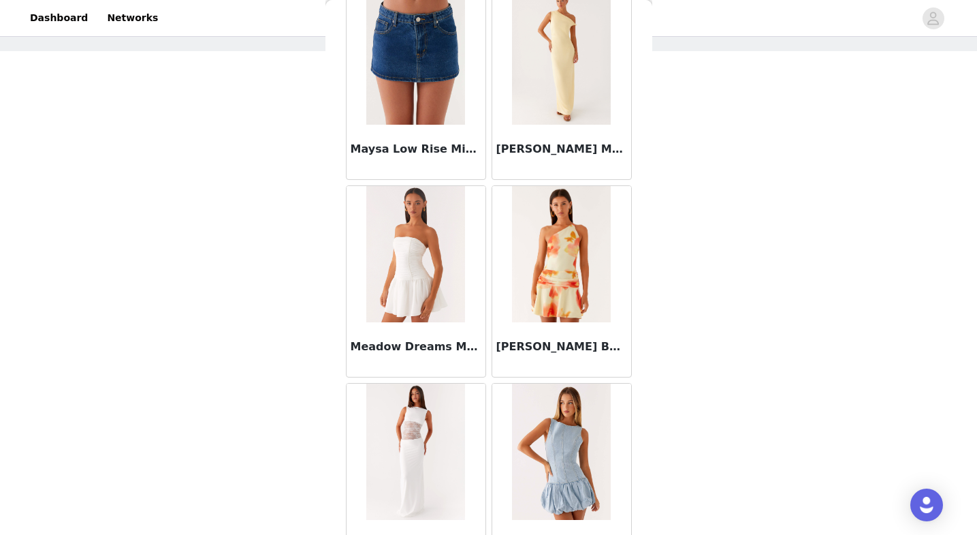
scroll to position [57887, 0]
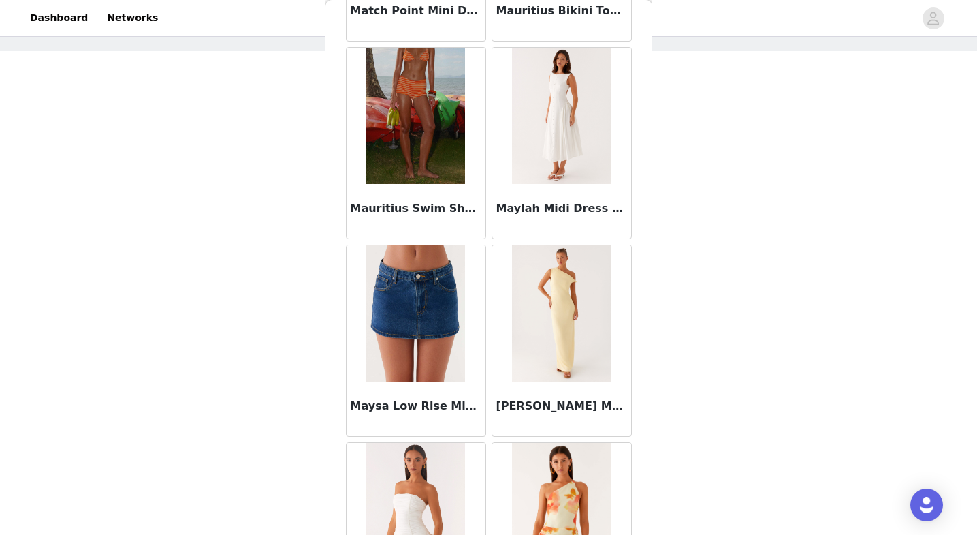
click at [411, 174] on img at bounding box center [415, 116] width 99 height 136
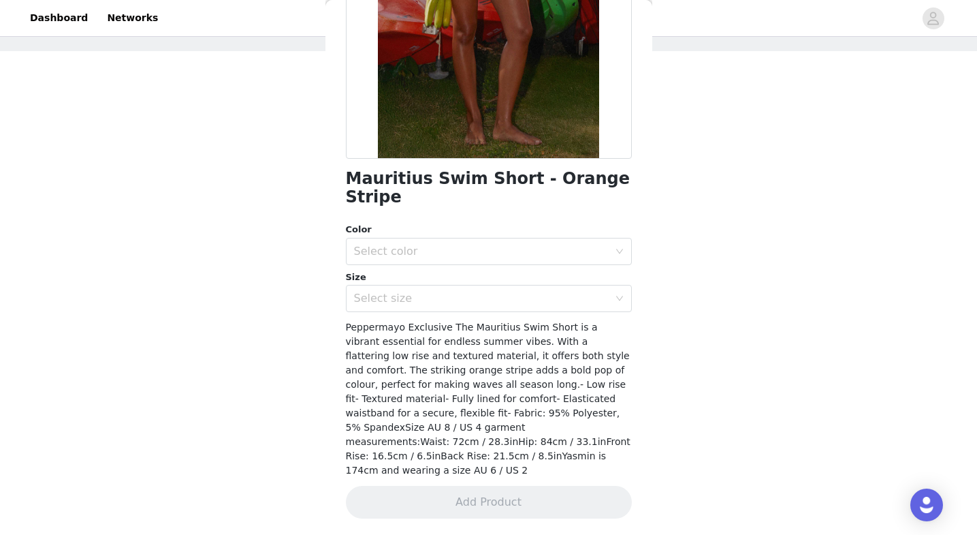
scroll to position [183, 0]
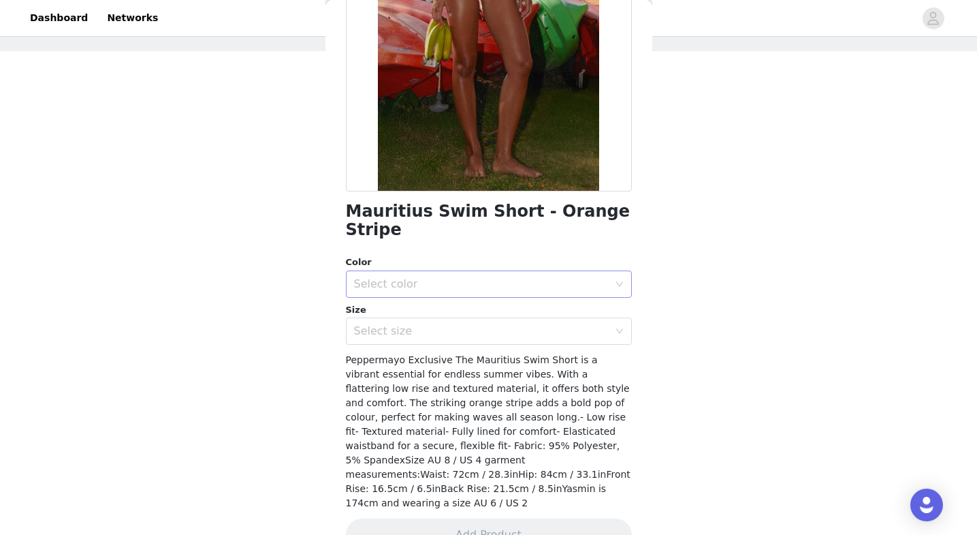
click at [411, 271] on div "Select color" at bounding box center [484, 284] width 261 height 26
click at [402, 306] on ul "Orange Stripe" at bounding box center [489, 295] width 286 height 27
click at [400, 300] on li "Orange Stripe" at bounding box center [489, 296] width 286 height 22
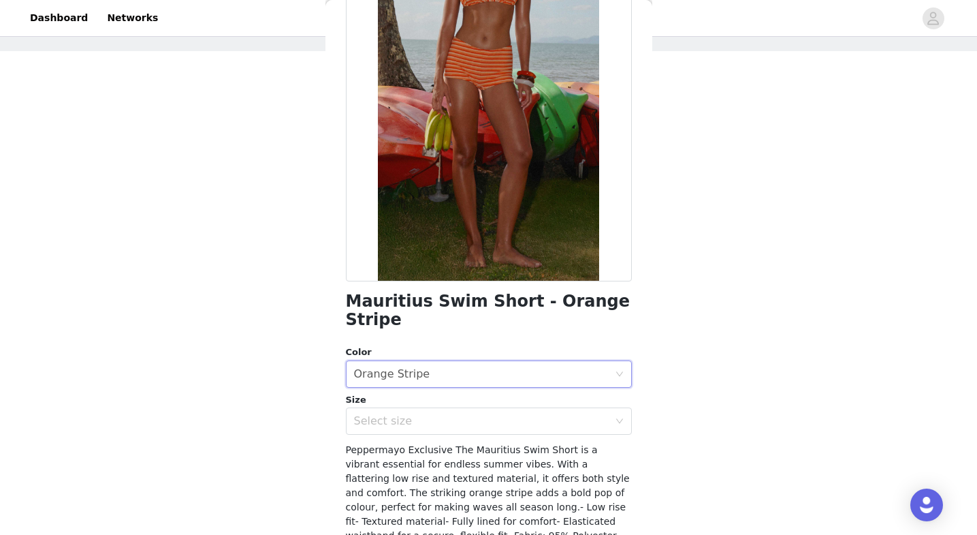
scroll to position [97, 0]
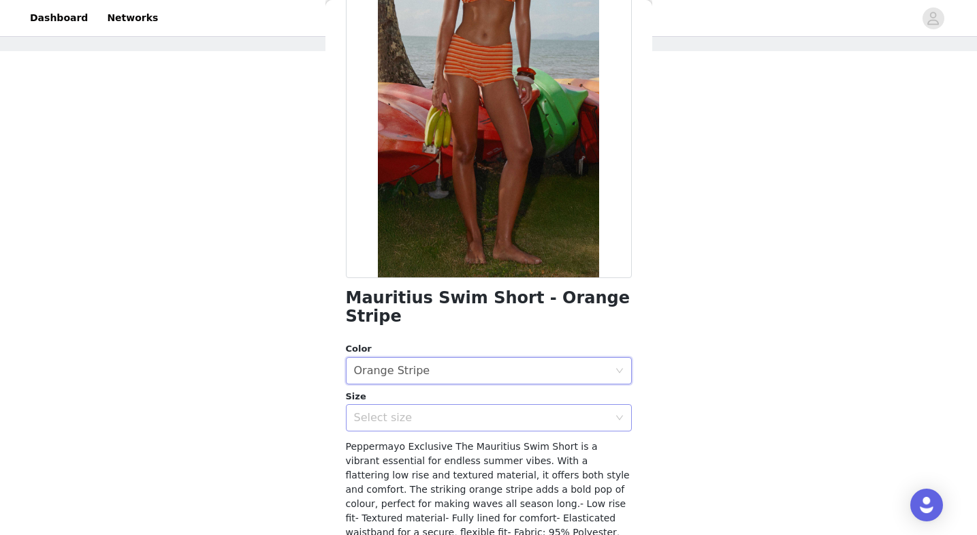
click at [376, 411] on div "Select size" at bounding box center [481, 418] width 255 height 14
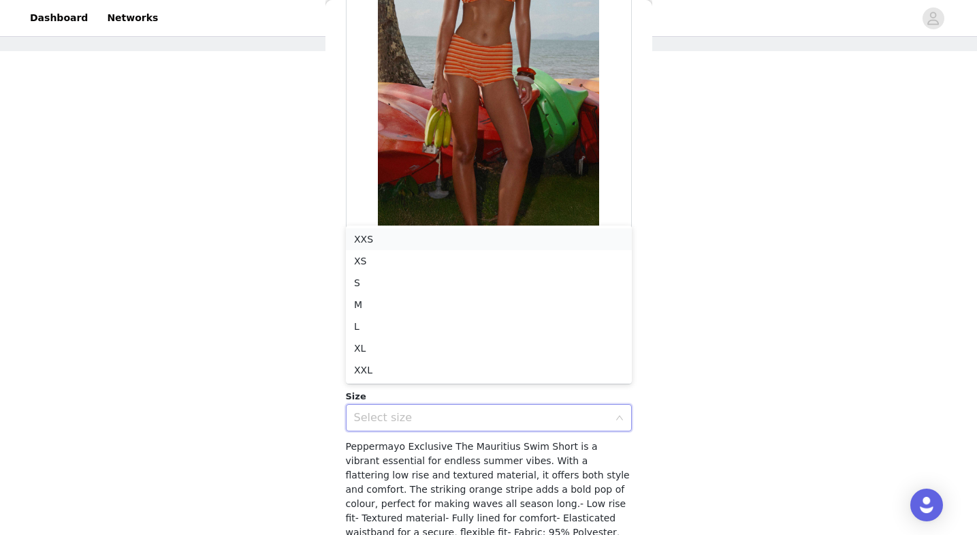
click at [397, 244] on li "XXS" at bounding box center [489, 239] width 286 height 22
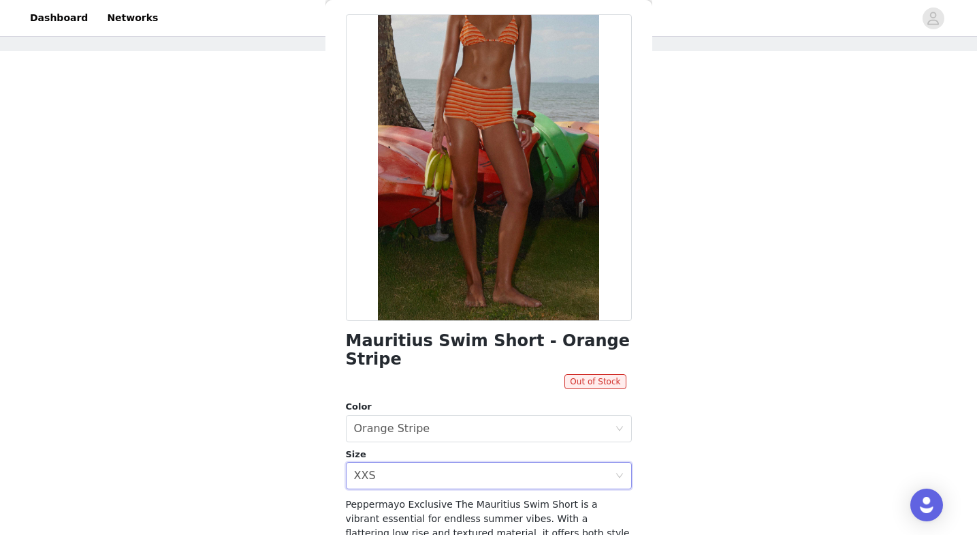
scroll to position [42, 0]
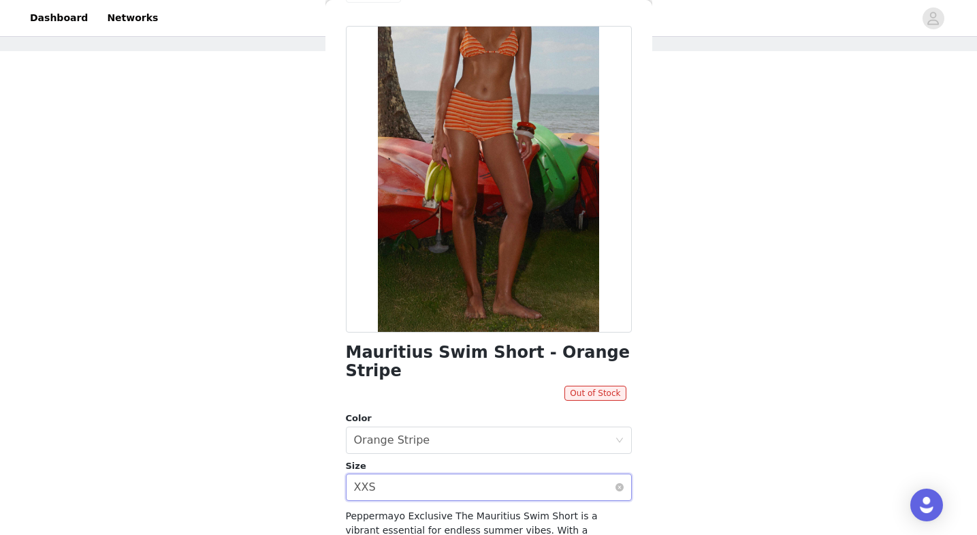
click at [370, 478] on div "XXS" at bounding box center [365, 487] width 22 height 26
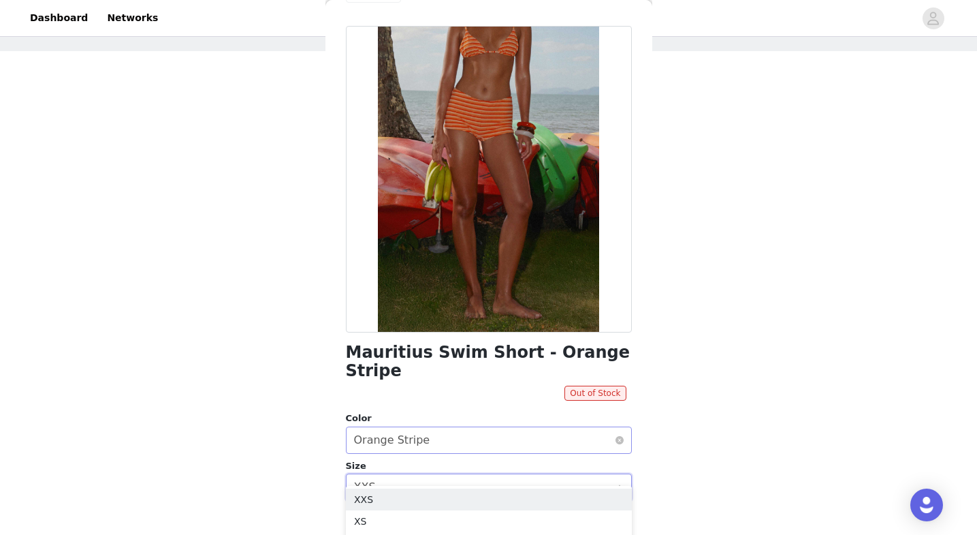
click at [375, 429] on div "Orange Stripe" at bounding box center [392, 440] width 76 height 26
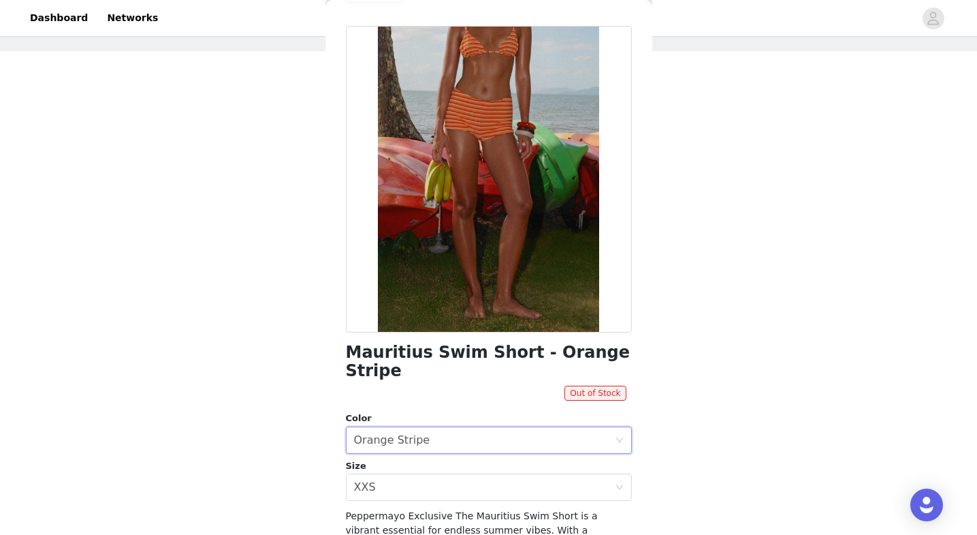
click at [305, 428] on div "STEP 1 OF 4 Select your styles! You will receive 3 products. 2/3 Selected Willo…" at bounding box center [488, 208] width 977 height 457
click at [378, 474] on div "Select size XXS" at bounding box center [484, 487] width 261 height 26
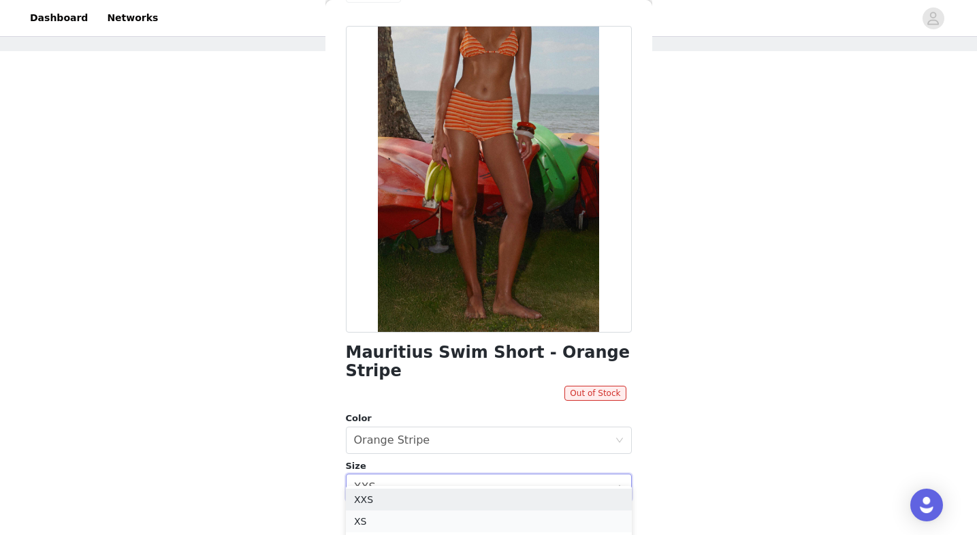
click at [373, 520] on li "XS" at bounding box center [489, 521] width 286 height 22
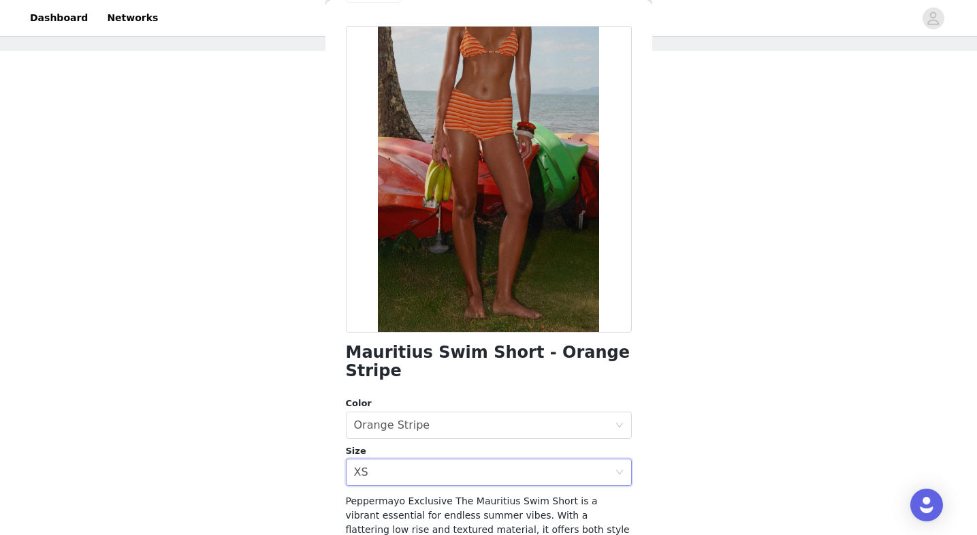
scroll to position [0, 0]
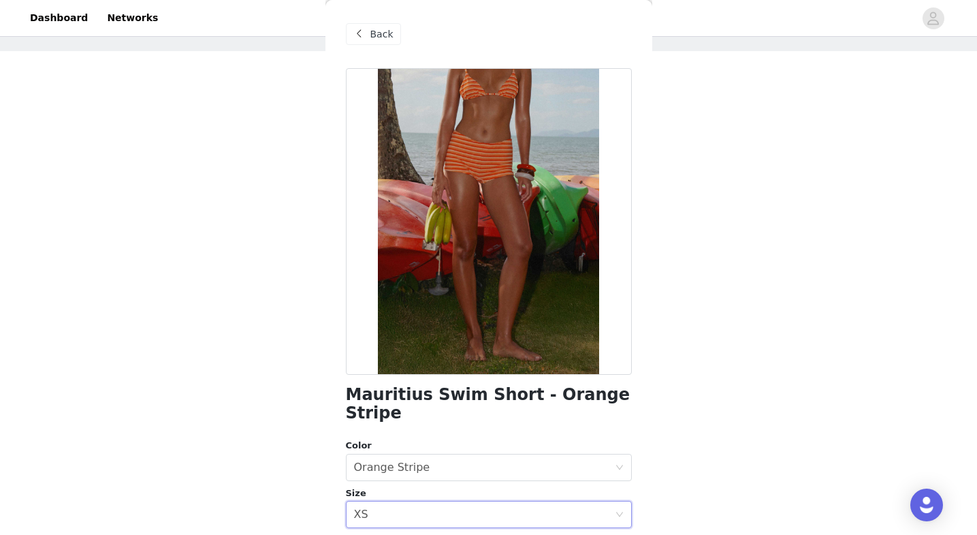
click at [377, 33] on span "Back" at bounding box center [381, 34] width 23 height 14
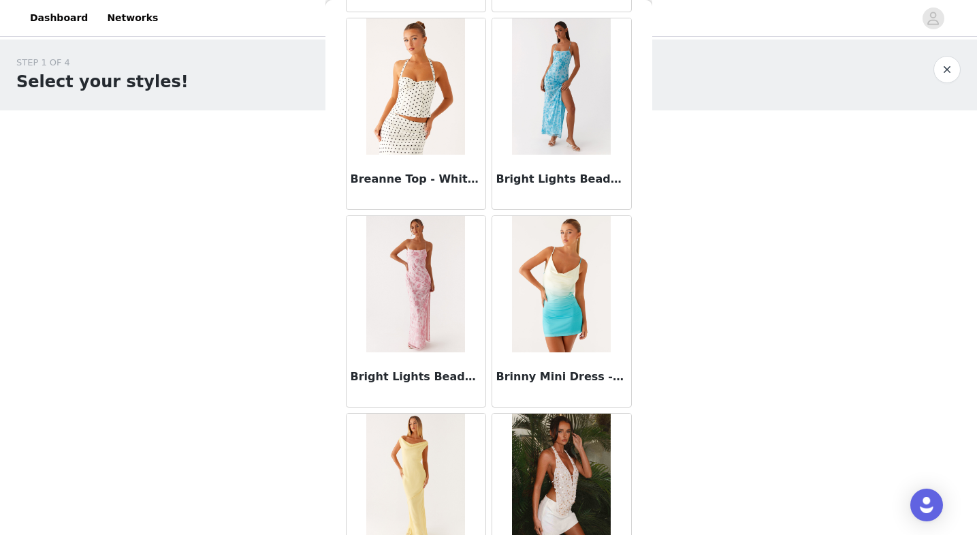
scroll to position [11837, 0]
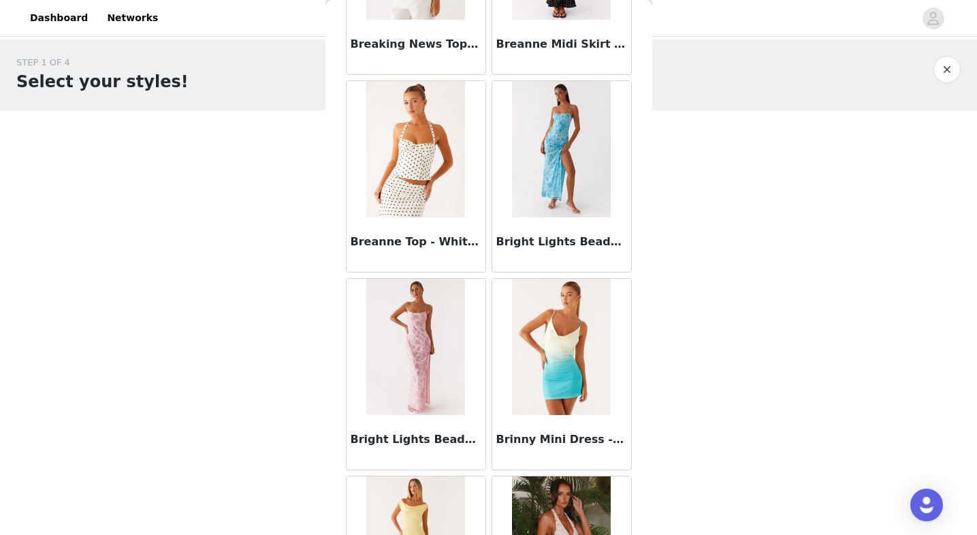
click at [448, 187] on img at bounding box center [415, 149] width 99 height 136
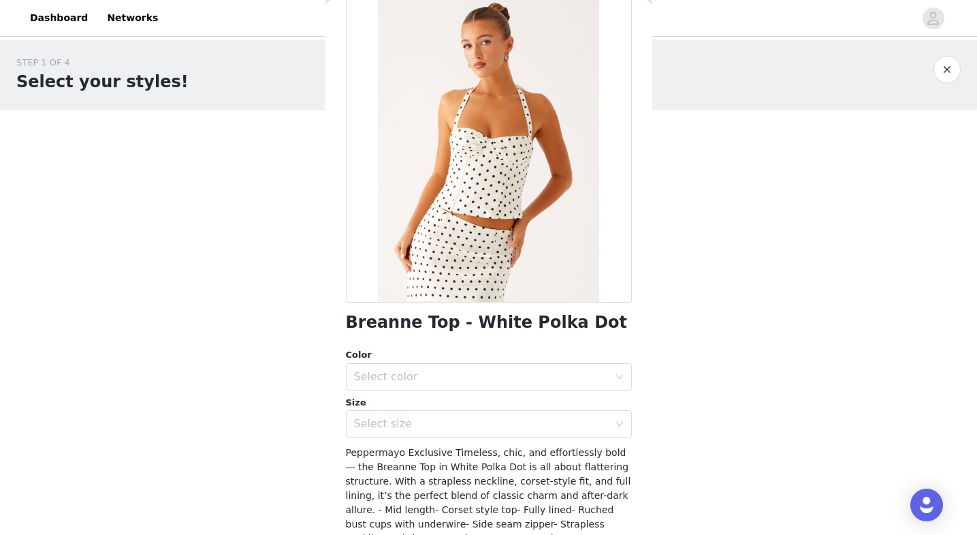
scroll to position [0, 0]
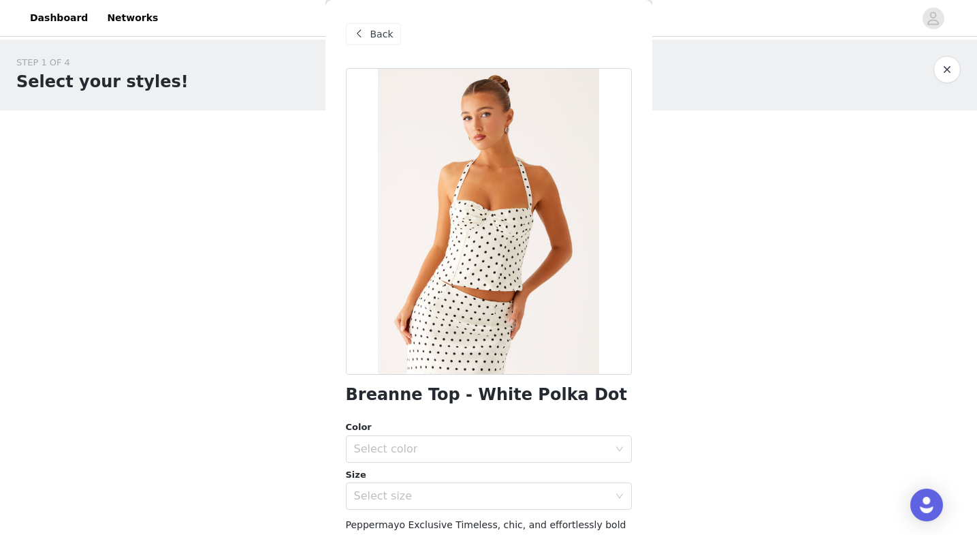
click at [373, 37] on span "Back" at bounding box center [381, 34] width 23 height 14
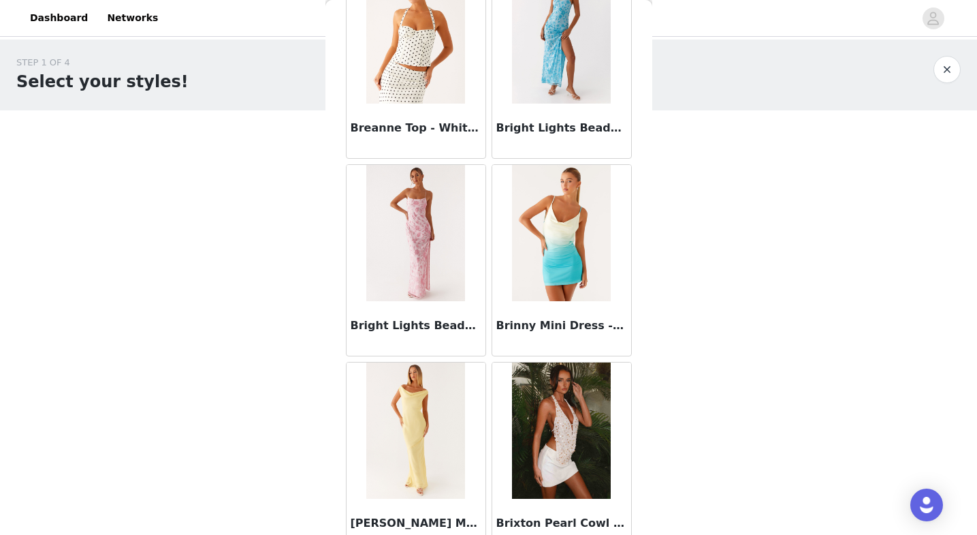
scroll to position [11626, 0]
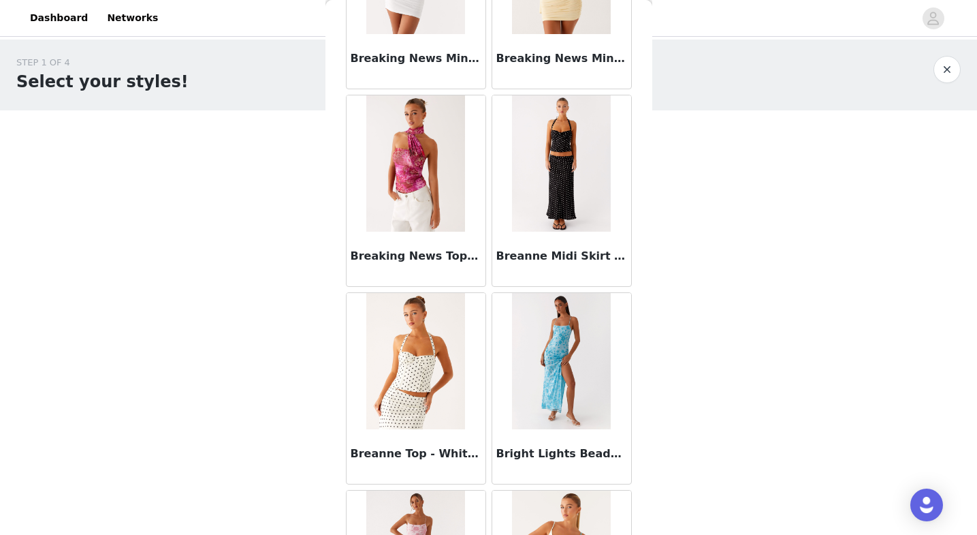
click at [442, 372] on img at bounding box center [415, 361] width 99 height 136
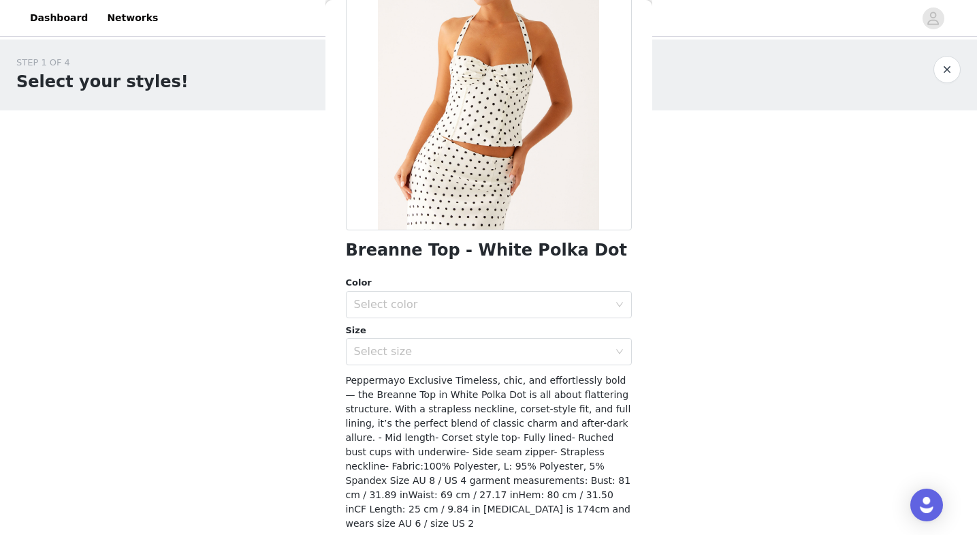
scroll to position [128, 0]
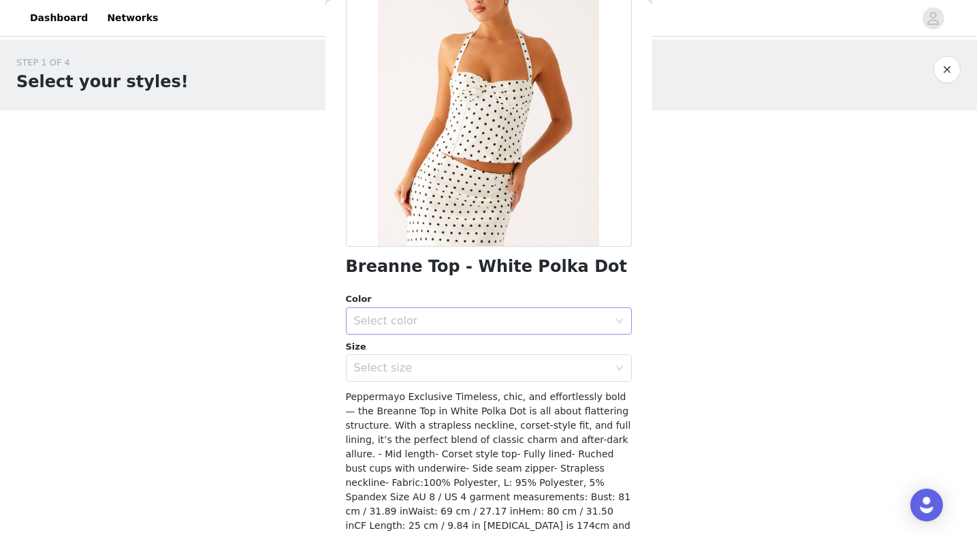
click at [385, 328] on div "Select color" at bounding box center [484, 321] width 261 height 26
click at [388, 349] on li "White Polka Dot" at bounding box center [489, 351] width 286 height 22
click at [429, 369] on div "Select size" at bounding box center [481, 368] width 255 height 14
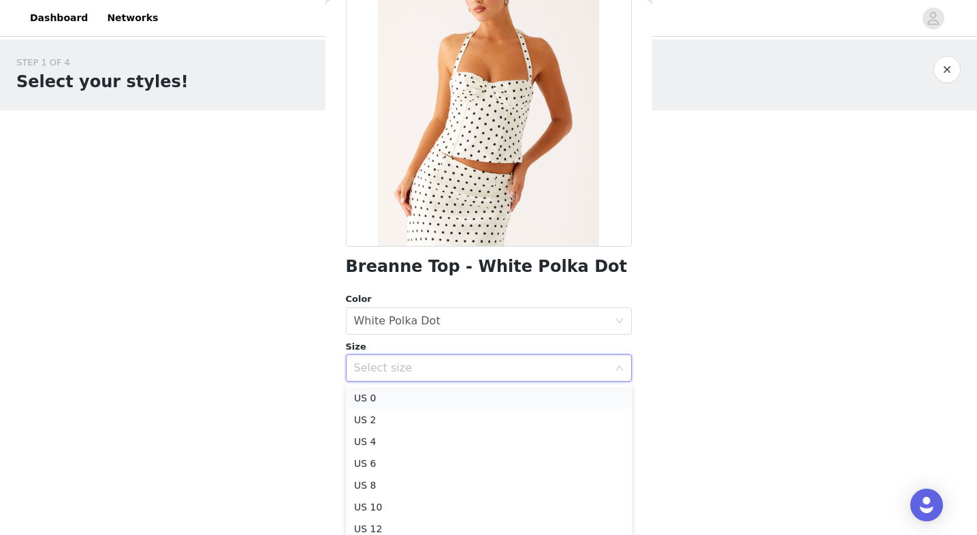
click at [421, 396] on li "US 0" at bounding box center [489, 398] width 286 height 22
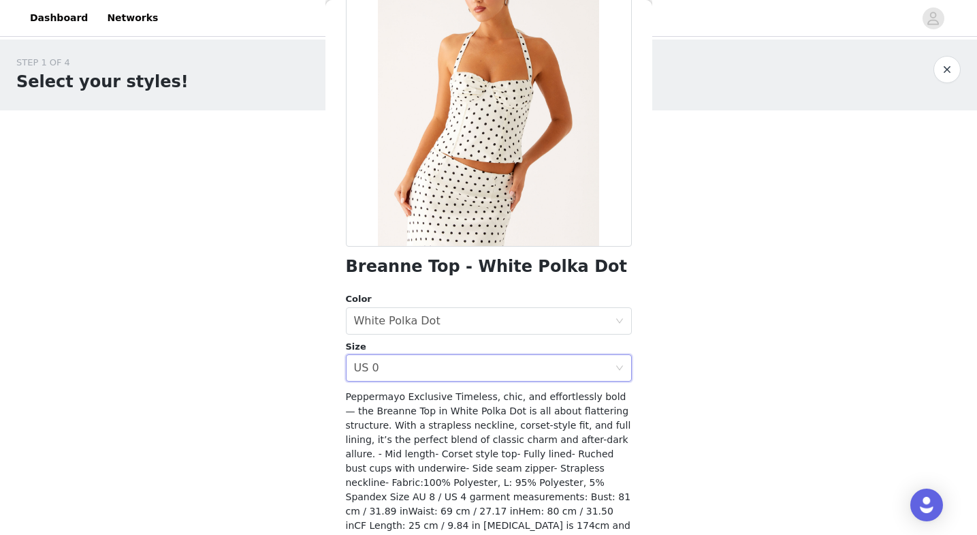
scroll to position [183, 0]
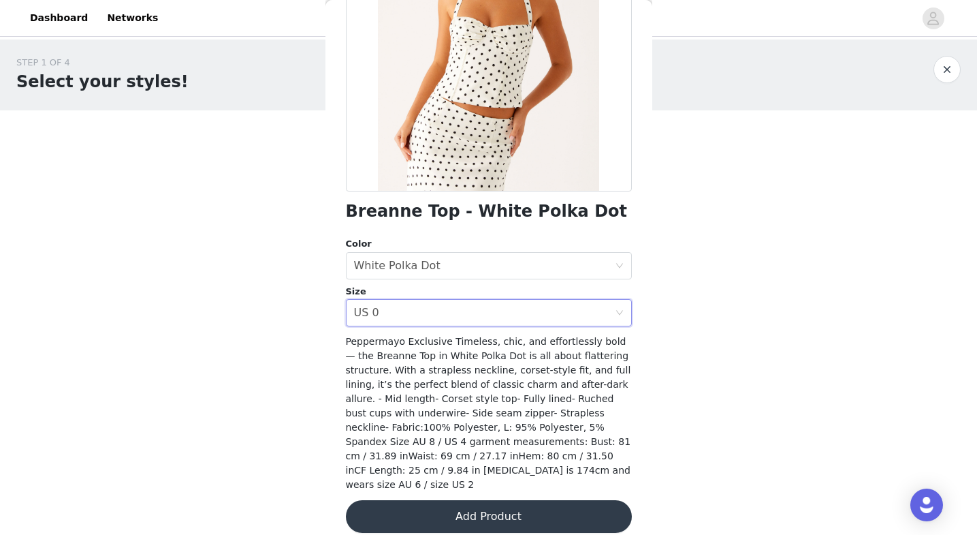
click at [507, 500] on button "Add Product" at bounding box center [489, 516] width 286 height 33
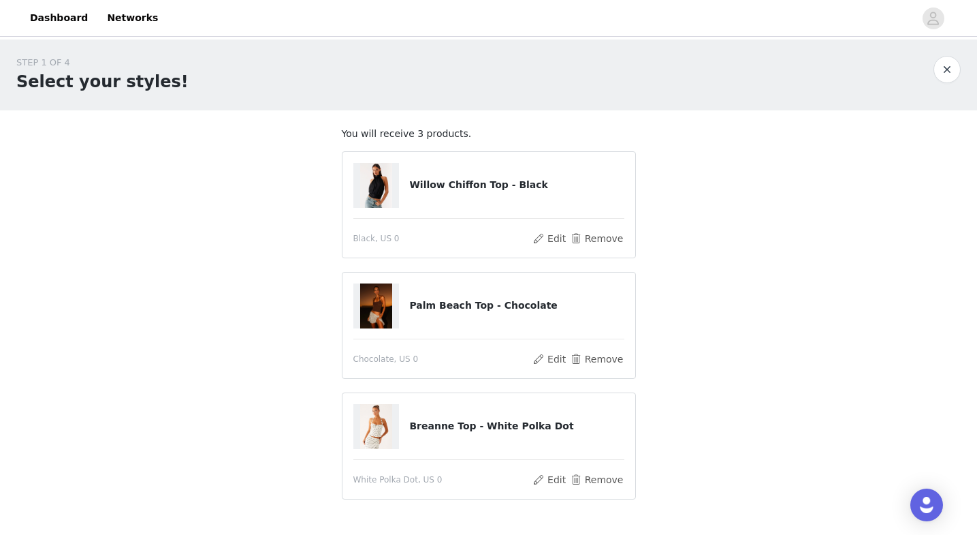
scroll to position [92, 0]
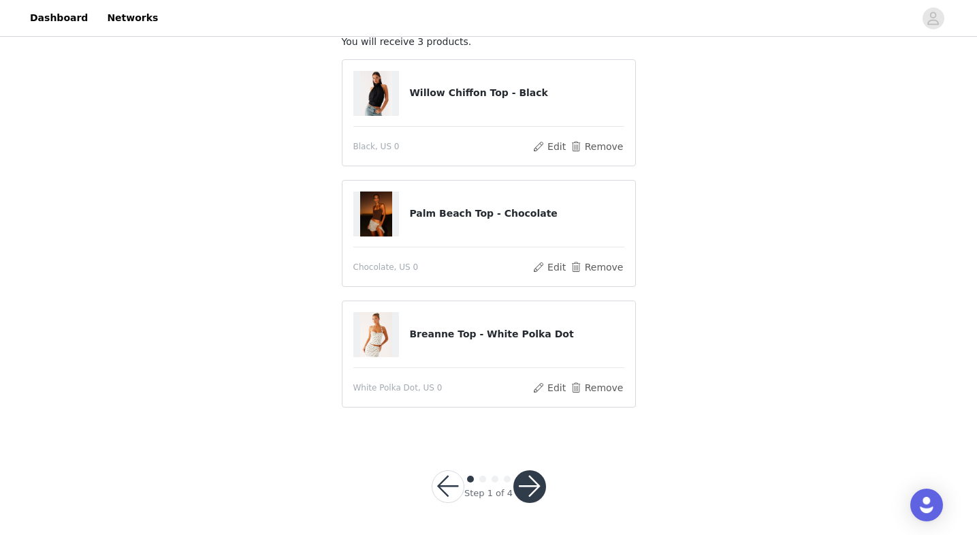
click at [529, 493] on button "button" at bounding box center [529, 486] width 33 height 33
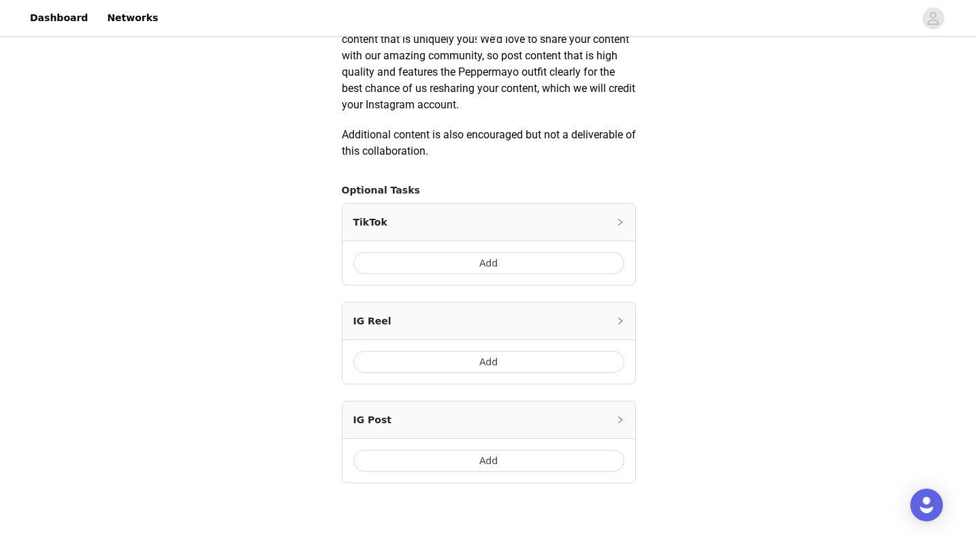
scroll to position [792, 0]
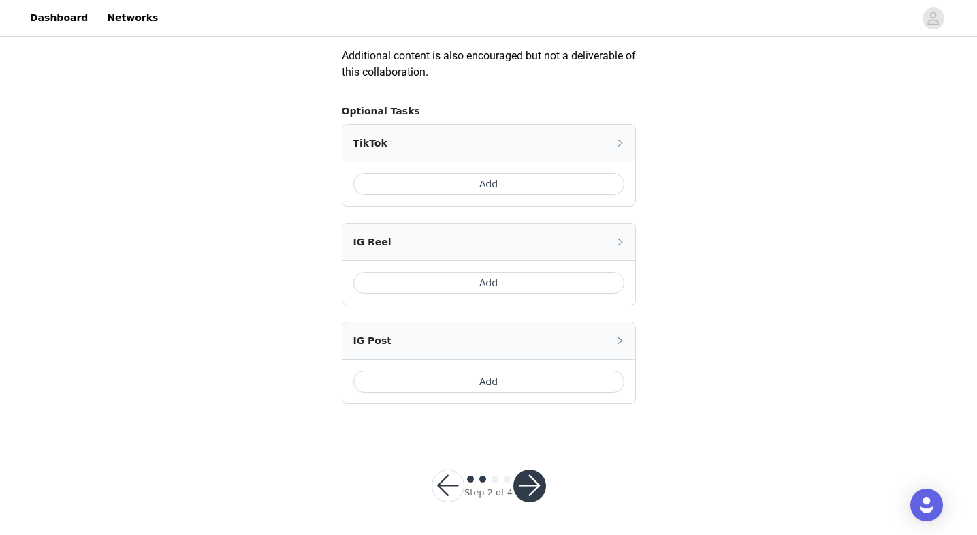
click at [534, 484] on button "button" at bounding box center [529, 485] width 33 height 33
click at [532, 490] on button "button" at bounding box center [529, 485] width 33 height 33
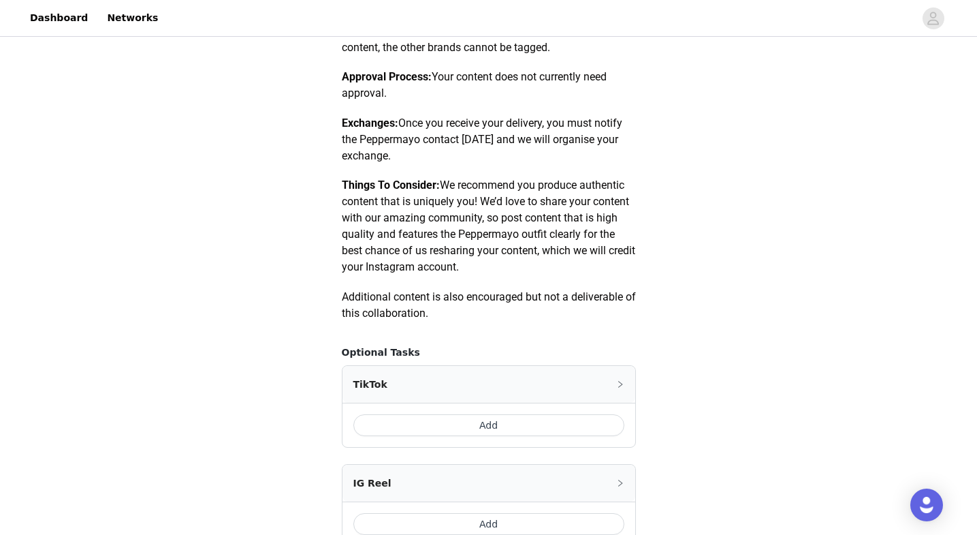
scroll to position [710, 0]
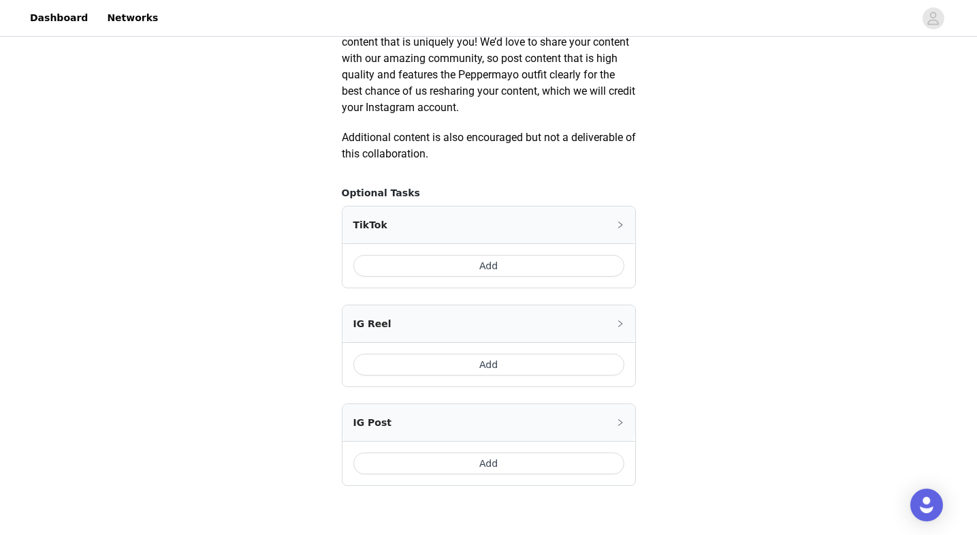
click at [545, 260] on button "Add" at bounding box center [488, 266] width 271 height 22
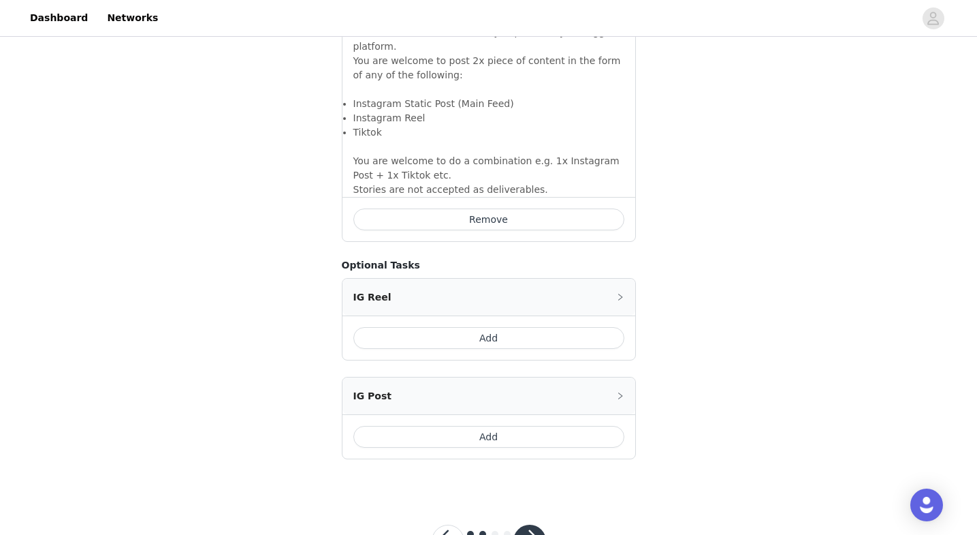
scroll to position [1034, 0]
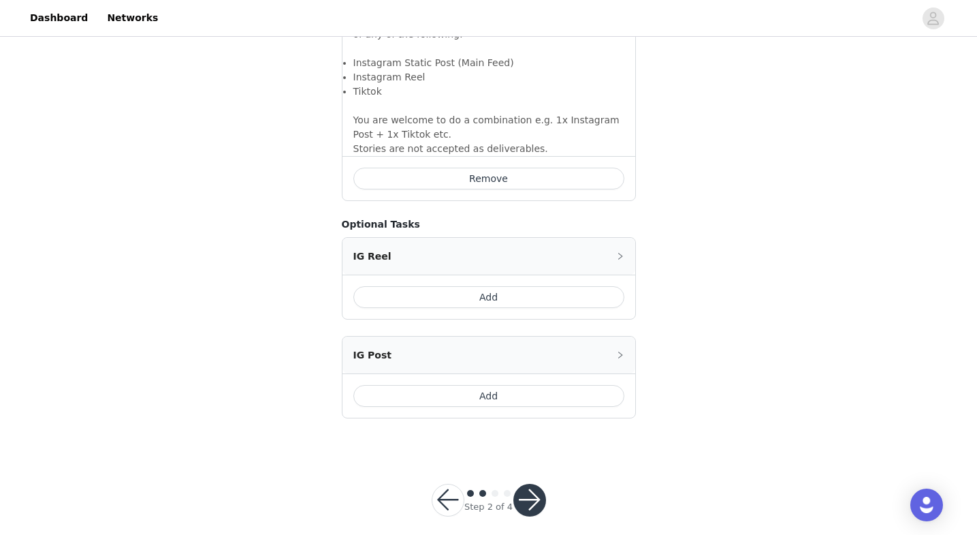
click at [524, 484] on button "button" at bounding box center [529, 500] width 33 height 33
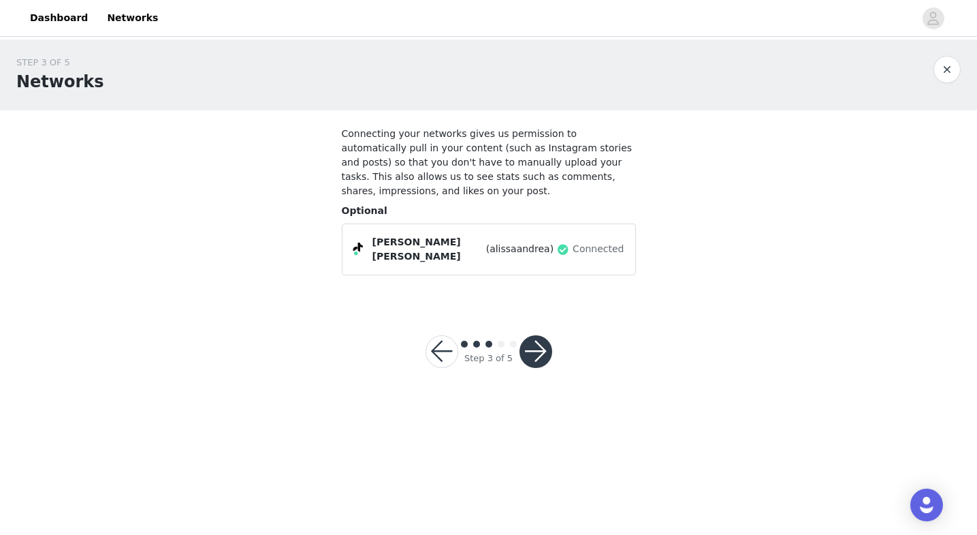
click at [525, 355] on button "button" at bounding box center [536, 351] width 33 height 33
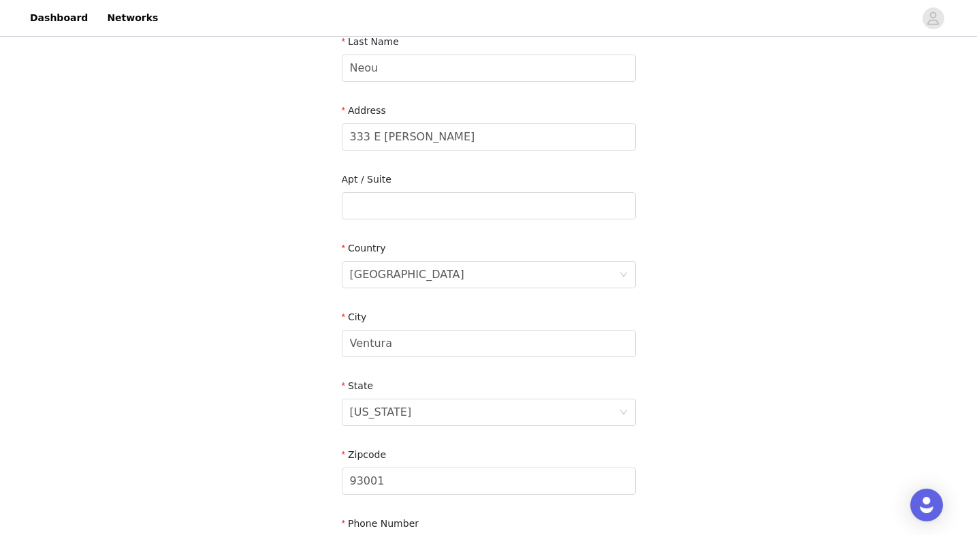
scroll to position [394, 0]
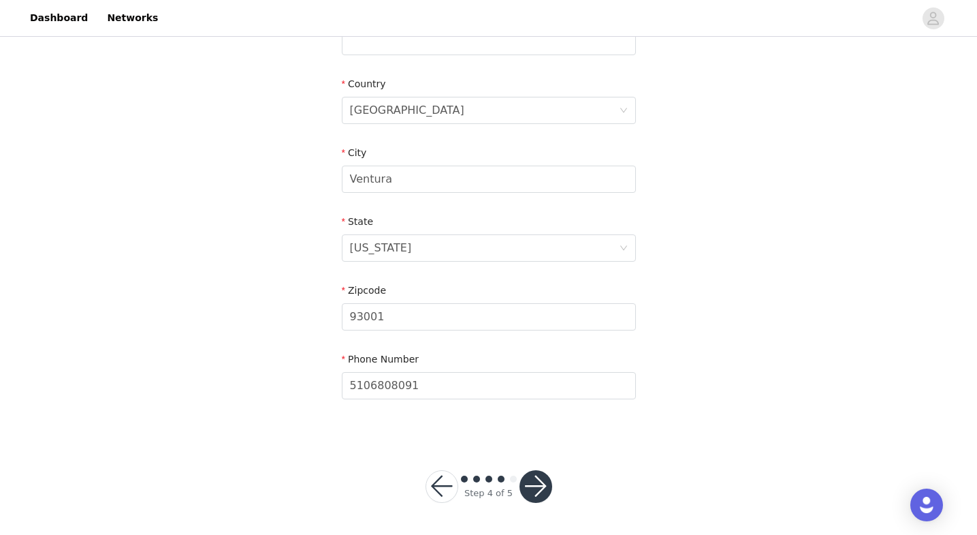
click at [543, 487] on button "button" at bounding box center [536, 486] width 33 height 33
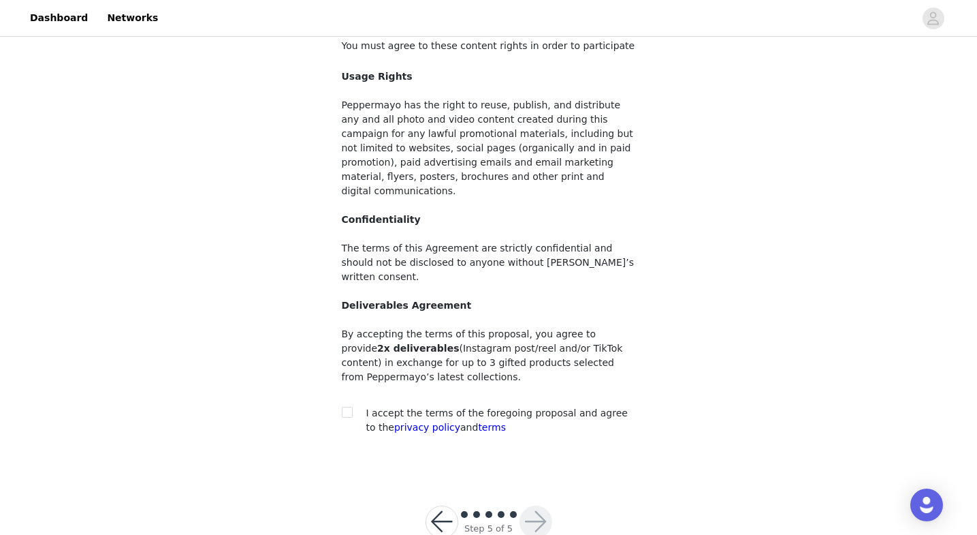
scroll to position [95, 0]
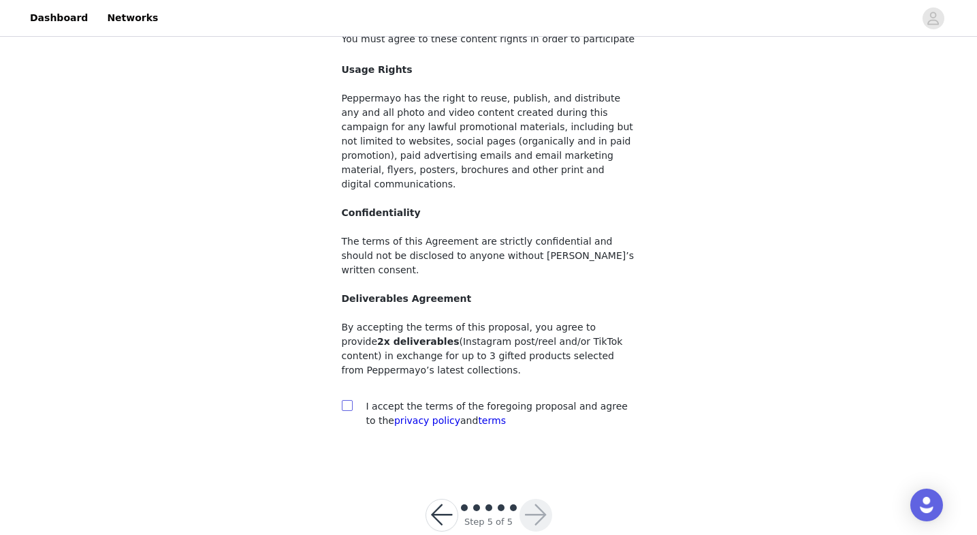
click at [346, 400] on input "checkbox" at bounding box center [347, 405] width 10 height 10
checkbox input "true"
click at [536, 499] on button "button" at bounding box center [536, 515] width 33 height 33
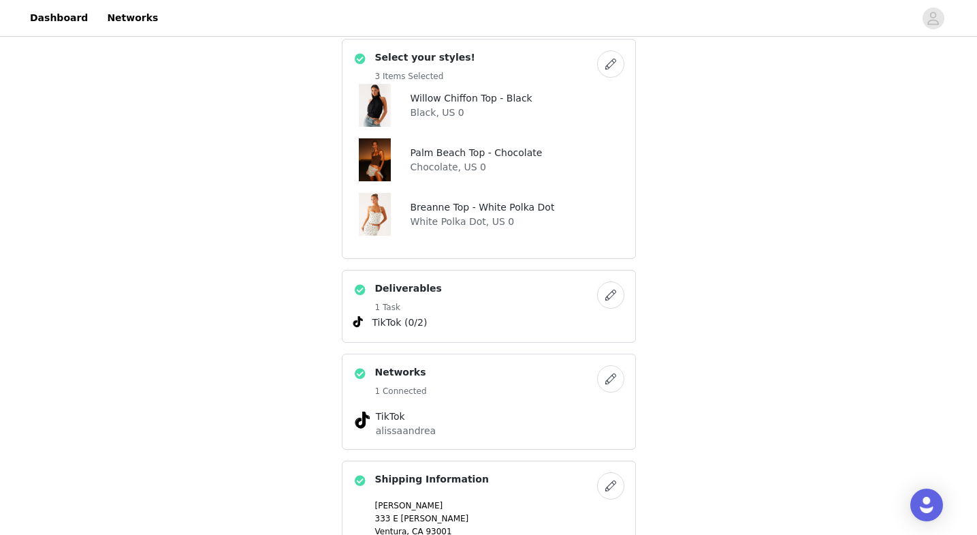
scroll to position [835, 0]
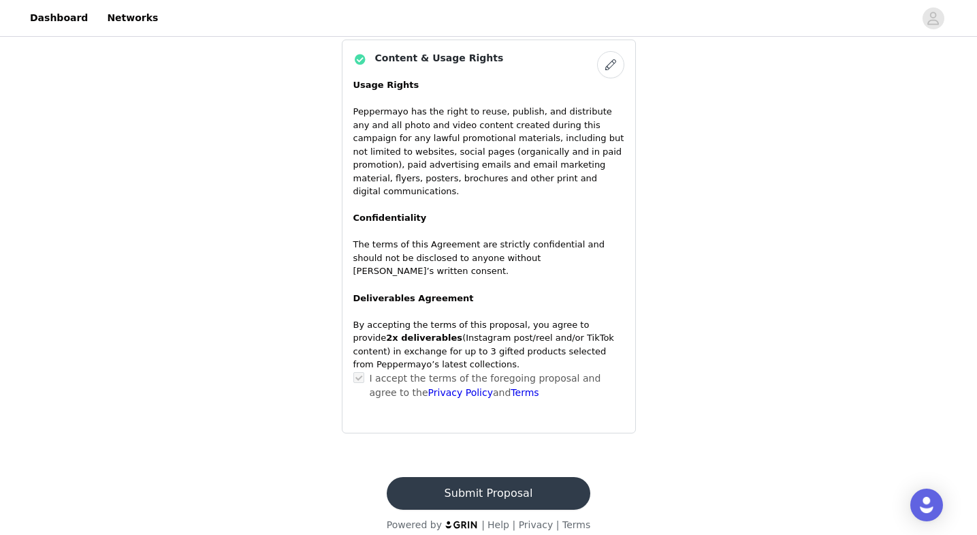
click at [494, 485] on button "Submit Proposal" at bounding box center [489, 493] width 204 height 33
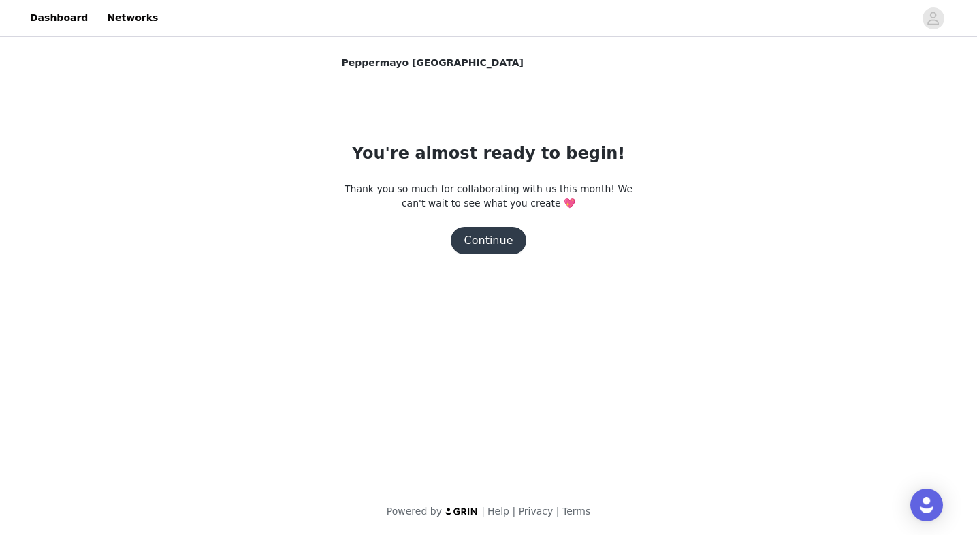
scroll to position [0, 0]
click at [499, 242] on button "Continue" at bounding box center [489, 240] width 76 height 27
